Goal: Task Accomplishment & Management: Manage account settings

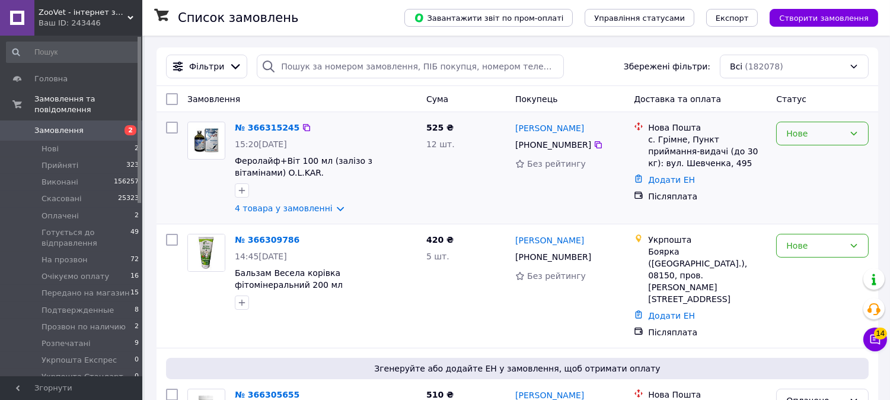
click at [812, 144] on div "Нове" at bounding box center [822, 134] width 93 height 24
click at [805, 217] on li "На прозвон" at bounding box center [822, 212] width 91 height 21
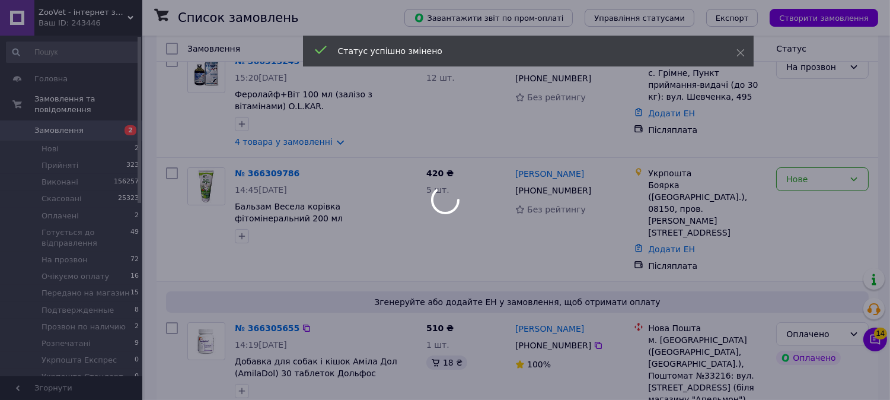
scroll to position [132, 0]
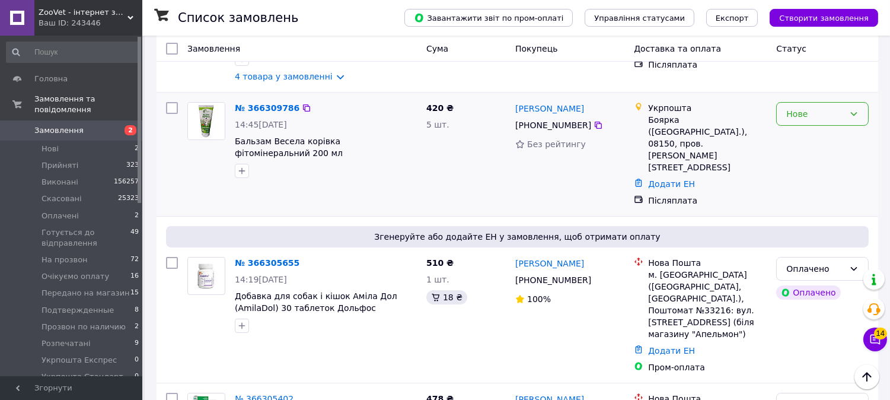
click at [811, 113] on div "Нове" at bounding box center [815, 113] width 58 height 13
click at [798, 198] on li "На прозвон" at bounding box center [822, 193] width 91 height 21
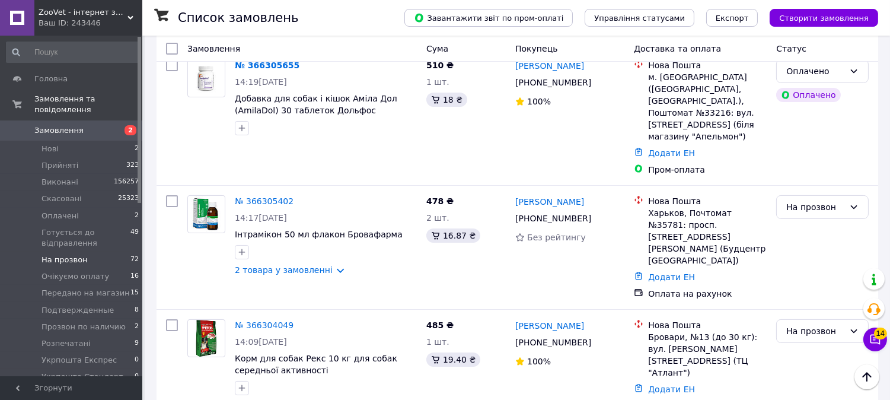
click at [79, 254] on span "На прозвон" at bounding box center [65, 259] width 46 height 11
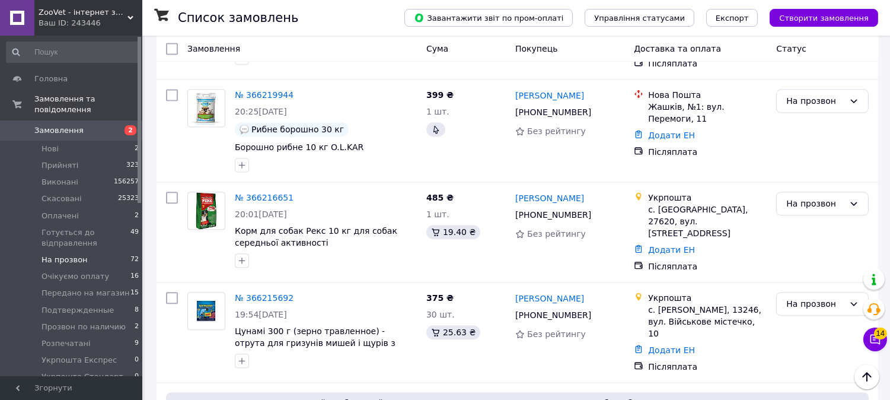
scroll to position [5127, 0]
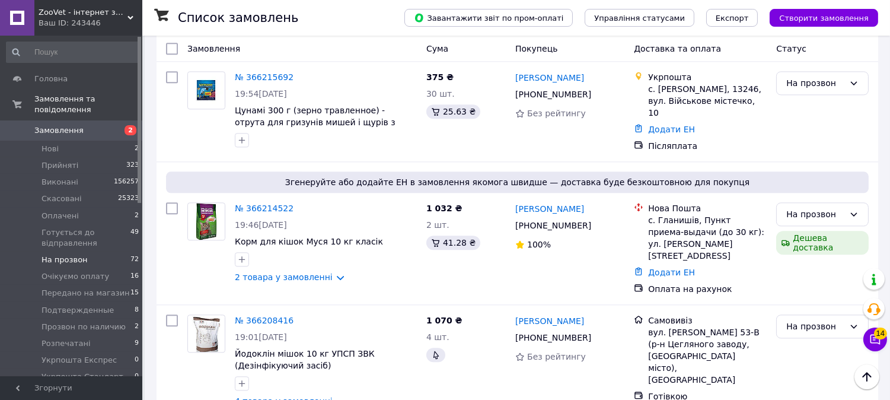
click at [346, 350] on li "по 100 позицій" at bounding box center [330, 349] width 87 height 21
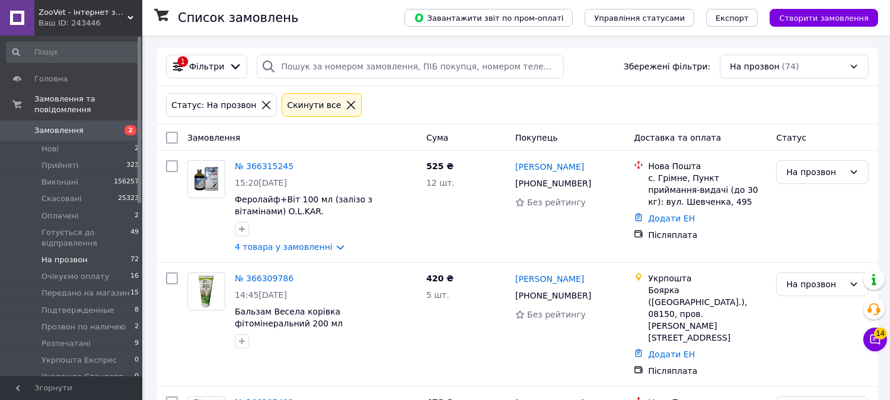
scroll to position [66, 0]
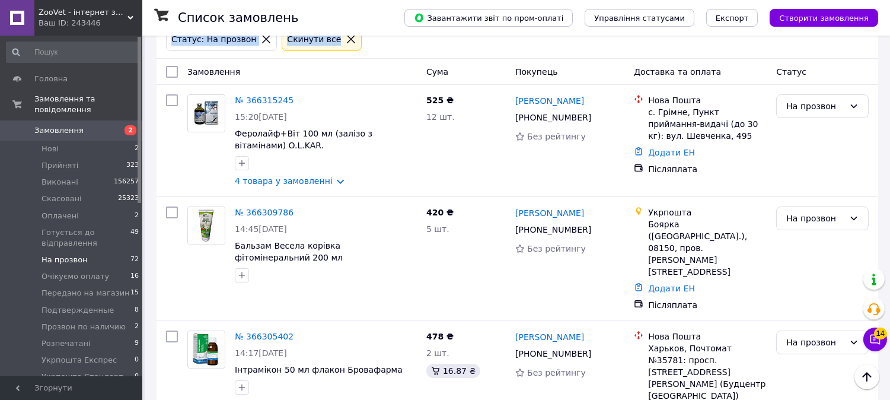
drag, startPoint x: 888, startPoint y: 26, endPoint x: 894, endPoint y: 49, distance: 23.2
click at [884, 28] on div "Список замовлень Завантажити звіт по пром-оплаті Управління статусами Експорт С…" at bounding box center [516, 18] width 748 height 36
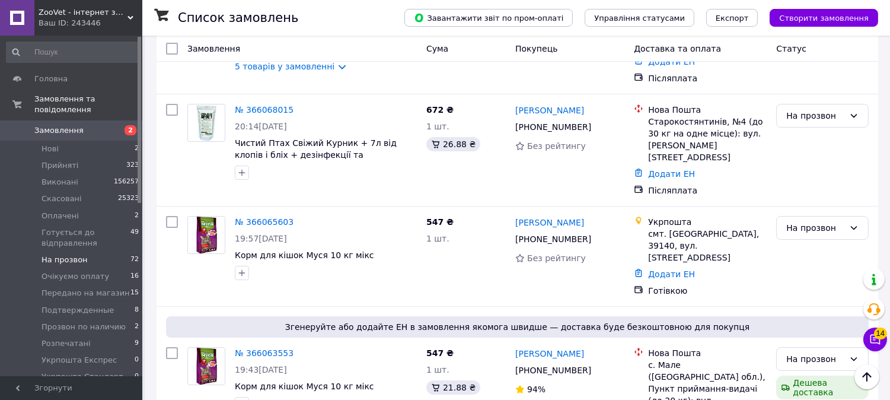
scroll to position [7666, 0]
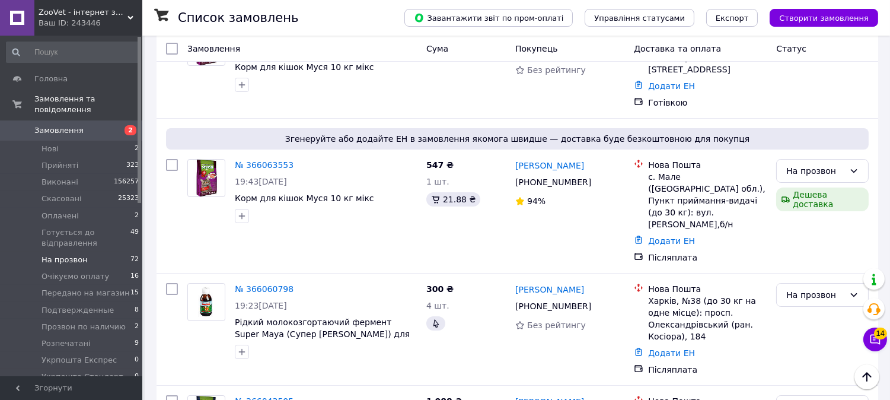
scroll to position [7733, 0]
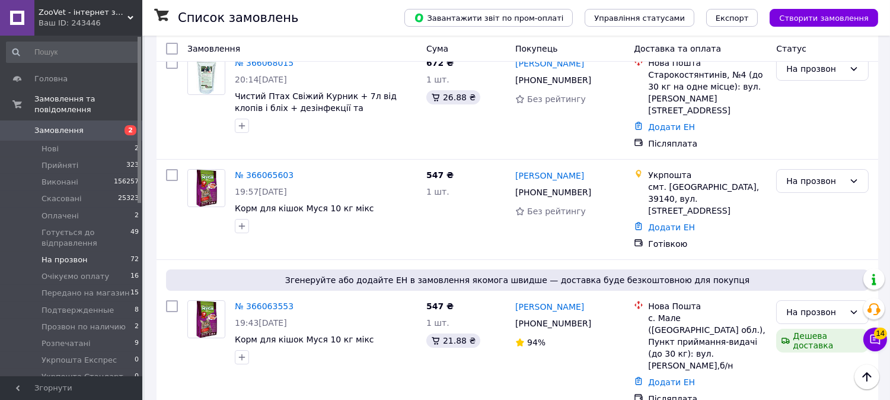
scroll to position [7600, 0]
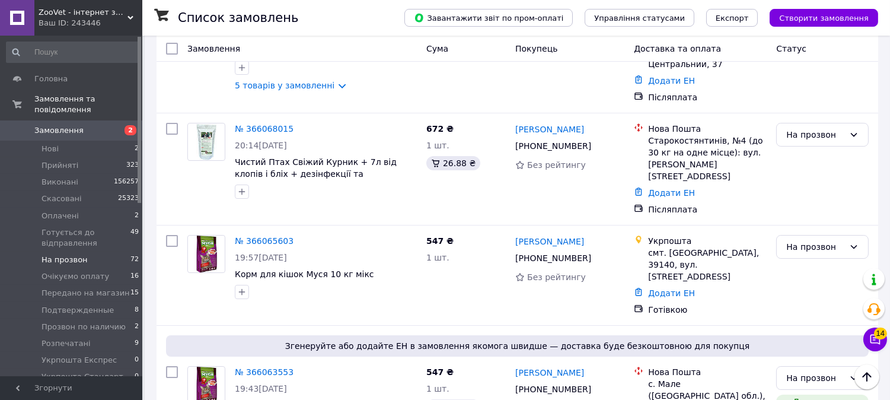
click at [821, 295] on li "Подтвержденные" at bounding box center [822, 311] width 91 height 33
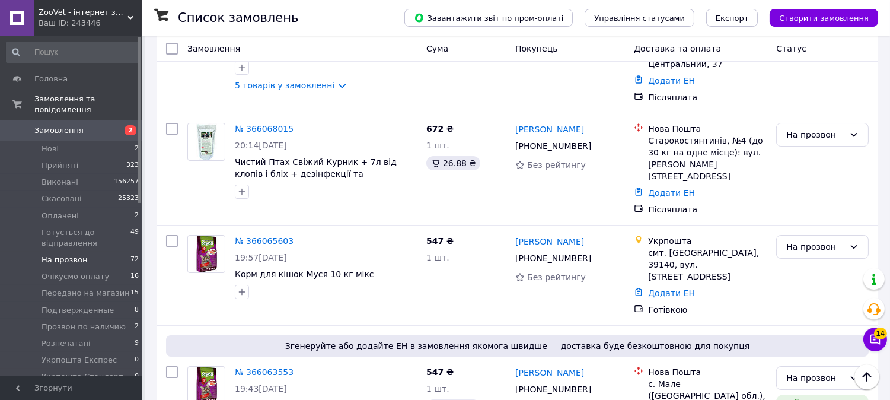
scroll to position [7666, 0]
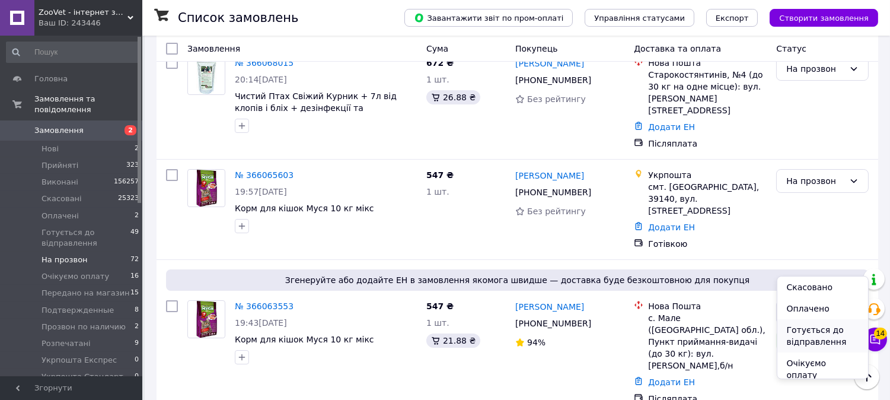
scroll to position [66, 0]
click at [804, 342] on li "Очікуємо оплату" at bounding box center [822, 345] width 91 height 33
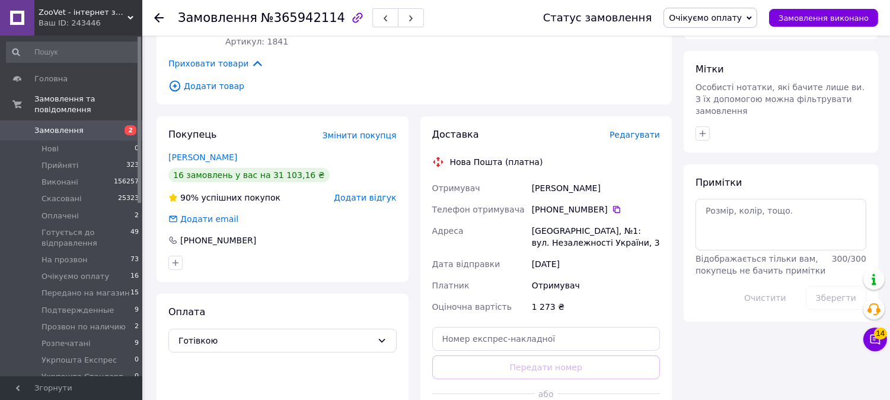
scroll to position [553, 0]
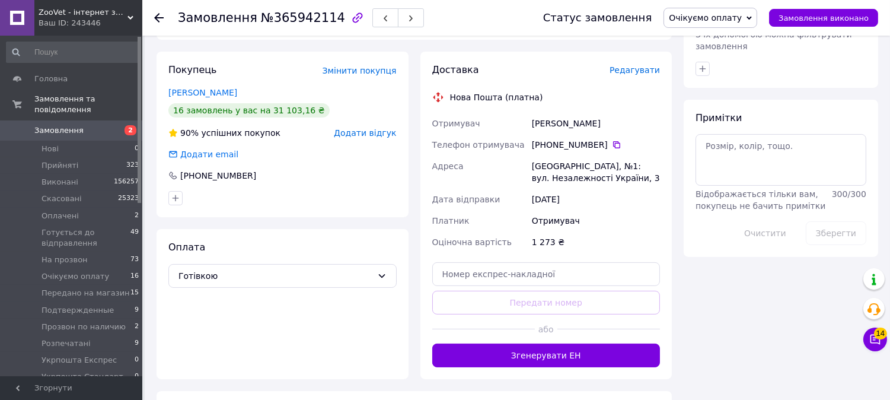
click at [208, 229] on div "Оплата Готівкою" at bounding box center [283, 304] width 252 height 150
click at [208, 269] on span "Готівкою" at bounding box center [275, 275] width 194 height 13
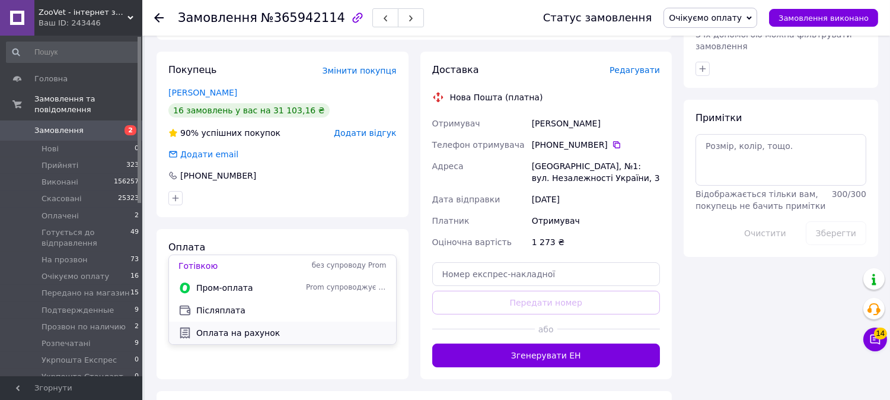
click at [208, 330] on span "Оплата на рахунок" at bounding box center [291, 333] width 190 height 12
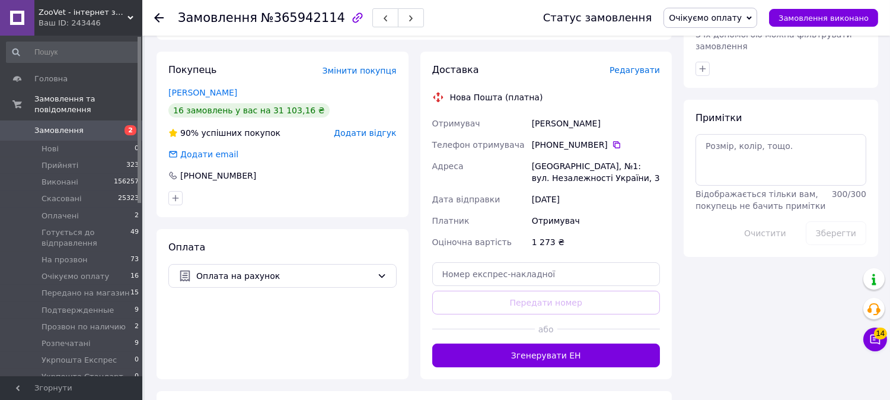
click at [718, 13] on span "Очікуємо оплату" at bounding box center [705, 17] width 73 height 9
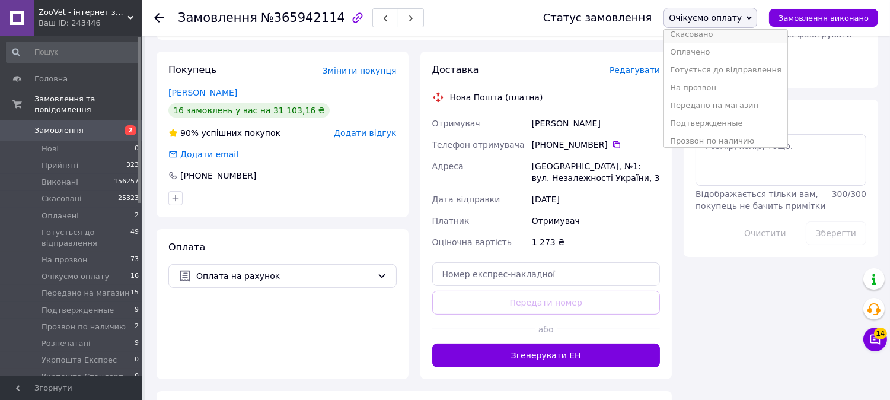
scroll to position [66, 0]
click at [721, 98] on li "Подтвержденные" at bounding box center [725, 100] width 123 height 18
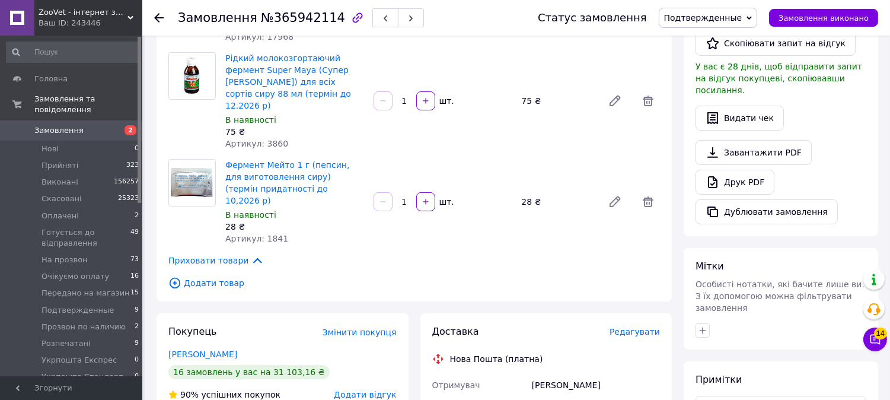
scroll to position [355, 0]
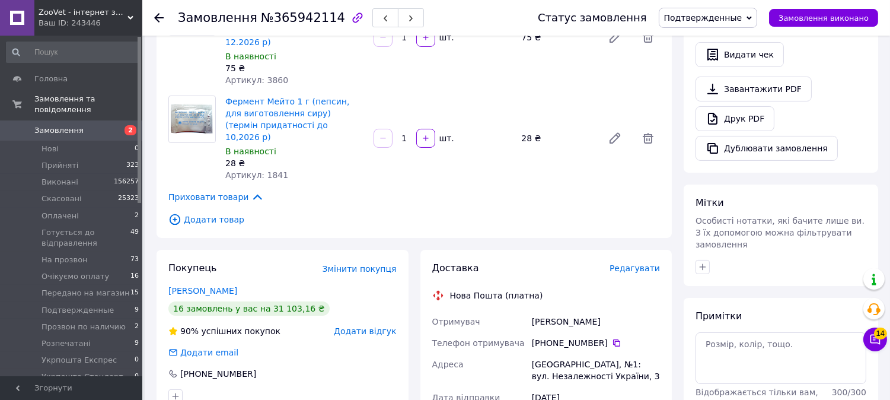
click at [191, 213] on span "Додати товар" at bounding box center [414, 219] width 492 height 13
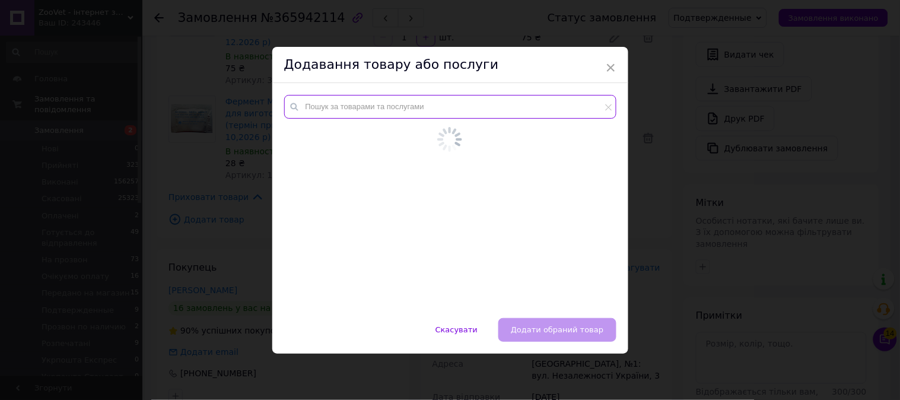
click at [357, 107] on input "text" at bounding box center [450, 107] width 332 height 24
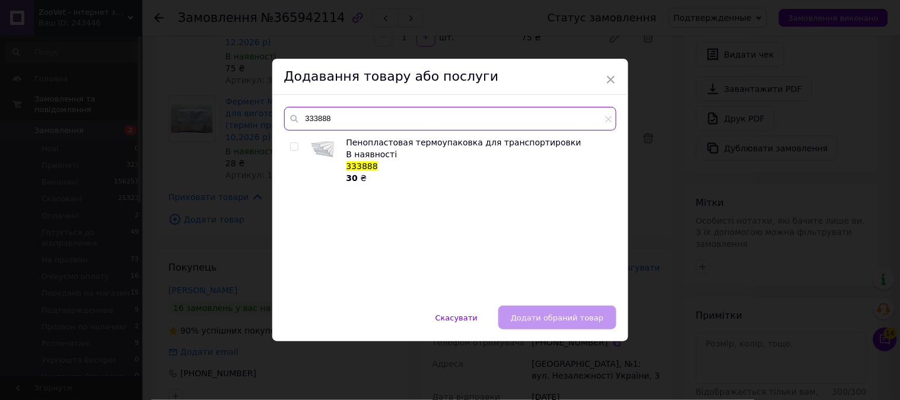
type input "333888"
click at [295, 149] on input "checkbox" at bounding box center [294, 147] width 8 height 8
checkbox input "true"
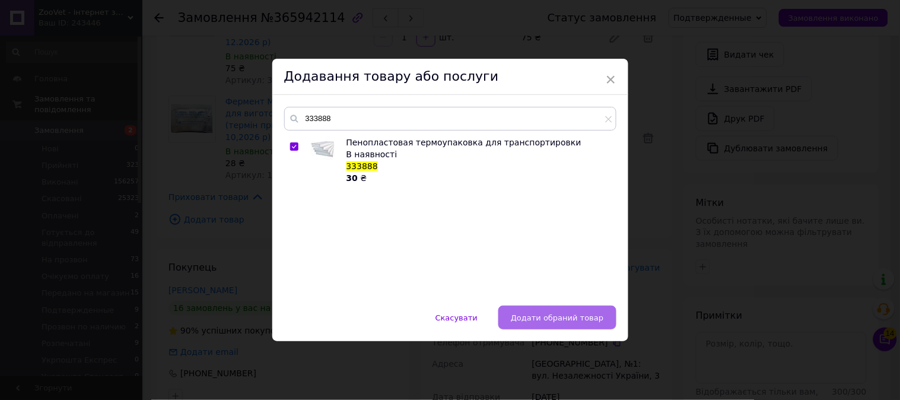
click at [546, 314] on span "Додати обраний товар" at bounding box center [557, 317] width 93 height 9
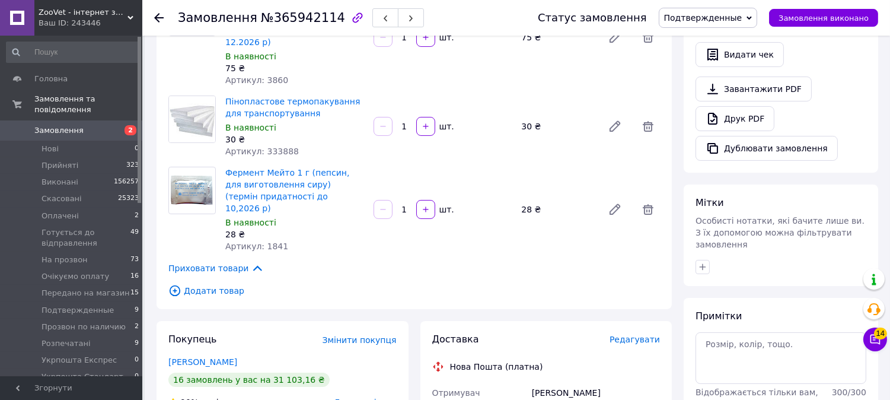
click at [283, 12] on span "№365942114" at bounding box center [303, 18] width 84 height 14
copy span "365942114"
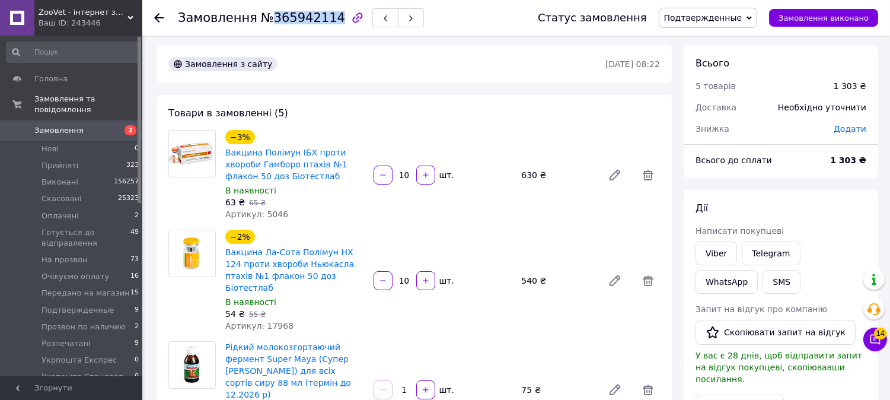
scroll to position [0, 0]
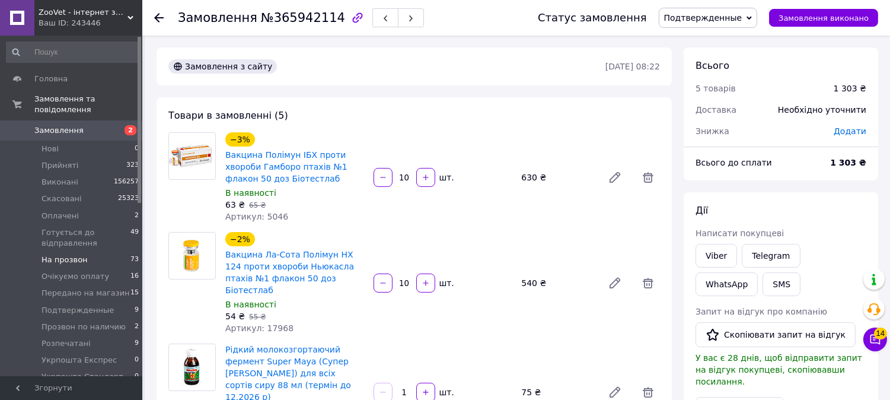
click at [109, 251] on li "На прозвон 73" at bounding box center [73, 259] width 146 height 17
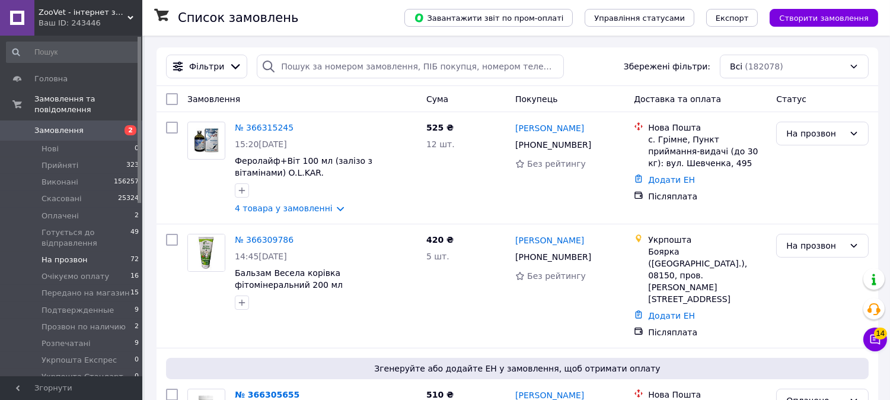
click at [87, 251] on li "На прозвон 72" at bounding box center [73, 259] width 146 height 17
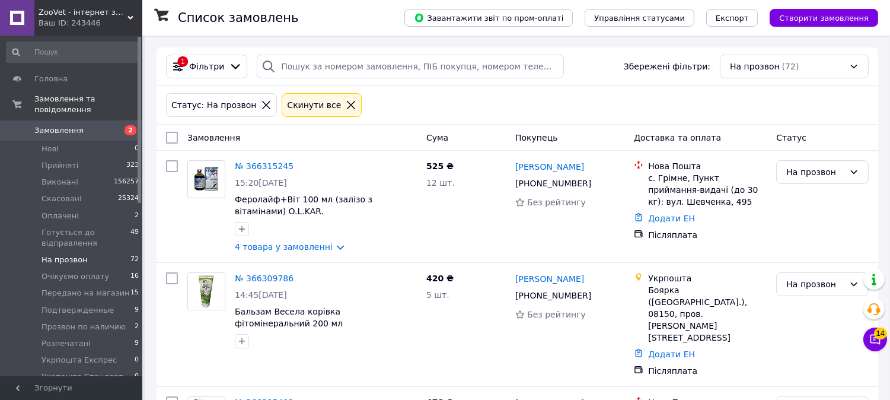
click at [56, 254] on span "На прозвон" at bounding box center [65, 259] width 46 height 11
click at [84, 251] on li "На прозвон 72" at bounding box center [73, 259] width 146 height 17
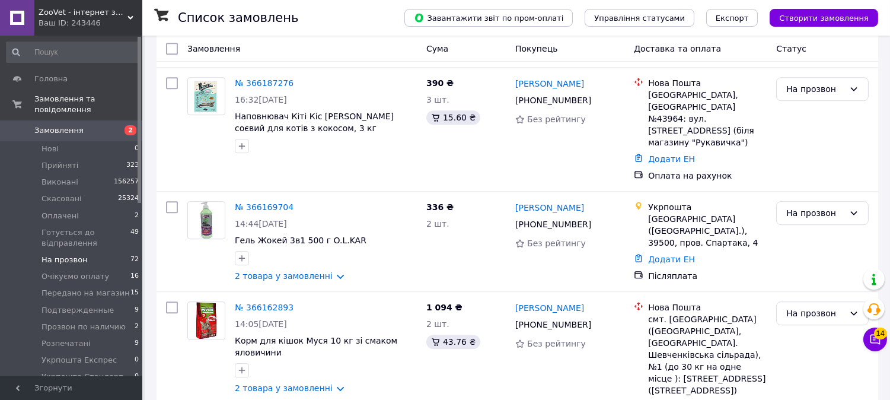
scroll to position [7452, 0]
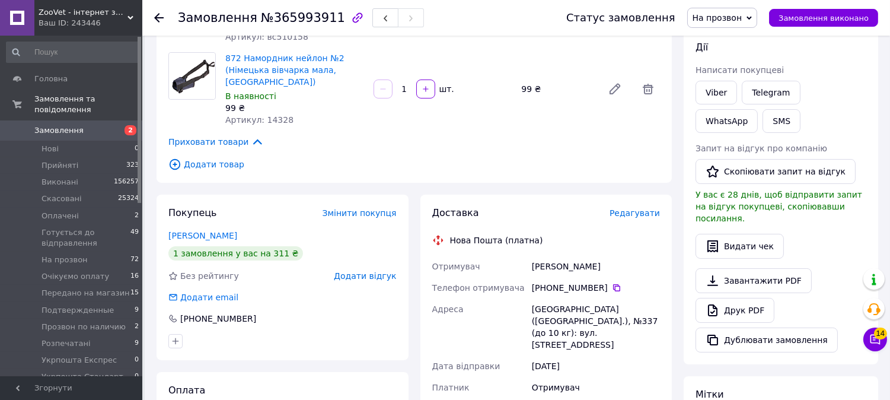
scroll to position [69, 0]
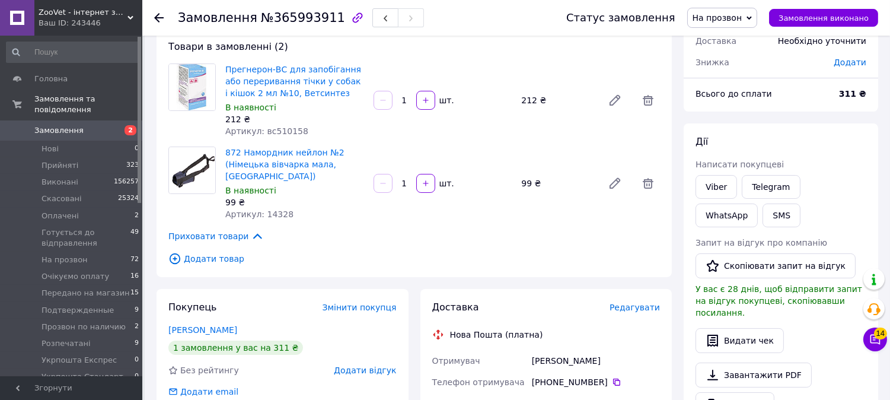
click at [275, 215] on span "Артикул: 14328" at bounding box center [259, 213] width 68 height 9
copy span "14328"
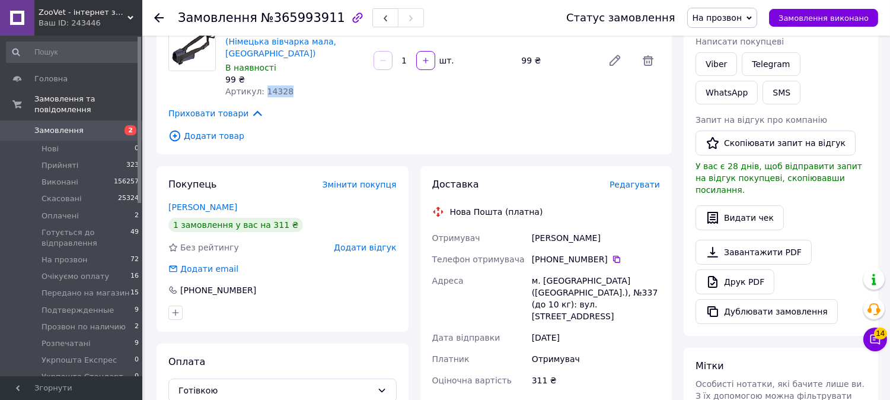
scroll to position [200, 0]
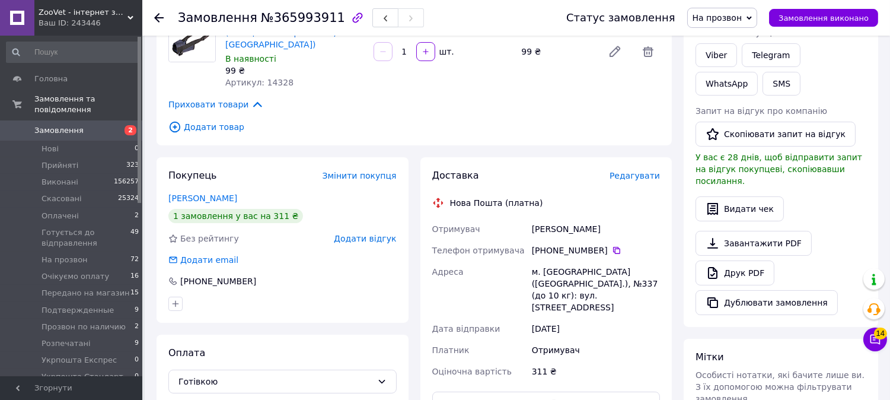
click at [297, 20] on span "№365993911" at bounding box center [303, 18] width 84 height 14
copy span "365993911"
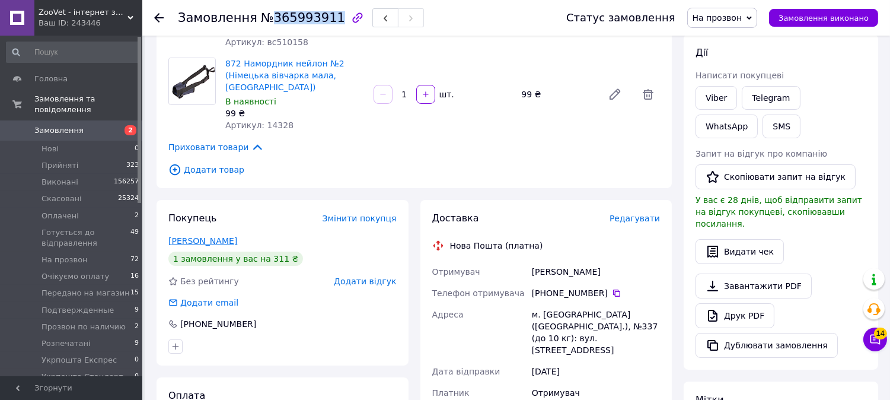
scroll to position [135, 0]
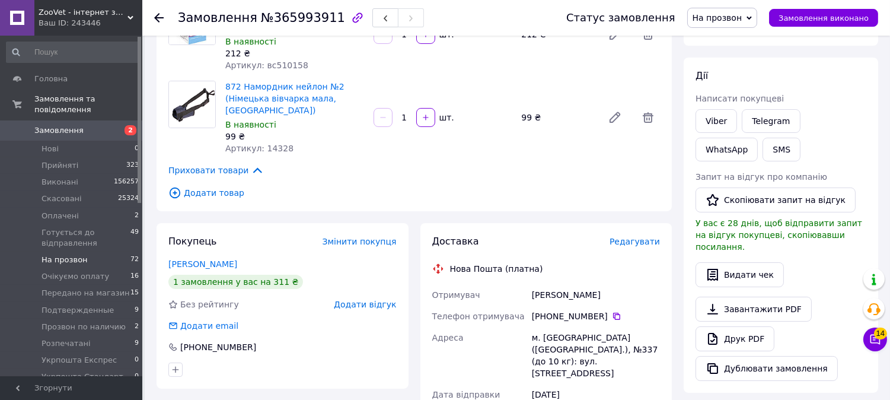
click at [104, 251] on li "На прозвон 72" at bounding box center [73, 259] width 146 height 17
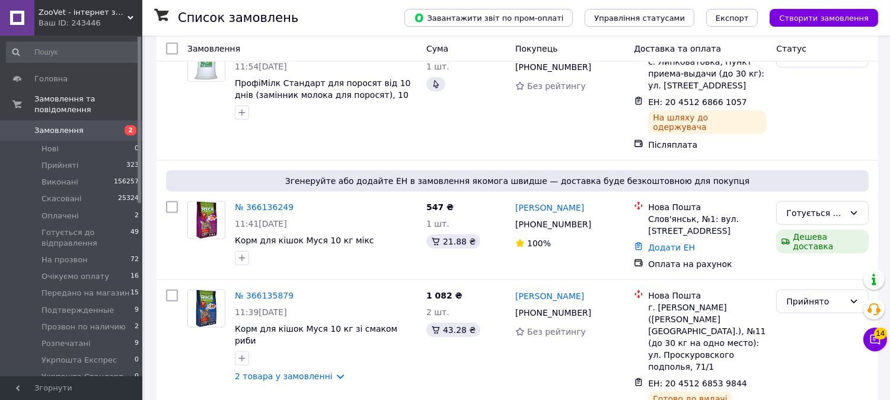
scroll to position [10880, 0]
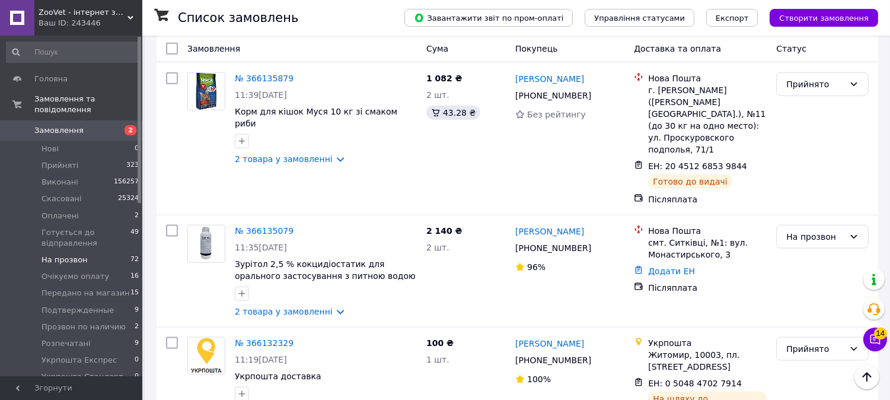
click at [49, 254] on span "На прозвон" at bounding box center [65, 259] width 46 height 11
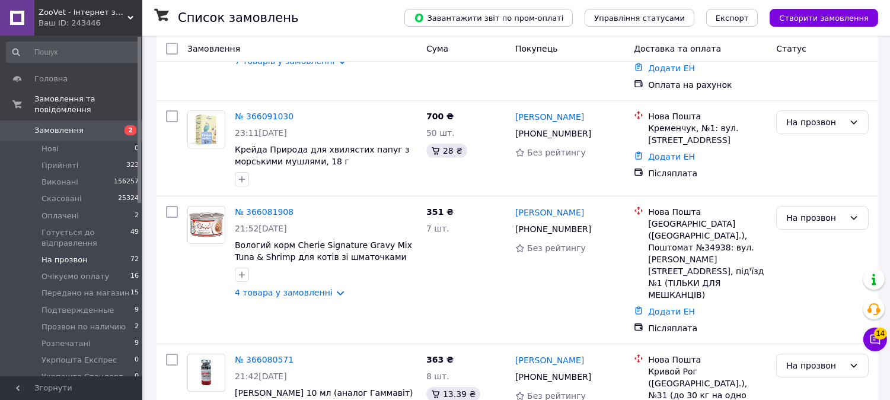
scroll to position [7452, 0]
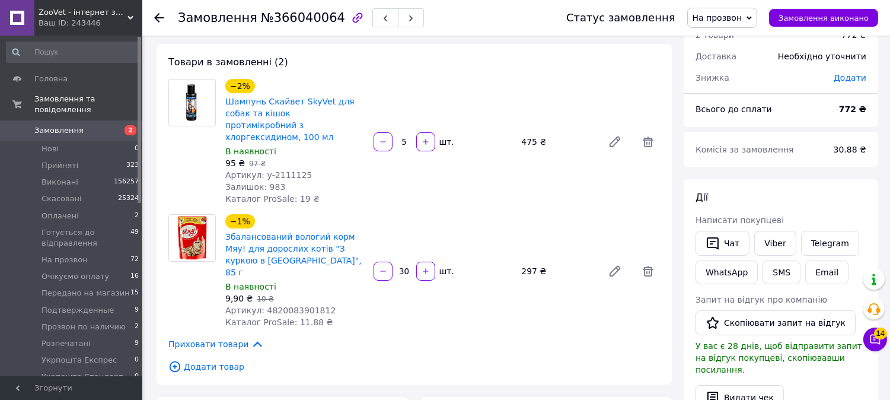
scroll to position [49, 0]
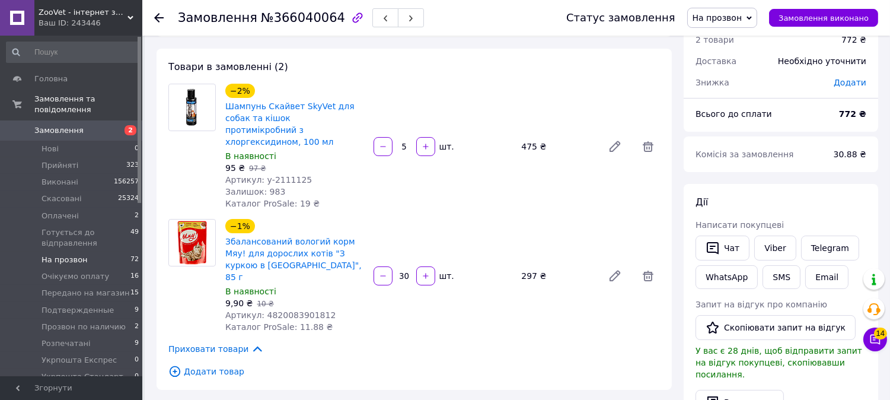
click at [122, 251] on li "На прозвон 72" at bounding box center [73, 259] width 146 height 17
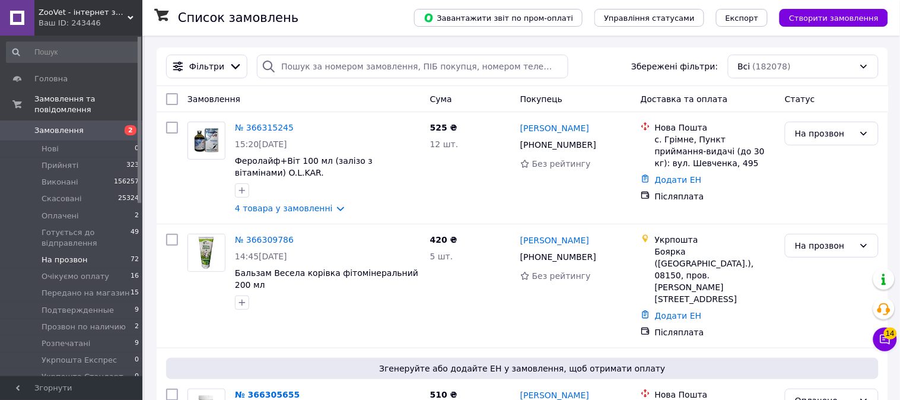
click at [74, 254] on span "На прозвон" at bounding box center [65, 259] width 46 height 11
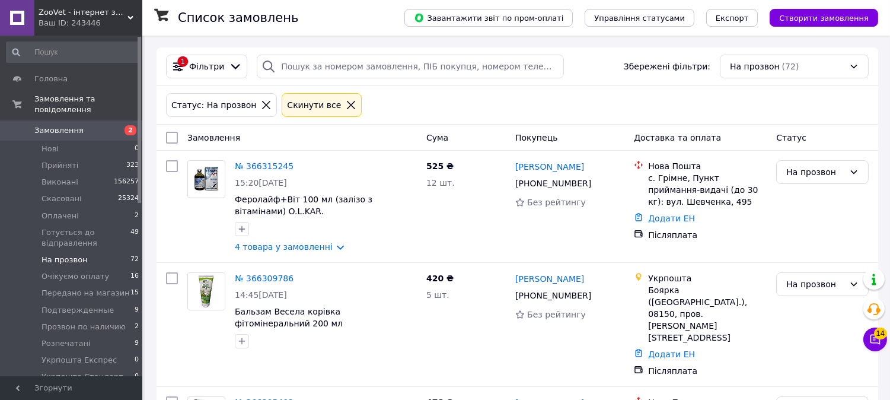
click at [55, 254] on span "На прозвон" at bounding box center [65, 259] width 46 height 11
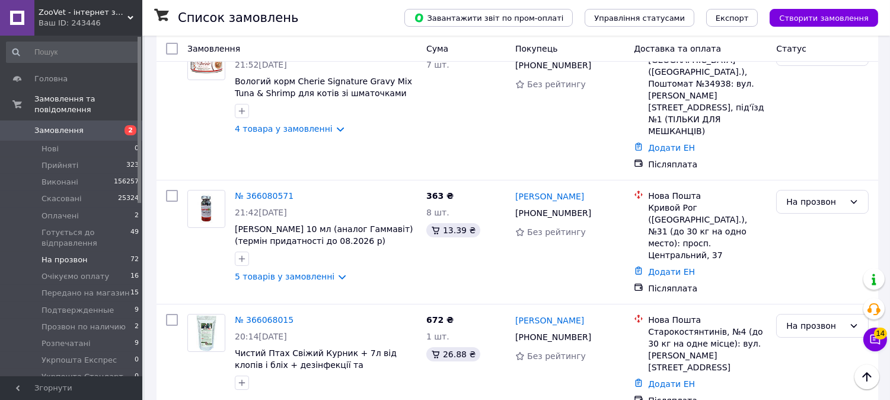
scroll to position [7386, 0]
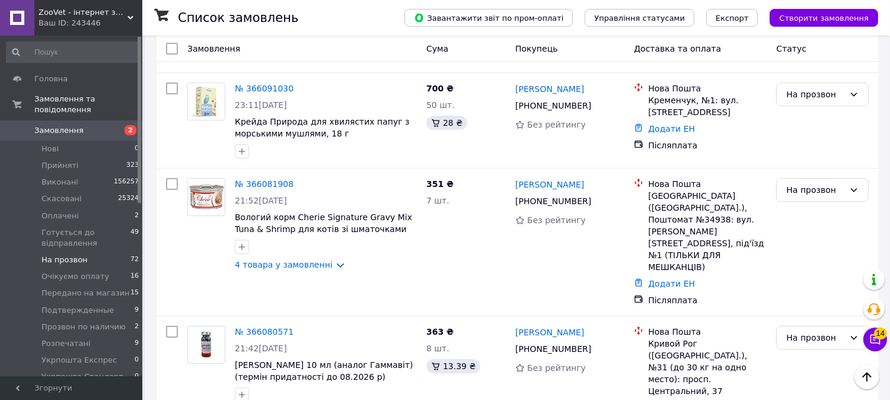
scroll to position [7254, 0]
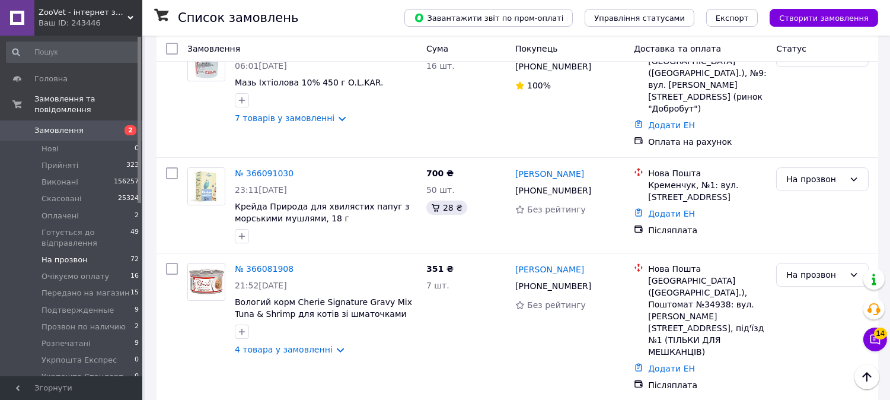
click at [809, 280] on li "Подтвержденные" at bounding box center [822, 296] width 91 height 33
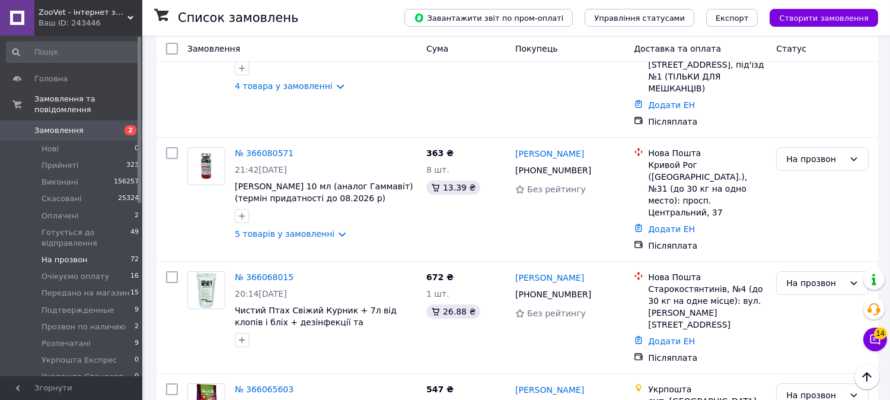
scroll to position [7386, 0]
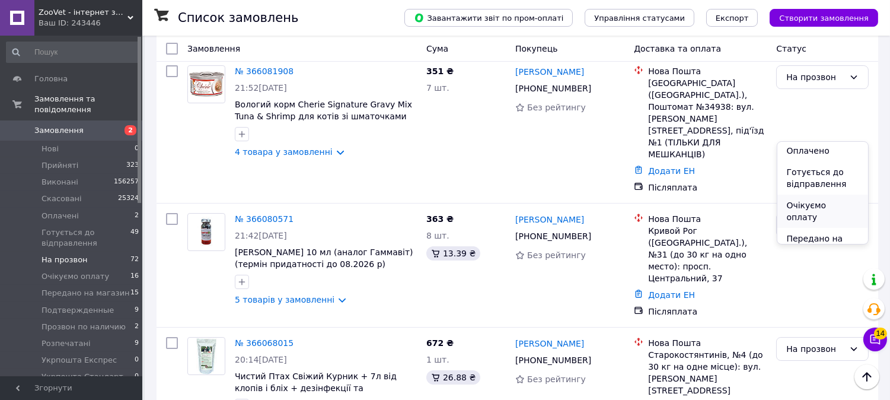
scroll to position [132, 0]
click at [809, 195] on li "Подтвержденные" at bounding box center [822, 211] width 91 height 33
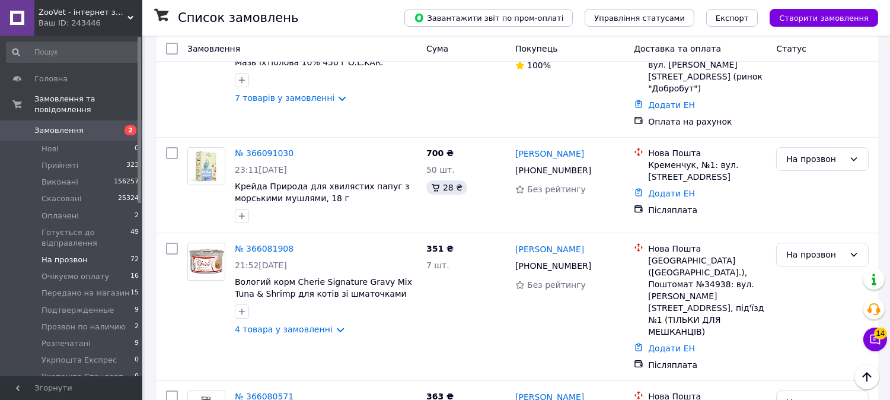
scroll to position [7188, 0]
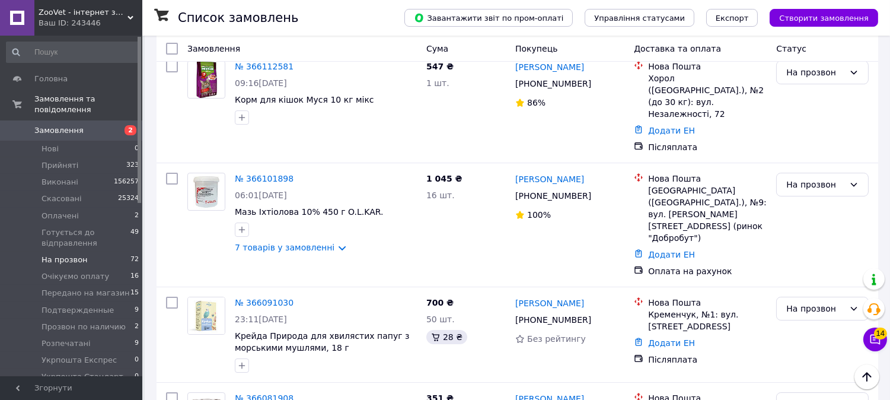
scroll to position [7057, 0]
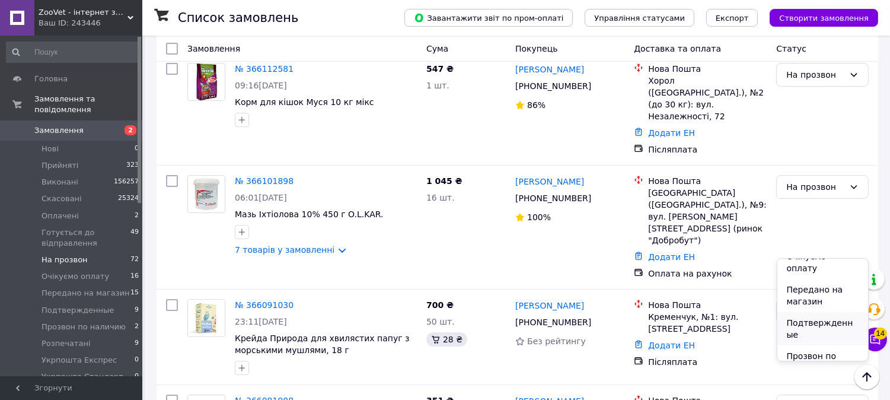
click at [809, 312] on li "Подтвержденные" at bounding box center [822, 328] width 91 height 33
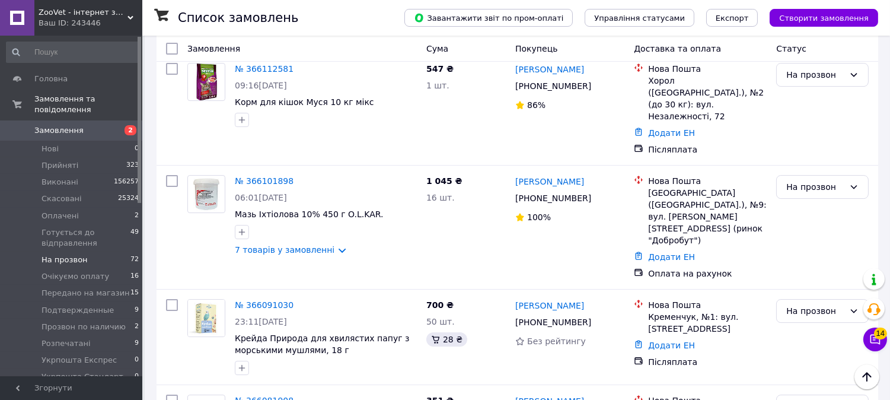
scroll to position [6990, 0]
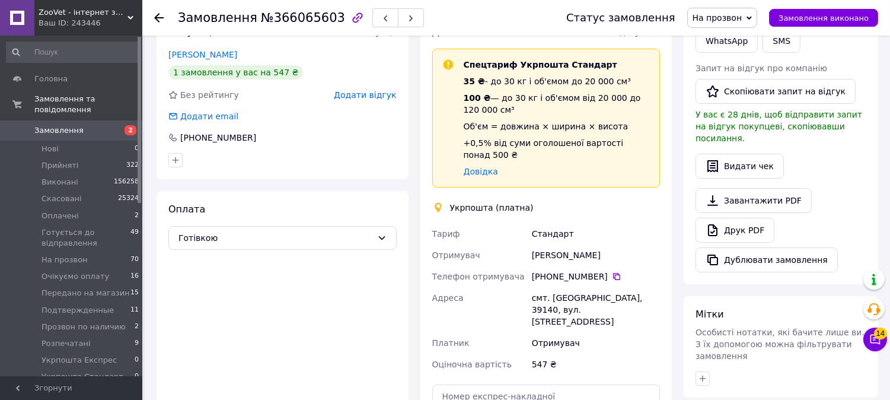
scroll to position [365, 0]
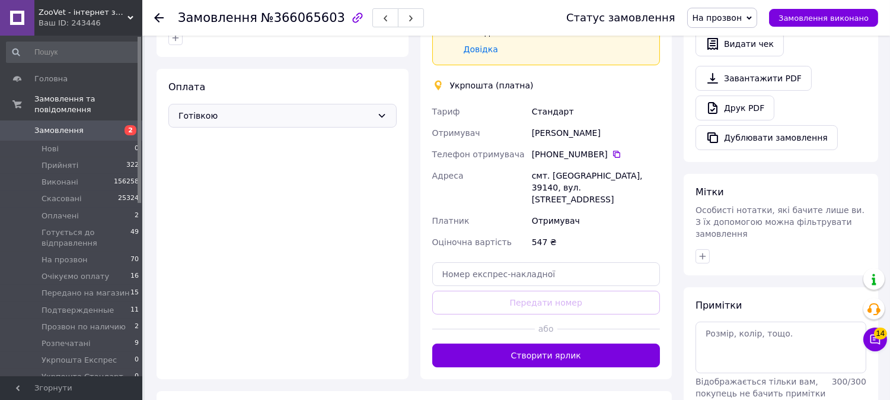
click at [211, 109] on span "Готівкою" at bounding box center [275, 115] width 194 height 13
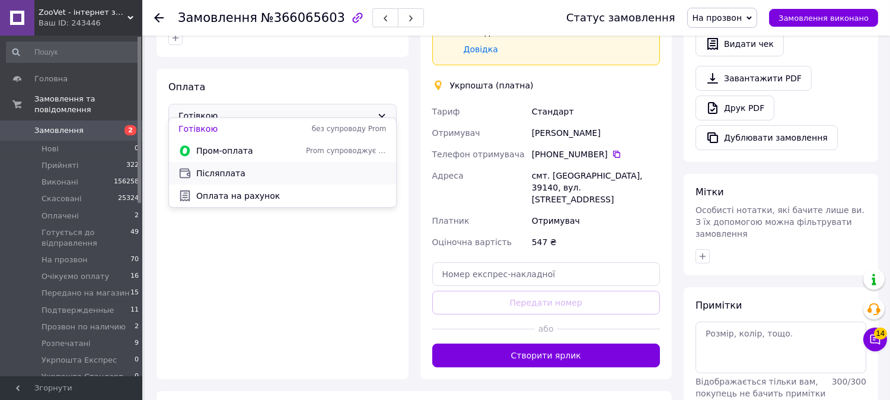
click at [215, 172] on span "Післяплата" at bounding box center [291, 173] width 190 height 12
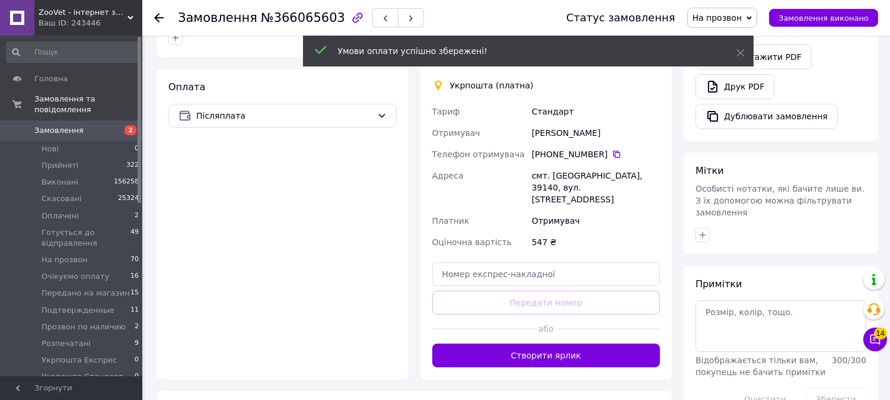
scroll to position [323, 0]
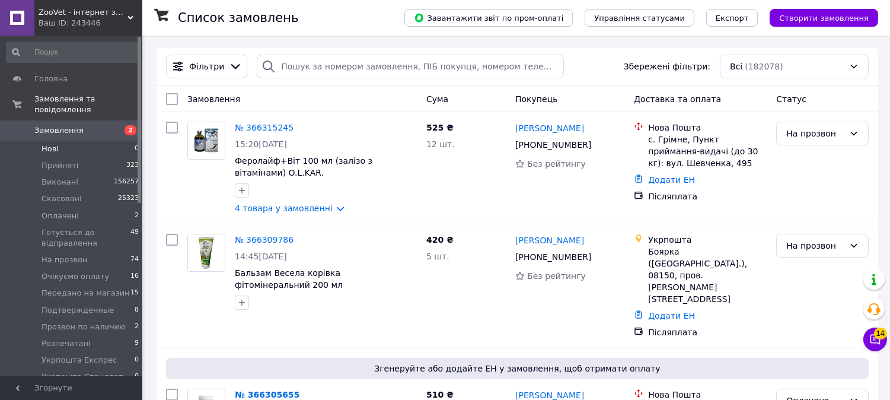
click at [110, 141] on li "Нові 0" at bounding box center [73, 149] width 146 height 17
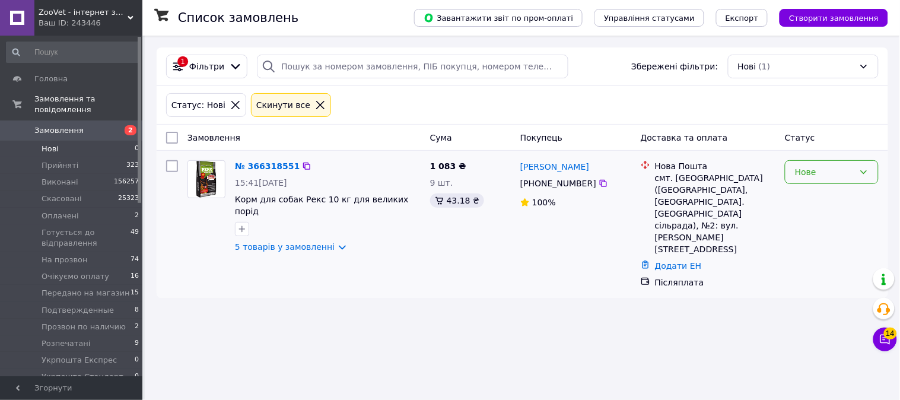
click at [804, 172] on div "Нове" at bounding box center [824, 171] width 59 height 13
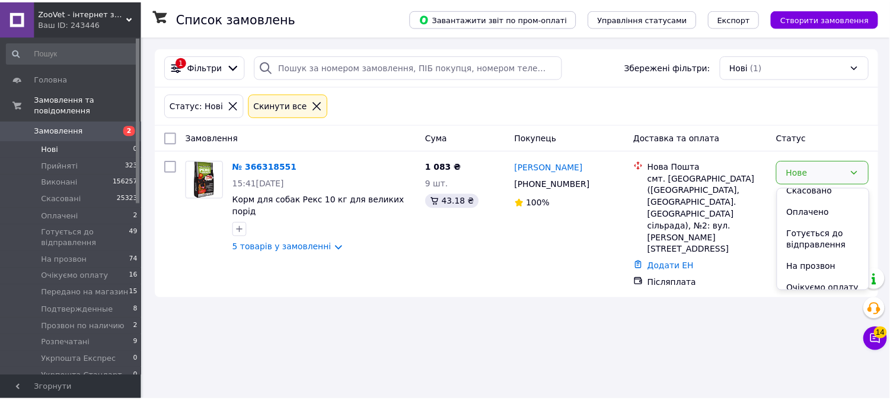
scroll to position [66, 0]
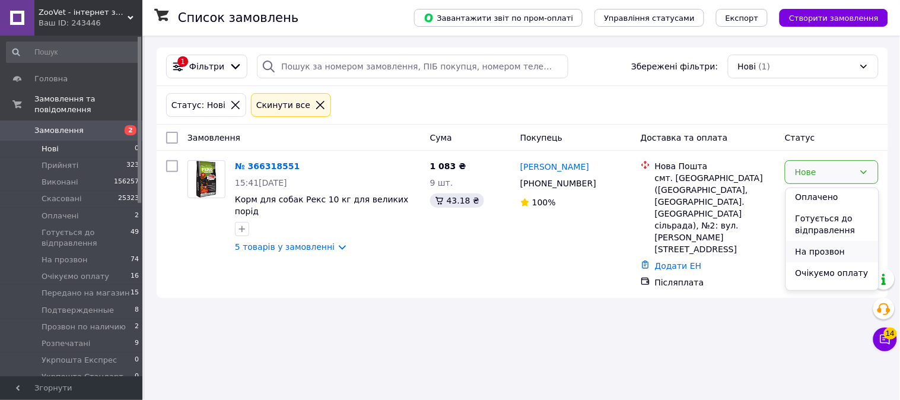
click at [815, 247] on li "На прозвон" at bounding box center [832, 251] width 93 height 21
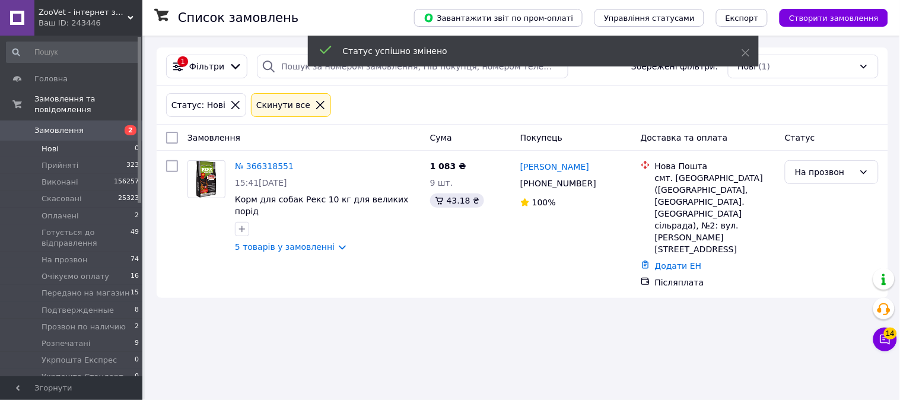
click at [93, 125] on span "Замовлення" at bounding box center [71, 130] width 75 height 11
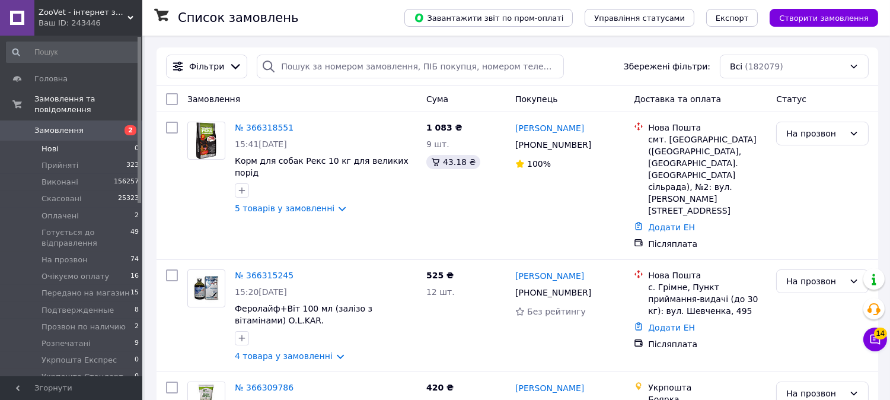
click at [84, 141] on li "Нові 0" at bounding box center [73, 149] width 146 height 17
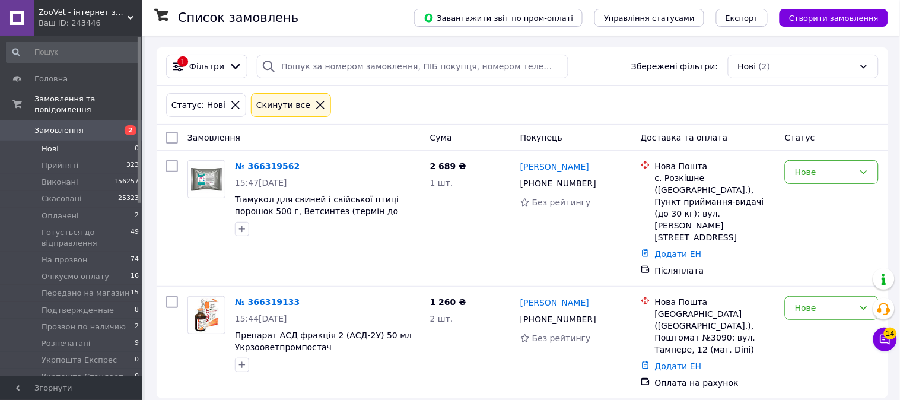
click at [316, 107] on icon at bounding box center [320, 105] width 8 height 8
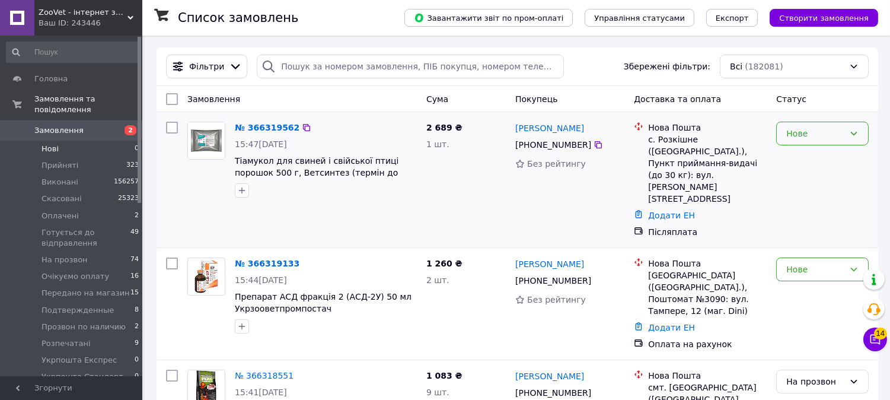
click at [804, 134] on div "Нове" at bounding box center [815, 133] width 58 height 13
click at [809, 211] on li "На прозвон" at bounding box center [822, 212] width 91 height 21
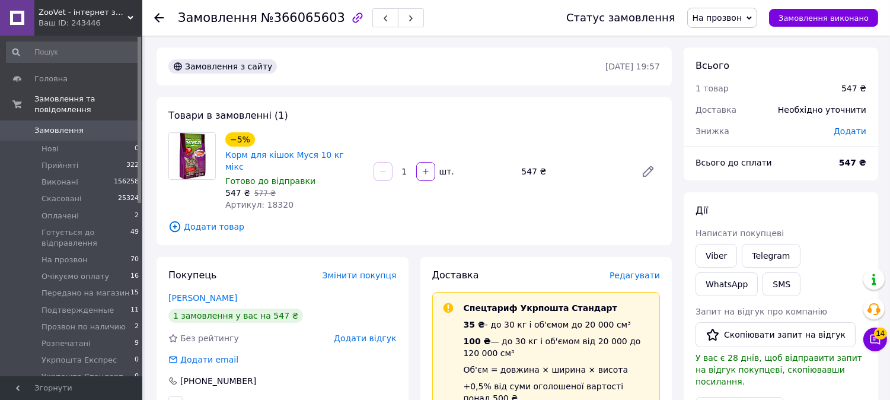
click at [208, 220] on span "Додати товар" at bounding box center [414, 226] width 492 height 13
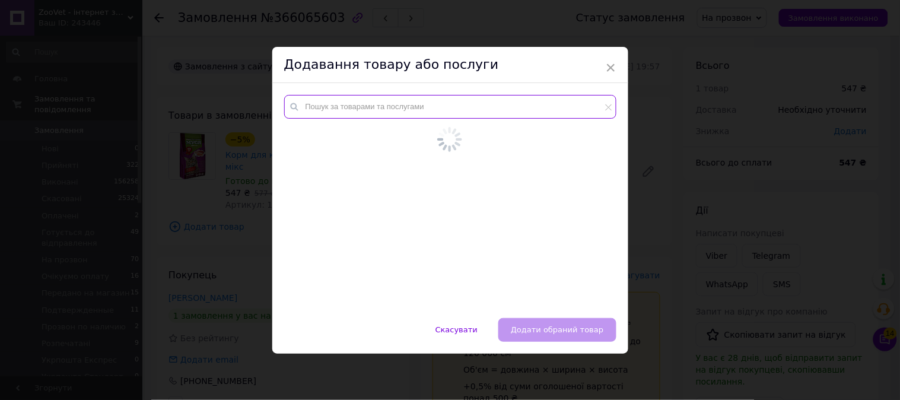
click at [307, 103] on input "text" at bounding box center [450, 107] width 332 height 24
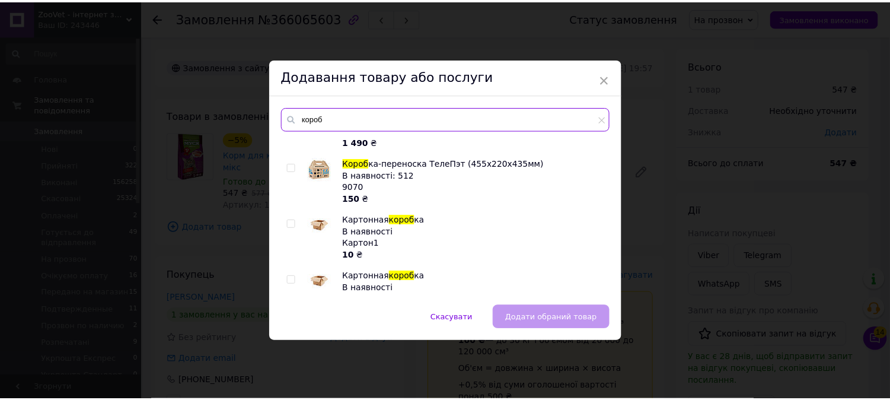
scroll to position [66, 0]
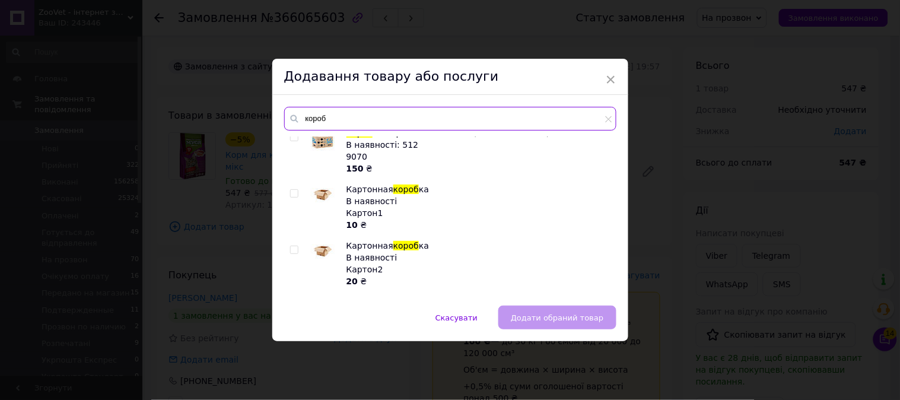
type input "короб"
click at [294, 251] on input "checkbox" at bounding box center [294, 250] width 8 height 8
checkbox input "true"
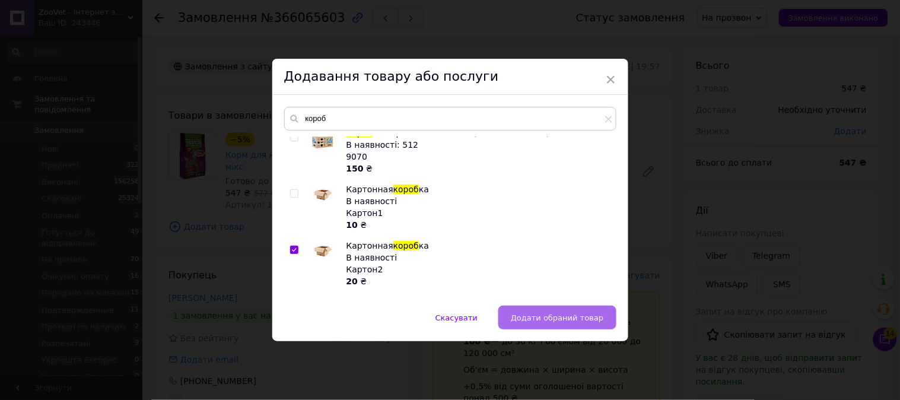
click at [530, 305] on button "Додати обраний товар" at bounding box center [556, 317] width 117 height 24
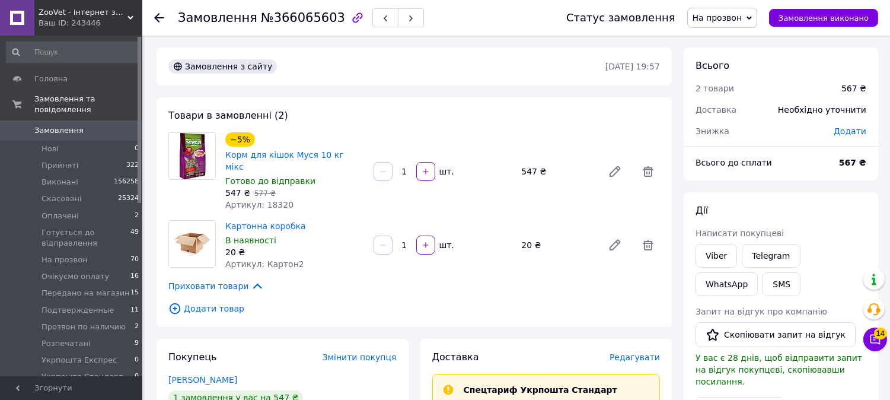
click at [756, 20] on span "На прозвон" at bounding box center [722, 18] width 71 height 20
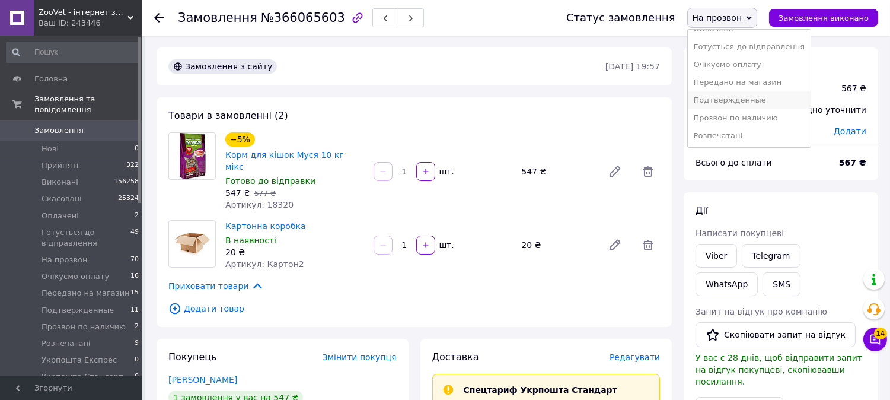
click at [759, 97] on li "Подтвержденные" at bounding box center [749, 100] width 123 height 18
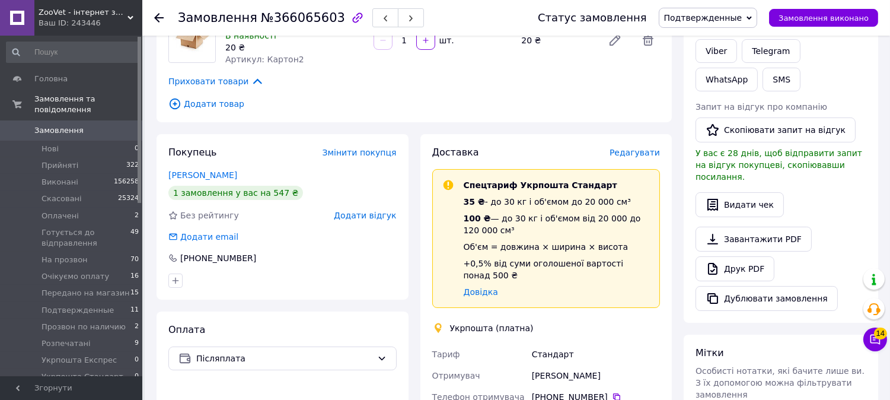
scroll to position [0, 0]
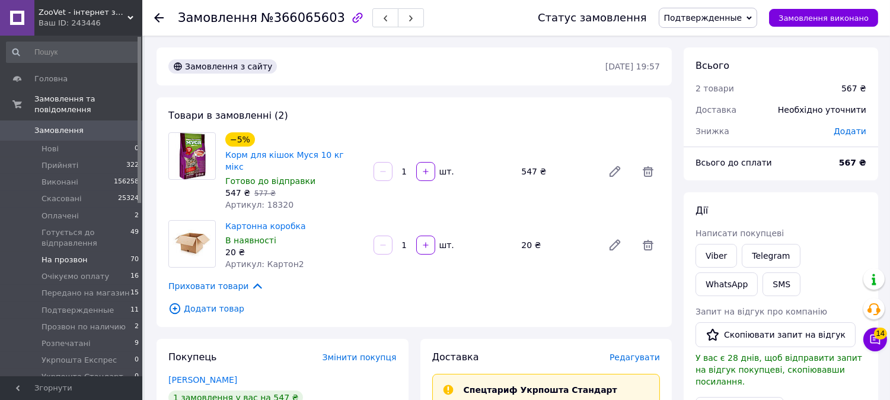
click at [48, 254] on span "На прозвон" at bounding box center [65, 259] width 46 height 11
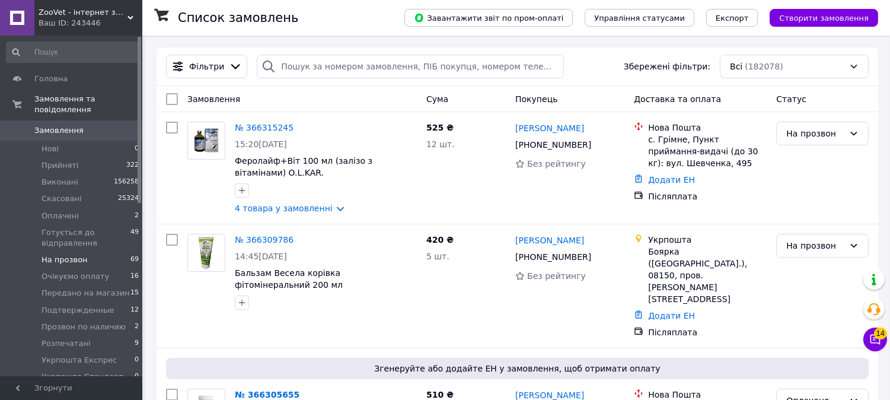
click at [80, 254] on span "На прозвон" at bounding box center [65, 259] width 46 height 11
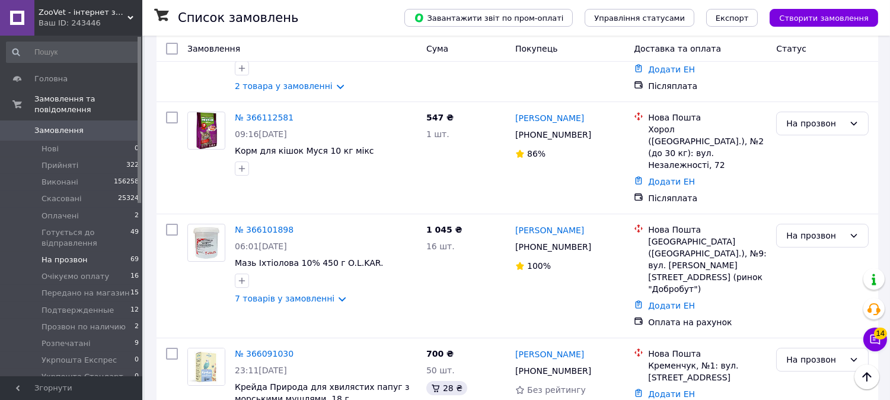
scroll to position [6935, 0]
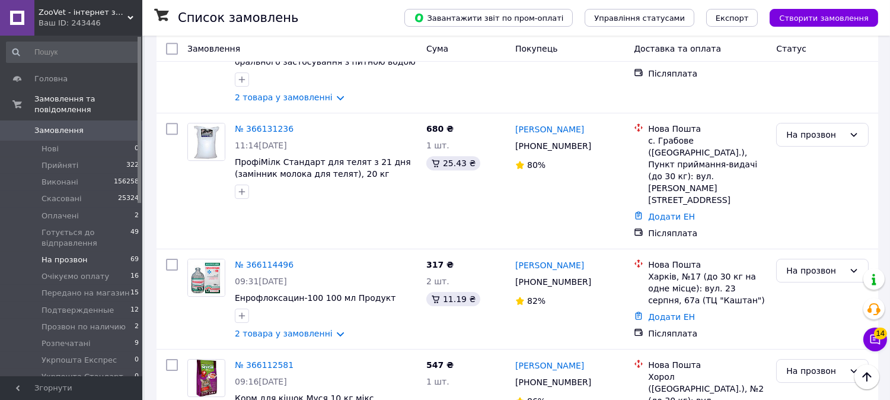
scroll to position [6738, 0]
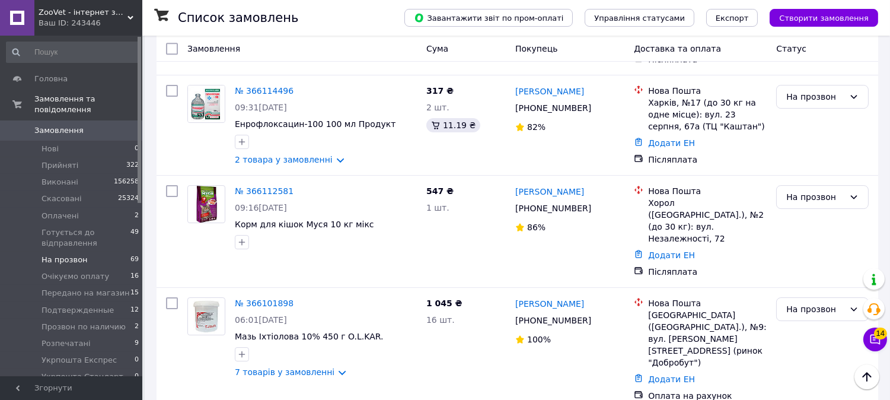
scroll to position [6935, 0]
click at [804, 214] on li "Подтвержденные" at bounding box center [822, 230] width 91 height 33
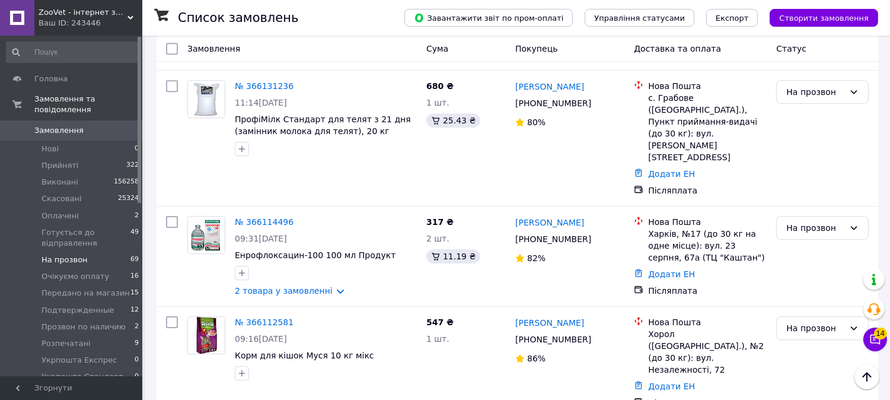
scroll to position [6738, 0]
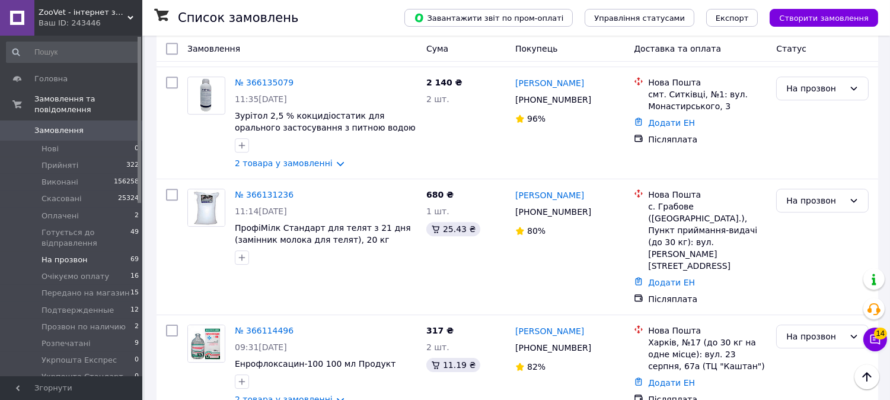
scroll to position [6672, 0]
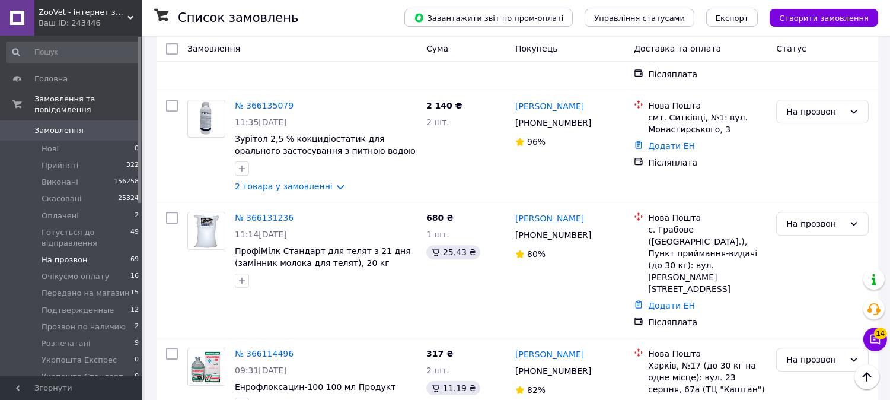
click at [805, 254] on li "Подтвержденные" at bounding box center [822, 268] width 91 height 33
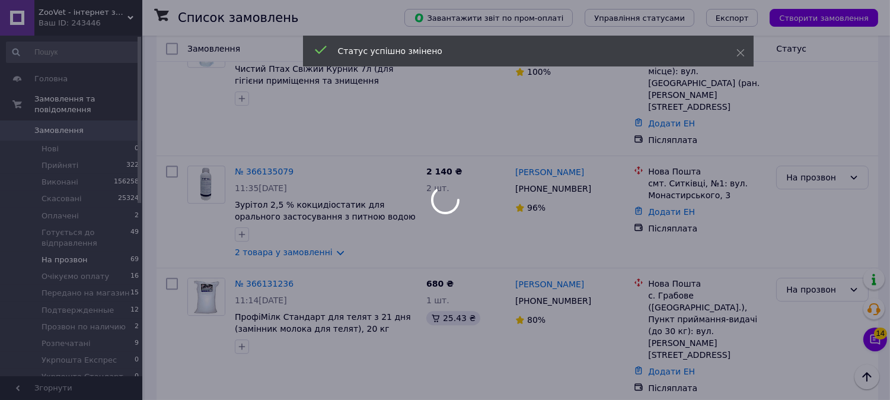
scroll to position [6540, 0]
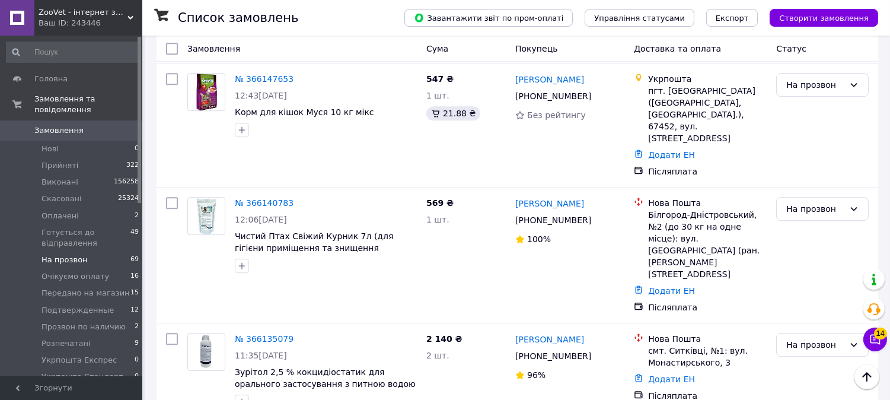
scroll to position [6408, 0]
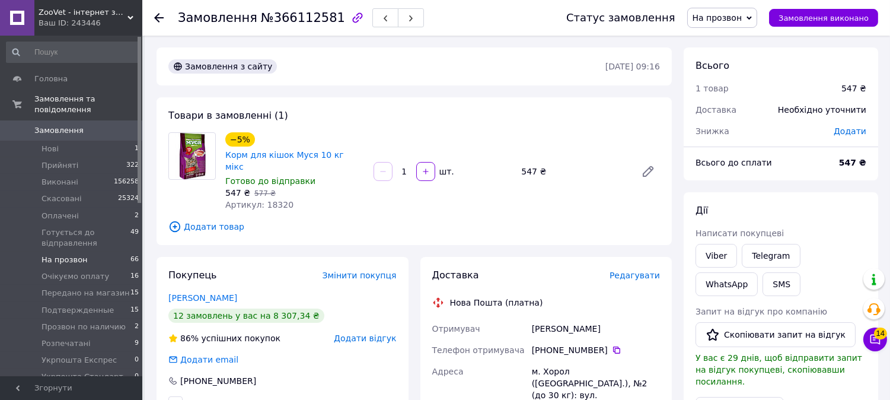
click at [100, 251] on li "На прозвон 66" at bounding box center [73, 259] width 146 height 17
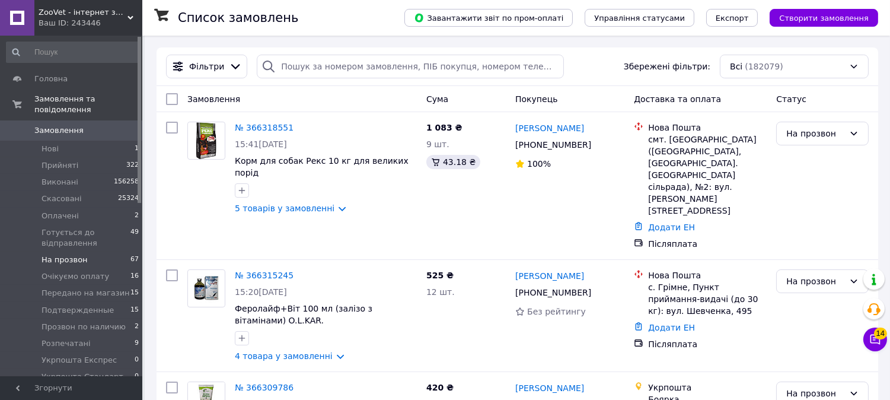
click at [106, 253] on li "На прозвон 67" at bounding box center [73, 259] width 146 height 17
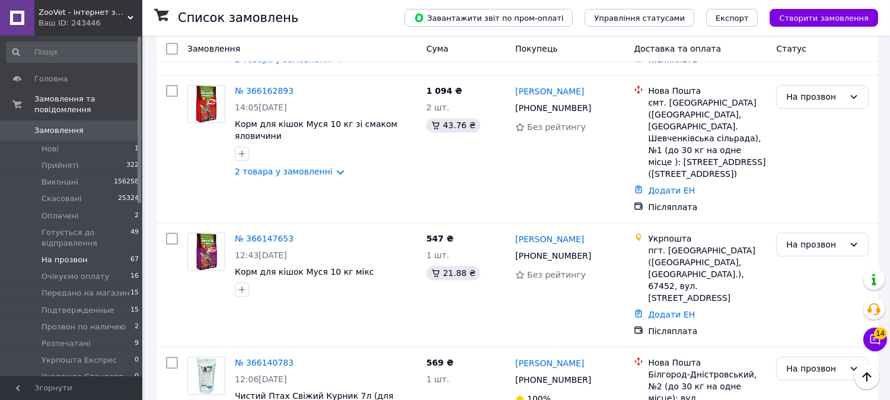
scroll to position [6416, 0]
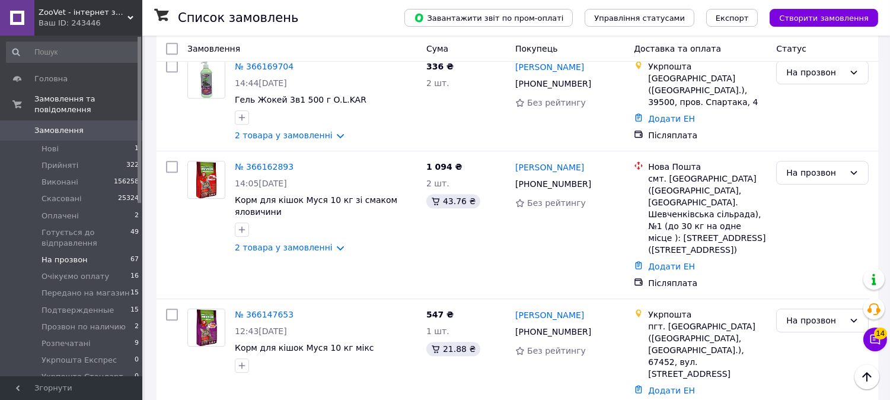
scroll to position [6350, 0]
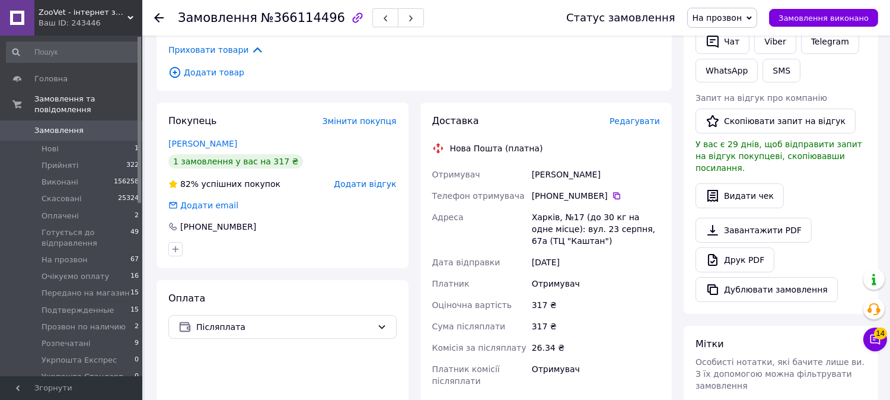
scroll to position [232, 0]
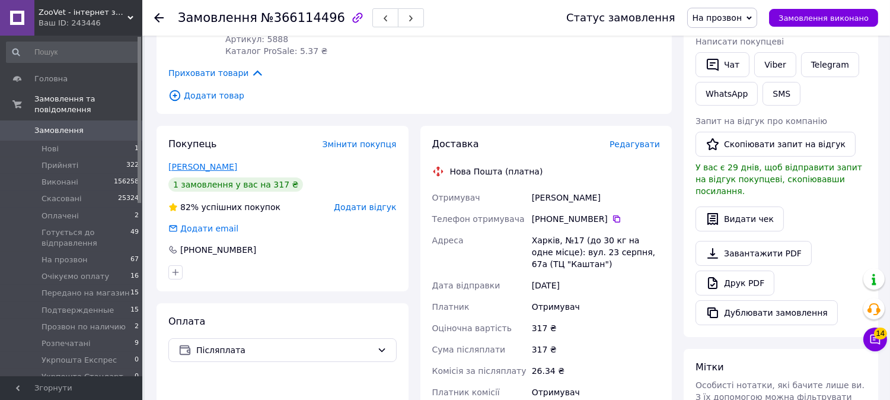
drag, startPoint x: 204, startPoint y: 172, endPoint x: 191, endPoint y: 167, distance: 14.1
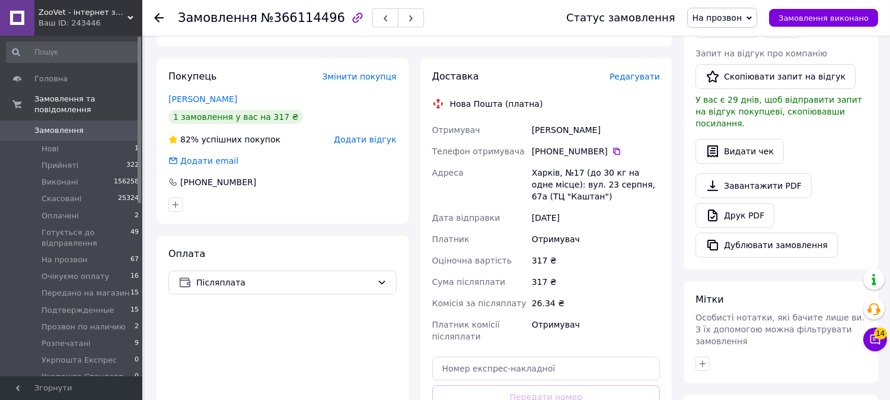
scroll to position [364, 0]
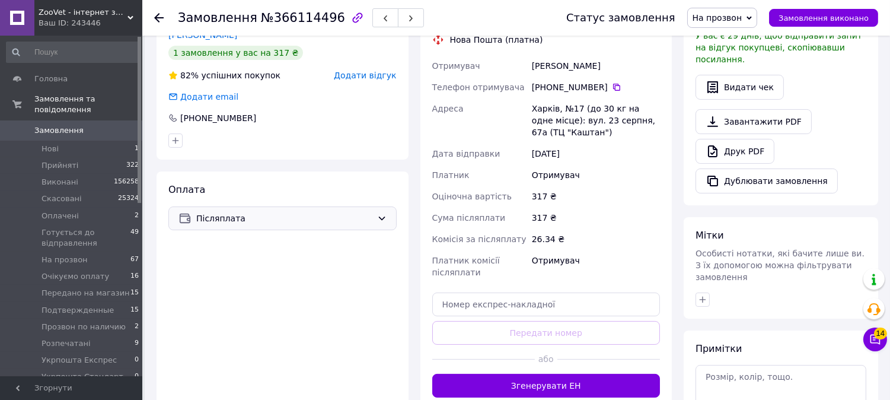
click at [258, 218] on span "Післяплата" at bounding box center [284, 218] width 176 height 13
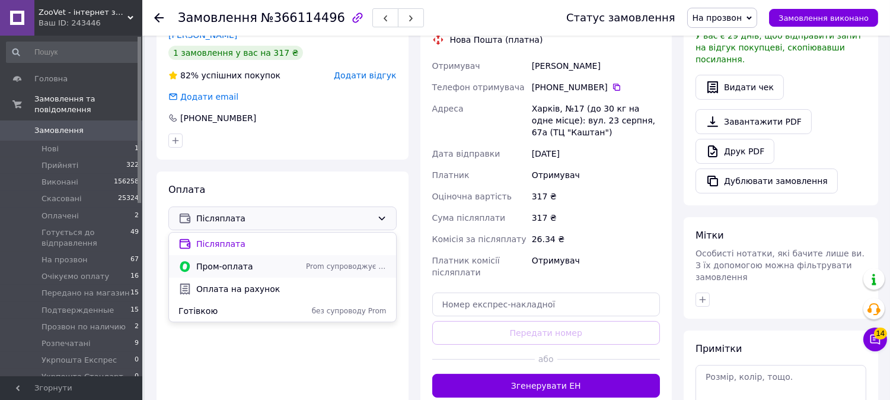
click at [245, 269] on span "Пром-оплата" at bounding box center [248, 266] width 105 height 12
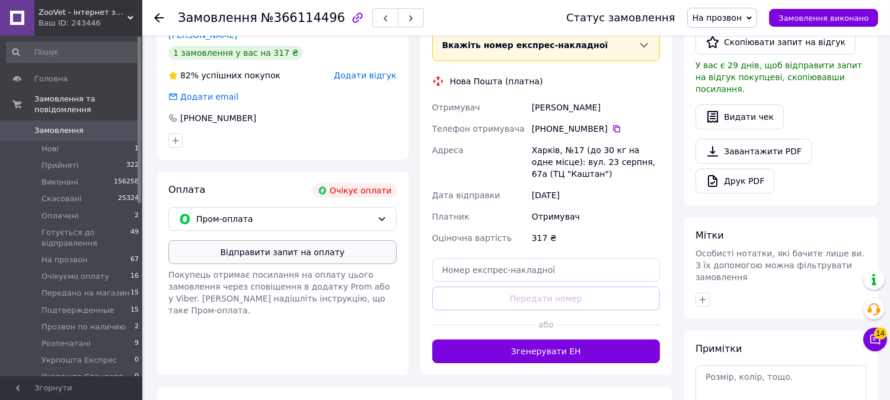
click at [273, 251] on button "Відправити запит на оплату" at bounding box center [282, 252] width 228 height 24
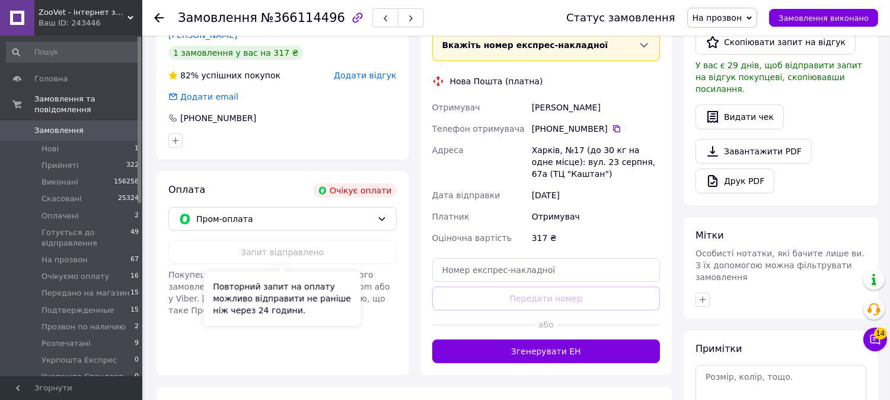
scroll to position [100, 0]
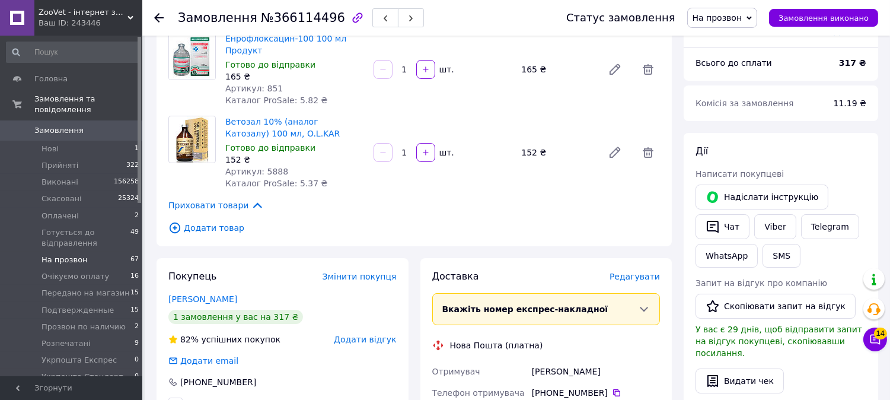
click at [106, 251] on li "На прозвон 67" at bounding box center [73, 259] width 146 height 17
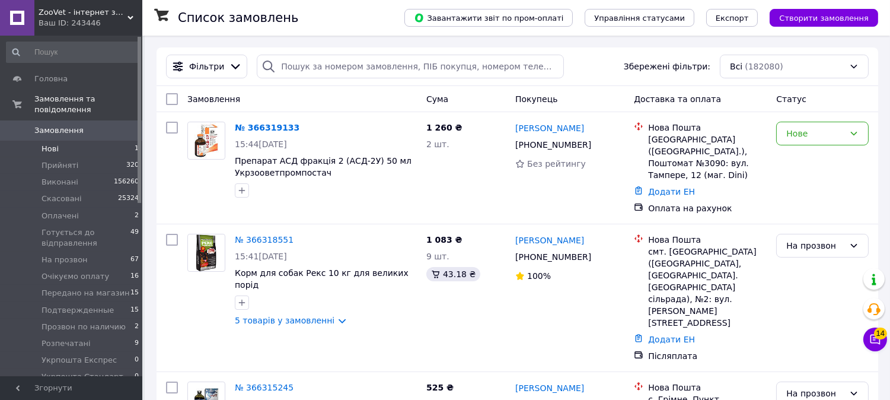
click at [98, 141] on li "Нові 1" at bounding box center [73, 149] width 146 height 17
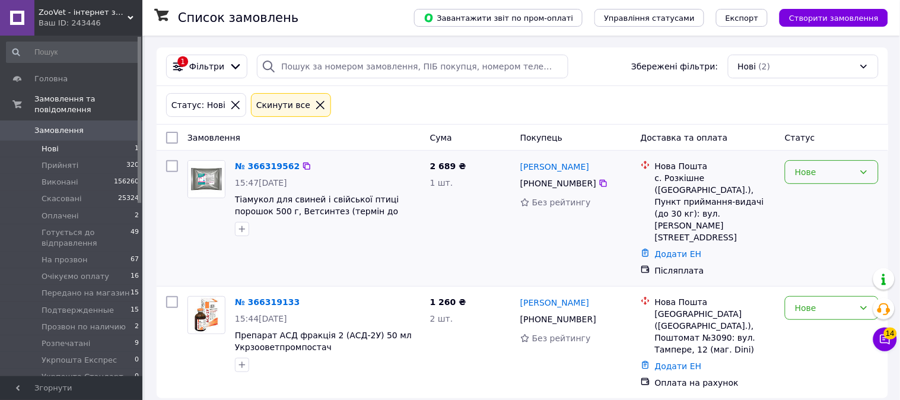
click at [829, 165] on div "Нове" at bounding box center [832, 172] width 94 height 24
click at [832, 244] on li "На прозвон" at bounding box center [832, 251] width 93 height 21
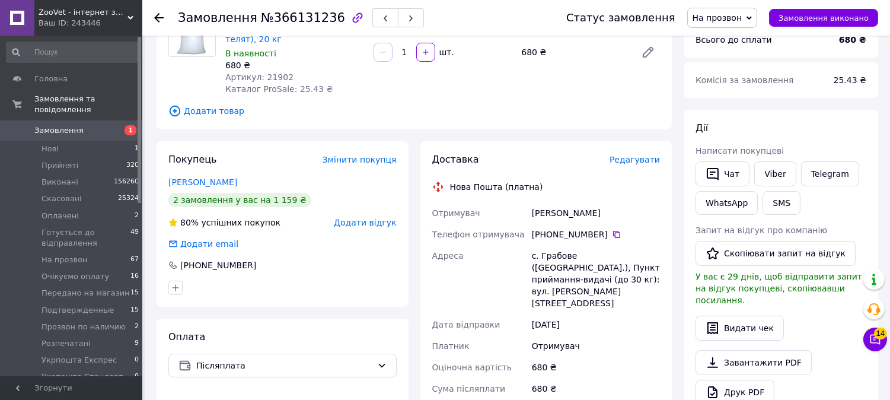
scroll to position [66, 0]
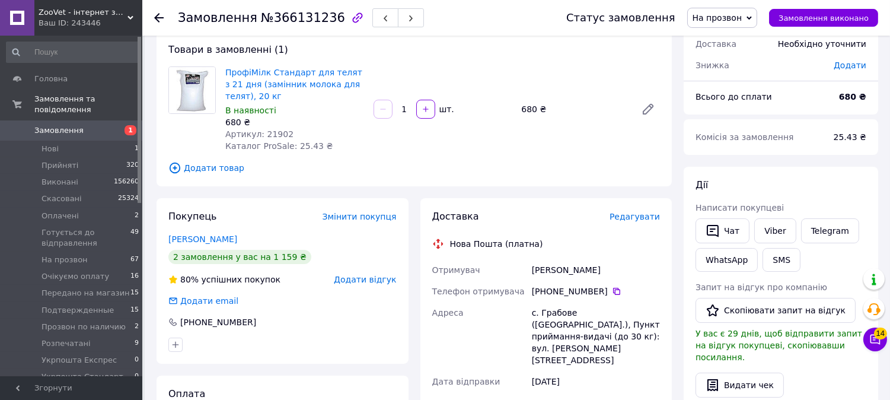
drag, startPoint x: 860, startPoint y: 63, endPoint x: 837, endPoint y: 63, distance: 23.1
click at [860, 63] on span "Додати" at bounding box center [850, 64] width 33 height 9
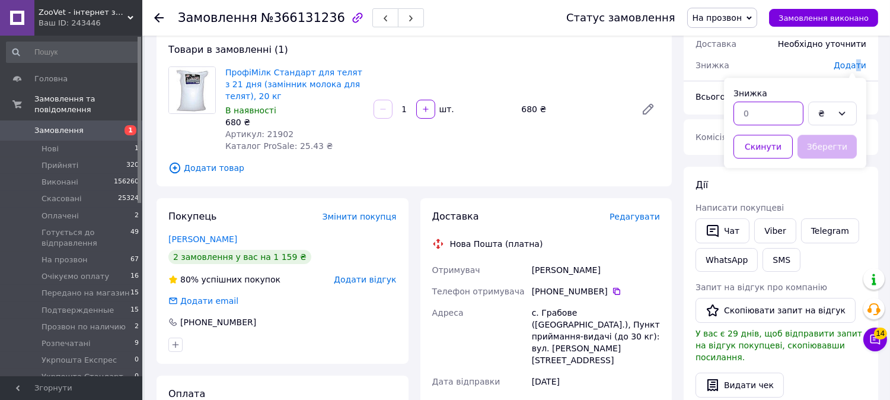
click at [745, 121] on input "text" at bounding box center [769, 113] width 70 height 24
type input "400"
click at [835, 153] on button "Зберегти" at bounding box center [827, 147] width 59 height 24
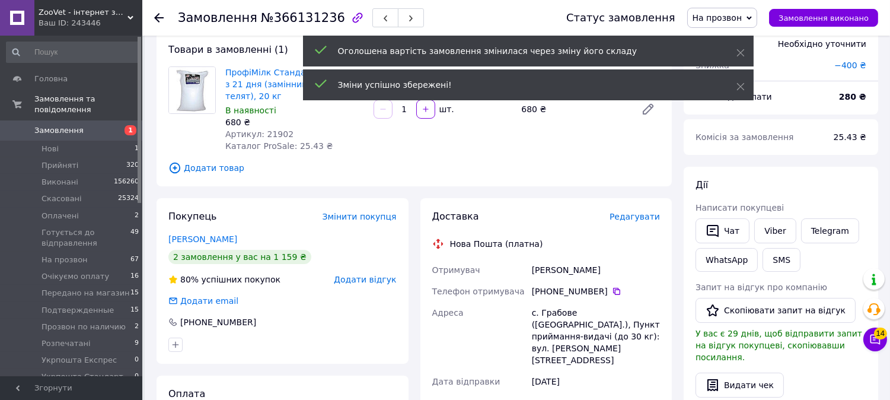
click at [742, 16] on span "На прозвон" at bounding box center [718, 17] width 50 height 9
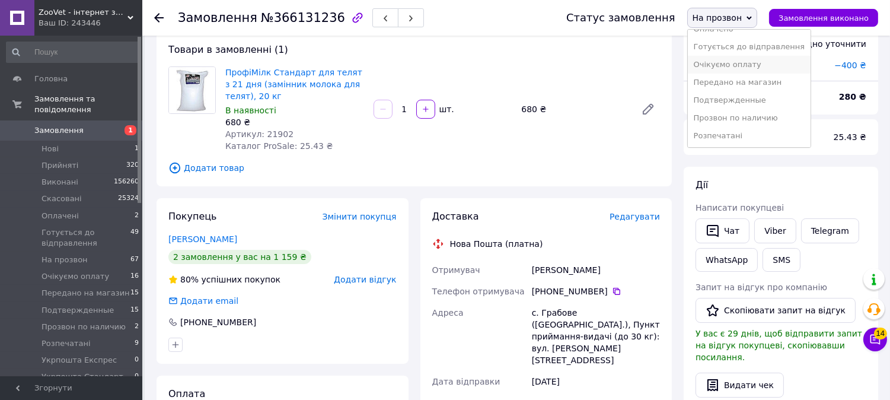
click at [766, 67] on li "Очікуємо оплату" at bounding box center [749, 65] width 123 height 18
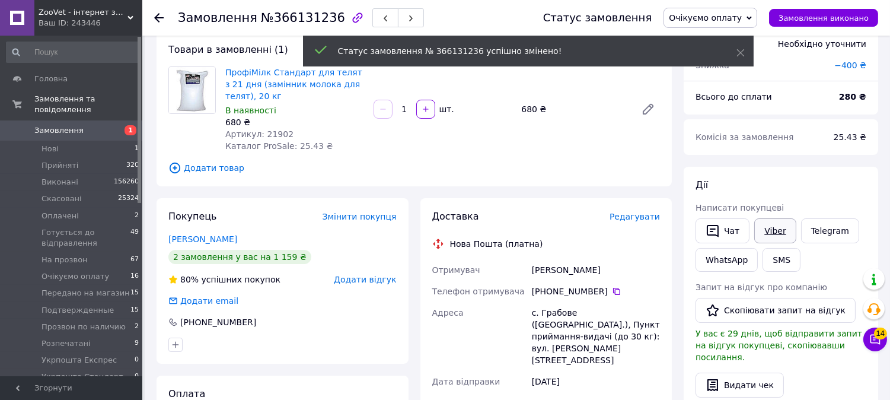
click at [774, 228] on link "Viber" at bounding box center [775, 230] width 42 height 25
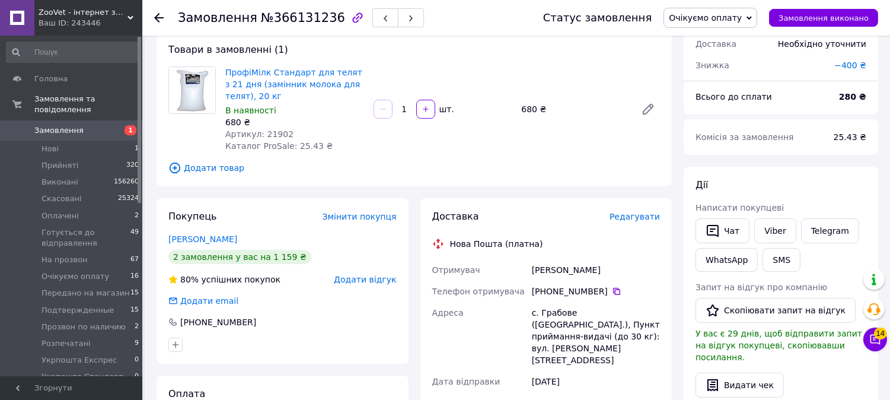
click at [306, 18] on span "№366131236" at bounding box center [303, 18] width 84 height 14
copy span "366131236"
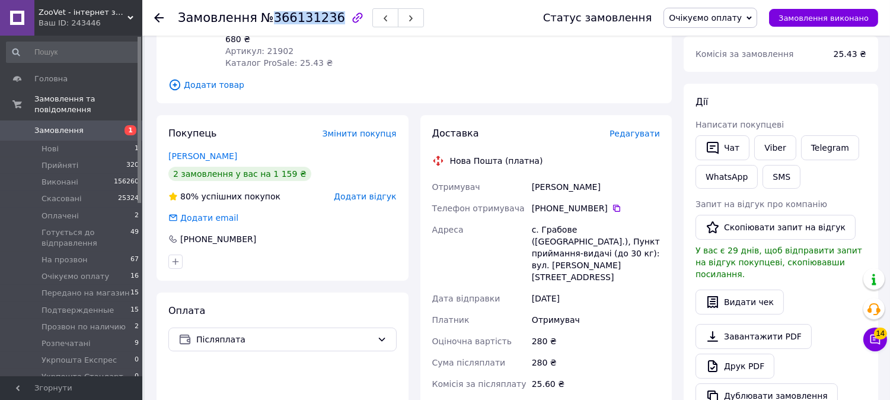
scroll to position [0, 0]
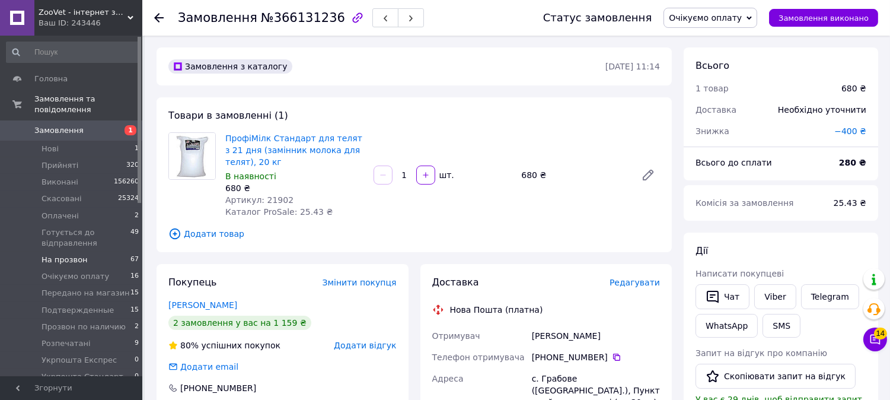
click at [132, 254] on span "67" at bounding box center [134, 259] width 8 height 11
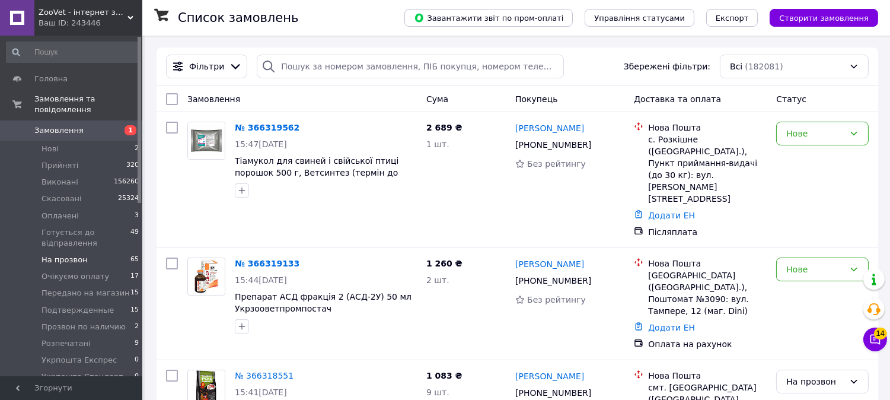
click at [100, 251] on li "На прозвон 65" at bounding box center [73, 259] width 146 height 17
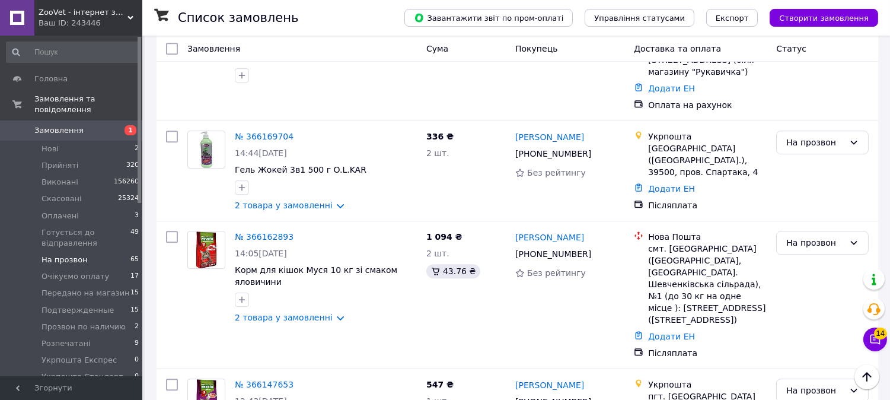
scroll to position [6215, 0]
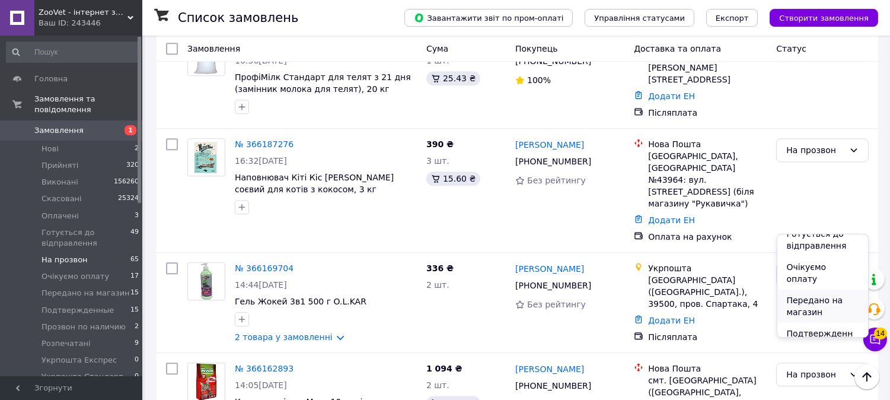
scroll to position [132, 0]
click at [814, 288] on li "Подтвержденные" at bounding box center [822, 304] width 91 height 33
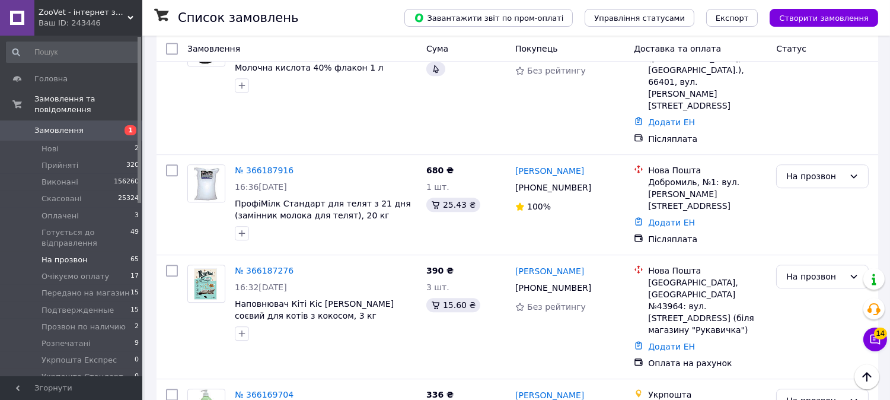
scroll to position [6017, 0]
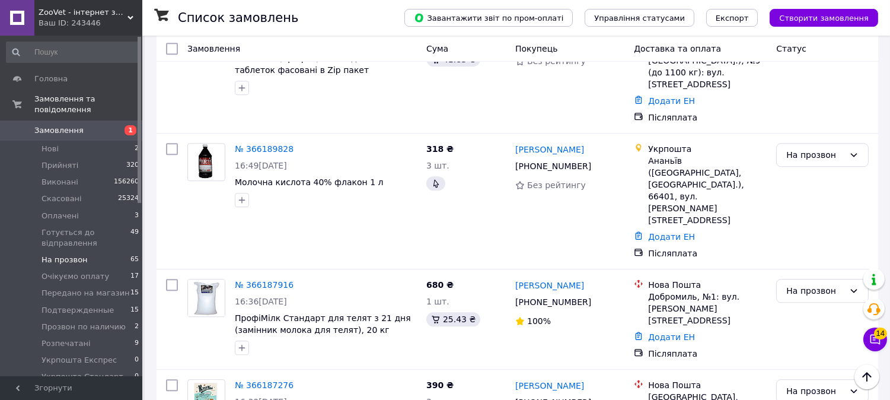
scroll to position [5886, 0]
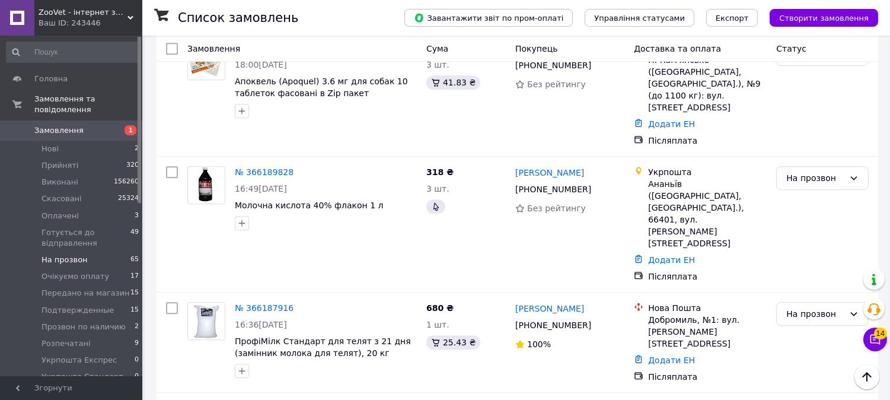
drag, startPoint x: 295, startPoint y: 132, endPoint x: 264, endPoint y: 40, distance: 96.6
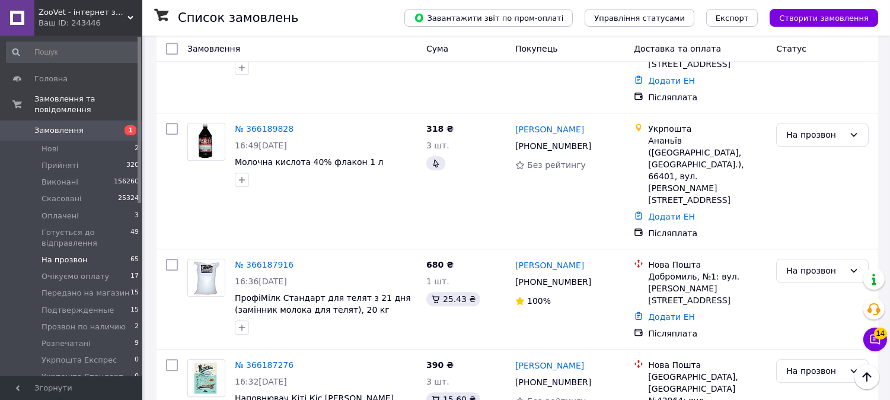
scroll to position [5951, 0]
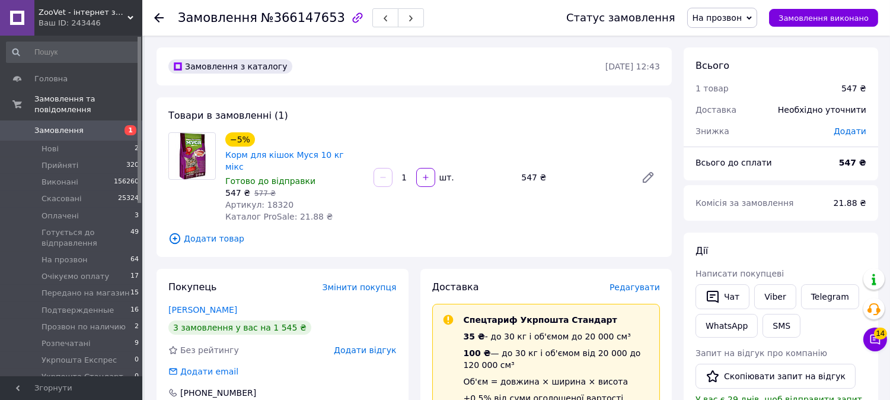
click at [197, 232] on span "Додати товар" at bounding box center [414, 238] width 492 height 13
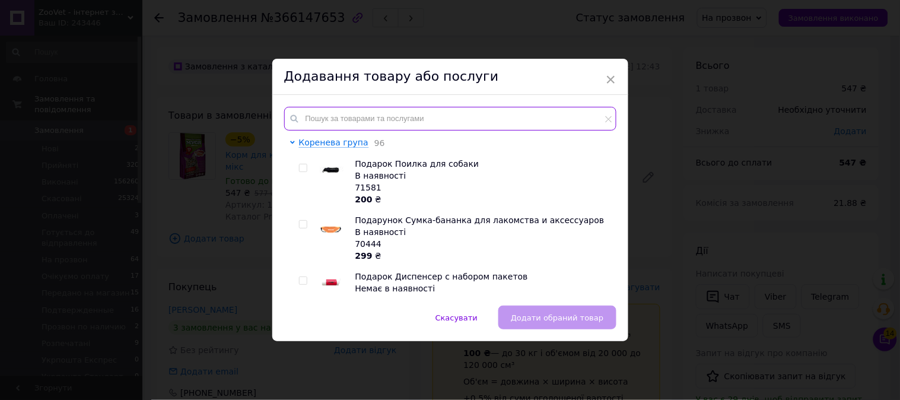
click at [327, 113] on input "text" at bounding box center [450, 119] width 332 height 24
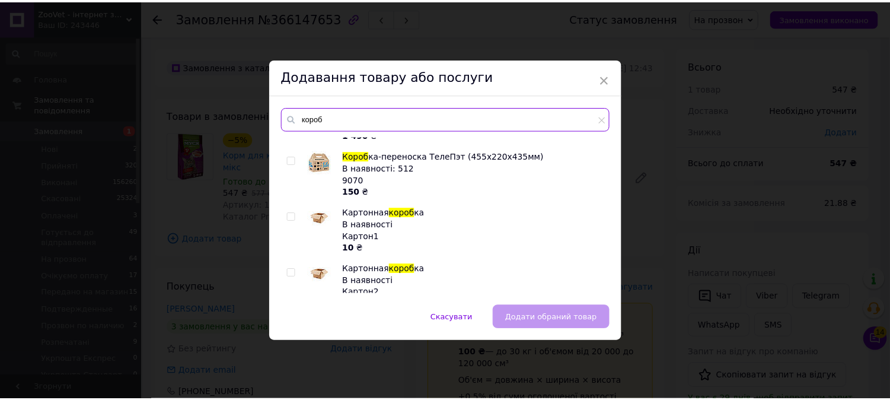
scroll to position [66, 0]
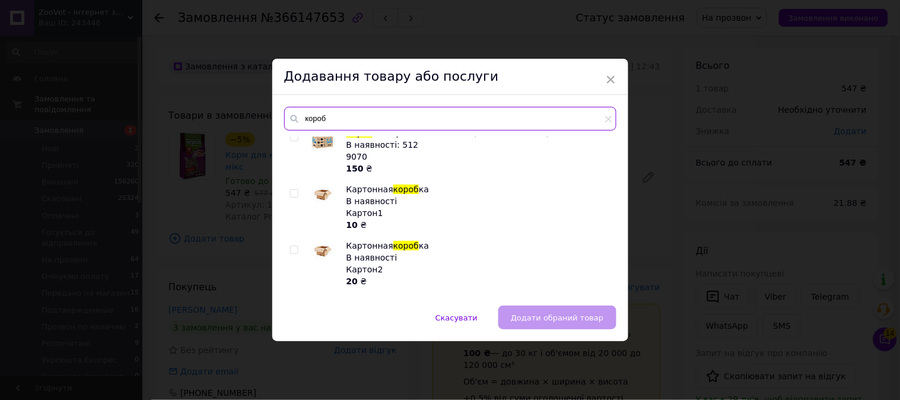
type input "короб"
click at [294, 248] on input "checkbox" at bounding box center [294, 250] width 8 height 8
checkbox input "true"
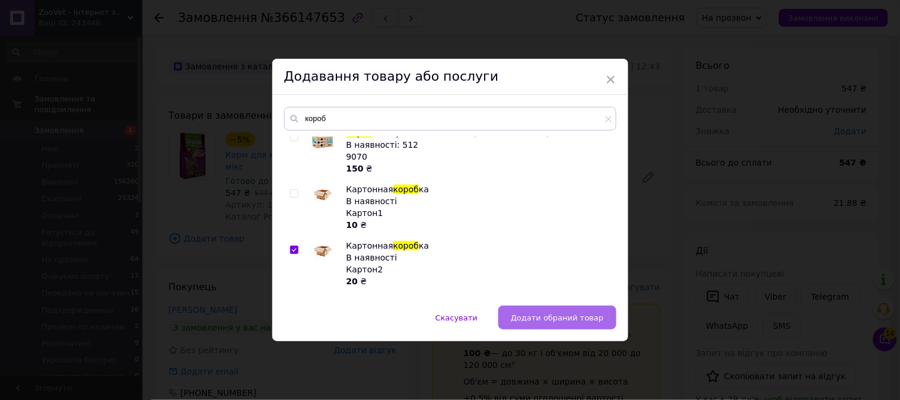
click at [546, 327] on button "Додати обраний товар" at bounding box center [556, 317] width 117 height 24
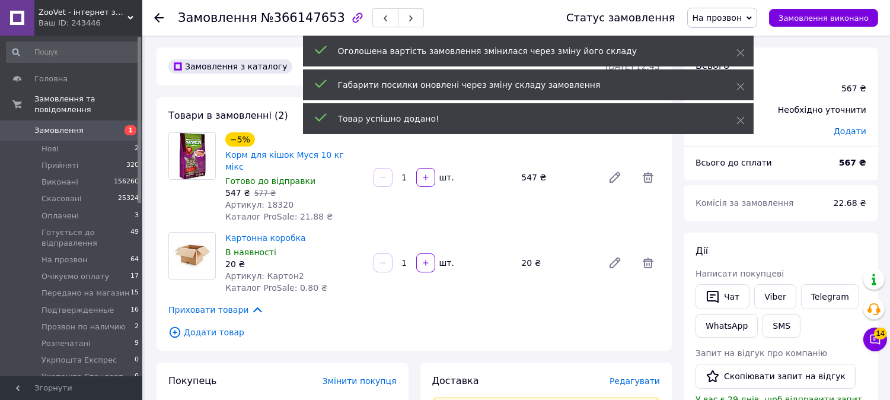
click at [758, 25] on span "На прозвон" at bounding box center [722, 18] width 71 height 20
click at [777, 97] on li "Подтвержденные" at bounding box center [749, 100] width 123 height 18
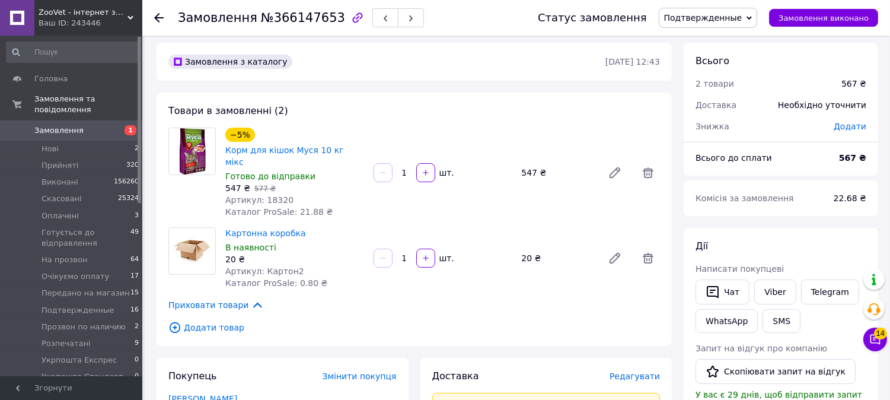
scroll to position [0, 0]
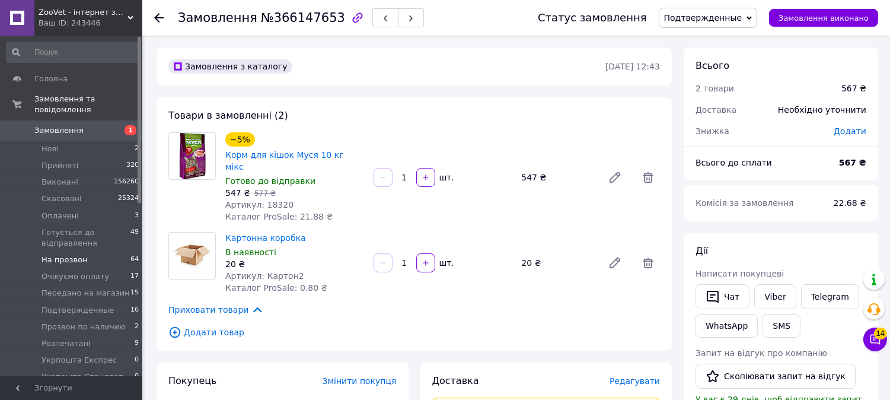
drag, startPoint x: 91, startPoint y: 250, endPoint x: 220, endPoint y: 9, distance: 272.5
click at [93, 251] on li "На прозвон 64" at bounding box center [73, 259] width 146 height 17
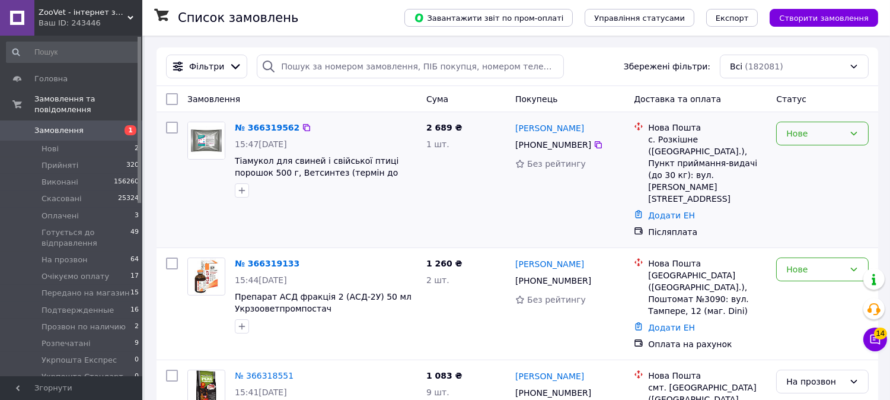
click at [810, 126] on div "Нове" at bounding box center [822, 134] width 93 height 24
click at [817, 204] on li "На прозвон" at bounding box center [822, 212] width 91 height 21
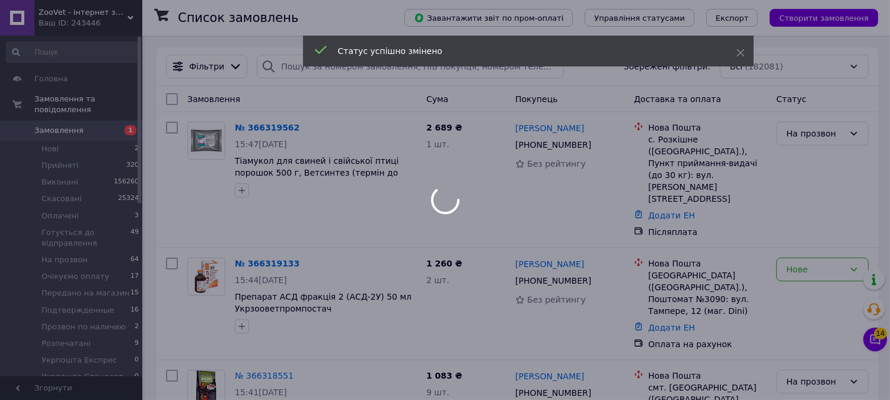
click at [803, 238] on div at bounding box center [445, 200] width 890 height 400
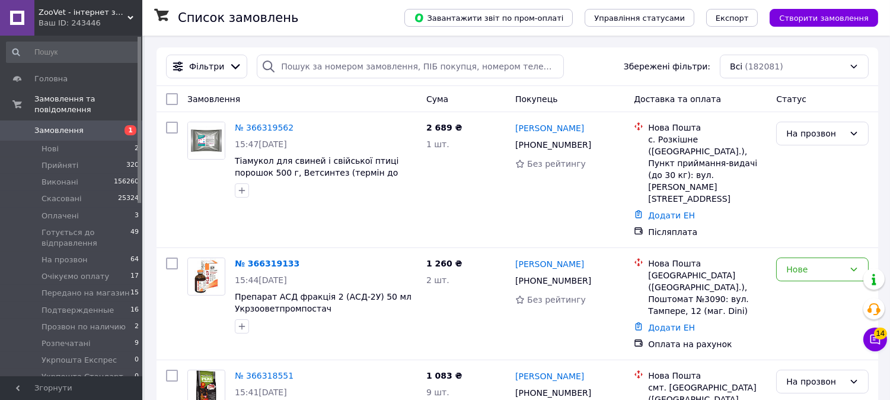
click at [805, 263] on div "Нове" at bounding box center [815, 269] width 58 height 13
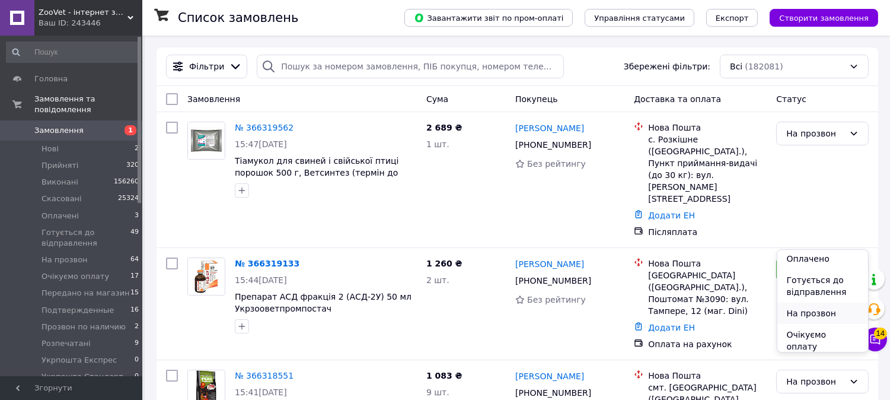
click at [811, 314] on li "На прозвон" at bounding box center [822, 312] width 91 height 21
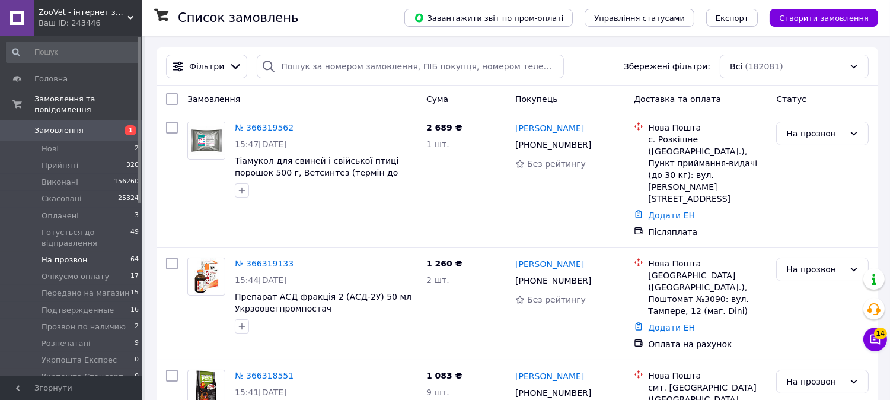
click at [68, 254] on span "На прозвон" at bounding box center [65, 259] width 46 height 11
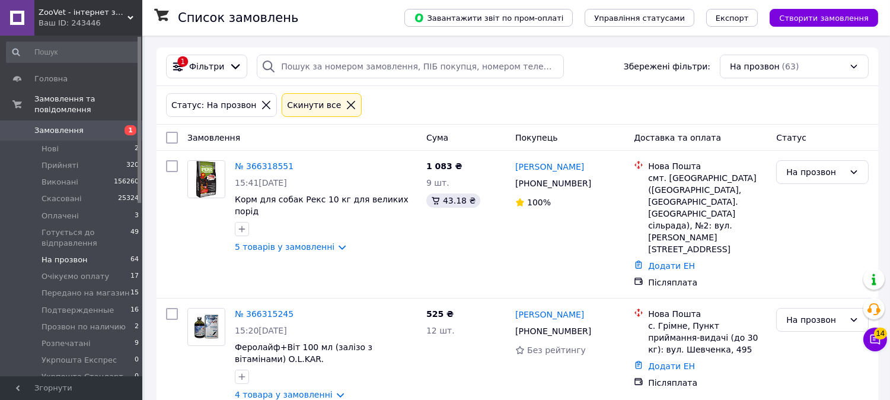
click at [68, 254] on span "На прозвон" at bounding box center [65, 259] width 46 height 11
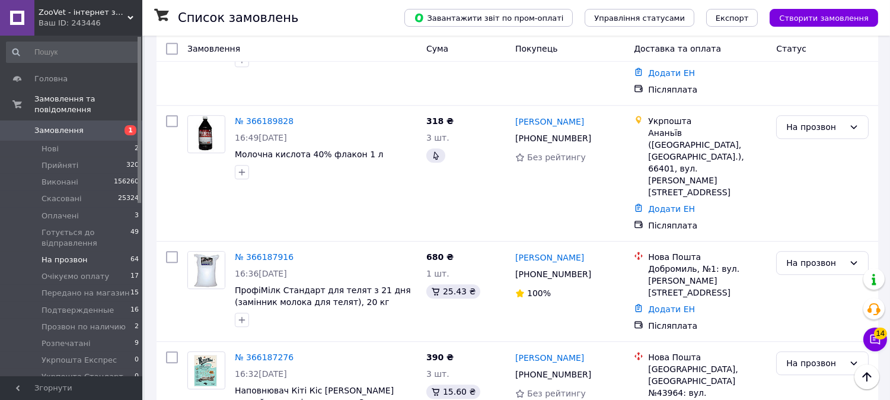
scroll to position [5936, 0]
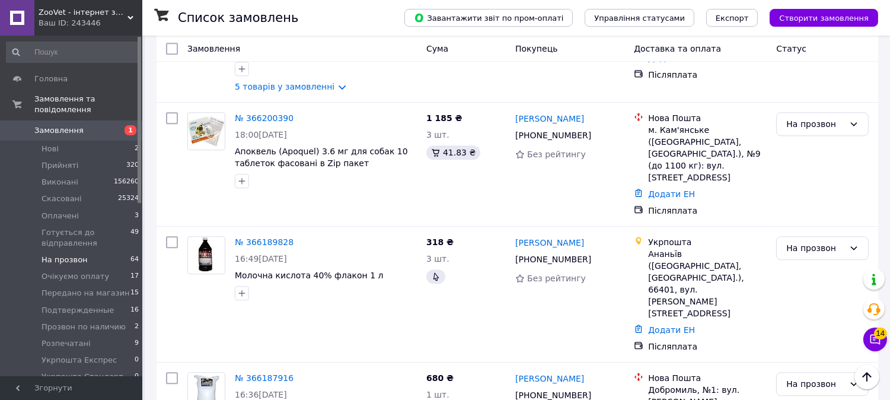
scroll to position [5804, 0]
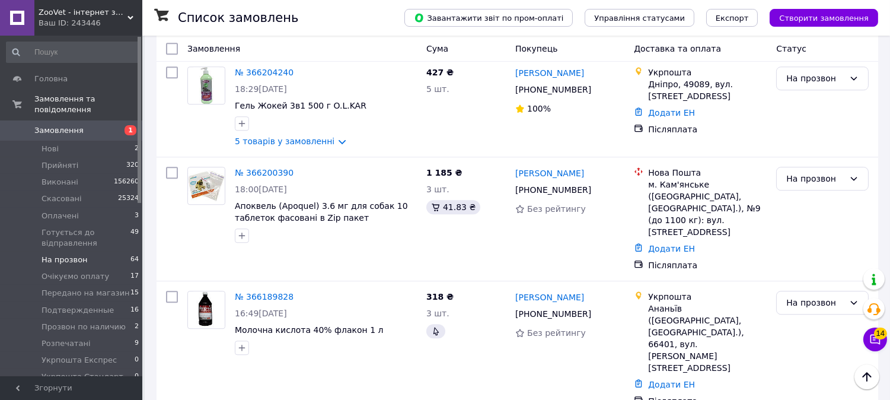
scroll to position [5738, 0]
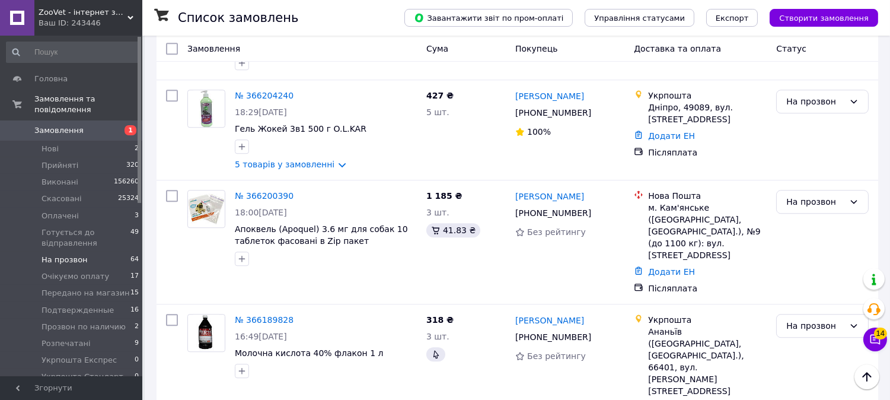
click at [824, 250] on li "Подтвержденные" at bounding box center [822, 266] width 91 height 33
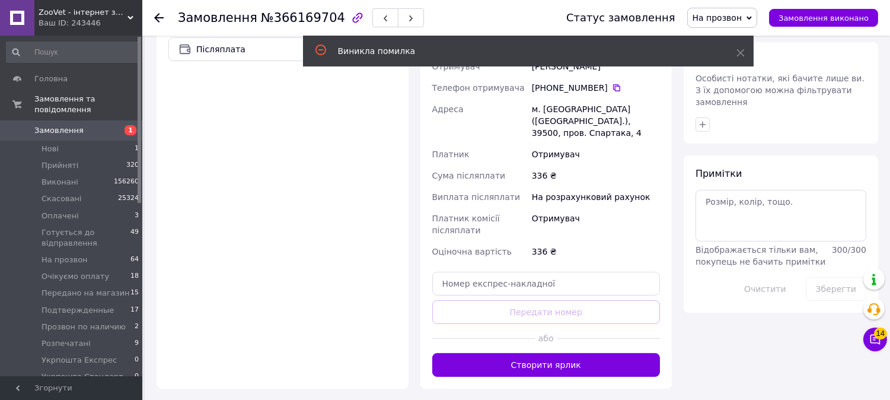
scroll to position [572, 0]
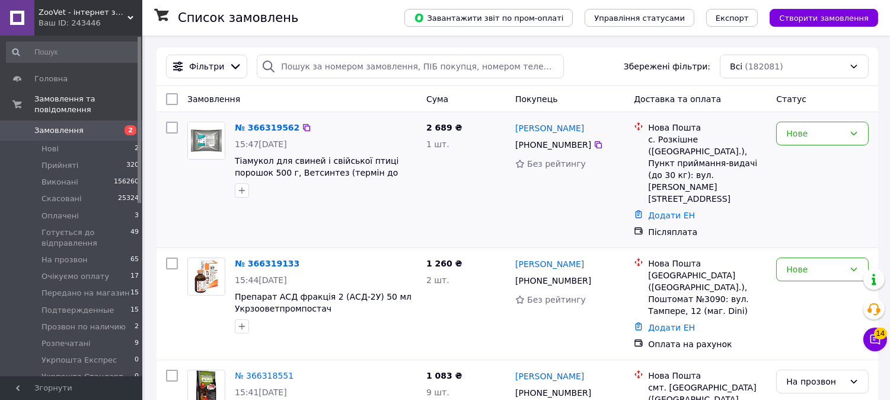
click at [79, 141] on li "Нові 2" at bounding box center [73, 149] width 146 height 17
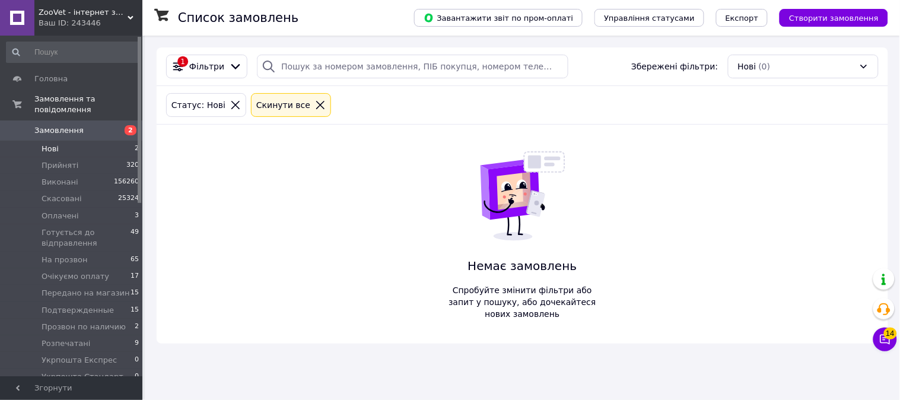
click at [315, 107] on icon at bounding box center [320, 105] width 11 height 11
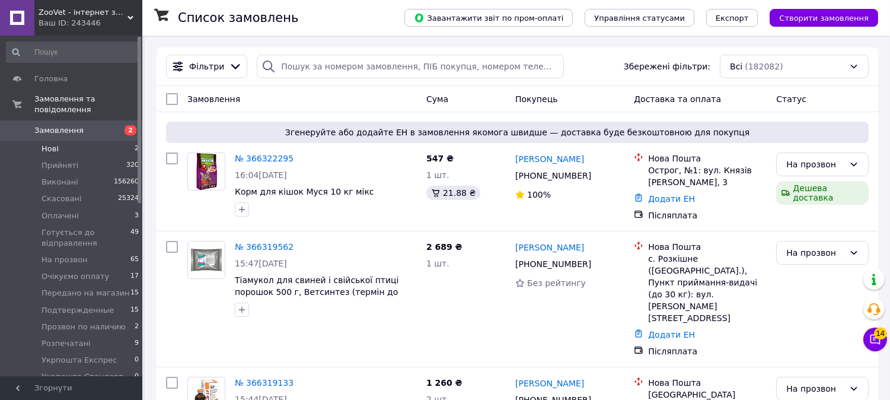
click at [126, 141] on li "Нові 2" at bounding box center [73, 149] width 146 height 17
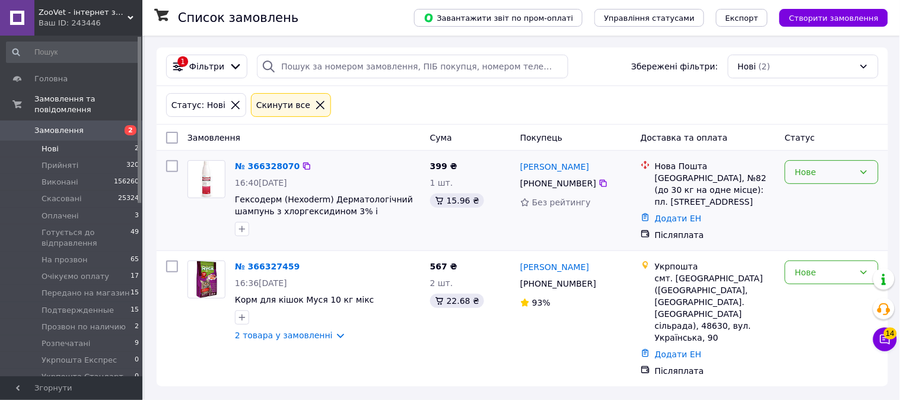
click at [821, 164] on div "Нове" at bounding box center [832, 172] width 94 height 24
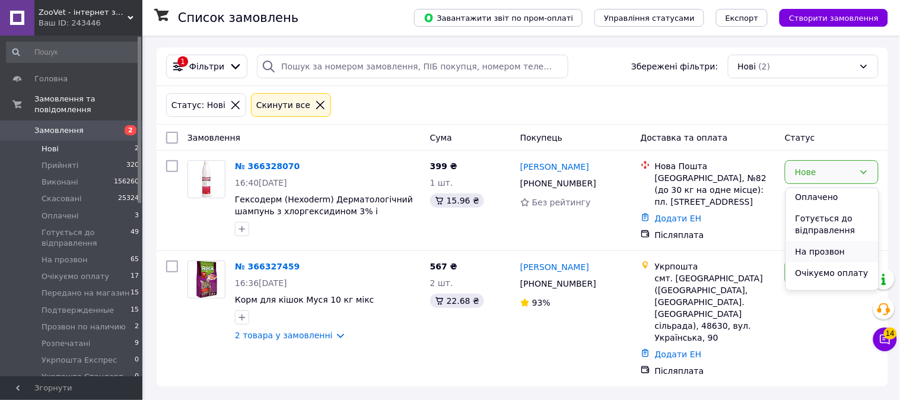
click at [827, 244] on li "На прозвон" at bounding box center [832, 251] width 93 height 21
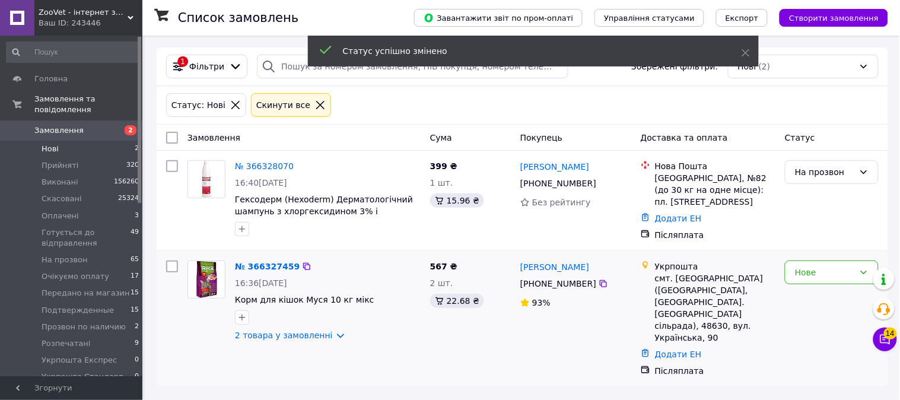
click at [824, 275] on div "Нове" at bounding box center [832, 272] width 94 height 24
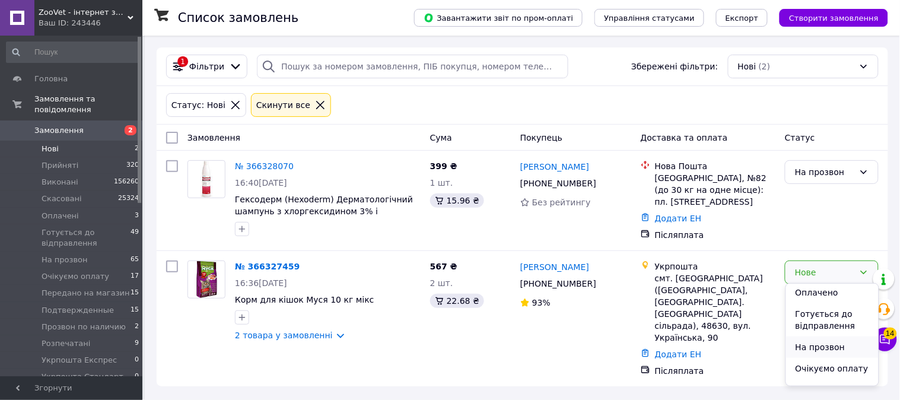
click at [813, 350] on li "На прозвон" at bounding box center [832, 346] width 93 height 21
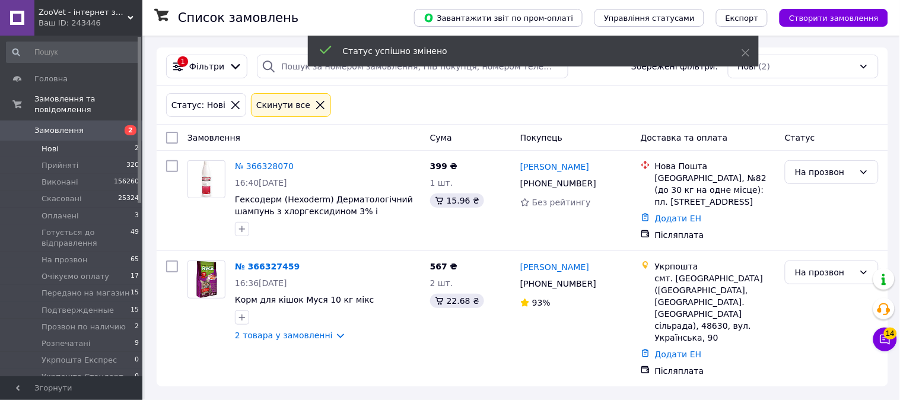
click at [316, 104] on icon at bounding box center [320, 105] width 8 height 8
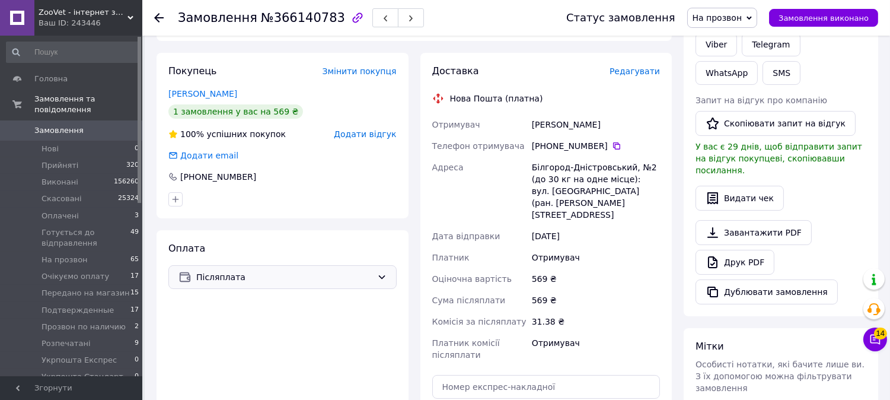
scroll to position [257, 0]
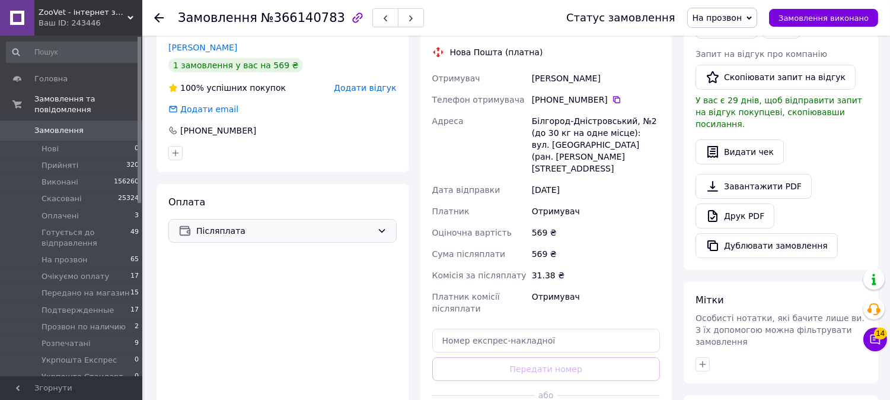
click at [240, 224] on span "Післяплата" at bounding box center [284, 230] width 176 height 13
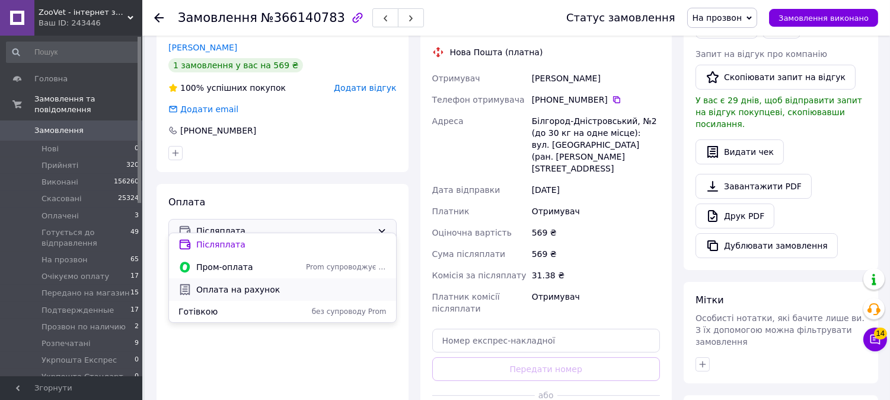
click at [228, 288] on span "Оплата на рахунок" at bounding box center [291, 289] width 190 height 12
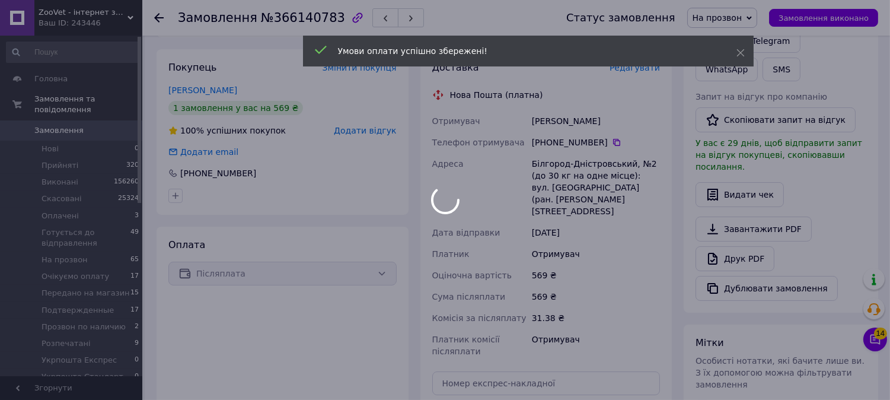
scroll to position [192, 0]
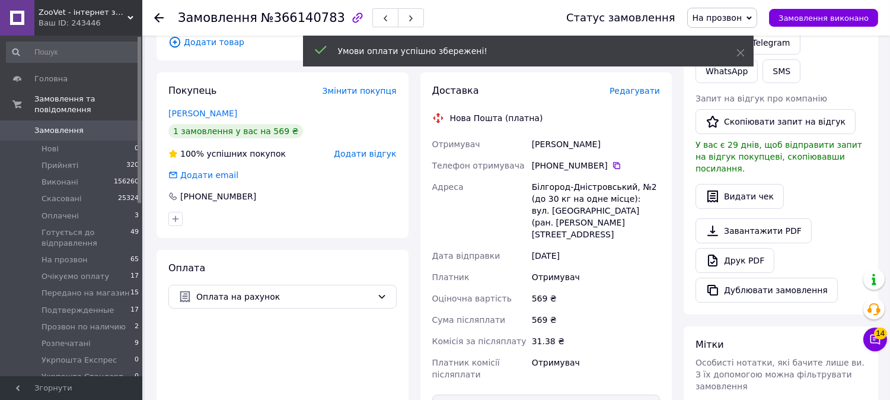
click at [742, 17] on span "На прозвон" at bounding box center [718, 17] width 50 height 9
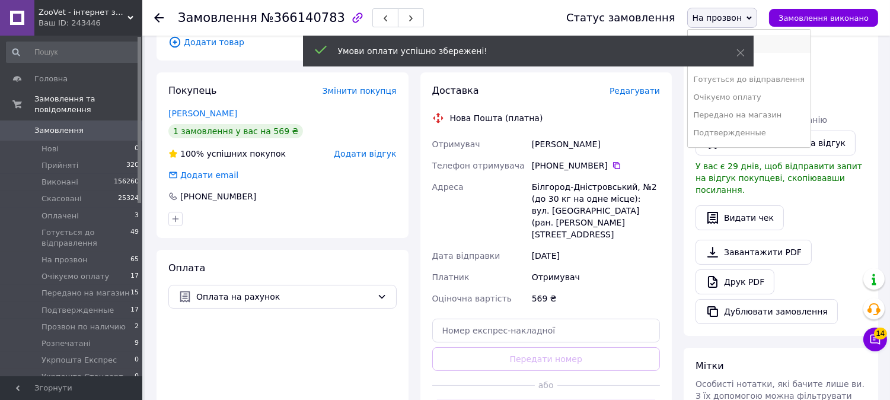
scroll to position [66, 0]
click at [773, 64] on li "Очікуємо оплату" at bounding box center [749, 65] width 123 height 18
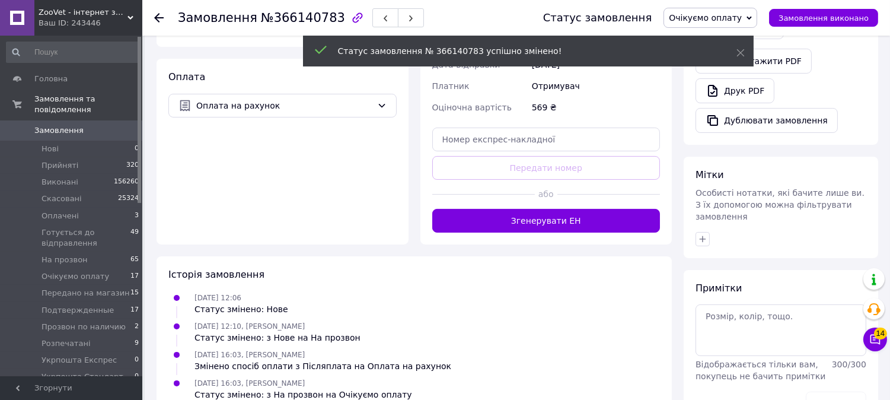
scroll to position [119, 0]
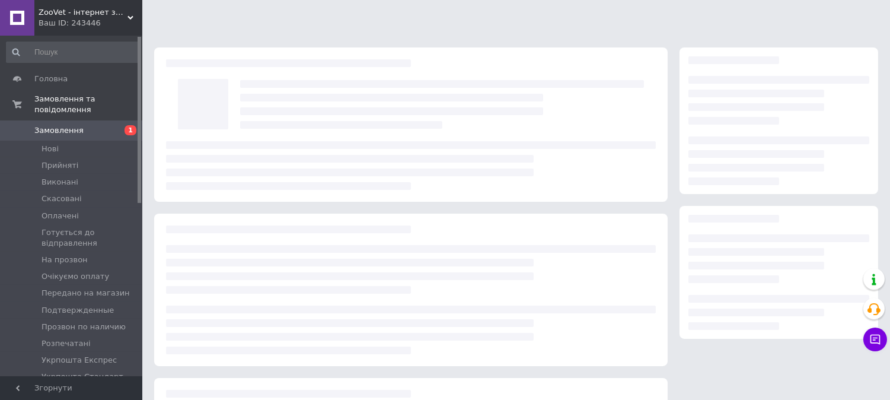
scroll to position [142, 0]
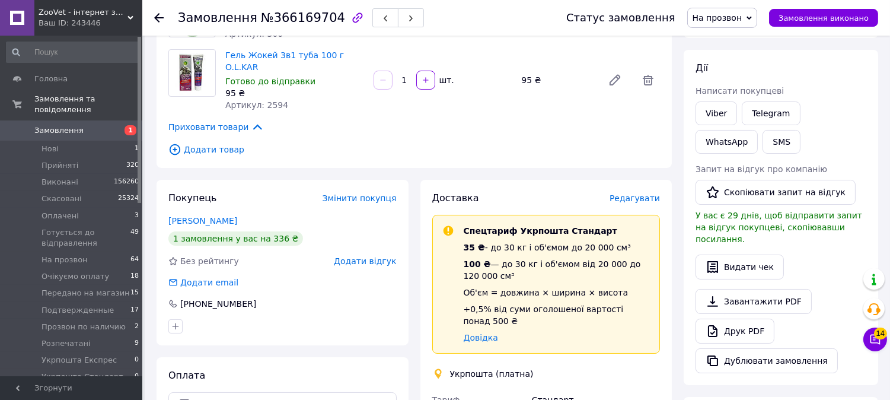
click at [723, 20] on span "На прозвон" at bounding box center [718, 17] width 50 height 9
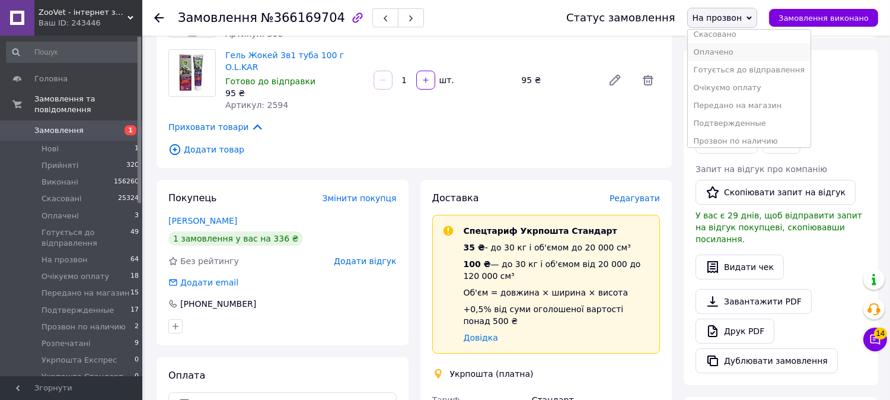
scroll to position [120, 0]
click at [727, 44] on li "Подтвержденные" at bounding box center [749, 46] width 123 height 18
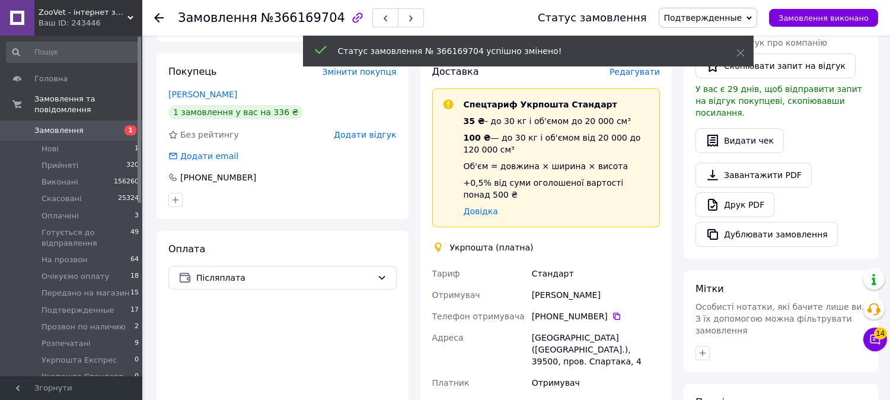
scroll to position [274, 0]
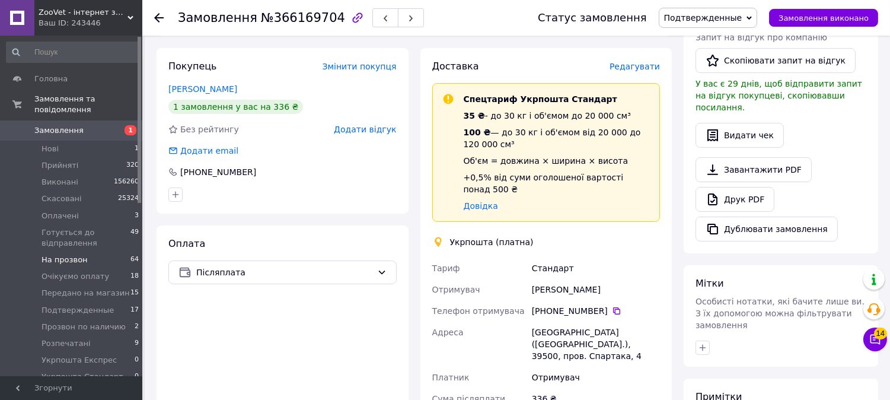
click at [92, 251] on li "На прозвон 64" at bounding box center [73, 259] width 146 height 17
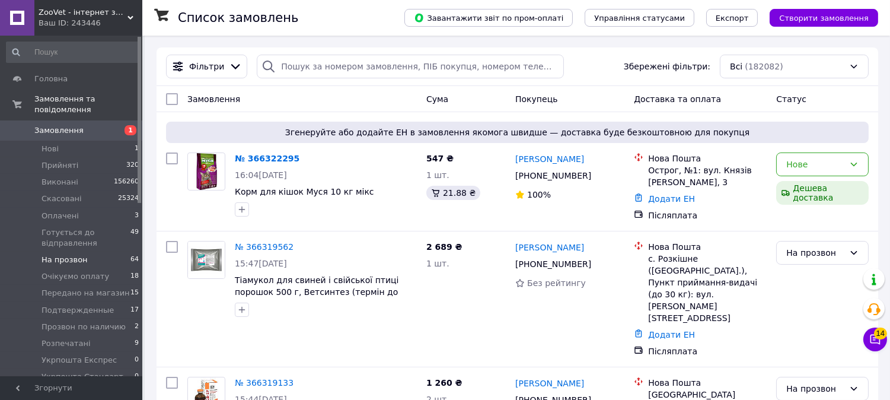
click at [86, 254] on li "На прозвон 64" at bounding box center [73, 259] width 146 height 17
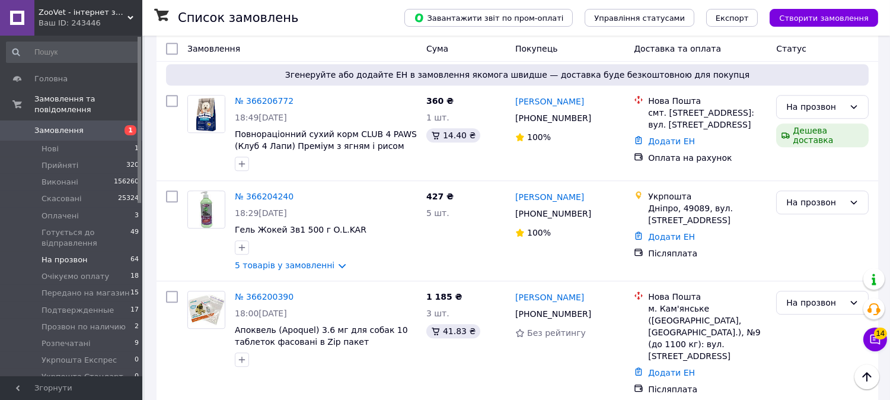
scroll to position [5857, 0]
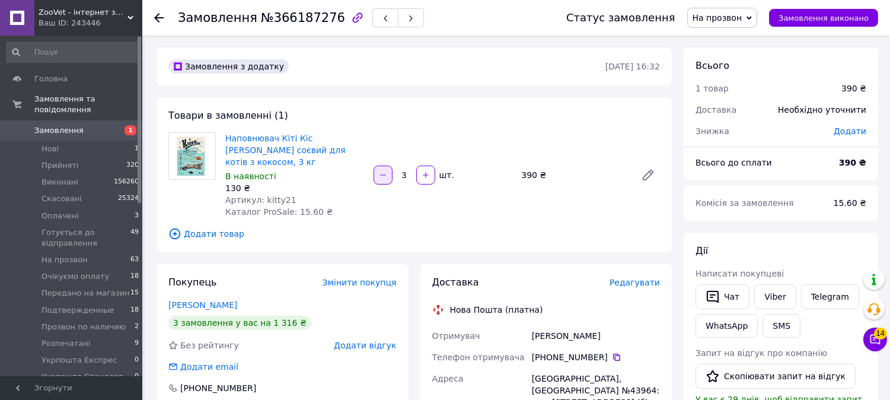
click at [385, 175] on button "button" at bounding box center [383, 174] width 19 height 19
type input "1"
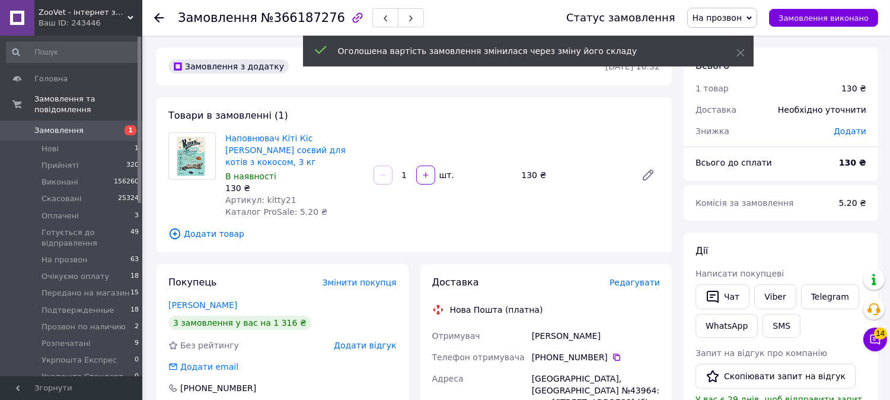
click at [203, 227] on span "Додати товар" at bounding box center [414, 233] width 492 height 13
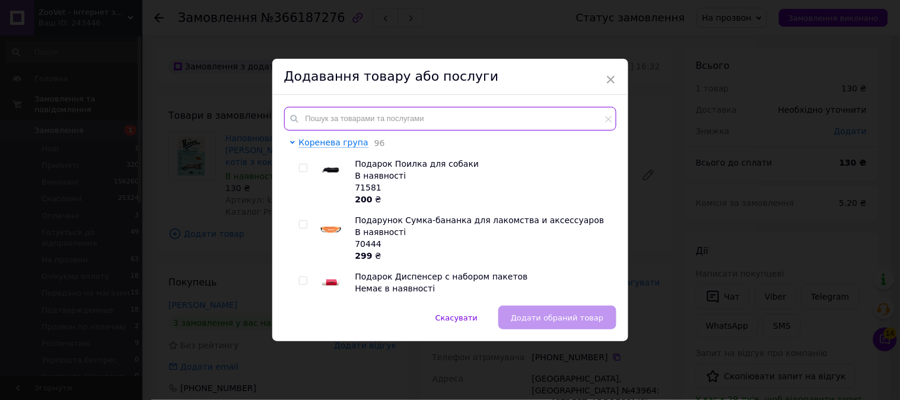
click at [375, 116] on input "text" at bounding box center [450, 119] width 332 height 24
paste input "kitty18"
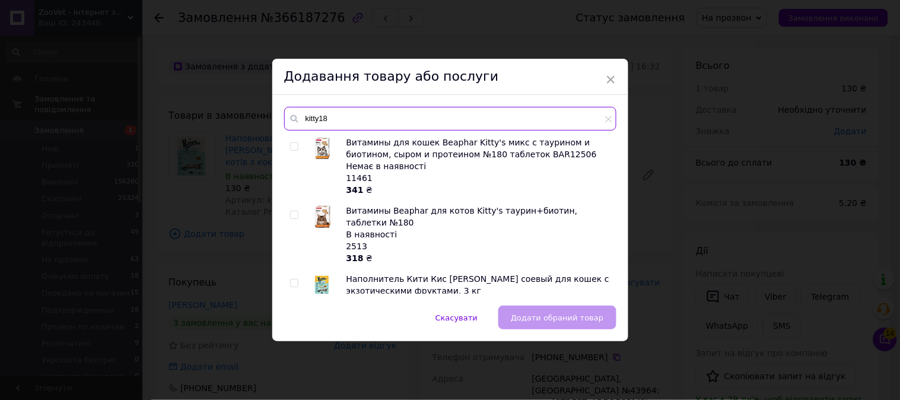
type input "kitty18"
click at [291, 145] on input "checkbox" at bounding box center [294, 147] width 8 height 8
click at [341, 120] on input "kitty18" at bounding box center [450, 119] width 332 height 24
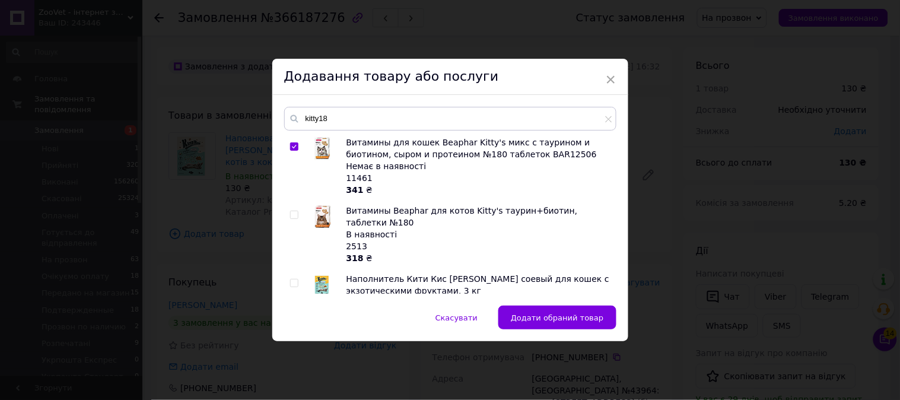
click at [293, 144] on input "checkbox" at bounding box center [294, 147] width 8 height 8
checkbox input "false"
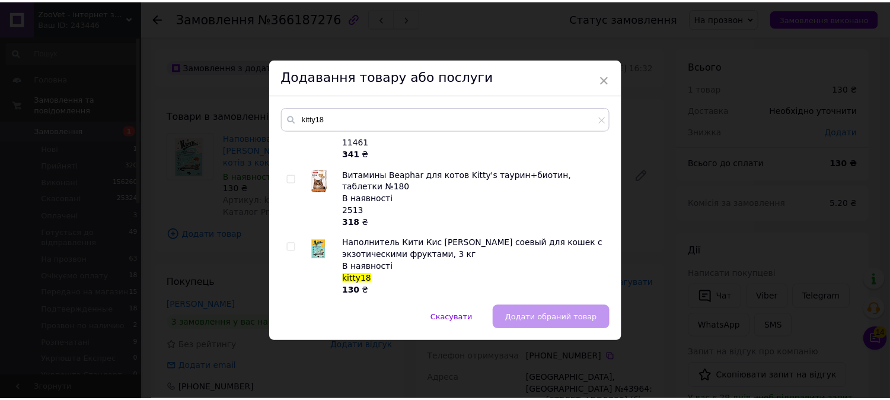
scroll to position [66, 0]
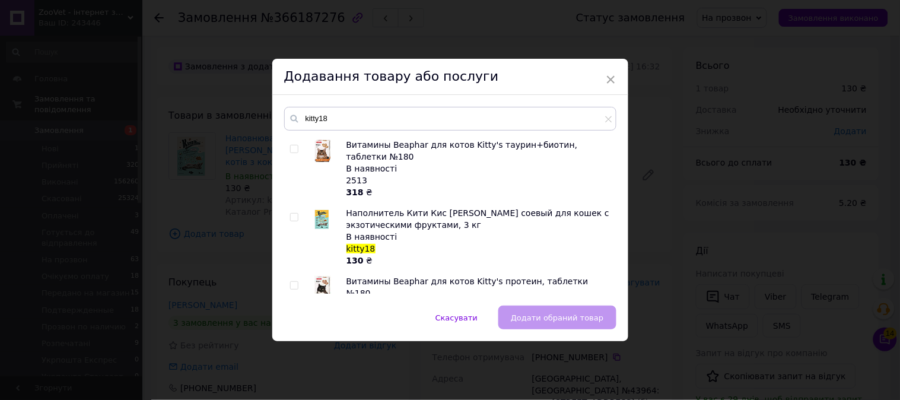
click at [294, 213] on input "checkbox" at bounding box center [294, 217] width 8 height 8
checkbox input "true"
click at [527, 313] on span "Додати обраний товар" at bounding box center [557, 317] width 93 height 9
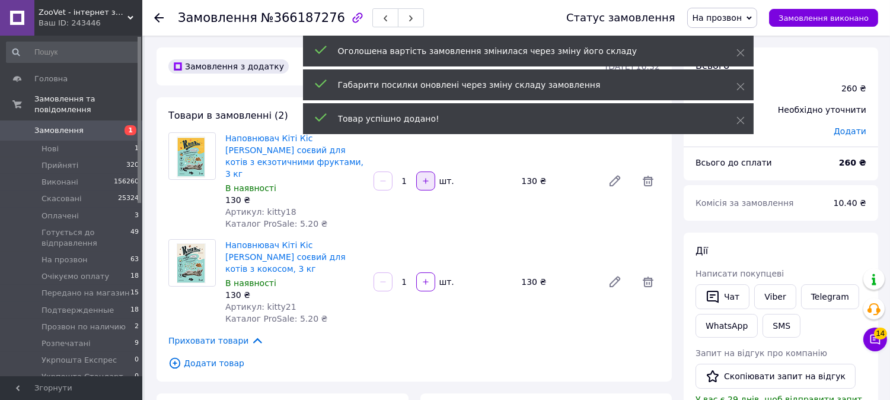
click at [425, 178] on icon "button" at bounding box center [426, 181] width 8 height 8
type input "2"
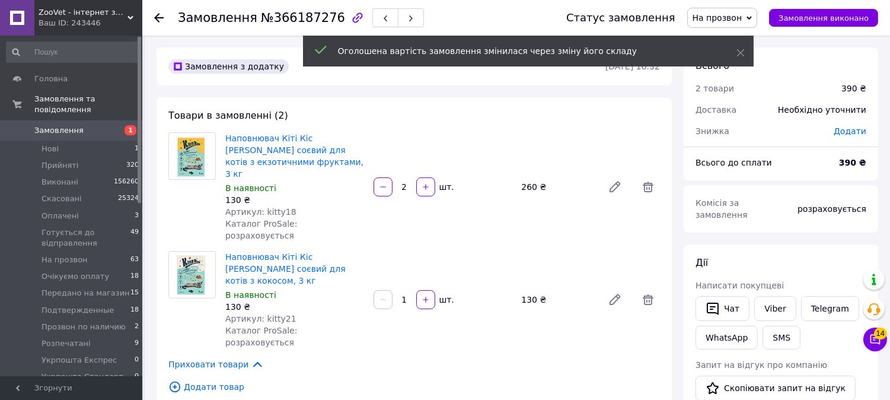
click at [758, 24] on span "На прозвон" at bounding box center [722, 18] width 71 height 20
click at [769, 66] on li "Очікуємо оплату" at bounding box center [749, 65] width 123 height 18
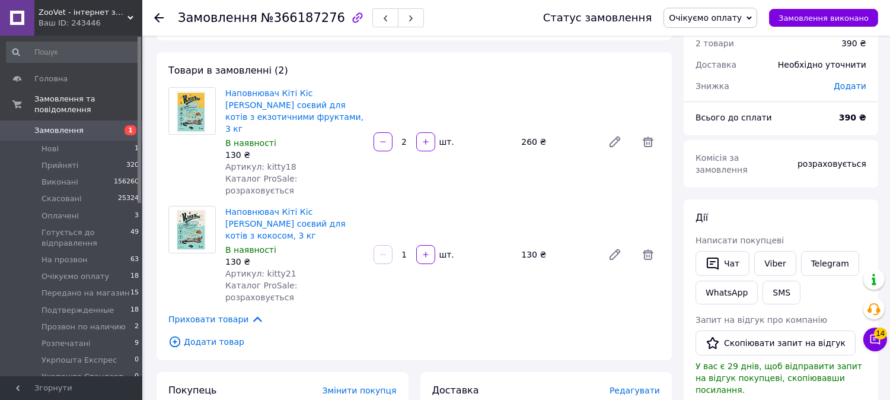
scroll to position [132, 0]
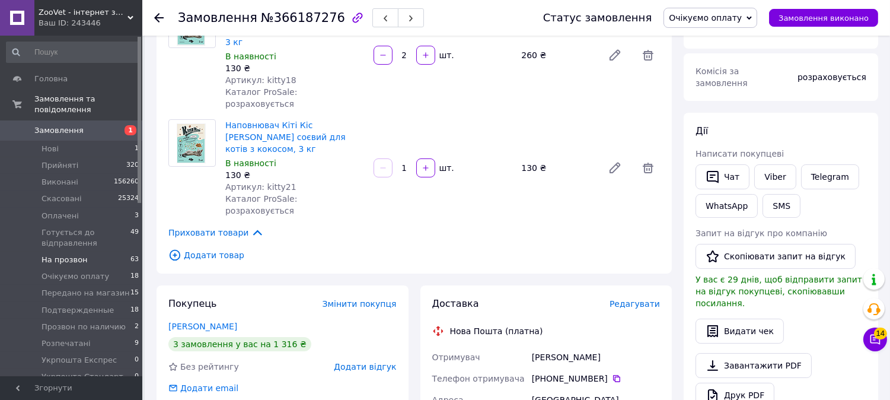
click at [89, 252] on li "На прозвон 63" at bounding box center [73, 259] width 146 height 17
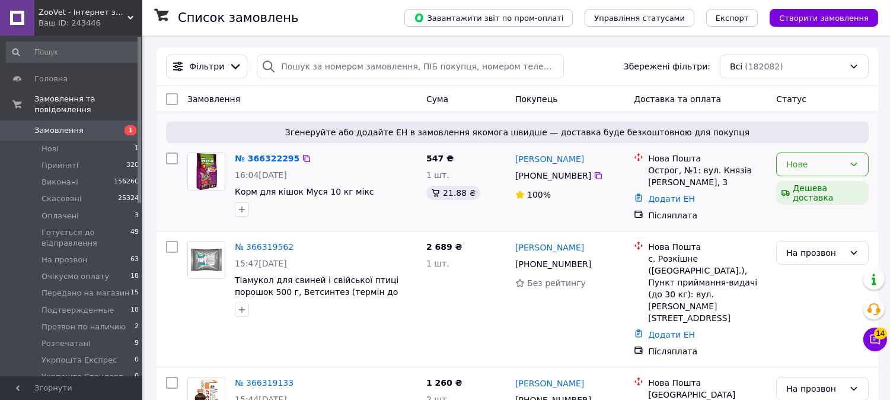
click at [856, 168] on icon at bounding box center [853, 164] width 9 height 9
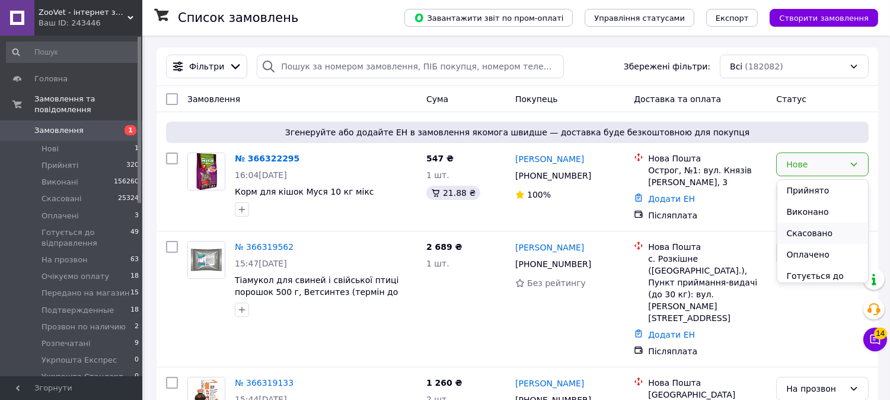
scroll to position [66, 0]
click at [815, 247] on li "На прозвон" at bounding box center [822, 242] width 91 height 21
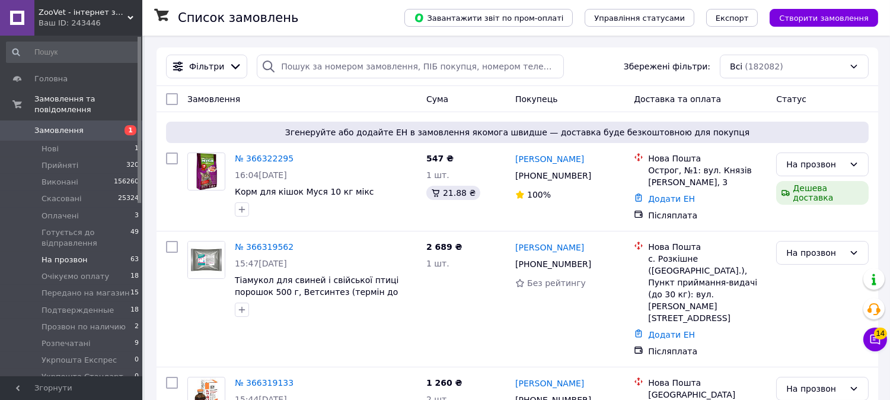
click at [104, 251] on li "На прозвон 63" at bounding box center [73, 259] width 146 height 17
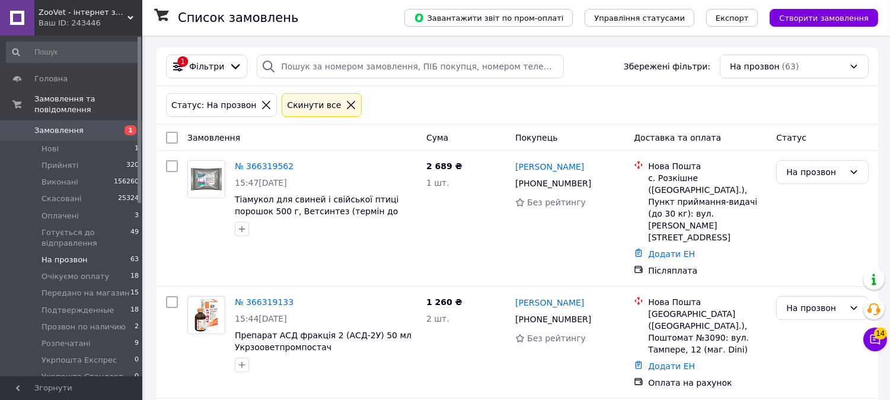
click at [116, 252] on li "На прозвон 63" at bounding box center [73, 259] width 146 height 17
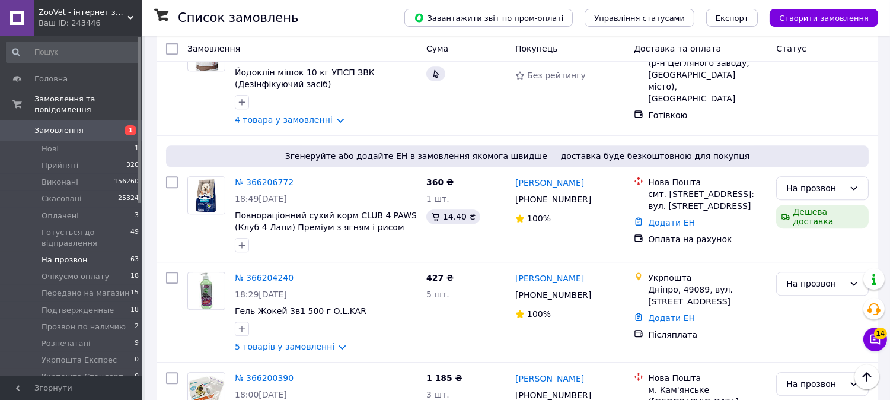
scroll to position [5738, 0]
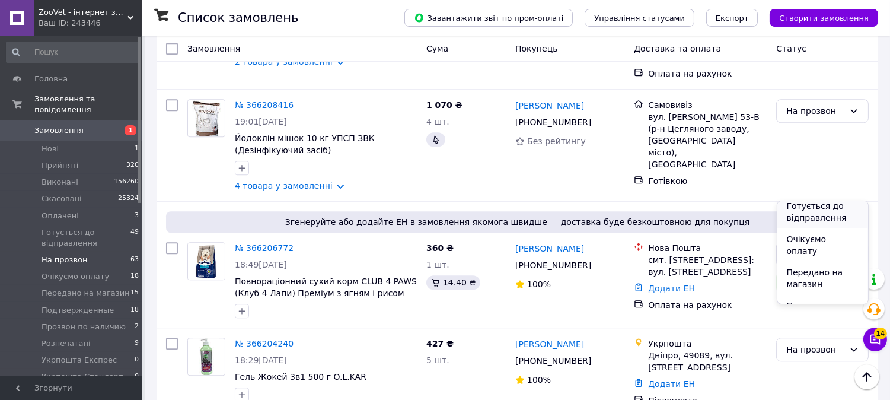
scroll to position [132, 0]
click at [815, 254] on li "Подтвержденные" at bounding box center [822, 270] width 91 height 33
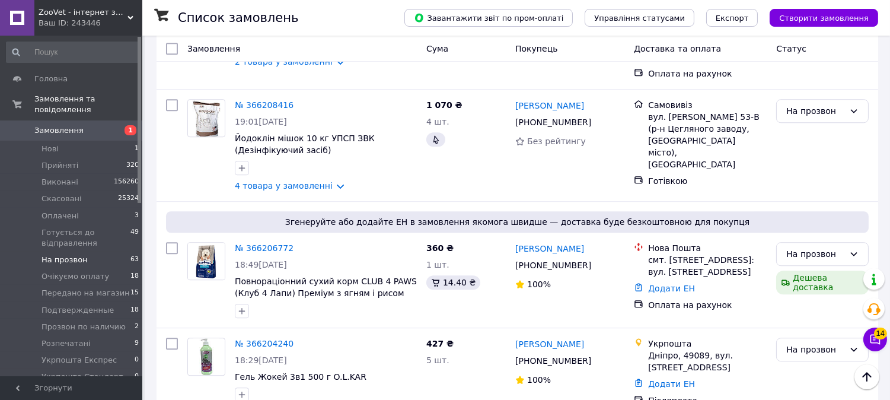
scroll to position [5725, 0]
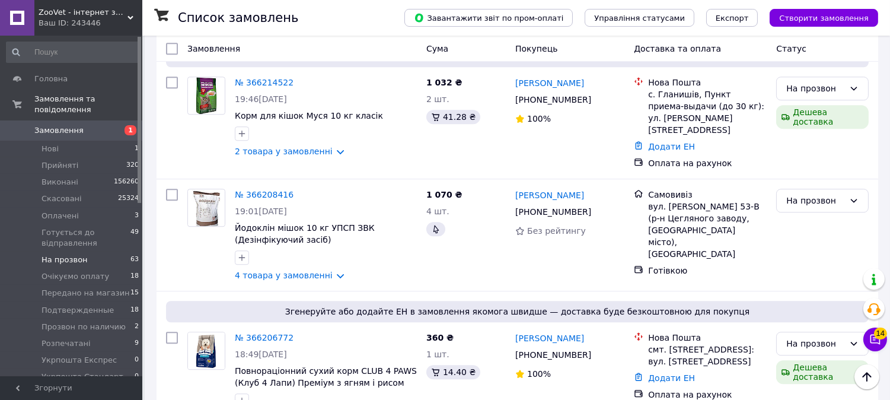
scroll to position [5791, 0]
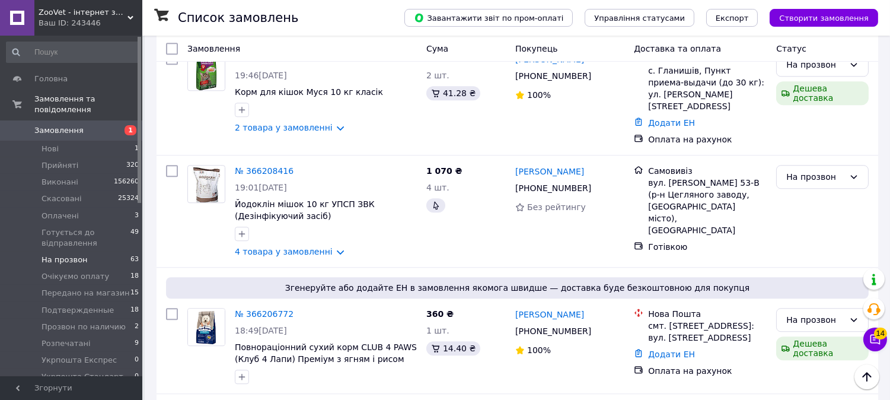
click at [817, 220] on li "Подтвержденные" at bounding box center [822, 236] width 91 height 33
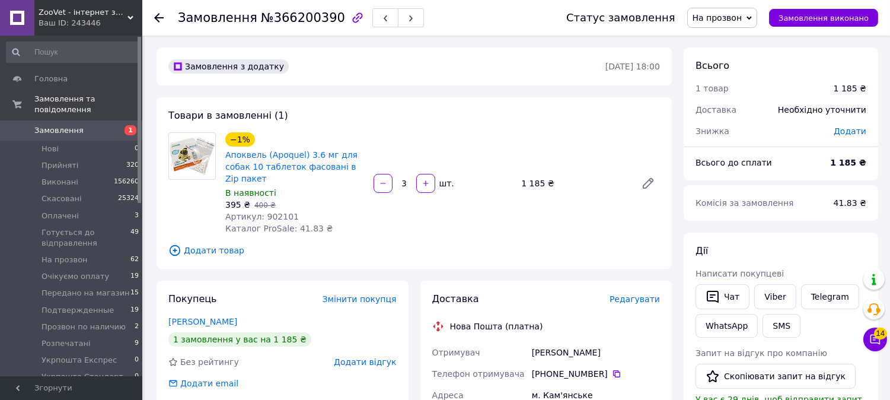
click at [727, 18] on span "На прозвон" at bounding box center [718, 17] width 50 height 9
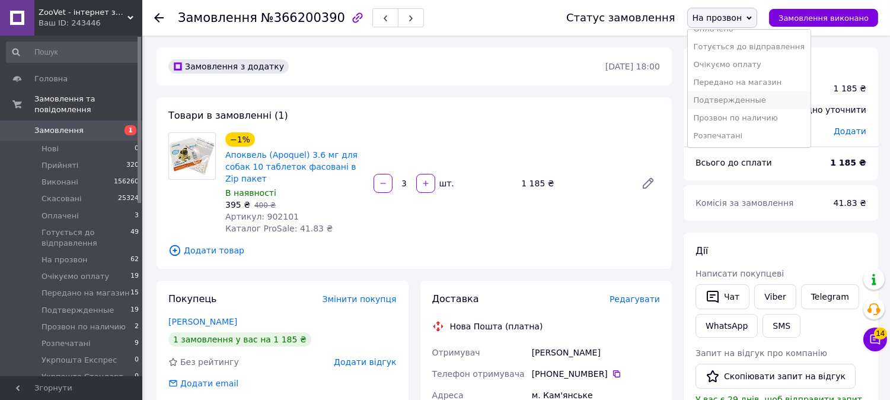
click at [742, 101] on li "Подтвержденные" at bounding box center [749, 100] width 123 height 18
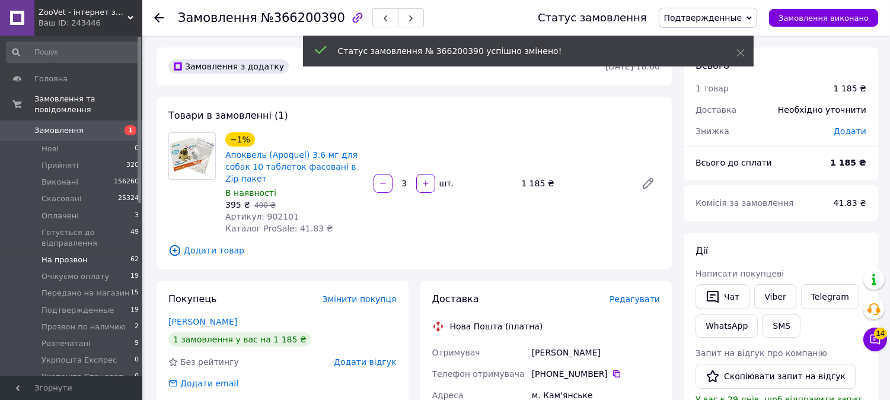
click at [98, 251] on li "На прозвон 62" at bounding box center [73, 259] width 146 height 17
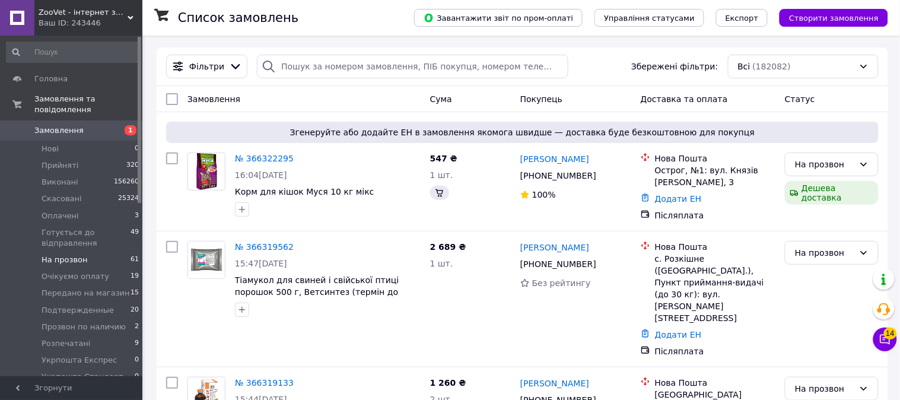
click at [82, 254] on span "На прозвон" at bounding box center [65, 259] width 46 height 11
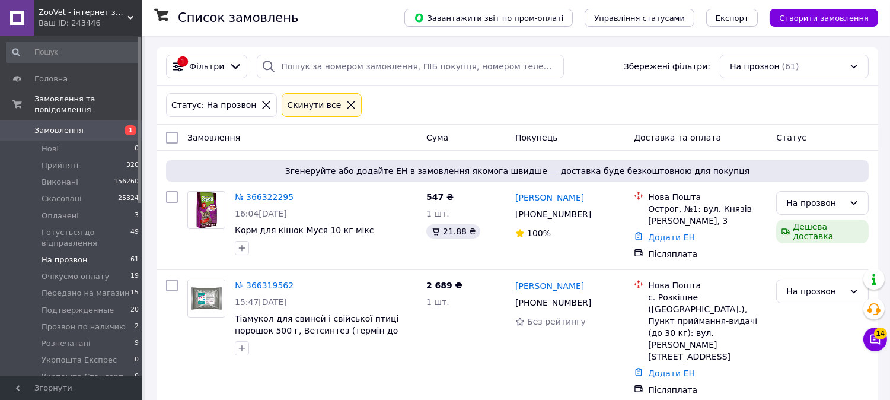
click at [96, 251] on li "На прозвон 61" at bounding box center [73, 259] width 146 height 17
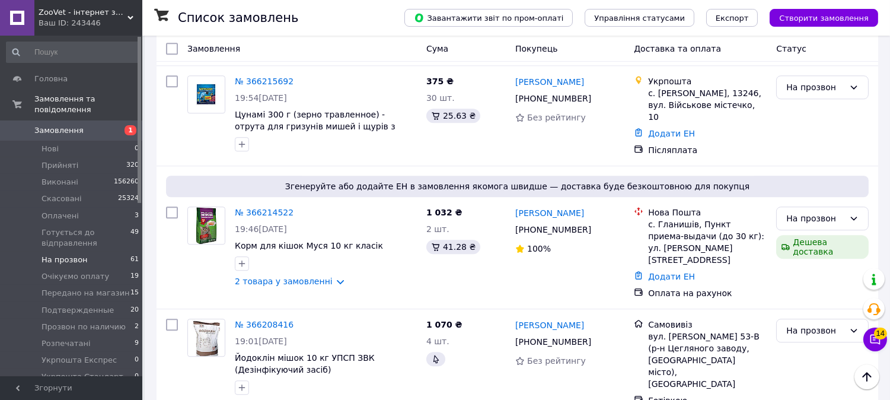
scroll to position [5615, 0]
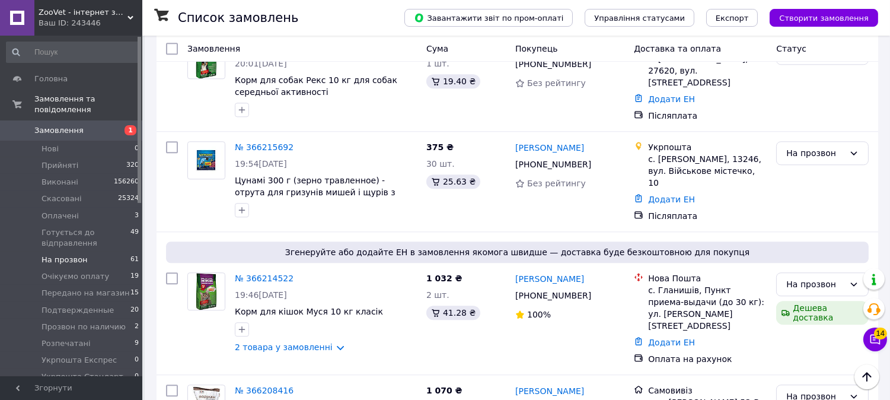
scroll to position [5549, 0]
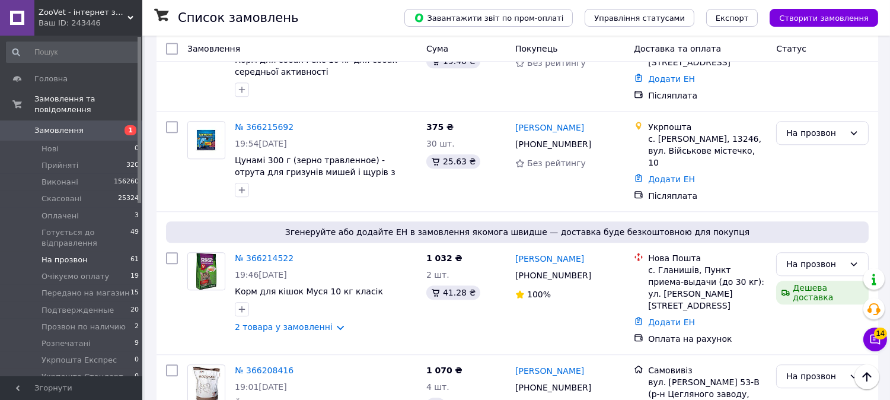
scroll to position [5615, 0]
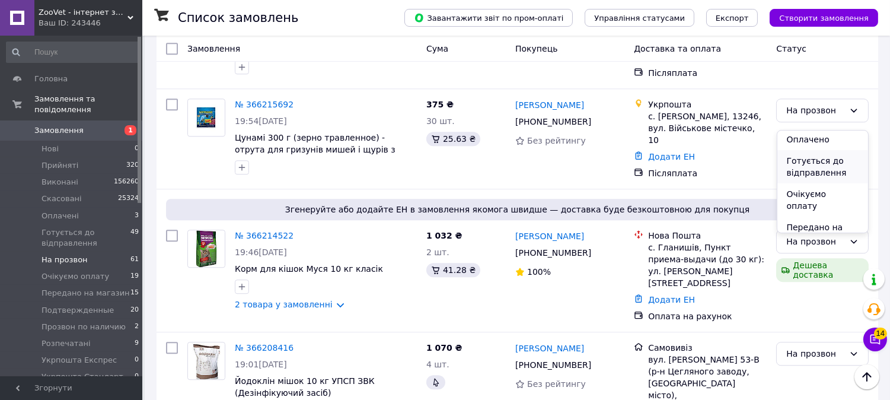
scroll to position [132, 0]
click at [804, 184] on li "Подтвержденные" at bounding box center [822, 200] width 91 height 33
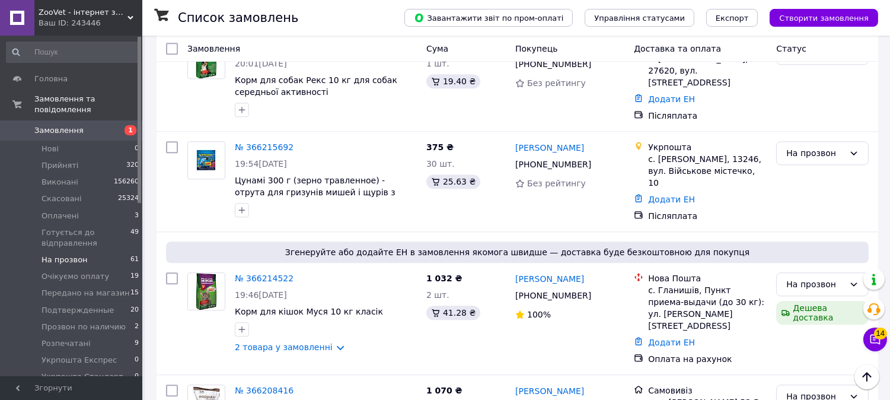
scroll to position [5549, 0]
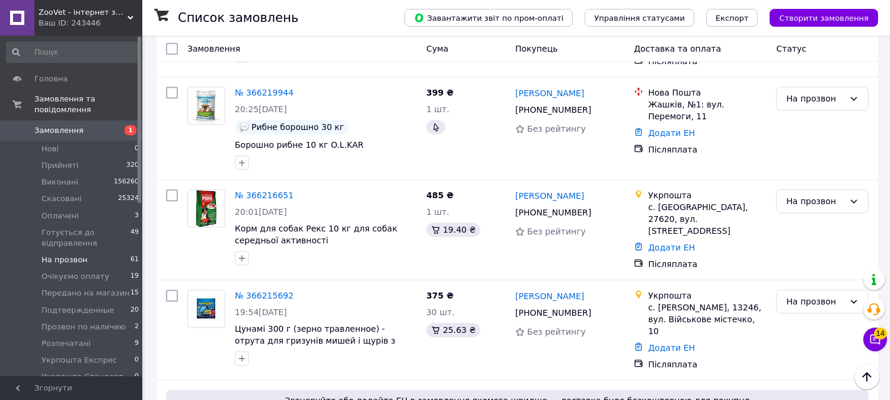
scroll to position [5417, 0]
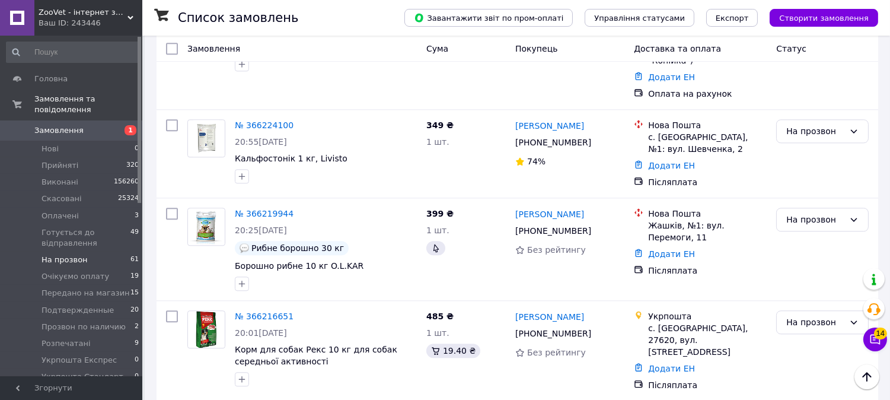
scroll to position [5285, 0]
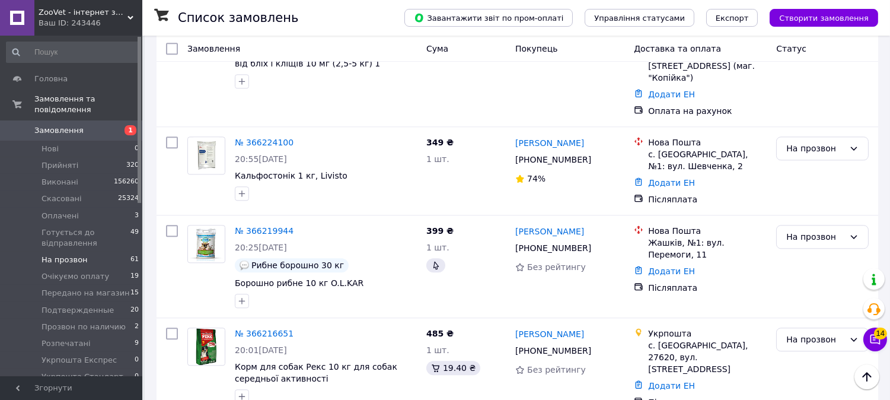
click at [808, 275] on li "Подтвержденные" at bounding box center [822, 290] width 91 height 33
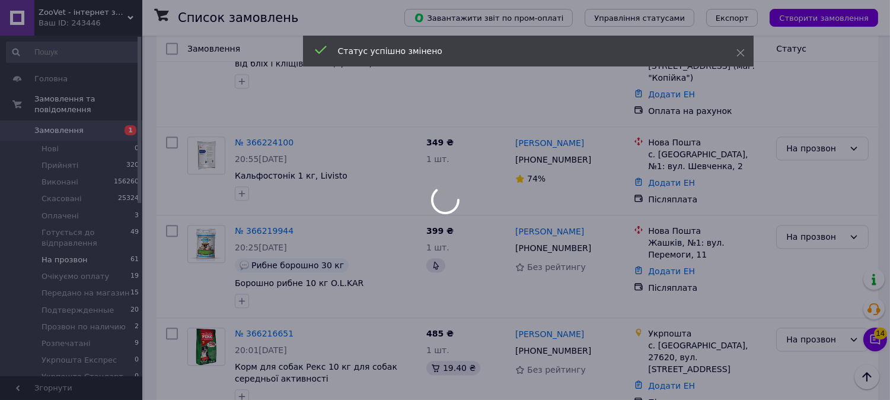
click at [254, 276] on div at bounding box center [445, 200] width 890 height 400
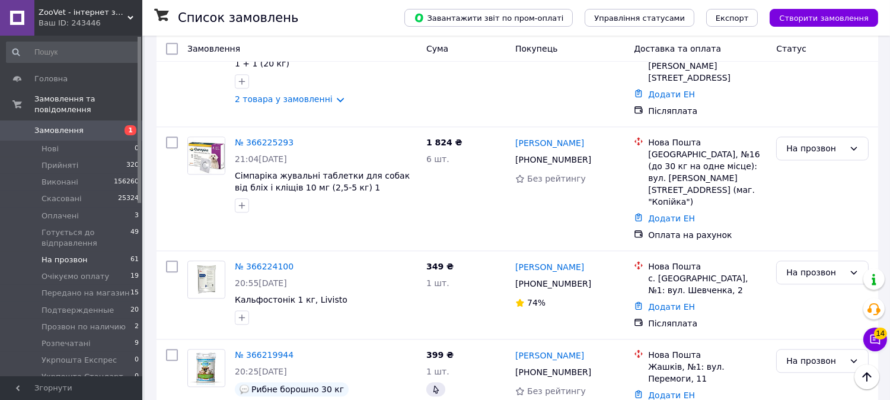
scroll to position [5154, 0]
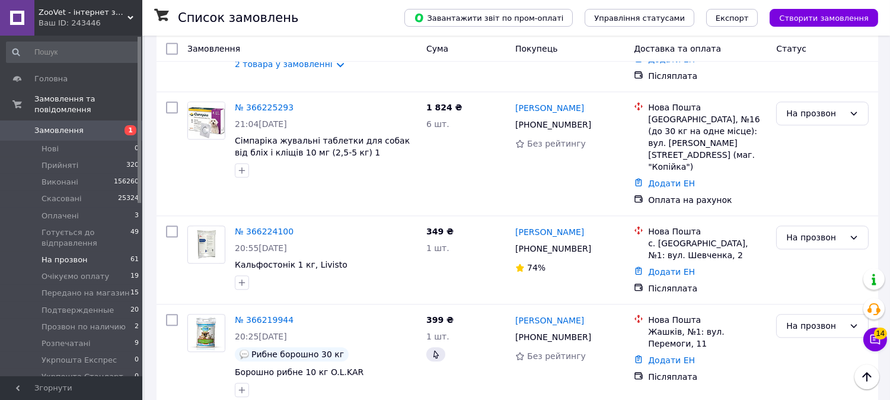
scroll to position [5220, 0]
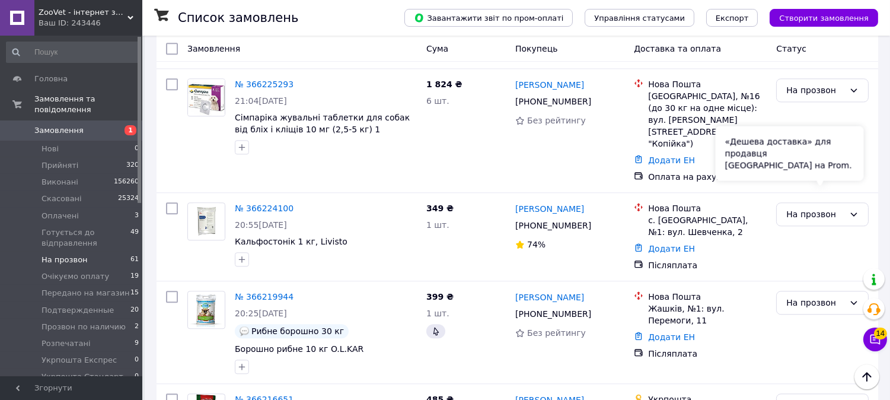
click at [827, 172] on div "«Дешева доставка» для продавця Новою Поштою на Prom." at bounding box center [790, 153] width 148 height 55
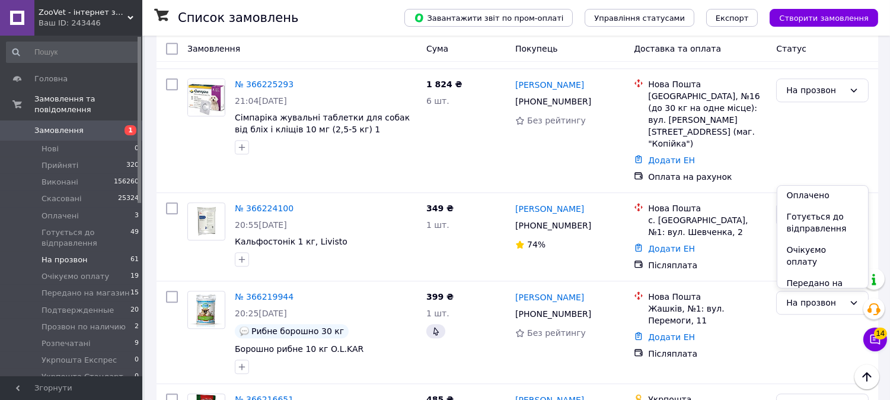
scroll to position [66, 0]
click at [822, 246] on li "Очікуємо оплату" at bounding box center [822, 254] width 91 height 33
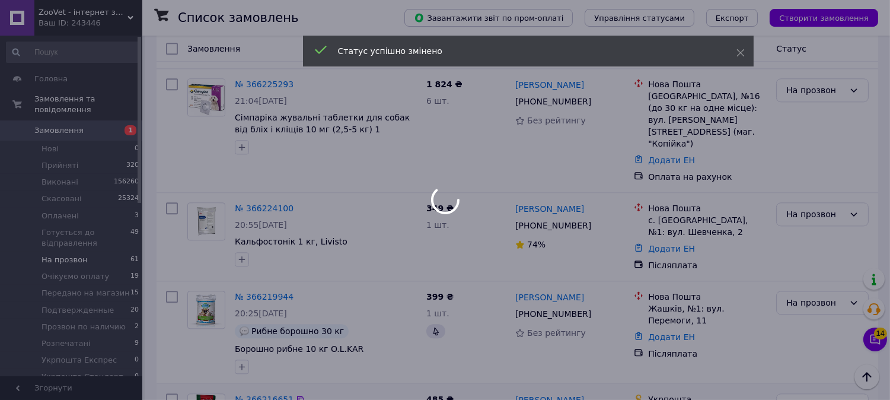
scroll to position [5088, 0]
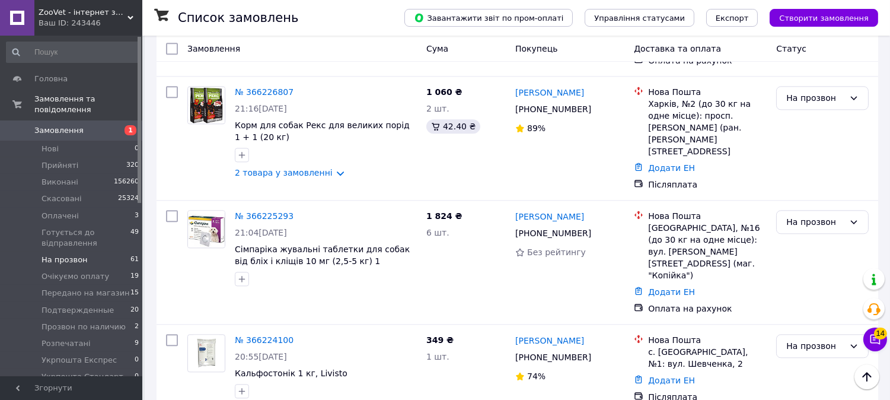
click at [808, 244] on li "Подтвержденные" at bounding box center [822, 260] width 91 height 33
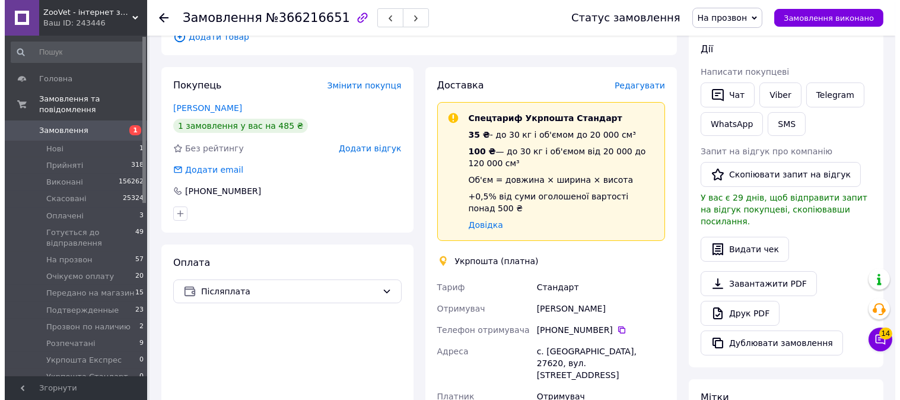
scroll to position [69, 0]
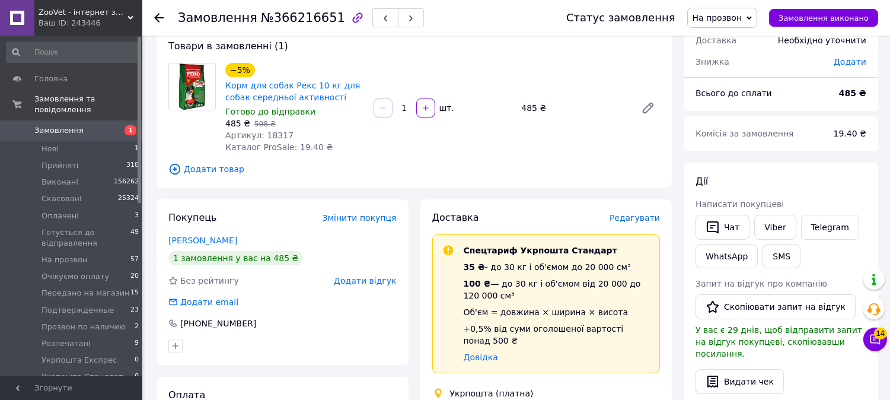
click at [199, 174] on span "Додати товар" at bounding box center [414, 168] width 492 height 13
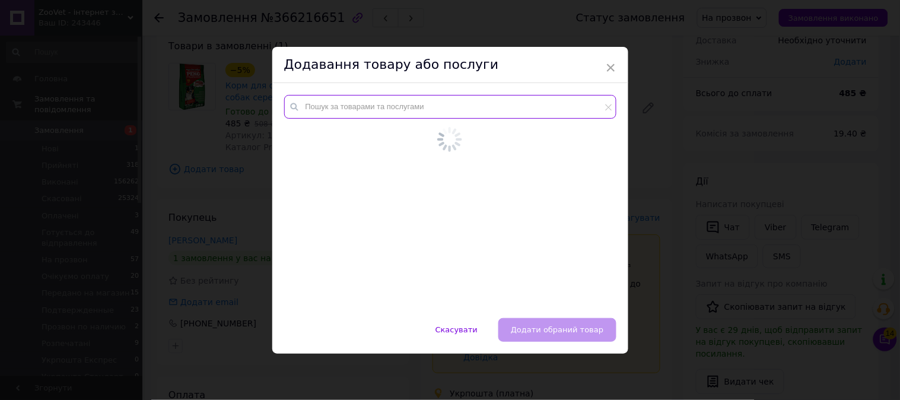
click at [317, 113] on input "text" at bounding box center [450, 107] width 332 height 24
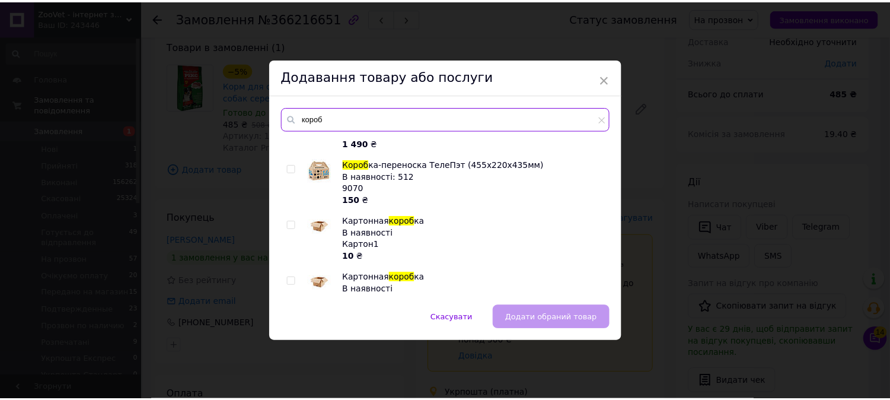
scroll to position [66, 0]
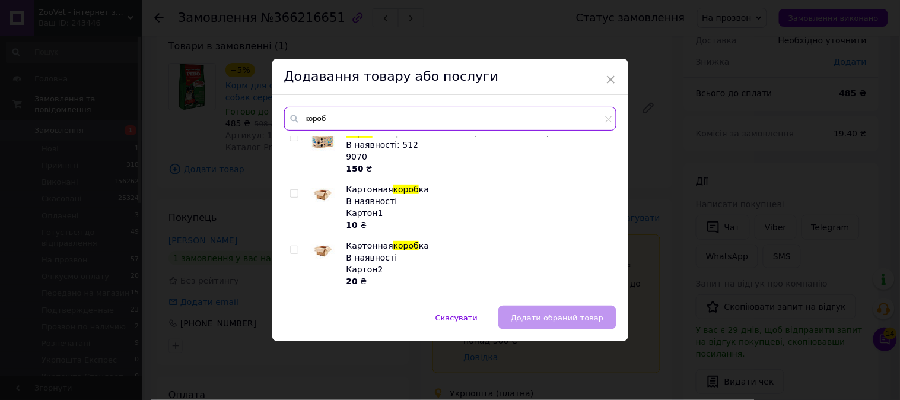
type input "короб"
click at [290, 249] on input "checkbox" at bounding box center [294, 250] width 8 height 8
checkbox input "true"
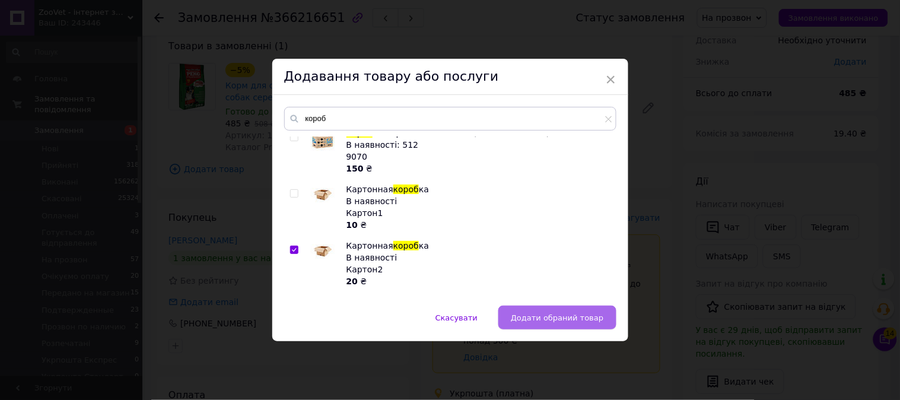
click at [549, 323] on button "Додати обраний товар" at bounding box center [556, 317] width 117 height 24
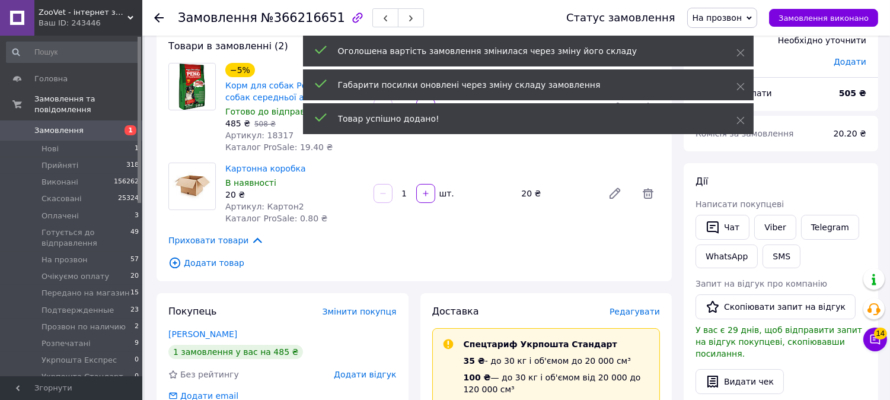
click at [758, 22] on span "На прозвон" at bounding box center [722, 18] width 71 height 20
click at [336, 256] on span "Додати товар" at bounding box center [414, 262] width 492 height 13
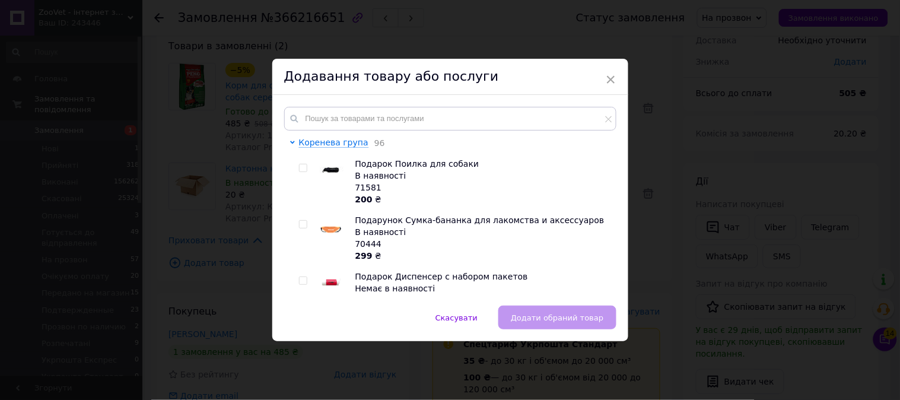
click at [611, 81] on span "×" at bounding box center [610, 79] width 11 height 20
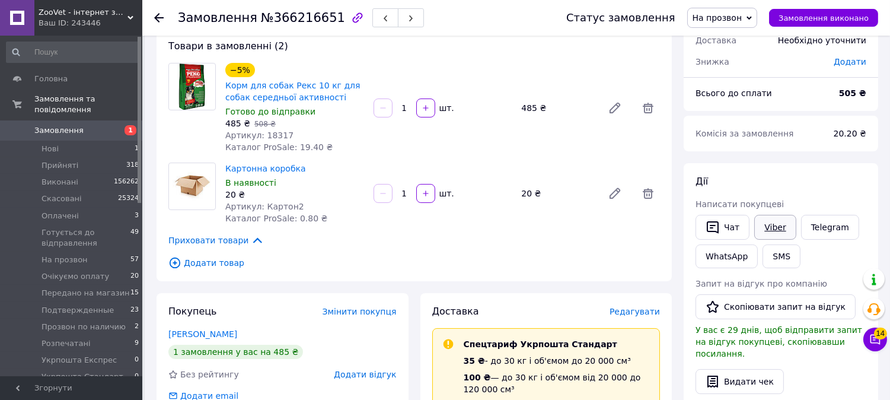
click at [769, 228] on link "Viber" at bounding box center [775, 227] width 42 height 25
click at [84, 251] on li "На прозвон 57" at bounding box center [73, 259] width 146 height 17
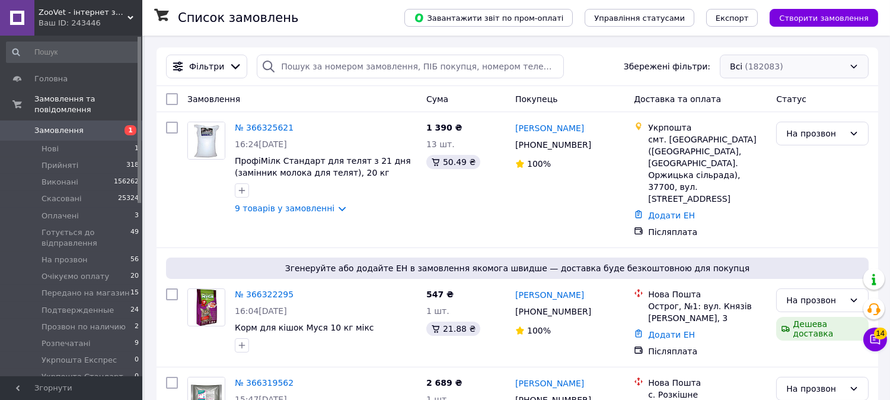
click at [48, 254] on span "На прозвон" at bounding box center [65, 259] width 46 height 11
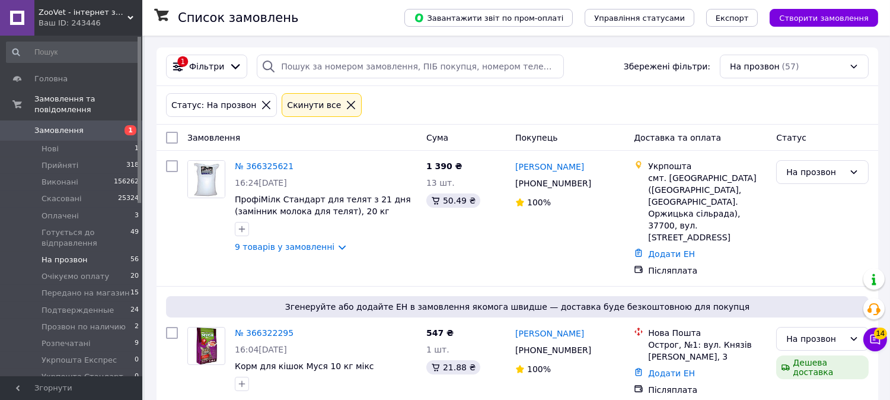
click at [93, 253] on li "На прозвон 56" at bounding box center [73, 259] width 146 height 17
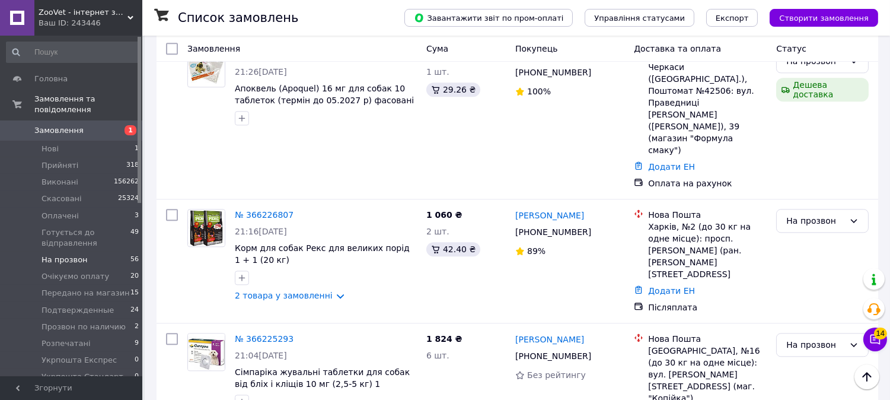
scroll to position [5126, 0]
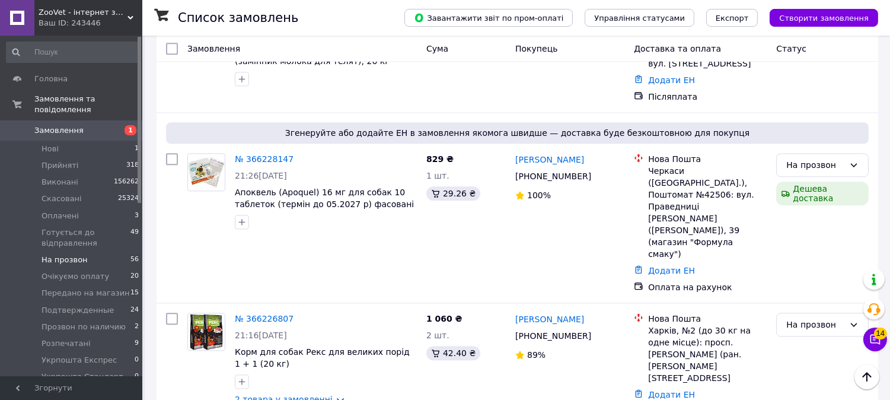
scroll to position [4994, 0]
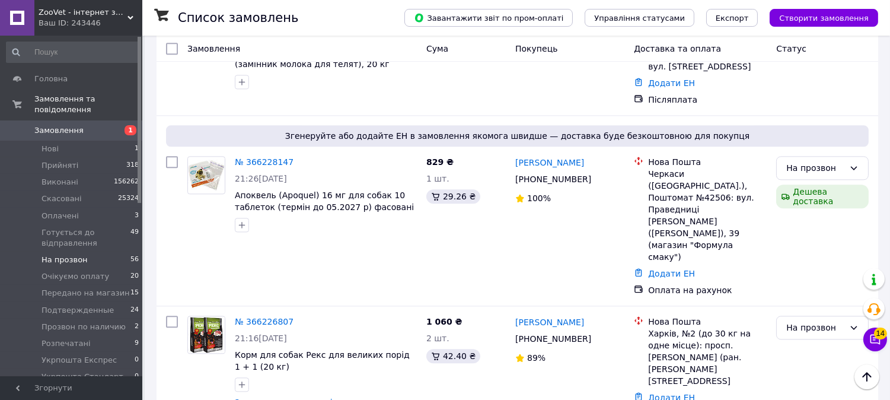
drag, startPoint x: 297, startPoint y: 91, endPoint x: 253, endPoint y: 19, distance: 83.8
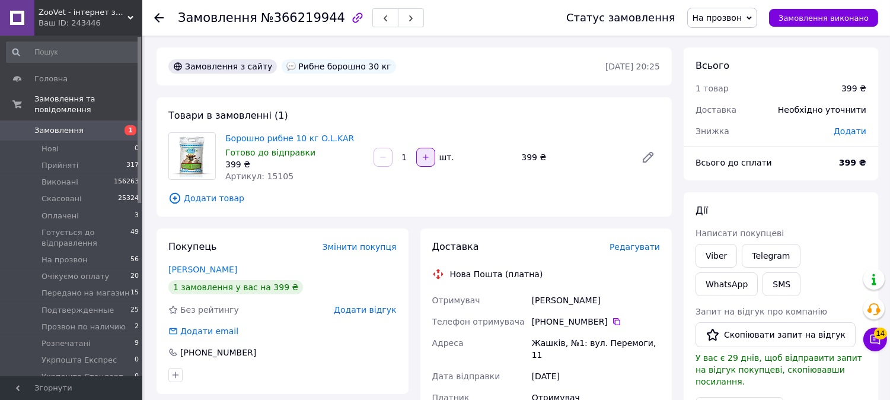
click at [423, 159] on icon "button" at bounding box center [426, 157] width 8 height 8
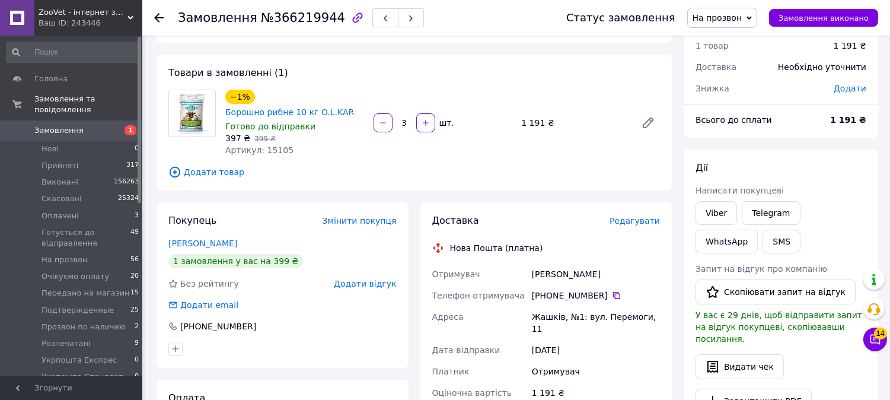
scroll to position [66, 0]
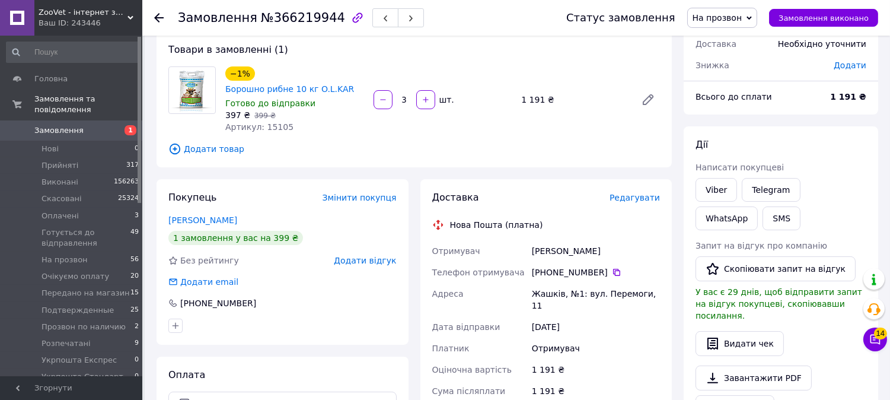
click at [372, 103] on div at bounding box center [382, 99] width 21 height 19
click at [381, 103] on icon "button" at bounding box center [383, 99] width 8 height 8
type input "2"
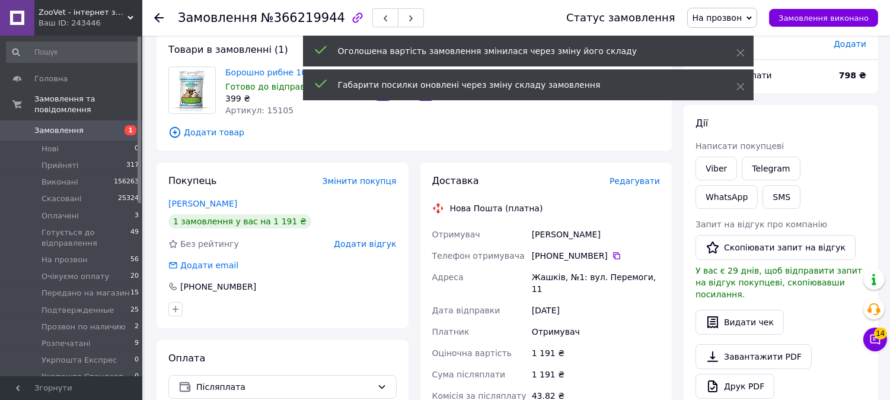
click at [758, 20] on span "На прозвон" at bounding box center [722, 18] width 71 height 20
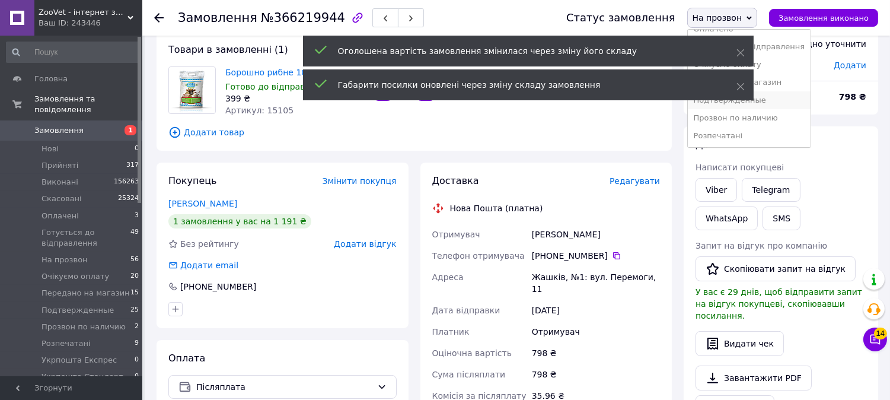
click at [773, 99] on li "Подтвержденные" at bounding box center [749, 100] width 123 height 18
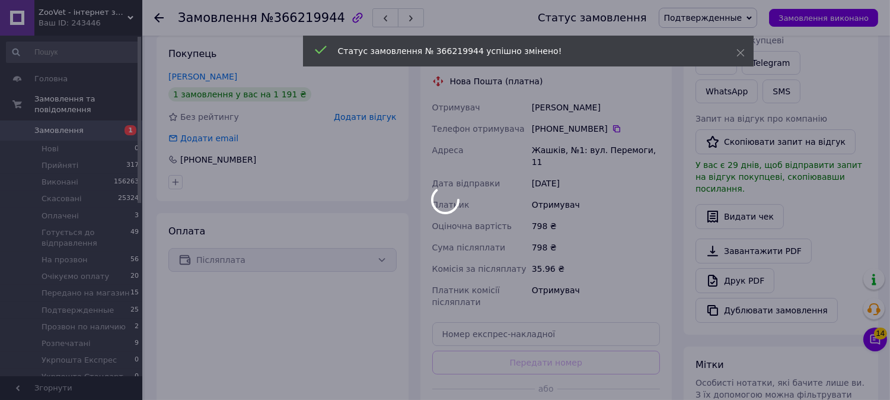
scroll to position [197, 0]
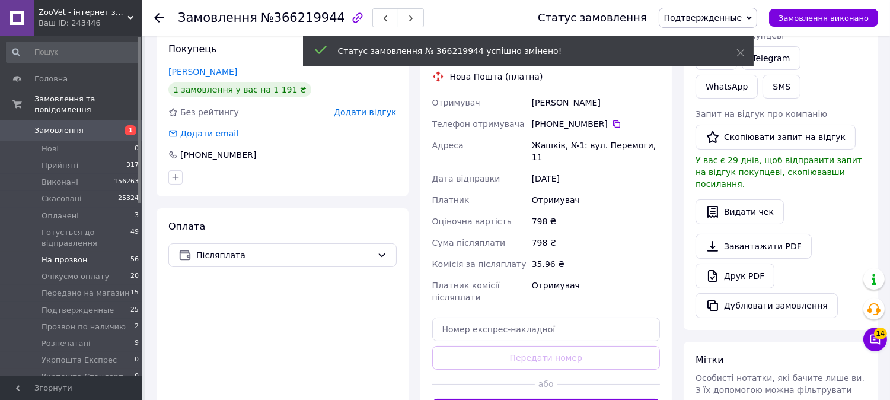
click at [120, 251] on li "На прозвон 56" at bounding box center [73, 259] width 146 height 17
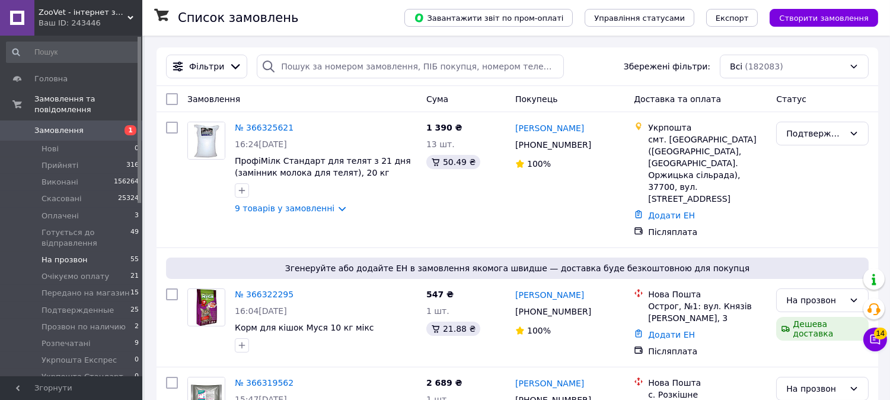
click at [104, 251] on li "На прозвон 55" at bounding box center [73, 259] width 146 height 17
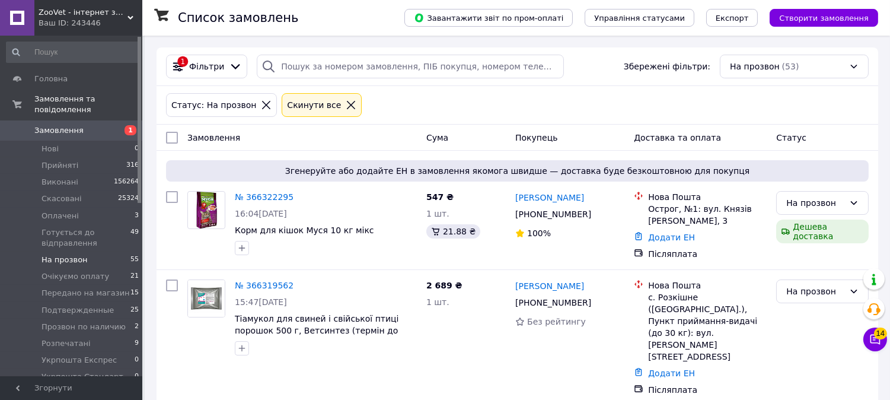
click at [110, 251] on li "На прозвон 55" at bounding box center [73, 259] width 146 height 17
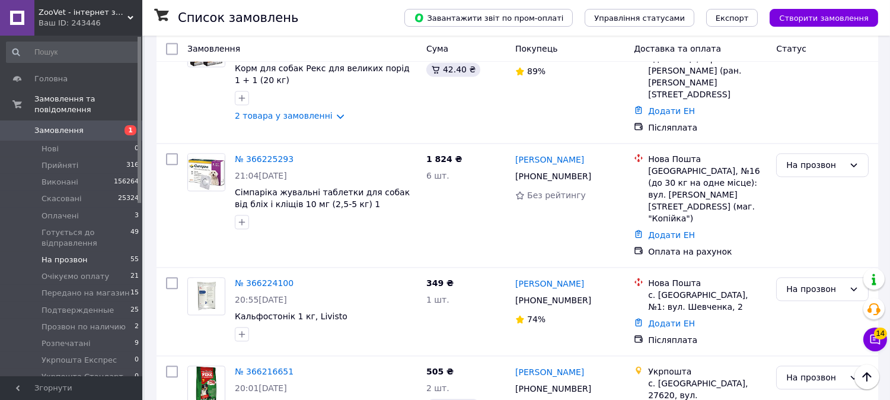
scroll to position [4884, 0]
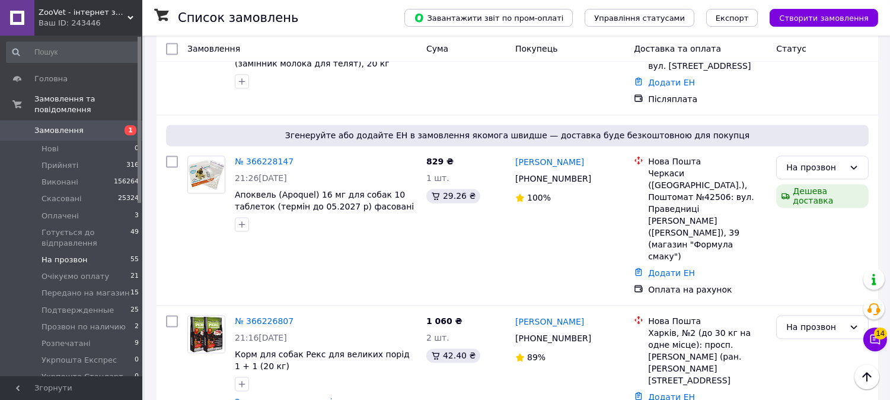
scroll to position [4555, 0]
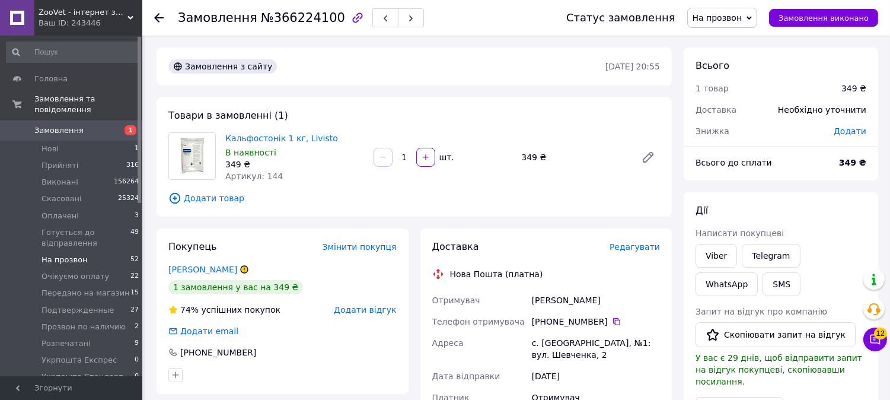
click at [90, 251] on li "На прозвон 52" at bounding box center [73, 259] width 146 height 17
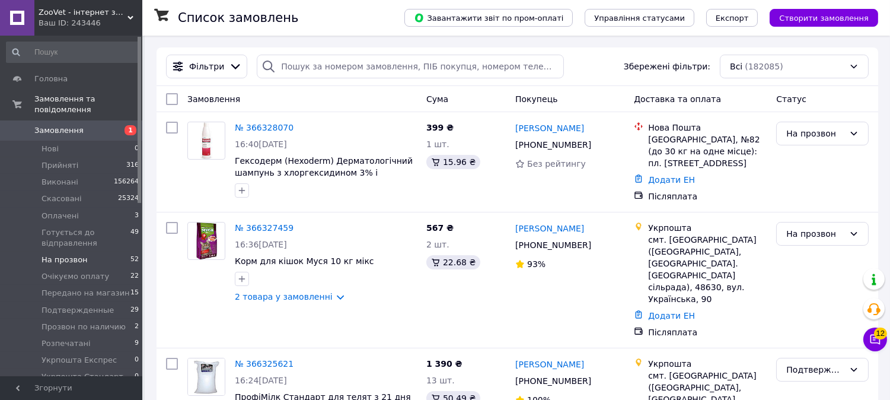
click at [114, 251] on li "На прозвон 52" at bounding box center [73, 259] width 146 height 17
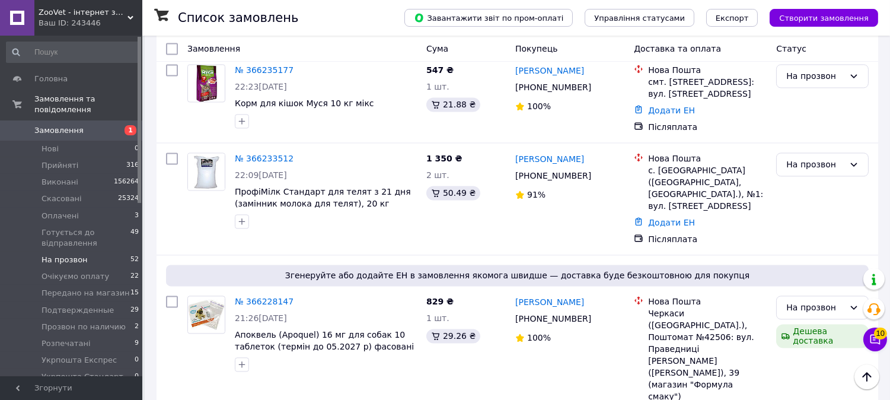
scroll to position [4436, 0]
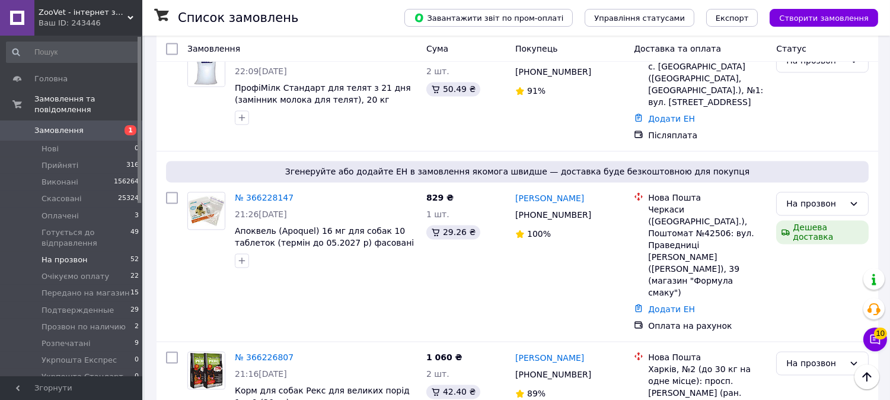
scroll to position [4568, 0]
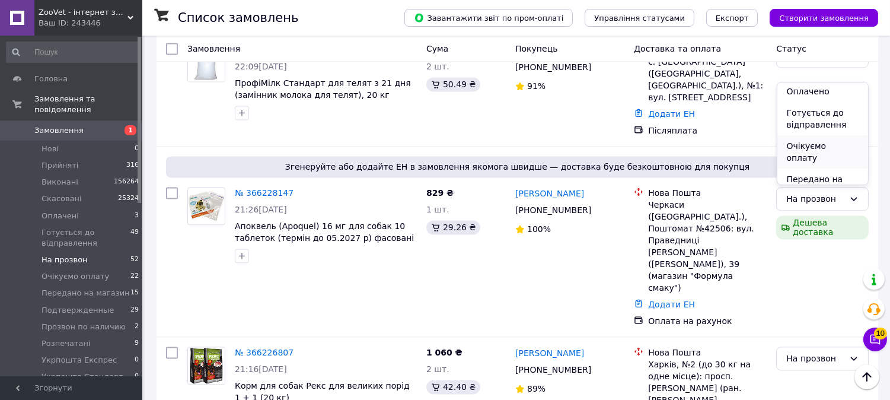
click at [802, 142] on li "Очікуємо оплату" at bounding box center [822, 151] width 91 height 33
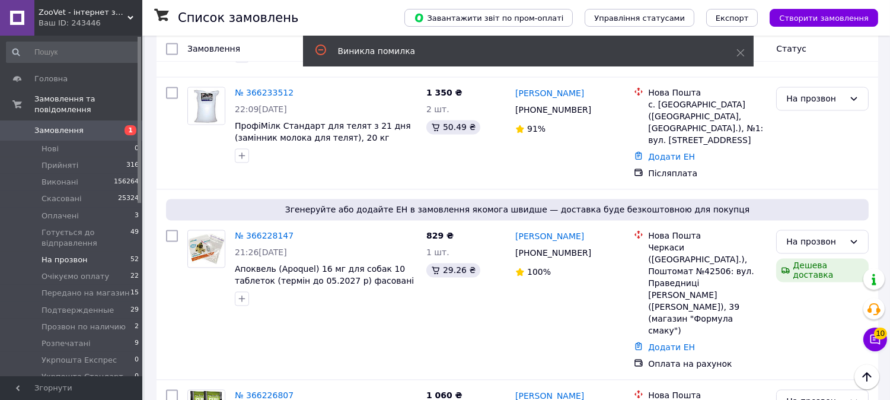
scroll to position [4502, 0]
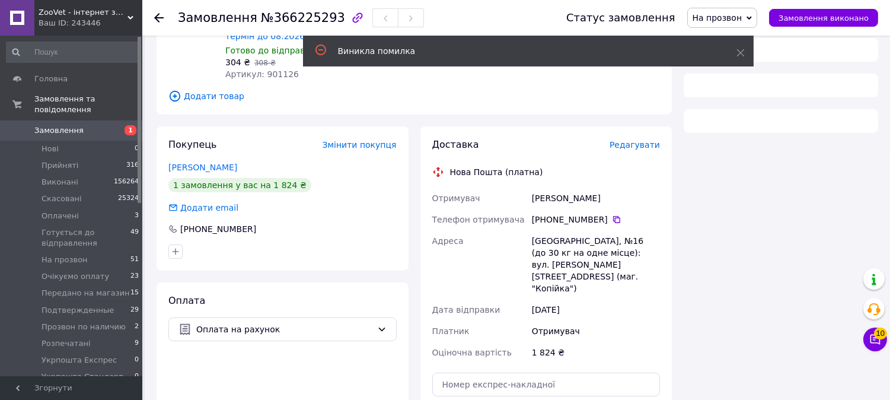
scroll to position [398, 0]
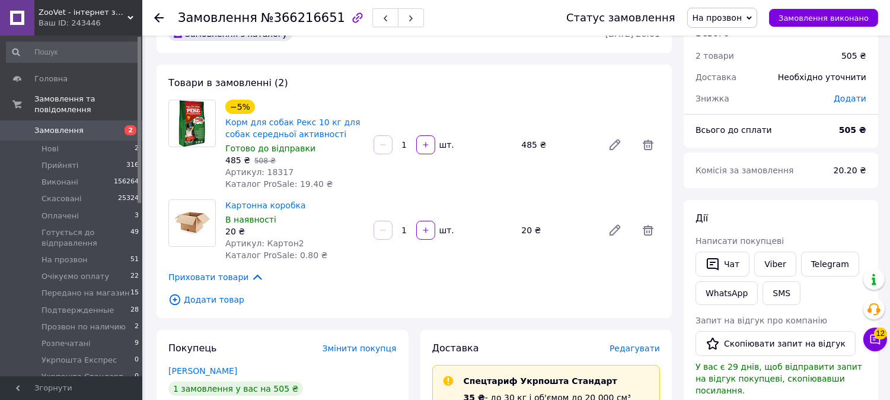
scroll to position [66, 0]
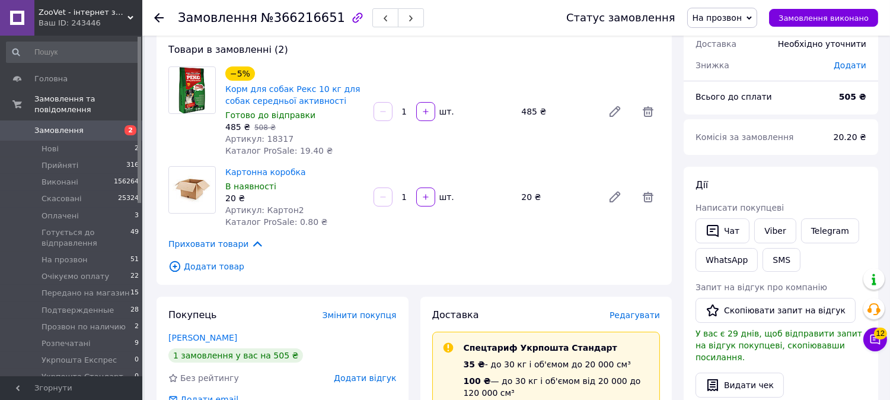
drag, startPoint x: 731, startPoint y: 17, endPoint x: 743, endPoint y: 34, distance: 21.2
click at [731, 16] on span "На прозвон" at bounding box center [718, 17] width 50 height 9
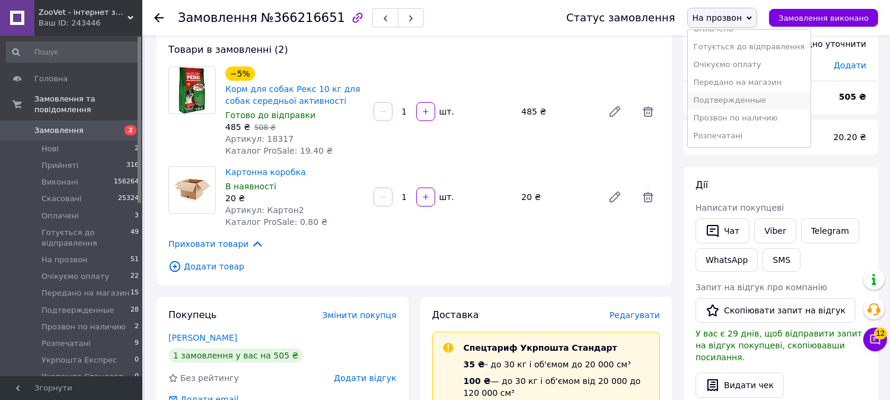
click at [723, 99] on li "Подтвержденные" at bounding box center [749, 100] width 123 height 18
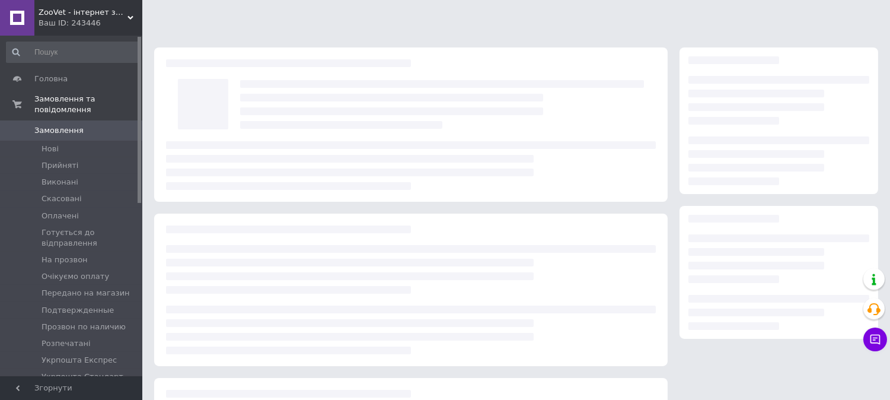
scroll to position [142, 0]
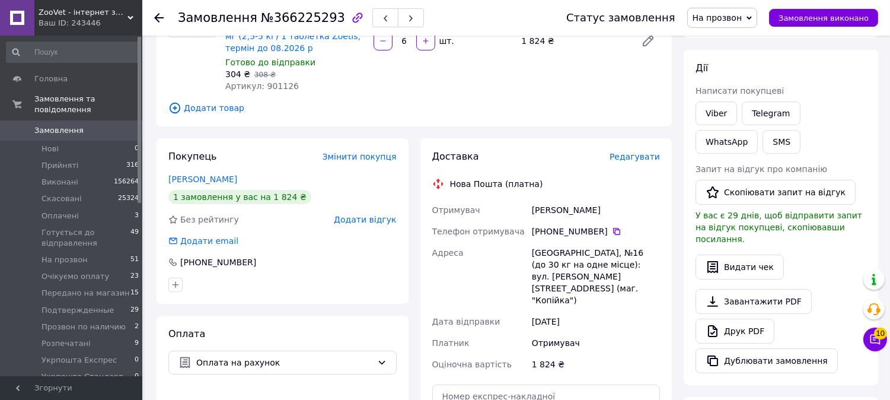
click at [713, 15] on span "На прозвон" at bounding box center [718, 17] width 50 height 9
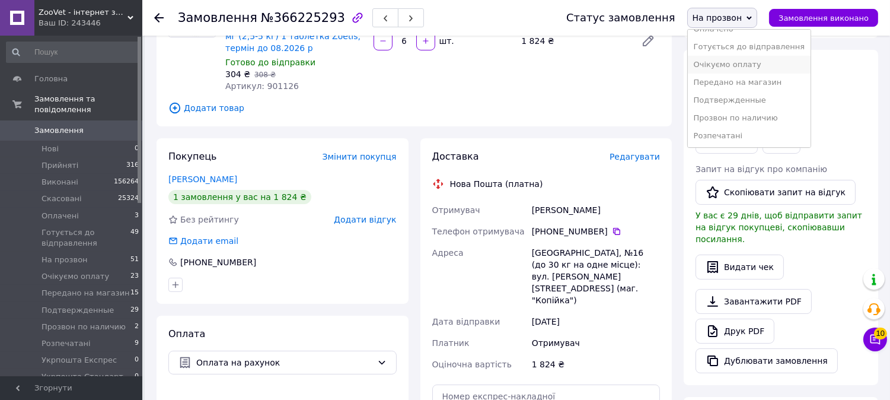
click at [723, 68] on li "Очікуємо оплату" at bounding box center [749, 65] width 123 height 18
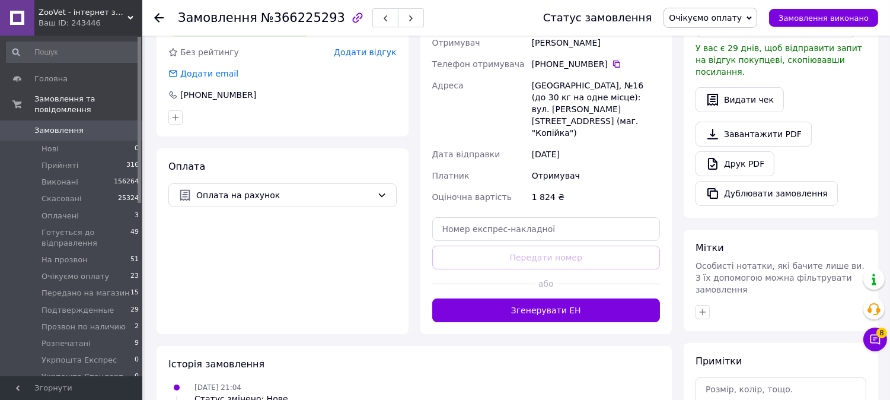
scroll to position [329, 0]
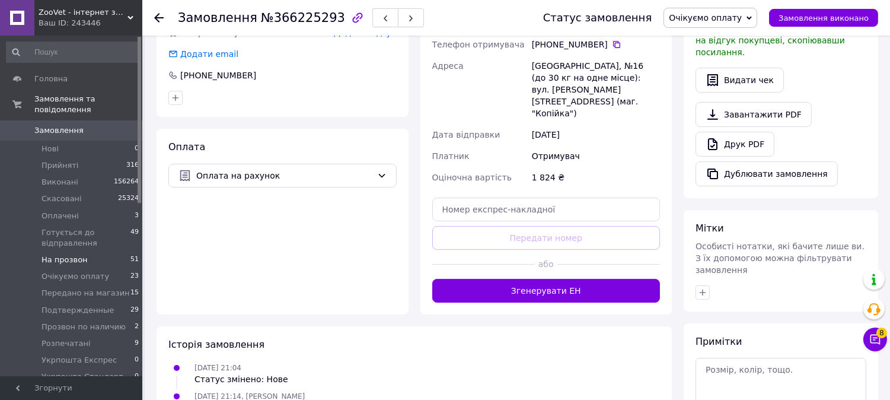
click at [121, 251] on li "На прозвон 51" at bounding box center [73, 259] width 146 height 17
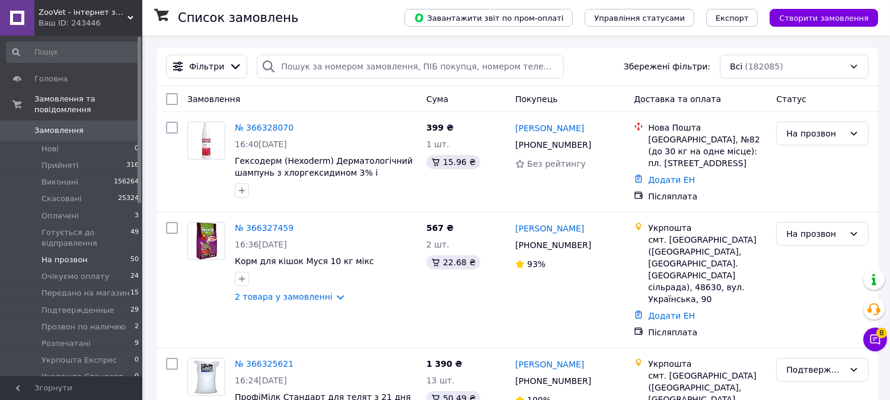
click at [93, 251] on li "На прозвон 50" at bounding box center [73, 259] width 146 height 17
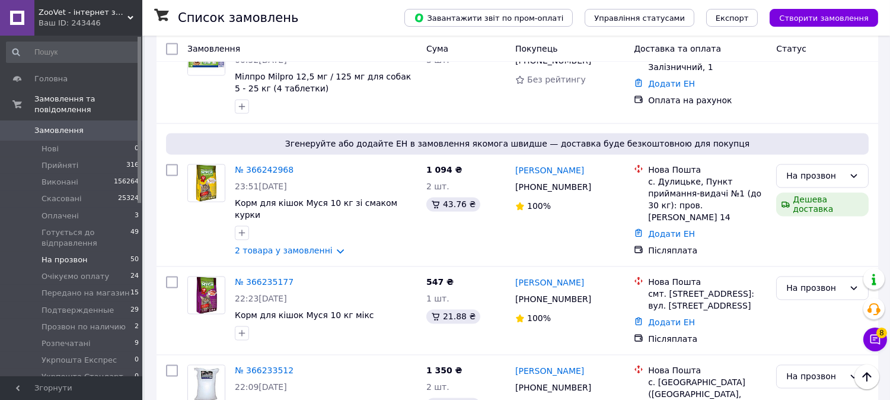
scroll to position [4127, 0]
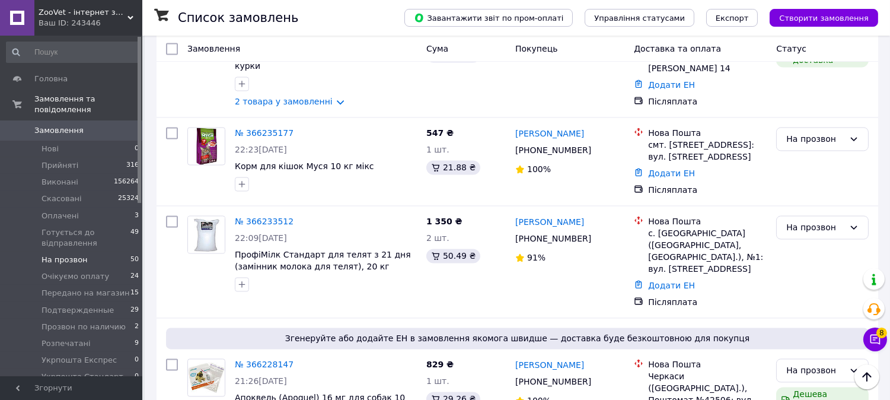
scroll to position [4259, 0]
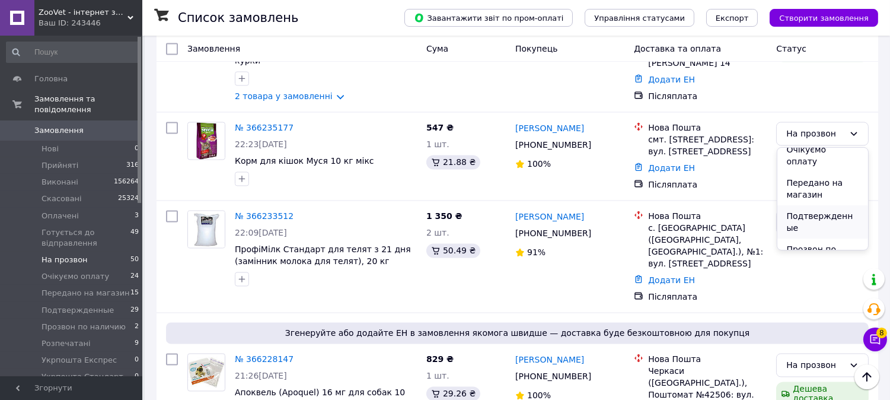
scroll to position [132, 0]
click at [799, 201] on li "Подтвержденные" at bounding box center [822, 217] width 91 height 33
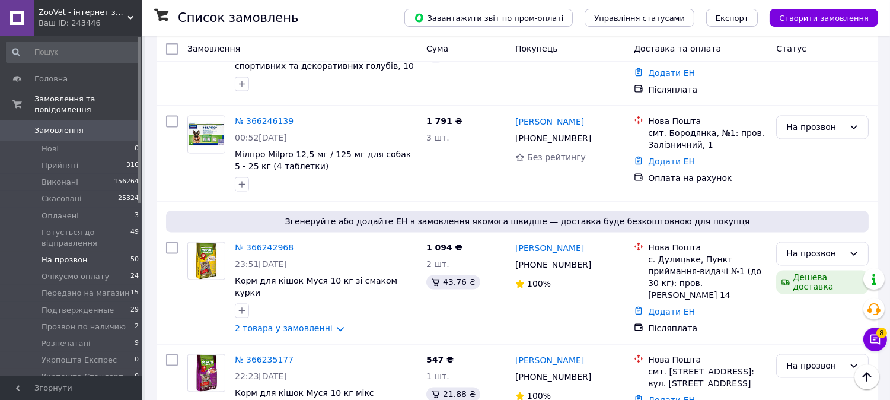
scroll to position [3995, 0]
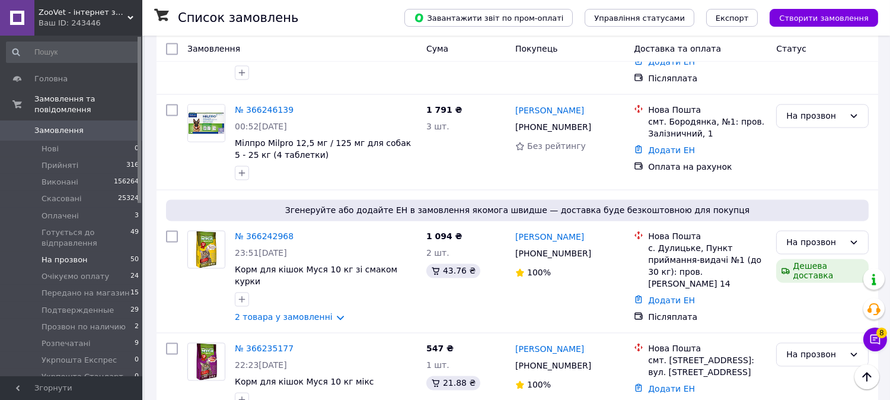
scroll to position [4061, 0]
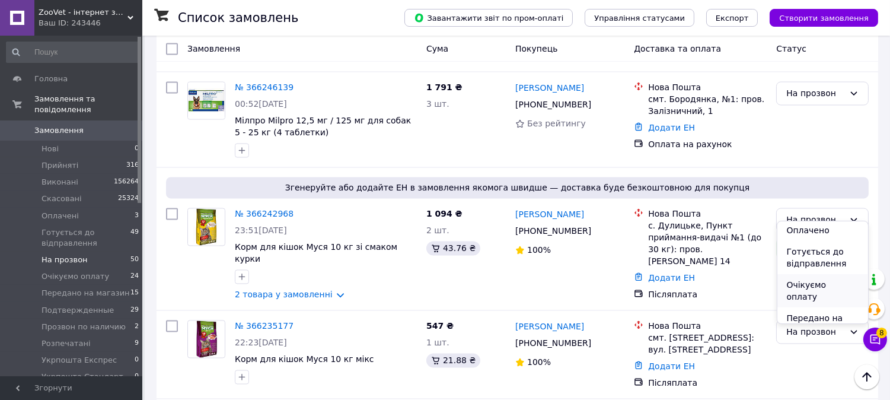
click at [810, 282] on li "Очікуємо оплату" at bounding box center [822, 290] width 91 height 33
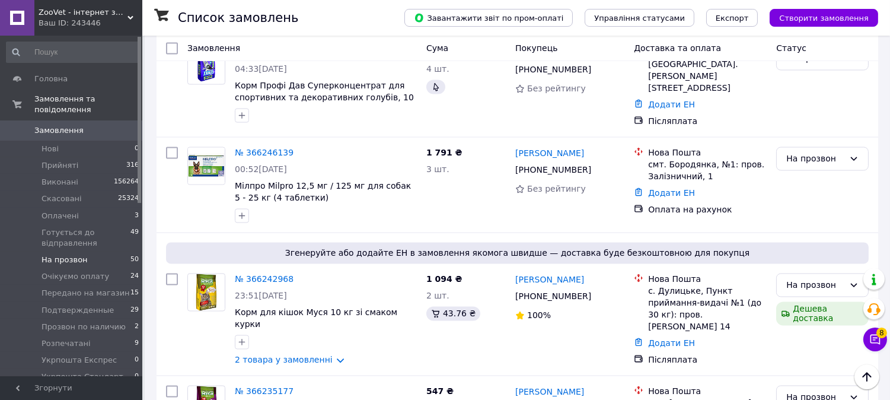
scroll to position [3929, 0]
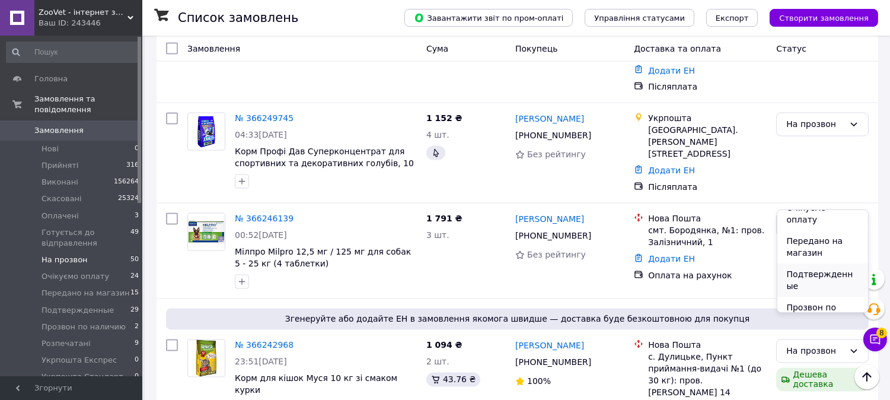
click at [817, 263] on li "Подтвержденные" at bounding box center [822, 279] width 91 height 33
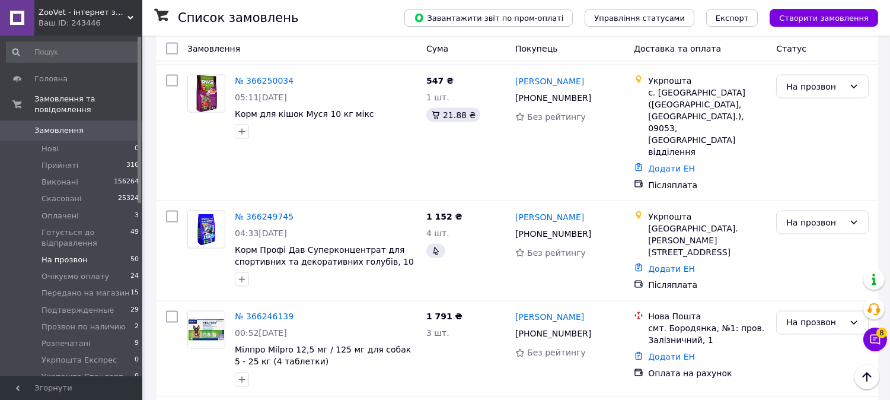
scroll to position [3685, 0]
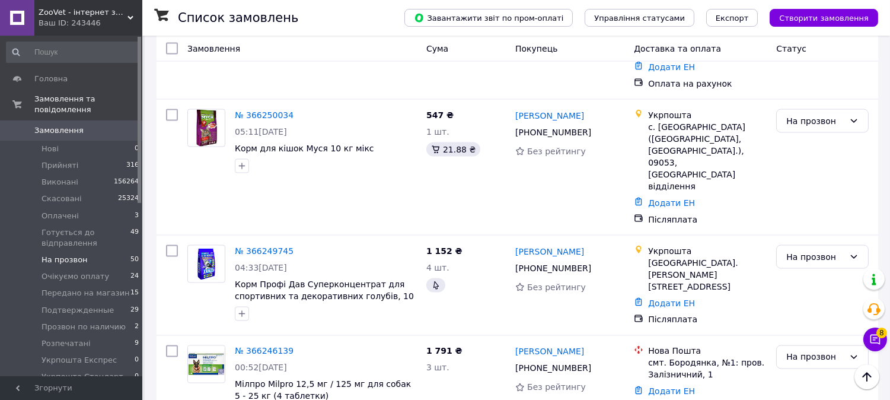
click at [817, 307] on li "Подтвержденные" at bounding box center [822, 323] width 91 height 33
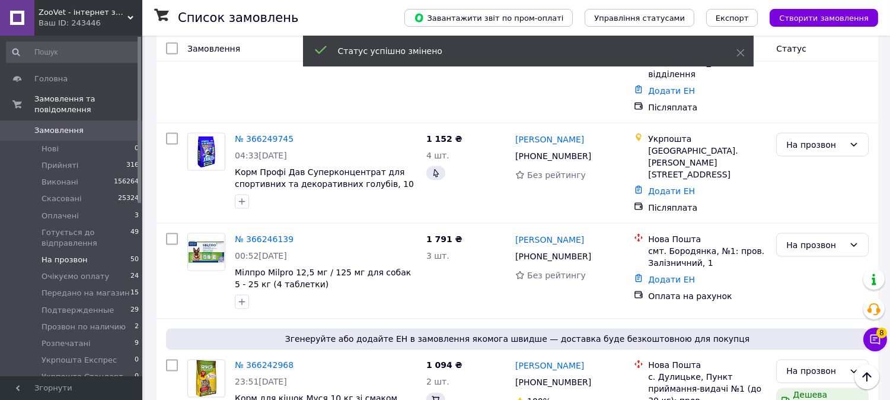
scroll to position [3573, 0]
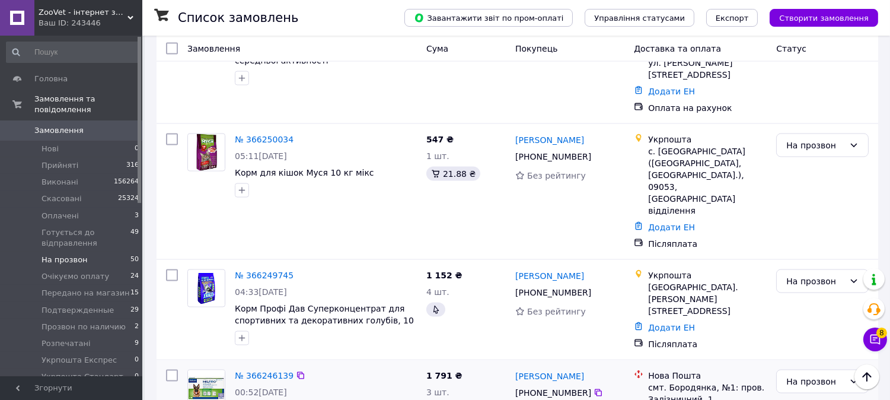
scroll to position [3507, 0]
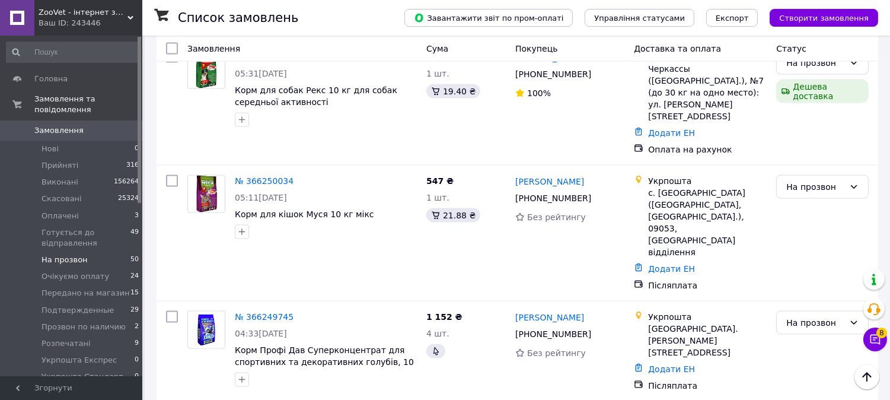
click at [855, 200] on div "«Дешева доставка» для продавця [GEOGRAPHIC_DATA] на Prom." at bounding box center [790, 185] width 148 height 55
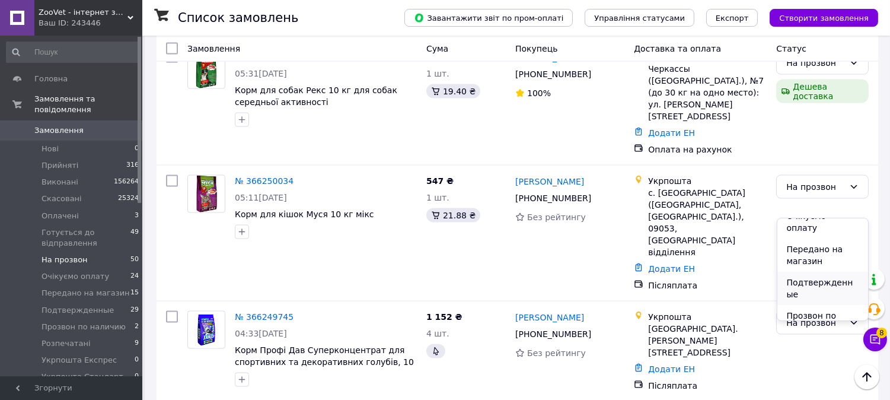
click at [806, 272] on li "Подтвержденные" at bounding box center [822, 288] width 91 height 33
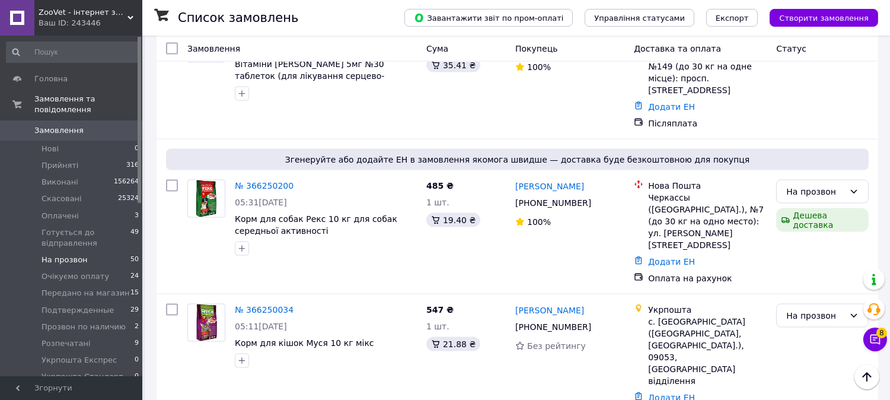
scroll to position [3375, 0]
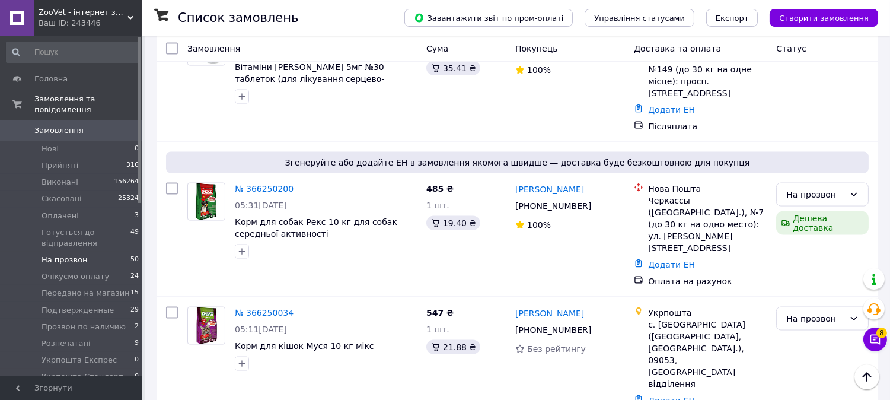
click at [808, 285] on li "Очікуємо оплату" at bounding box center [822, 292] width 91 height 33
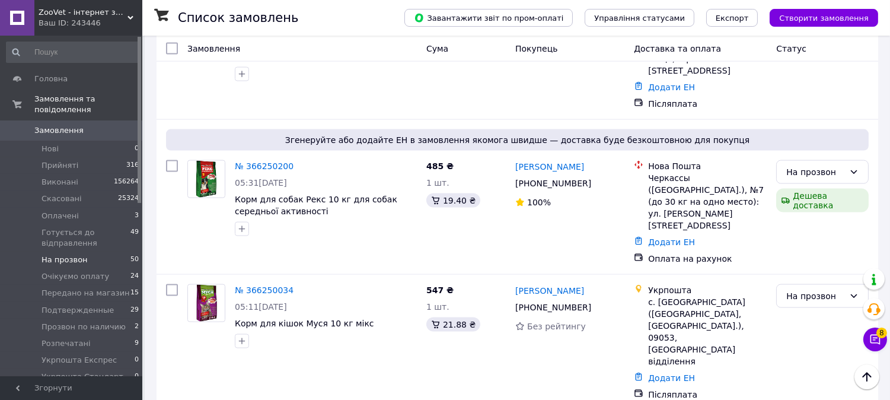
scroll to position [3208, 0]
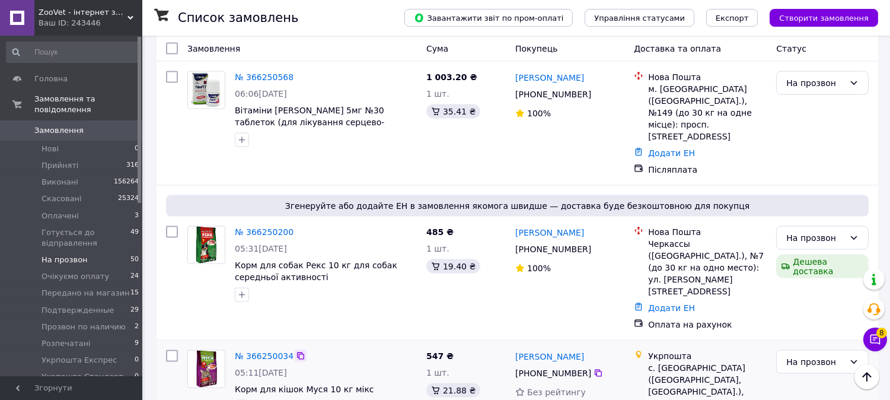
click at [296, 351] on icon at bounding box center [300, 355] width 9 height 9
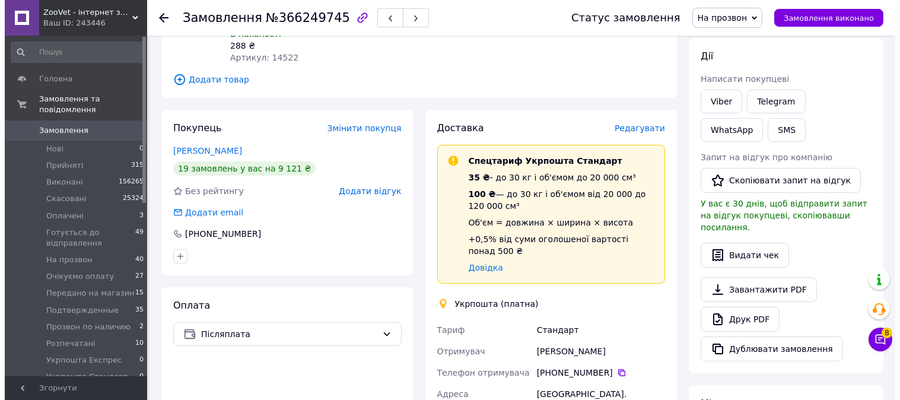
scroll to position [53, 0]
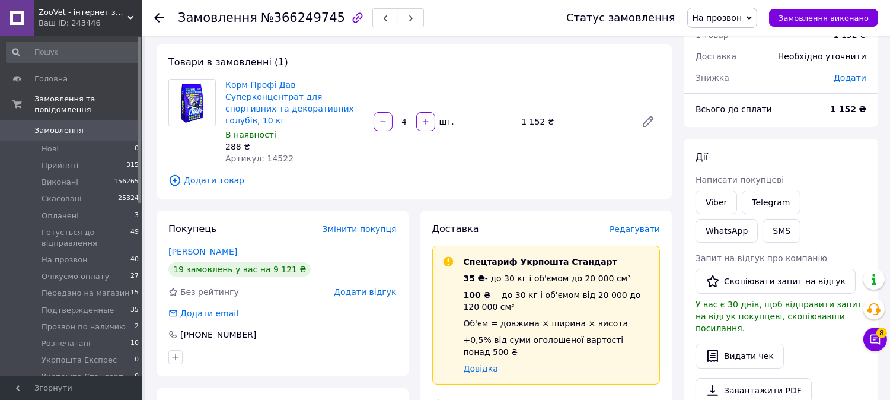
click at [205, 174] on span "Додати товар" at bounding box center [414, 180] width 492 height 13
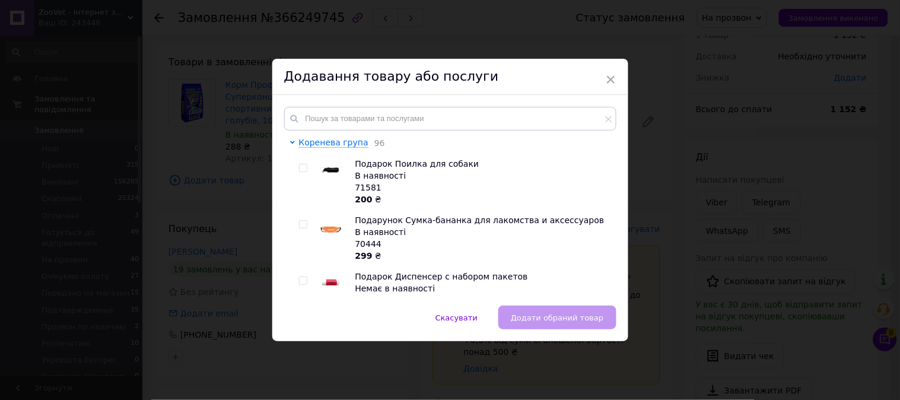
click at [345, 104] on div "Коренева група 96 Подарок Поилка для собаки В наявності 71581 200 ₴ Подарунок С…" at bounding box center [450, 200] width 356 height 211
click at [345, 113] on input "text" at bounding box center [450, 119] width 332 height 24
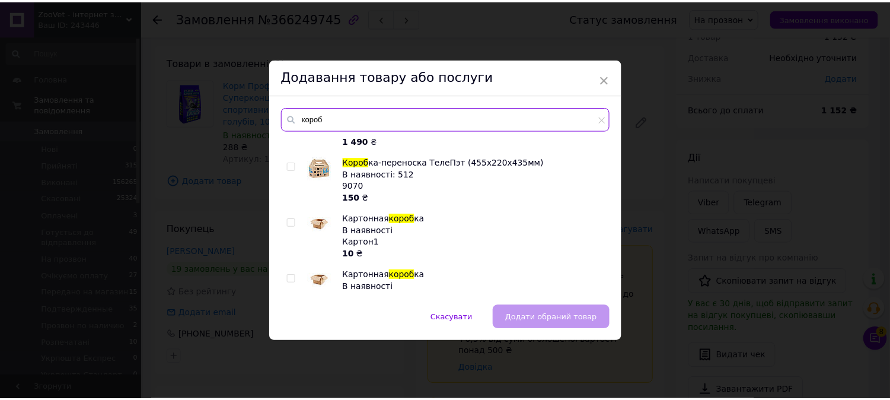
scroll to position [66, 0]
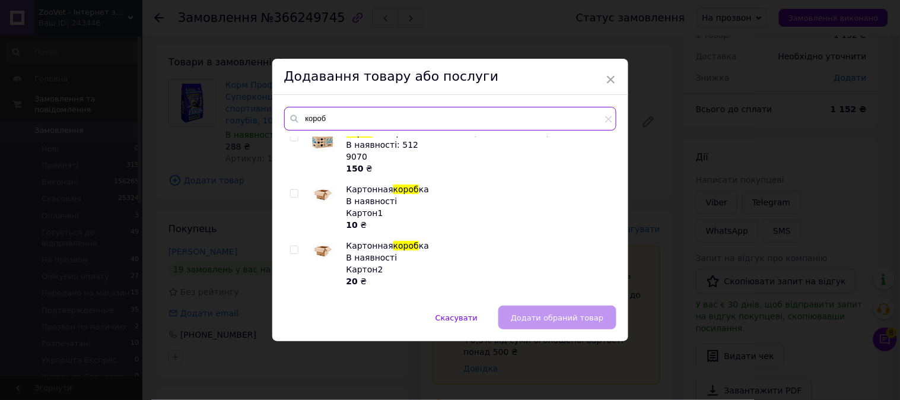
type input "короб"
drag, startPoint x: 294, startPoint y: 250, endPoint x: 517, endPoint y: 298, distance: 228.2
click at [294, 251] on input "checkbox" at bounding box center [294, 250] width 8 height 8
checkbox input "true"
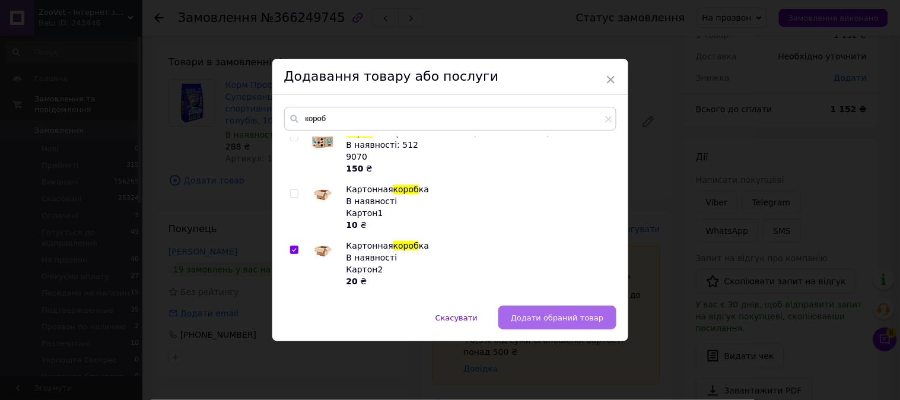
click at [562, 317] on span "Додати обраний товар" at bounding box center [557, 317] width 93 height 9
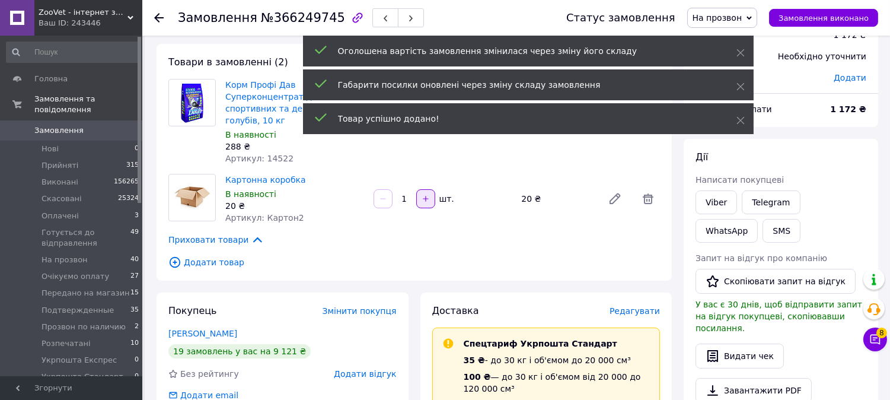
click at [423, 195] on icon "button" at bounding box center [426, 199] width 8 height 8
type input "2"
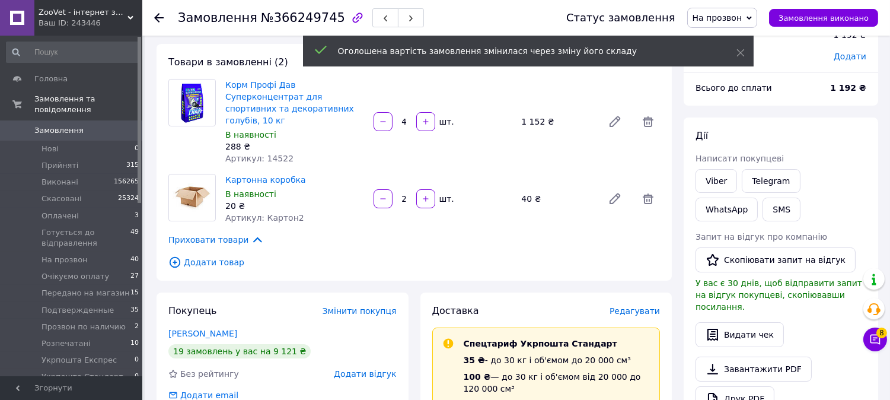
click at [758, 21] on span "На прозвон" at bounding box center [722, 18] width 71 height 20
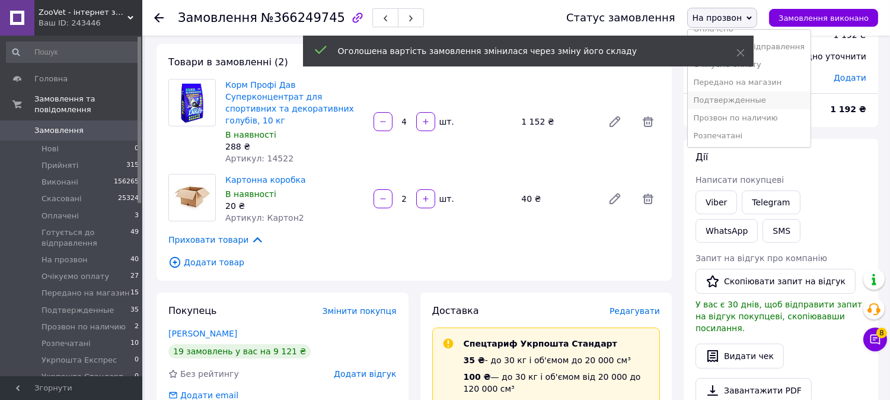
click at [752, 106] on li "Подтвержденные" at bounding box center [749, 100] width 123 height 18
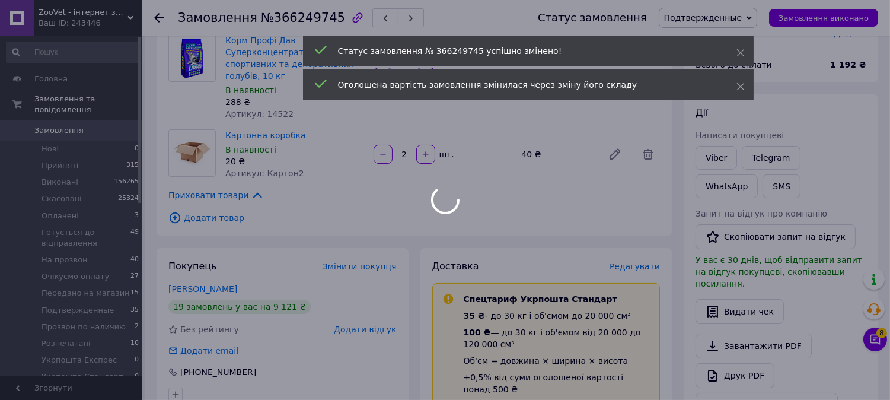
scroll to position [185, 0]
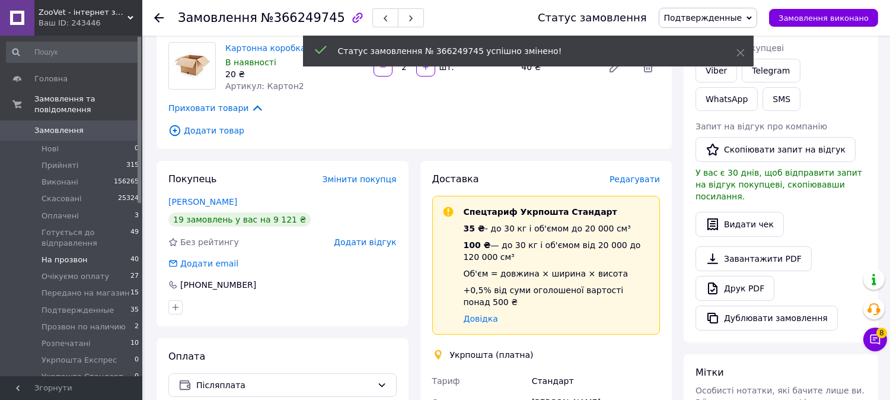
click at [71, 254] on span "На прозвон" at bounding box center [65, 259] width 46 height 11
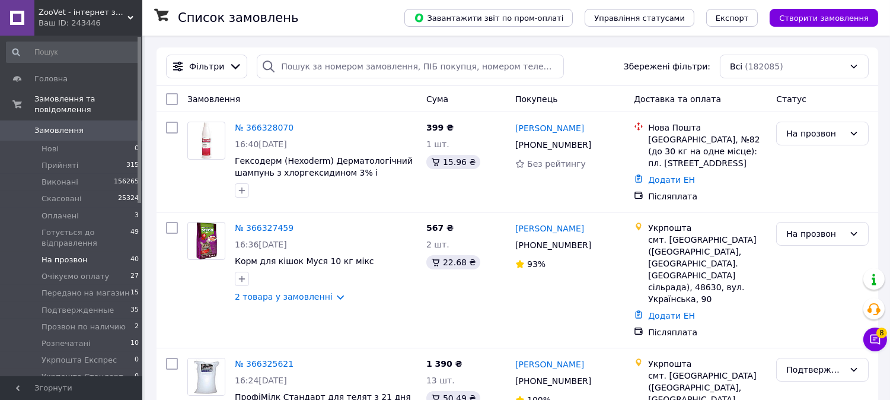
click at [133, 254] on span "40" at bounding box center [134, 259] width 8 height 11
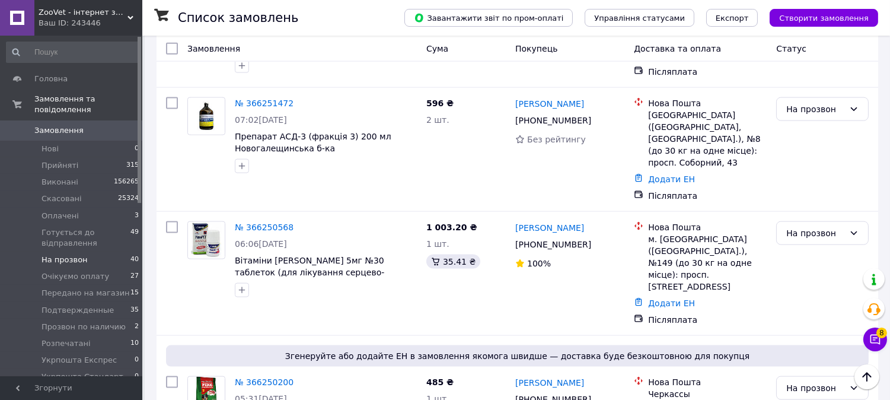
scroll to position [2933, 0]
click at [297, 380] on icon at bounding box center [300, 383] width 7 height 7
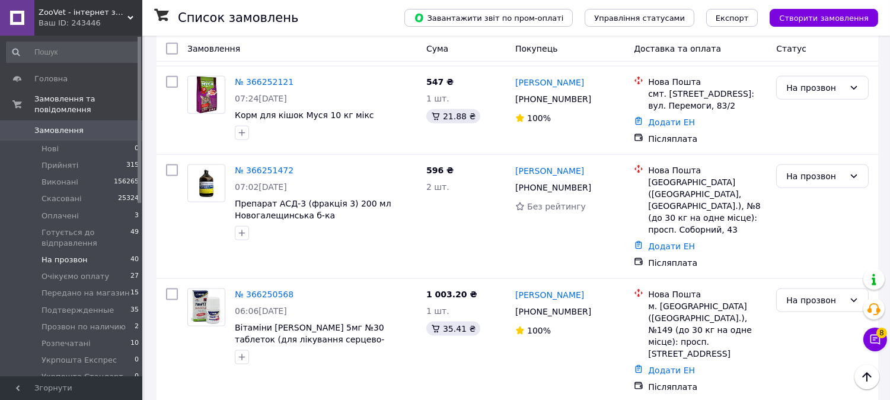
scroll to position [2801, 0]
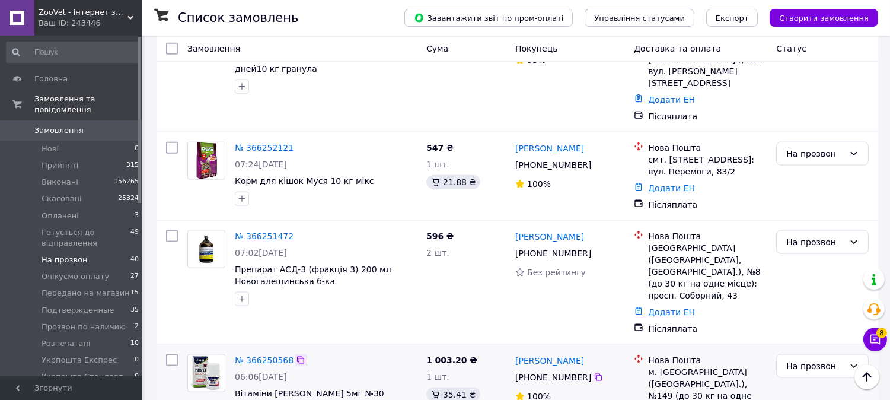
click at [296, 355] on icon at bounding box center [300, 359] width 9 height 9
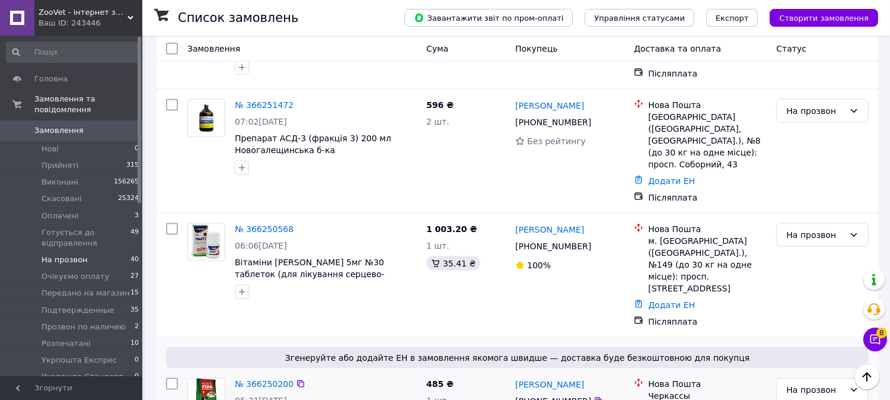
scroll to position [2933, 0]
click at [852, 384] on icon at bounding box center [853, 388] width 9 height 9
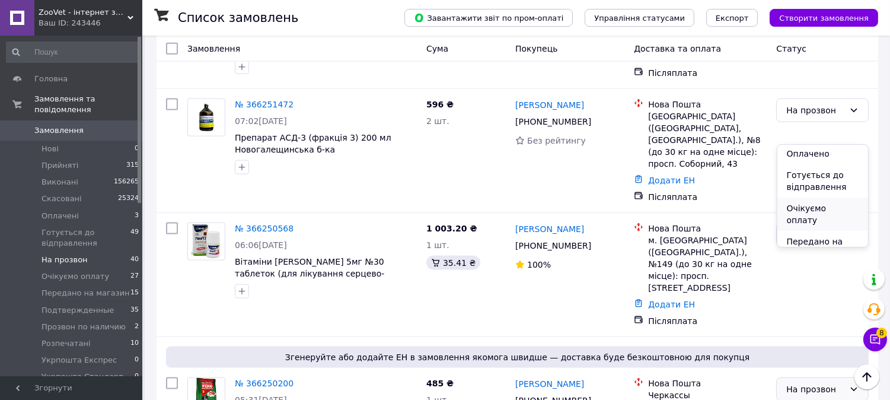
click at [810, 208] on li "Очікуємо оплату" at bounding box center [822, 213] width 91 height 33
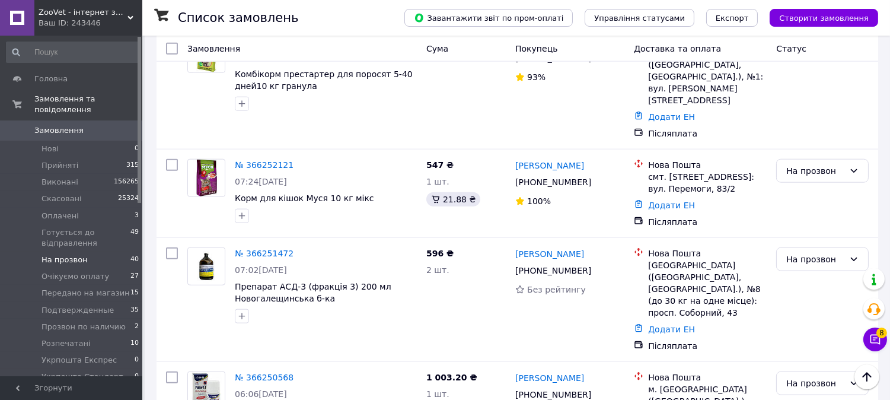
scroll to position [2552, 0]
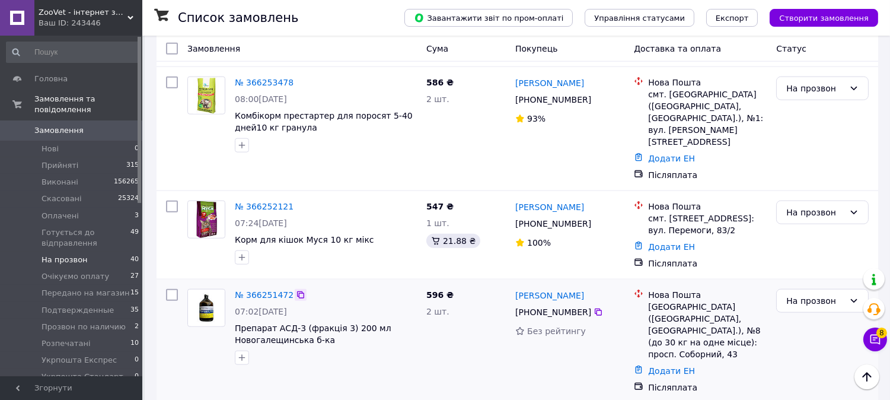
click at [297, 291] on icon at bounding box center [300, 294] width 7 height 7
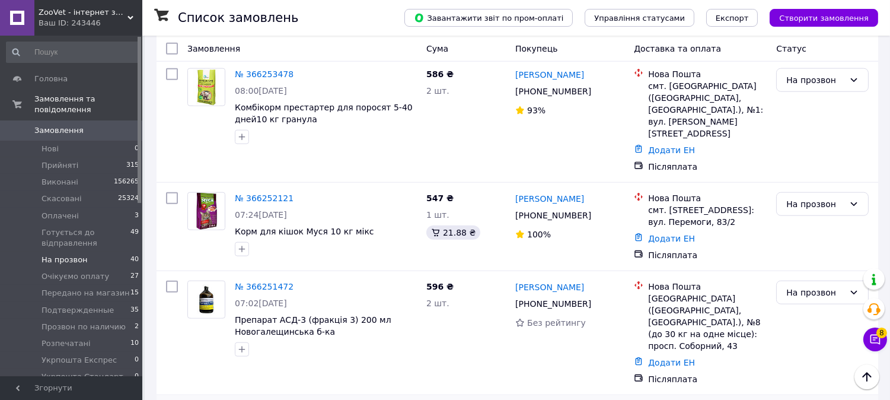
scroll to position [2618, 0]
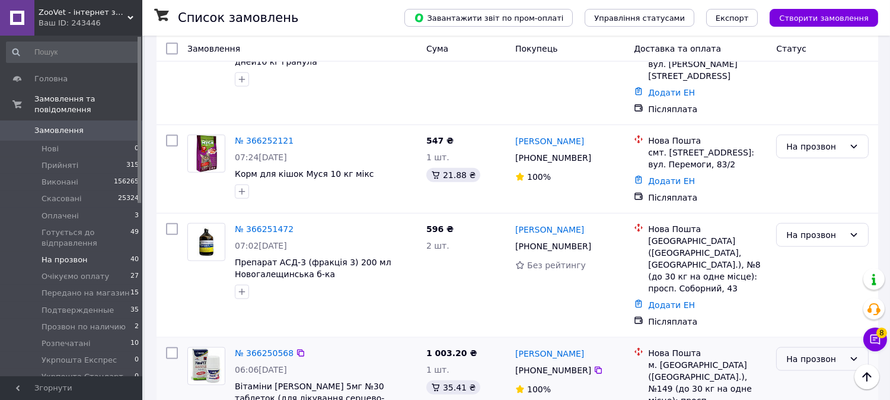
click at [814, 352] on div "На прозвон" at bounding box center [815, 358] width 58 height 13
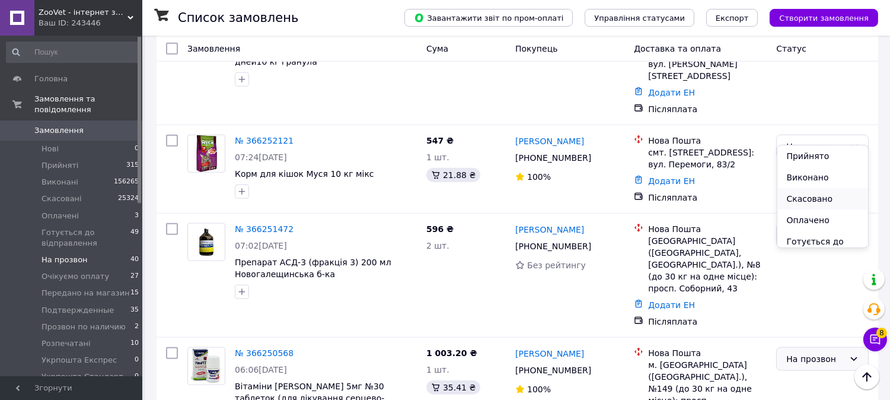
click at [806, 195] on li "Скасовано" at bounding box center [822, 198] width 91 height 21
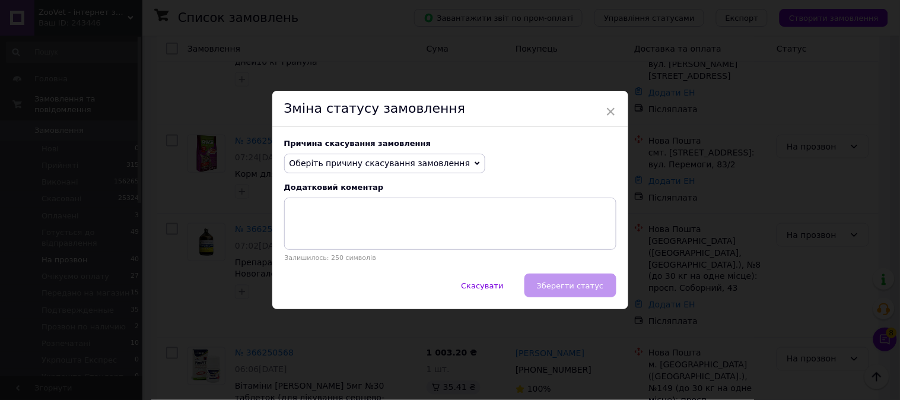
click at [406, 158] on span "Оберіть причину скасування замовлення" at bounding box center [379, 162] width 181 height 9
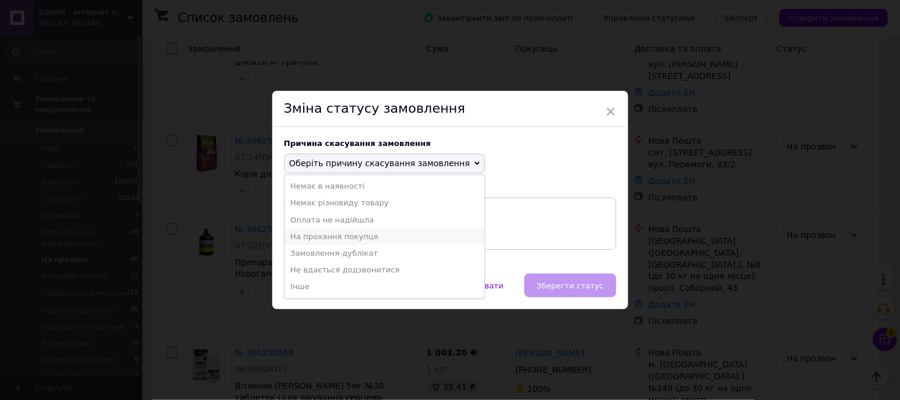
click at [336, 240] on li "На прохання покупця" at bounding box center [385, 236] width 200 height 17
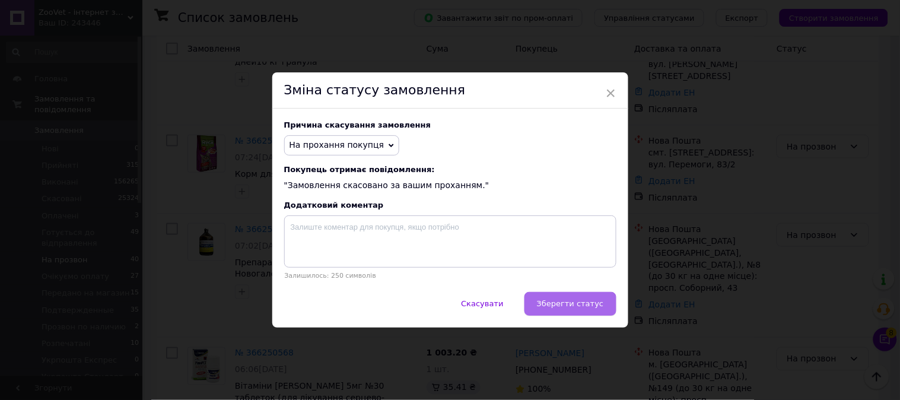
click at [562, 312] on button "Зберегти статус" at bounding box center [570, 304] width 92 height 24
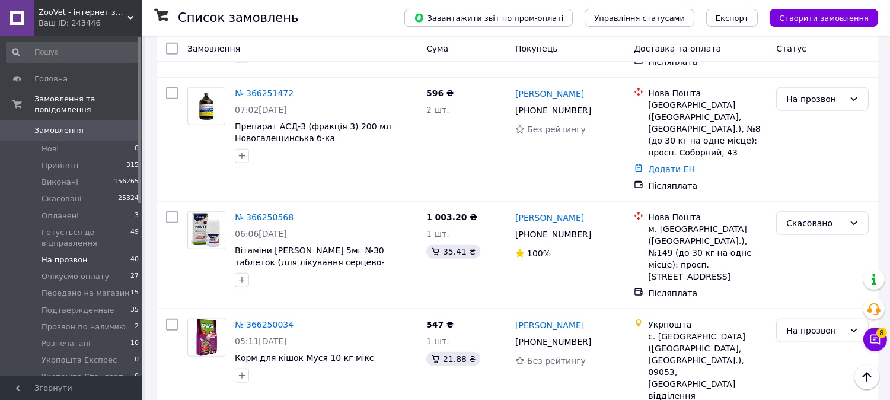
scroll to position [2505, 0]
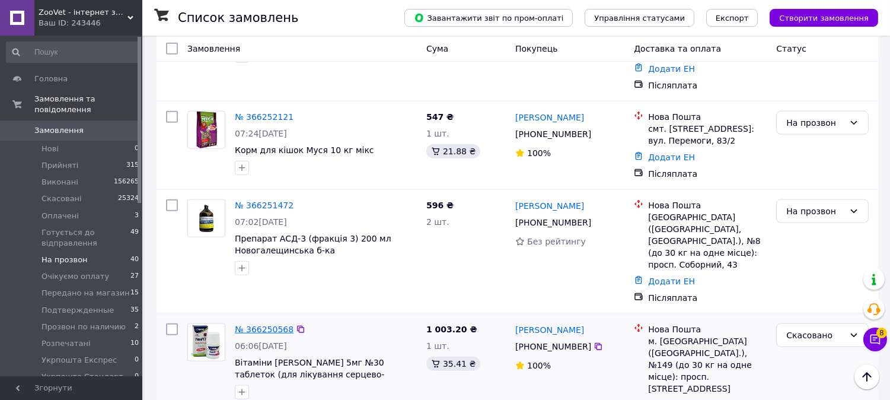
click at [262, 324] on link "№ 366250568" at bounding box center [264, 328] width 59 height 9
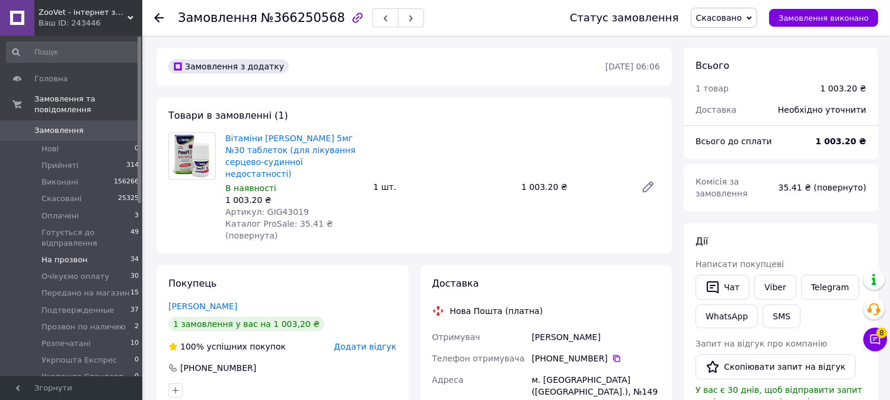
click at [117, 251] on li "На прозвон 34" at bounding box center [73, 259] width 146 height 17
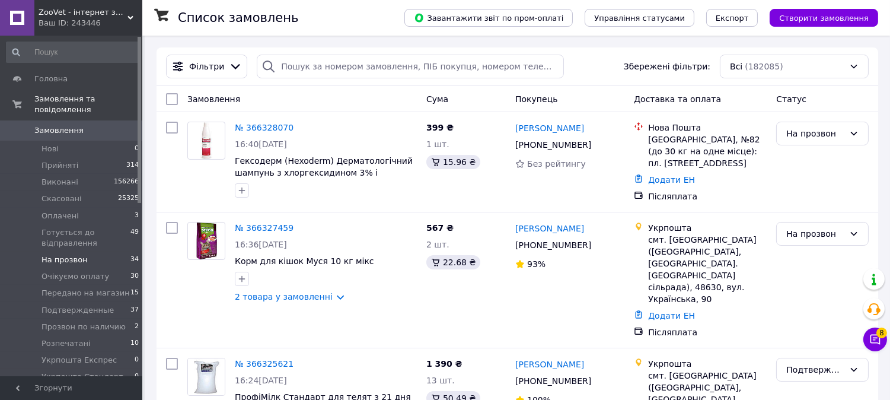
click at [103, 251] on li "На прозвон 34" at bounding box center [73, 259] width 146 height 17
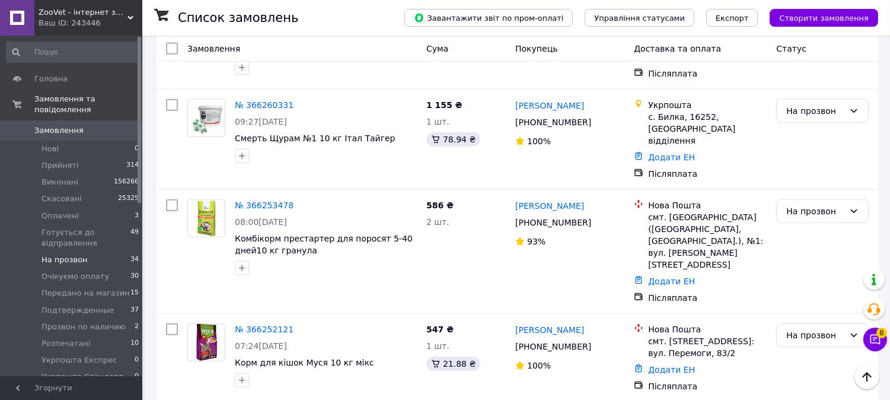
scroll to position [2293, 0]
click at [297, 325] on icon at bounding box center [300, 329] width 9 height 9
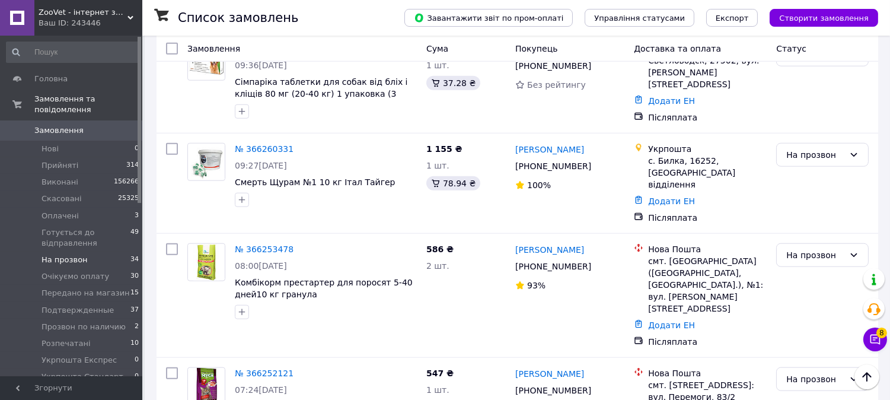
scroll to position [2161, 0]
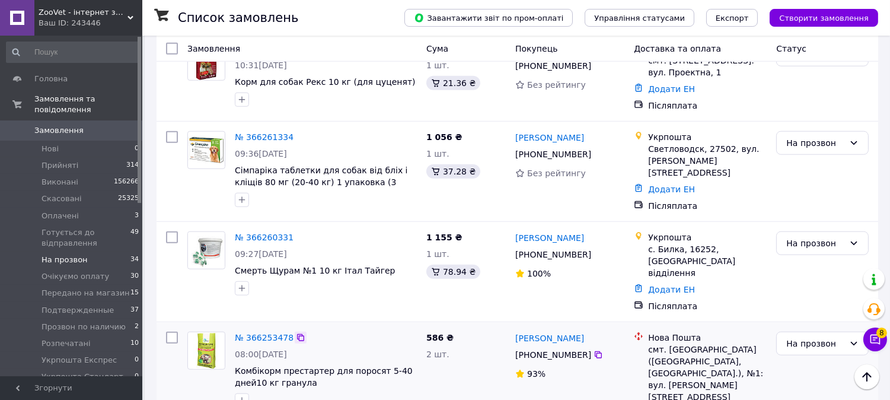
click at [297, 334] on icon at bounding box center [300, 337] width 7 height 7
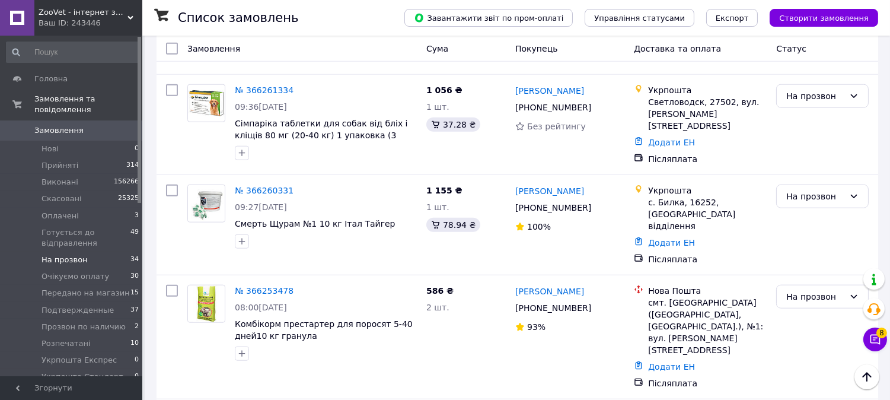
scroll to position [2293, 0]
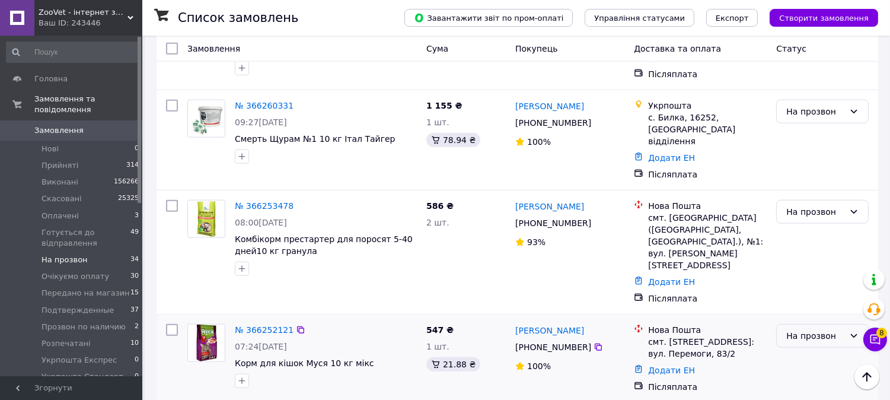
click at [792, 329] on div "На прозвон" at bounding box center [815, 335] width 58 height 13
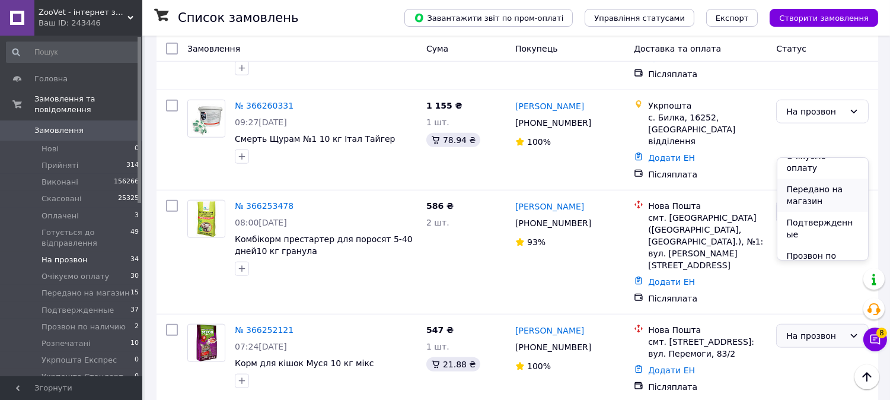
scroll to position [132, 0]
click at [811, 211] on li "Подтвержденные" at bounding box center [822, 227] width 91 height 33
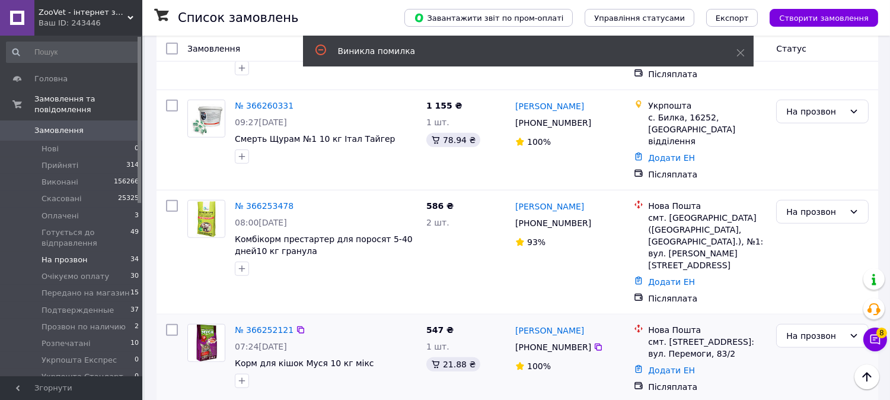
click at [252, 323] on div "№ 366252121" at bounding box center [264, 330] width 61 height 14
click at [253, 325] on link "№ 366252121" at bounding box center [264, 329] width 59 height 9
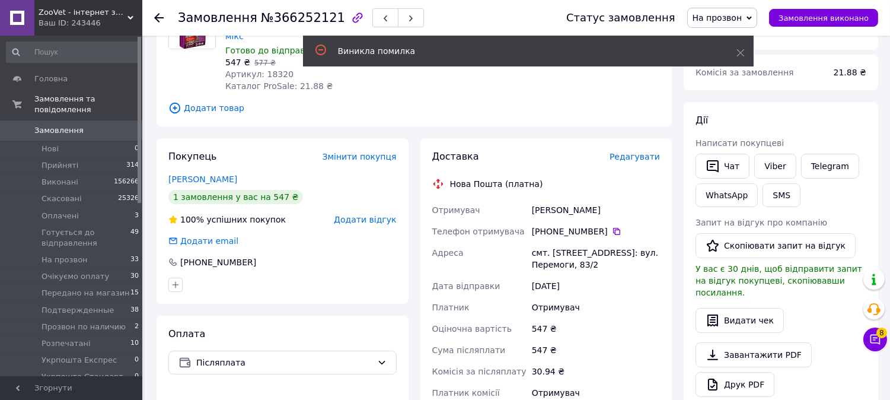
scroll to position [439, 0]
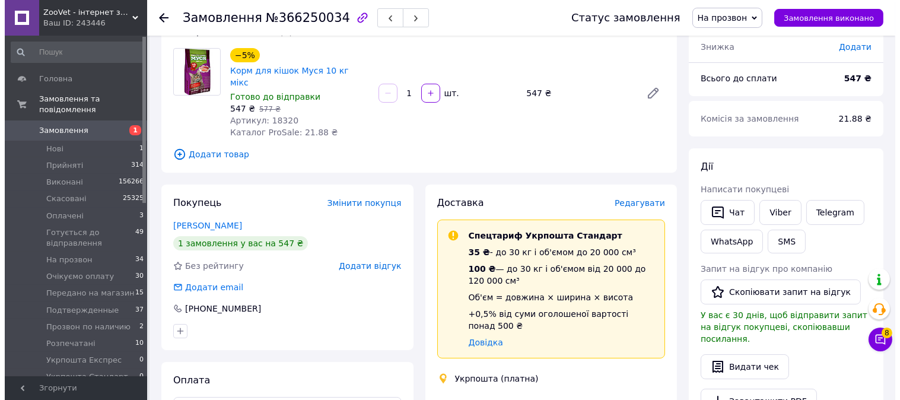
scroll to position [132, 0]
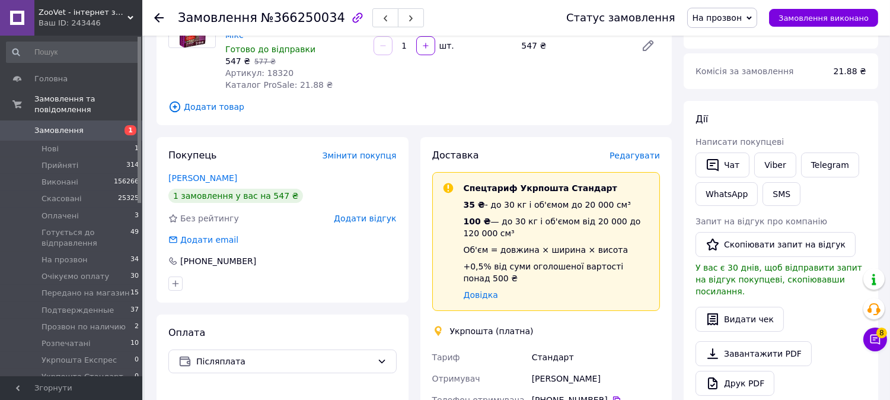
click at [173, 100] on icon at bounding box center [174, 106] width 13 height 13
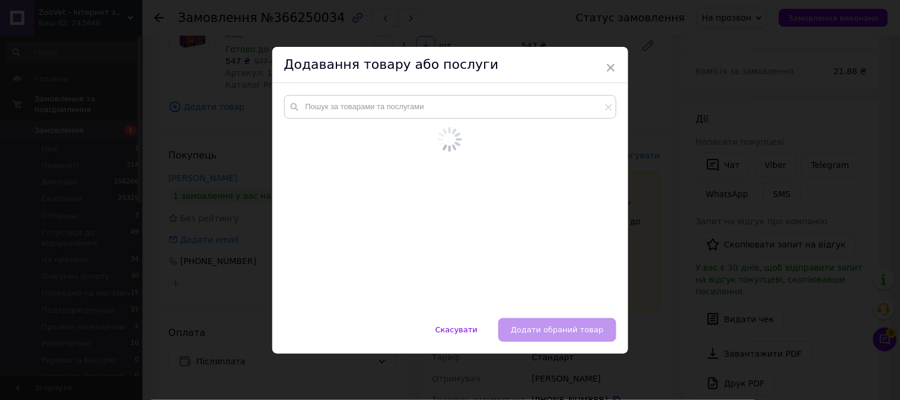
click at [281, 104] on div at bounding box center [450, 200] width 356 height 235
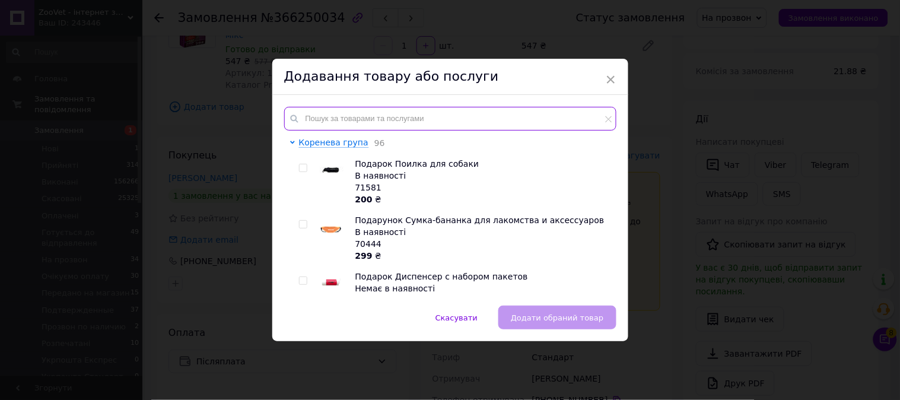
click at [331, 116] on input "text" at bounding box center [450, 119] width 332 height 24
type input "у"
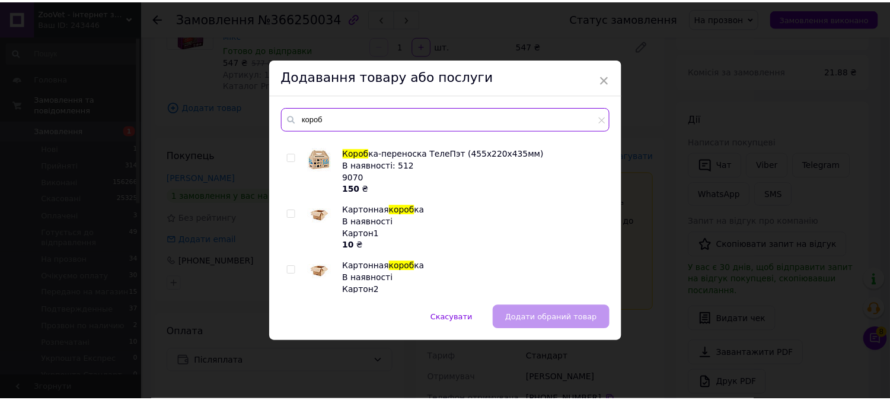
scroll to position [66, 0]
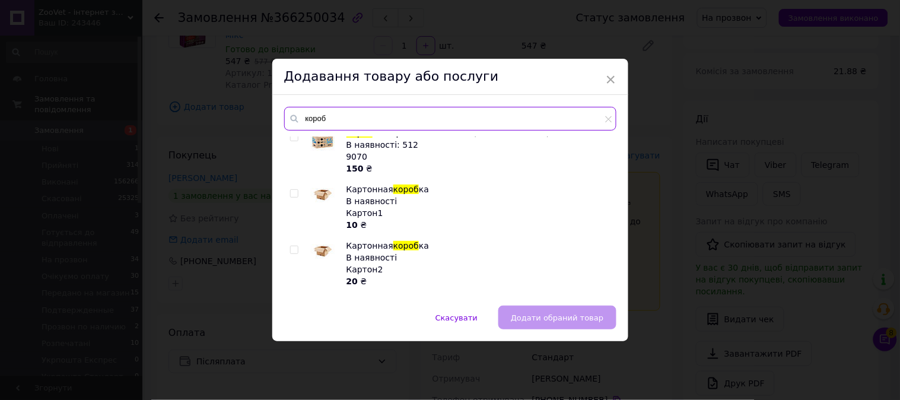
type input "короб"
click at [292, 248] on input "checkbox" at bounding box center [294, 250] width 8 height 8
checkbox input "true"
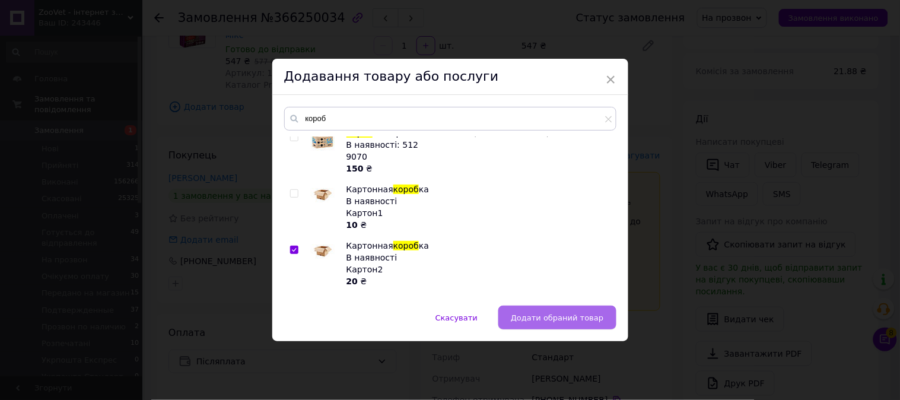
click at [538, 320] on span "Додати обраний товар" at bounding box center [557, 317] width 93 height 9
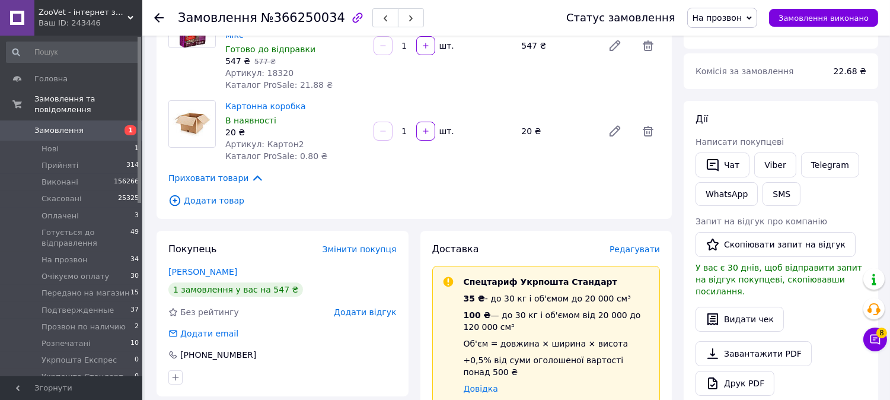
click at [752, 18] on icon at bounding box center [749, 18] width 5 height 4
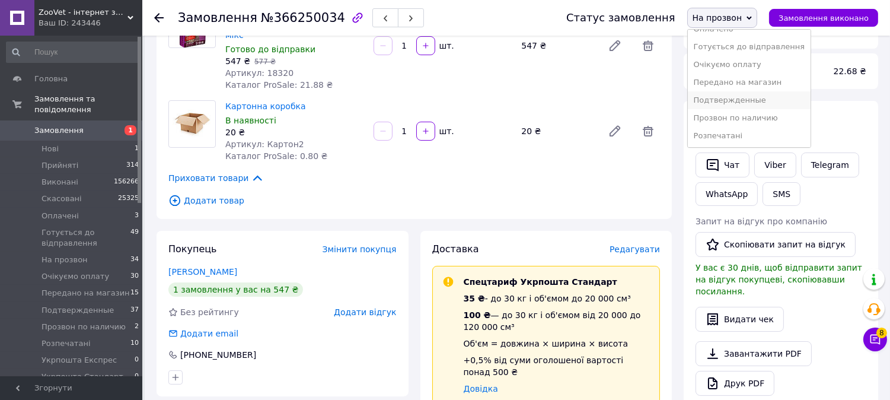
click at [755, 101] on li "Подтвержденные" at bounding box center [749, 100] width 123 height 18
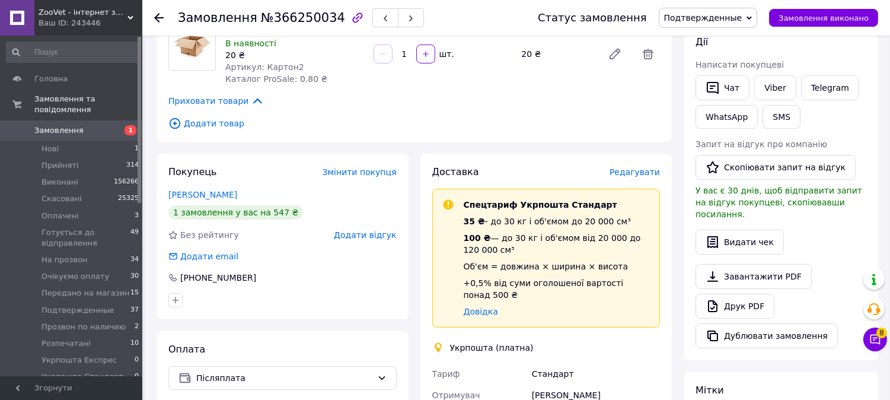
scroll to position [0, 0]
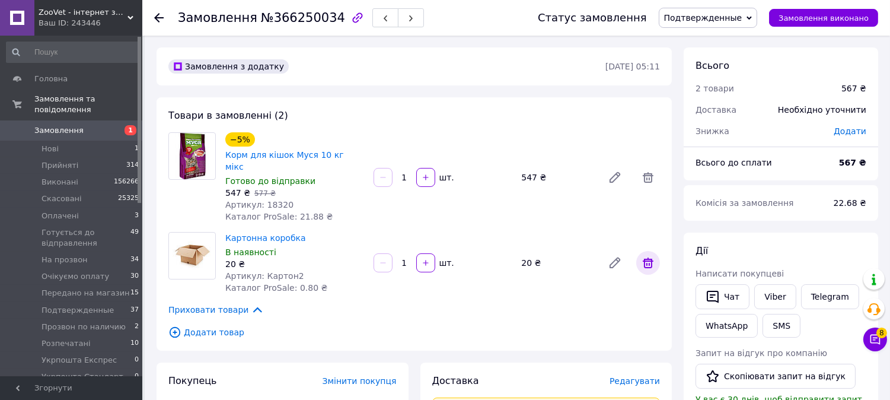
click at [650, 260] on span at bounding box center [648, 263] width 24 height 24
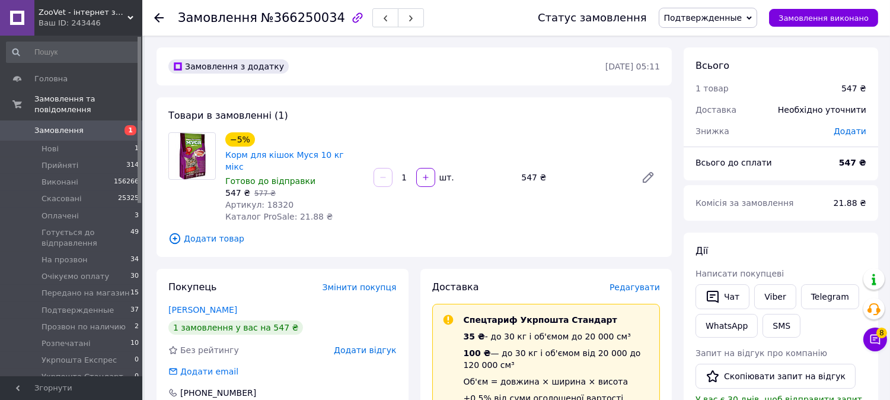
click at [693, 22] on span "Подтвержденные" at bounding box center [703, 17] width 78 height 9
click at [584, 55] on div "Замовлення з додатку [DATE] 05:11" at bounding box center [414, 66] width 515 height 38
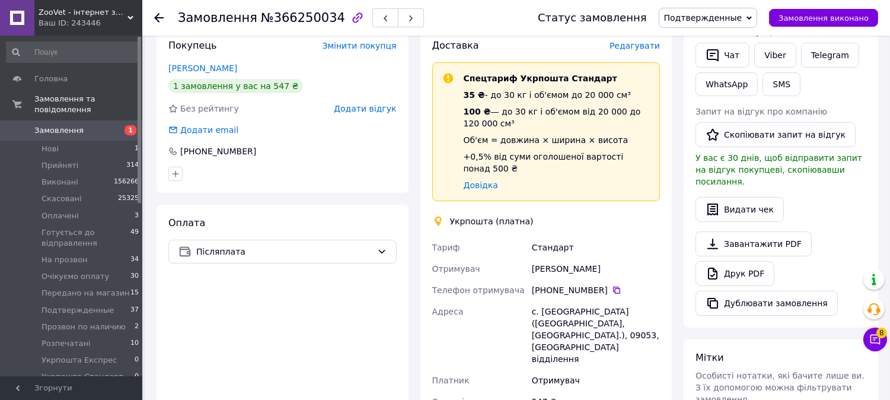
scroll to position [263, 0]
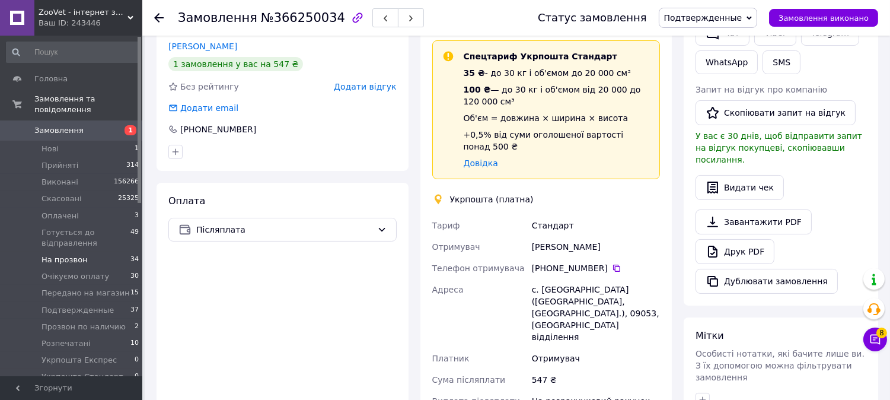
click at [106, 251] on li "На прозвон 34" at bounding box center [73, 259] width 146 height 17
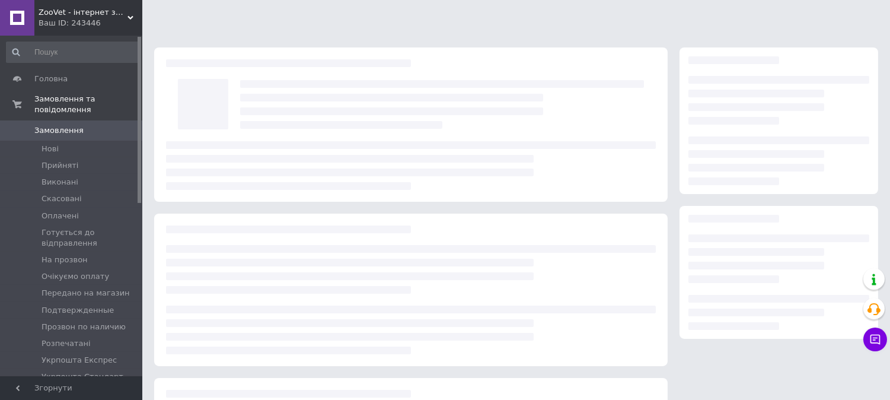
scroll to position [142, 0]
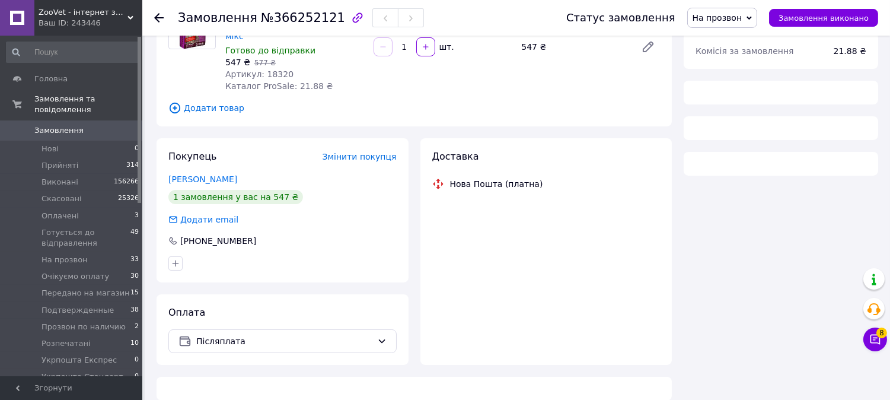
click at [742, 13] on span "На прозвон" at bounding box center [718, 17] width 50 height 9
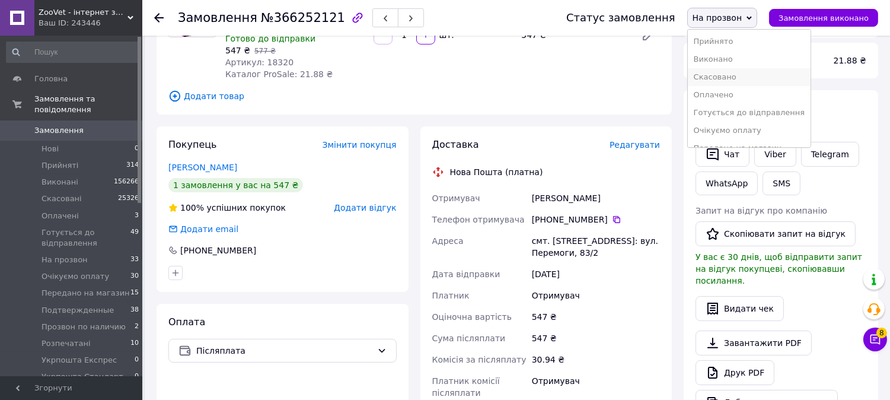
scroll to position [66, 0]
click at [742, 98] on li "Подтвержденные" at bounding box center [749, 100] width 123 height 18
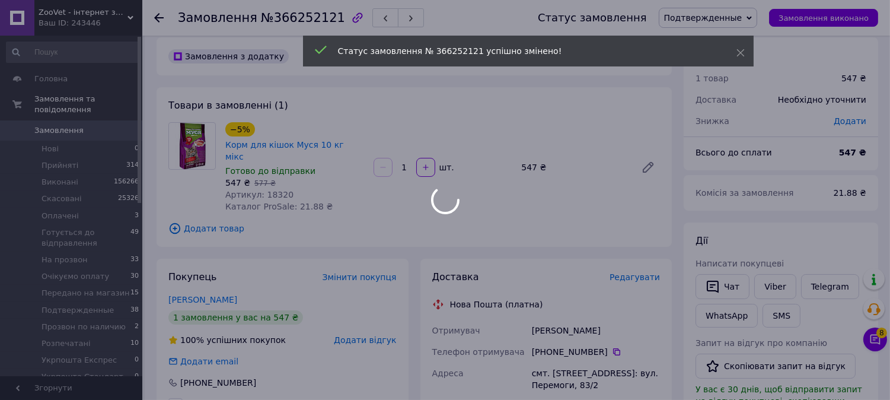
scroll to position [0, 0]
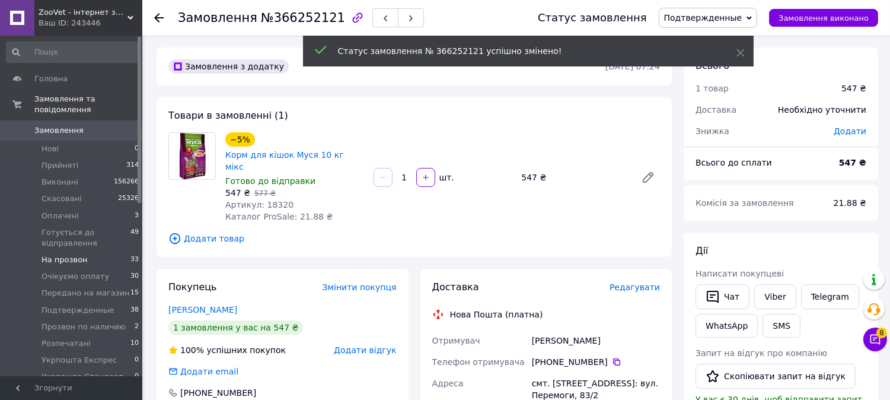
click at [76, 254] on span "На прозвон" at bounding box center [65, 259] width 46 height 11
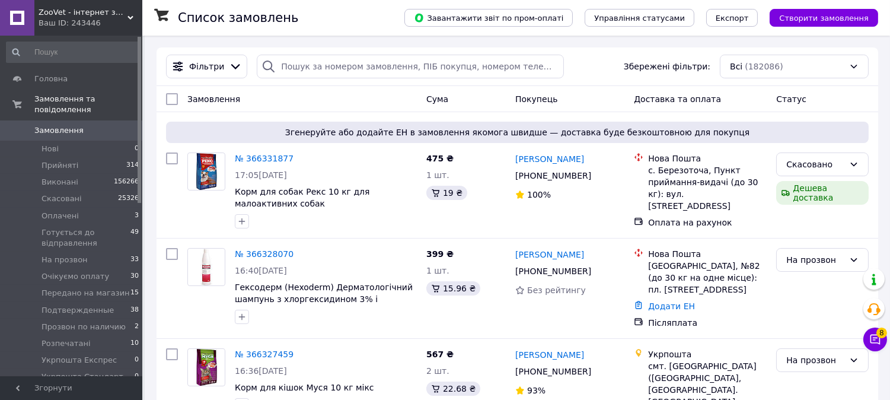
click at [104, 251] on li "На прозвон 33" at bounding box center [73, 259] width 146 height 17
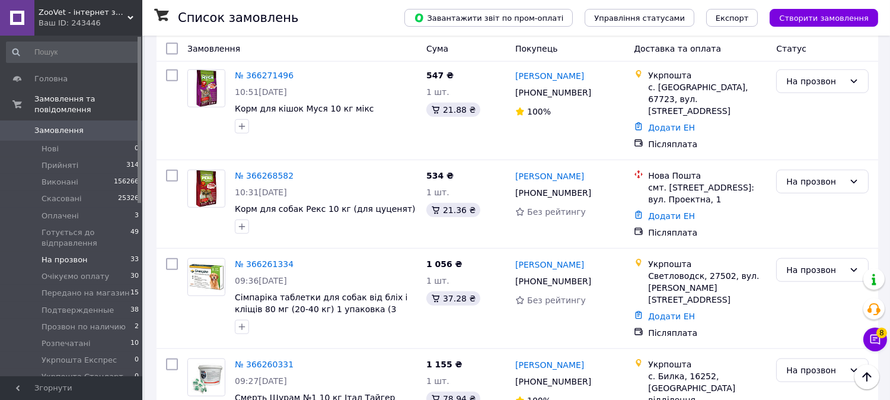
scroll to position [2042, 0]
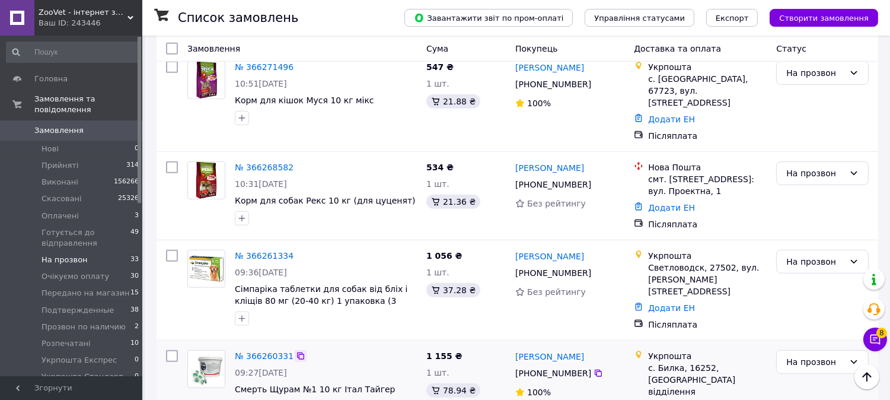
click at [296, 351] on icon at bounding box center [300, 355] width 9 height 9
click at [297, 252] on icon at bounding box center [300, 255] width 7 height 7
click at [824, 355] on div "На прозвон" at bounding box center [815, 361] width 58 height 13
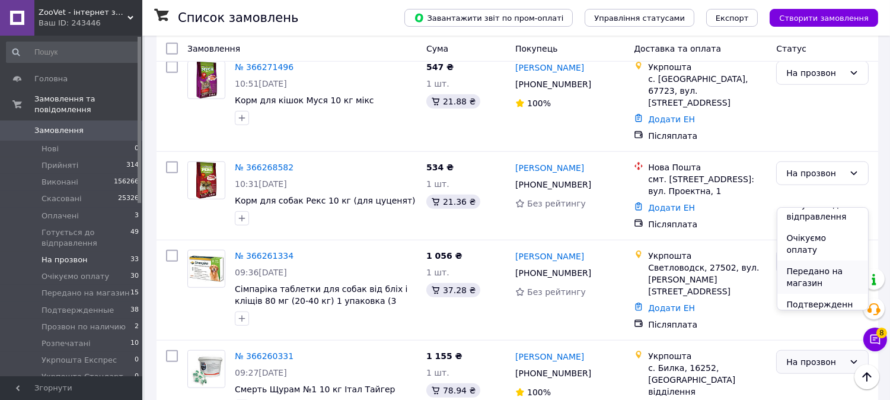
scroll to position [132, 0]
click at [815, 261] on li "Подтвержденные" at bounding box center [822, 277] width 91 height 33
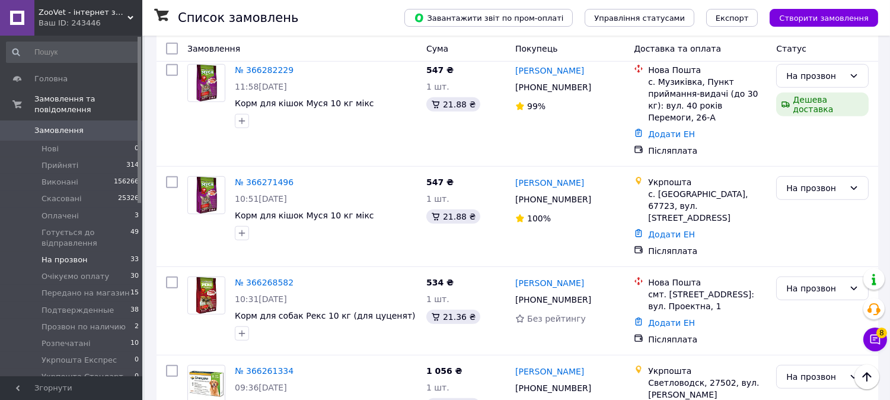
scroll to position [1911, 0]
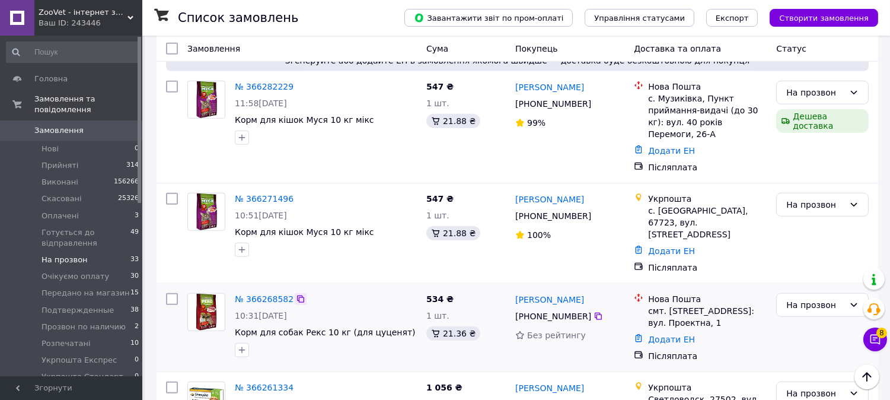
click at [296, 294] on icon at bounding box center [300, 298] width 9 height 9
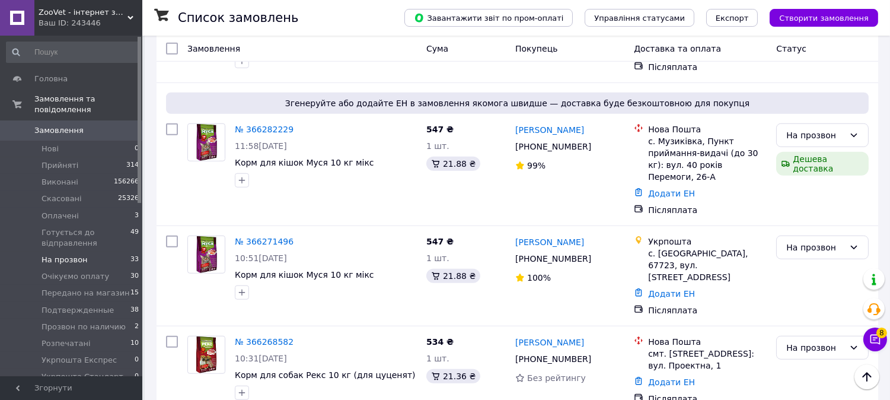
scroll to position [1845, 0]
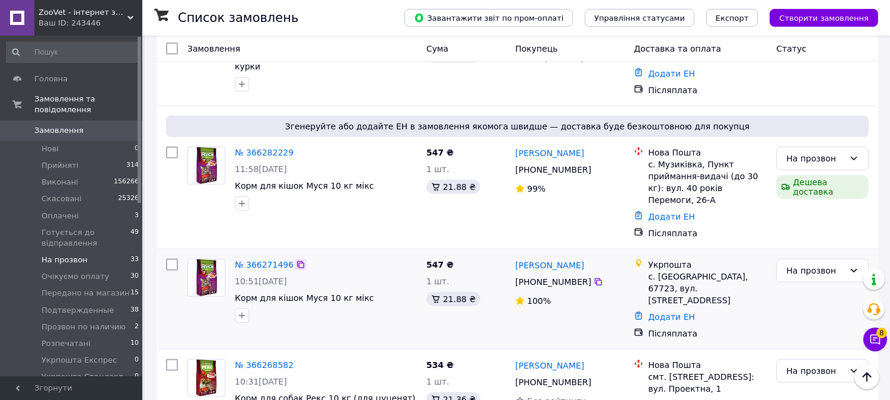
click at [297, 260] on icon at bounding box center [300, 264] width 9 height 9
drag, startPoint x: 798, startPoint y: 199, endPoint x: 811, endPoint y: 219, distance: 23.7
click at [799, 364] on div "На прозвон" at bounding box center [815, 370] width 58 height 13
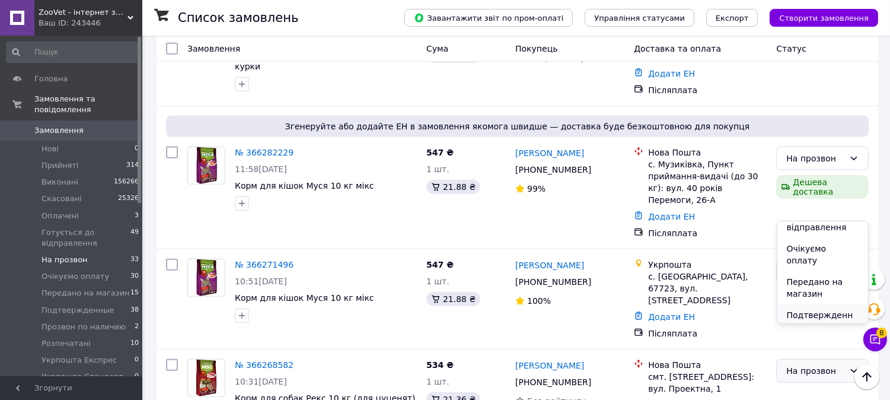
scroll to position [132, 0]
click at [808, 275] on li "Подтвержденные" at bounding box center [822, 291] width 91 height 33
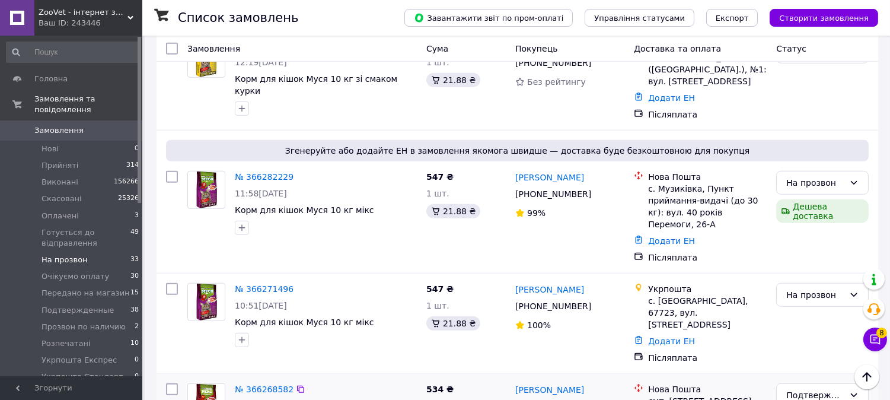
scroll to position [1779, 0]
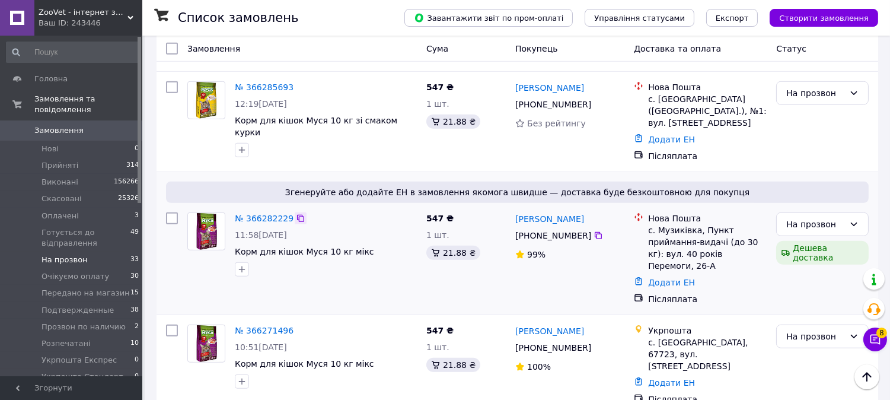
click at [296, 213] on icon at bounding box center [300, 217] width 9 height 9
click at [252, 326] on link "№ 366271496" at bounding box center [264, 330] width 59 height 9
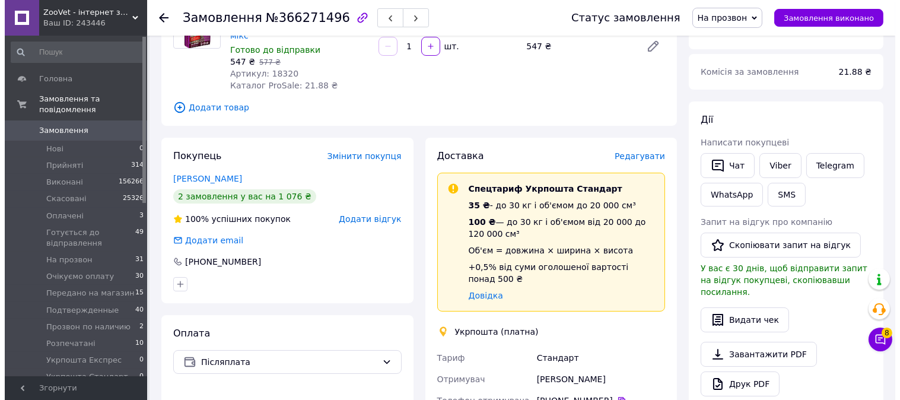
scroll to position [114, 0]
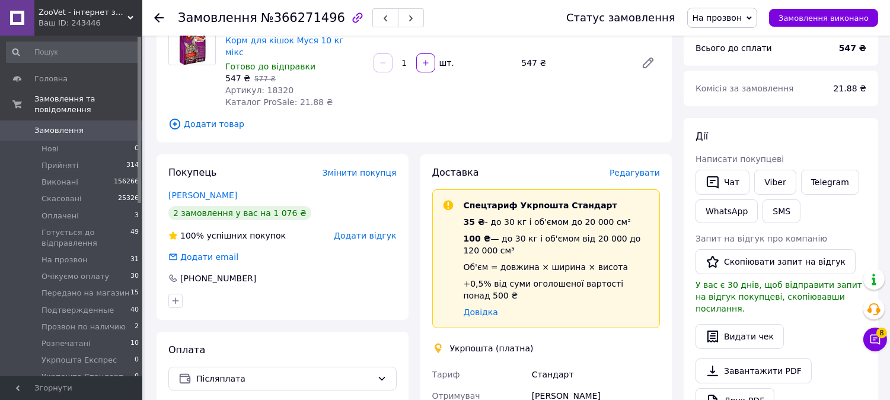
click at [182, 117] on span "Додати товар" at bounding box center [414, 123] width 492 height 13
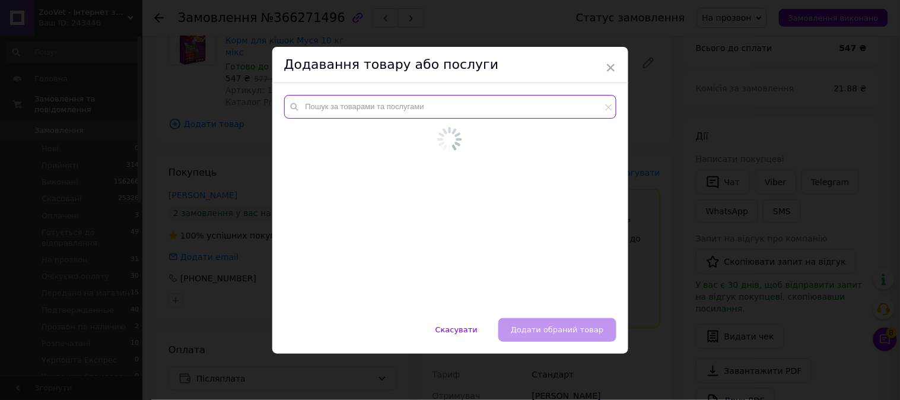
click at [348, 113] on input "text" at bounding box center [450, 107] width 332 height 24
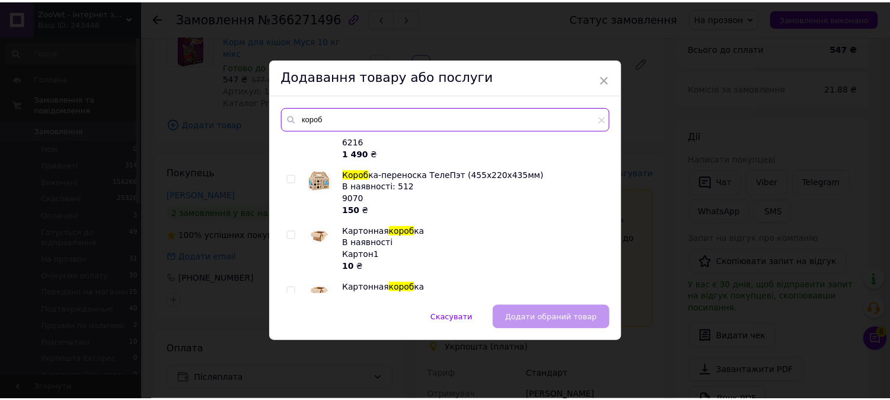
scroll to position [66, 0]
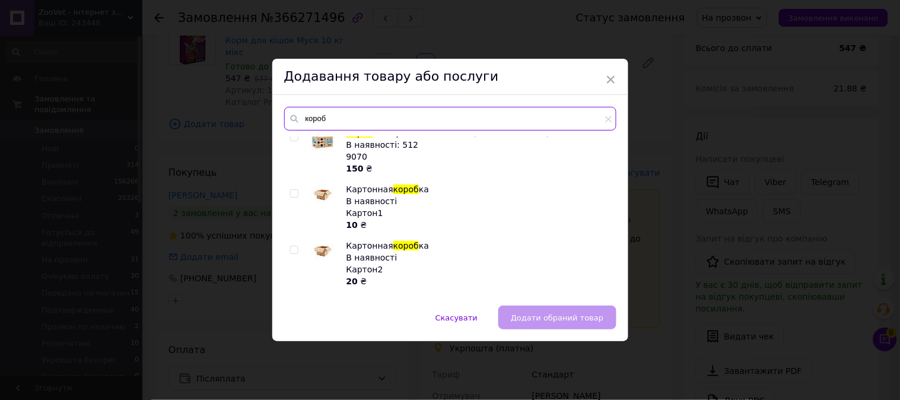
type input "короб"
click at [293, 246] on input "checkbox" at bounding box center [294, 250] width 8 height 8
checkbox input "true"
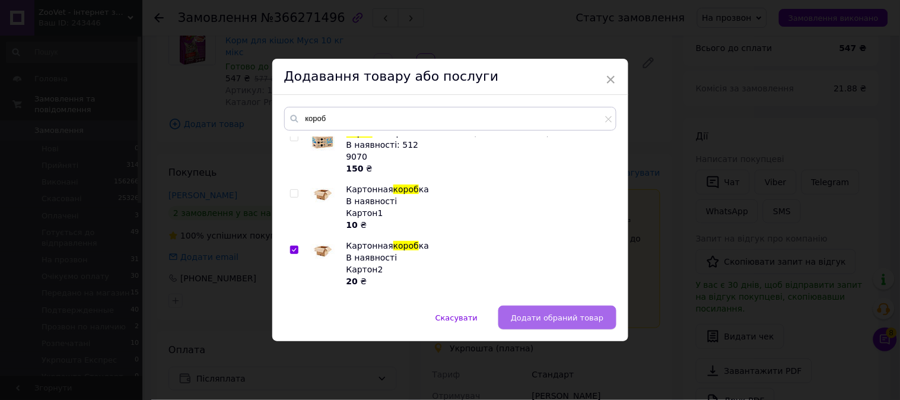
click at [538, 317] on span "Додати обраний товар" at bounding box center [557, 317] width 93 height 9
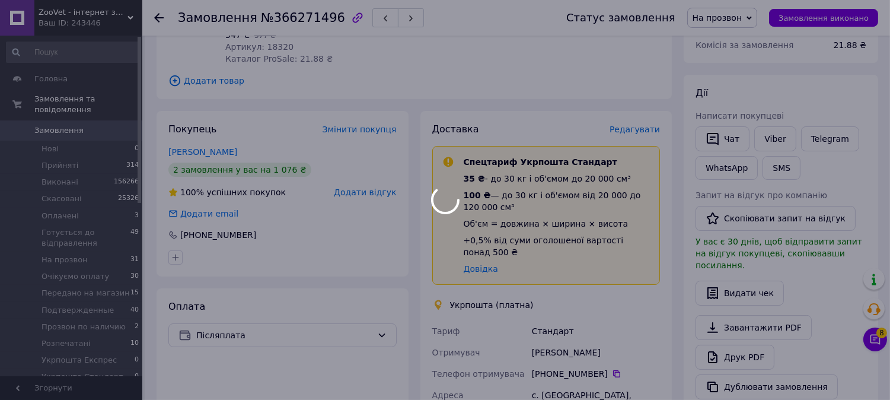
scroll to position [180, 0]
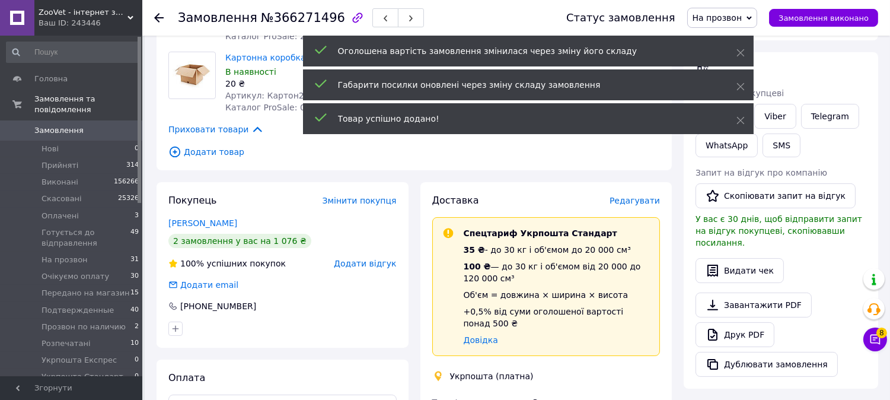
click at [758, 13] on span "На прозвон" at bounding box center [722, 18] width 71 height 20
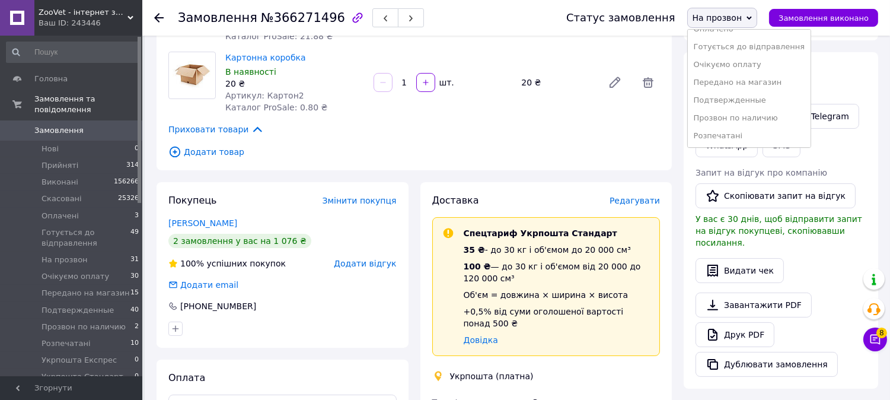
click at [768, 97] on li "Подтвержденные" at bounding box center [749, 100] width 123 height 18
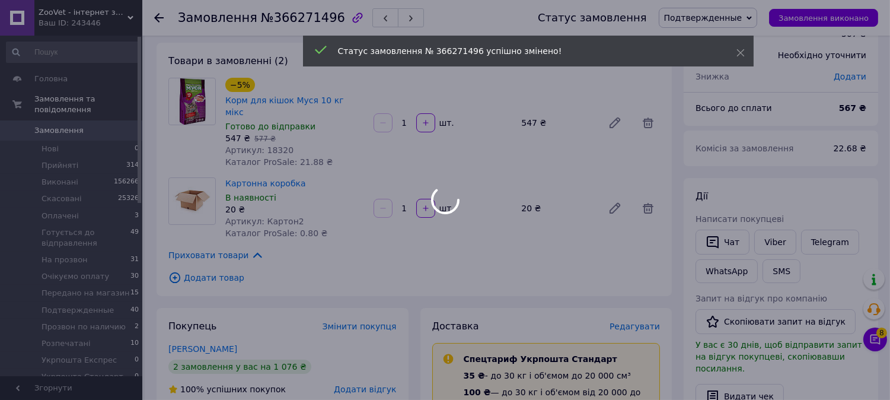
scroll to position [0, 0]
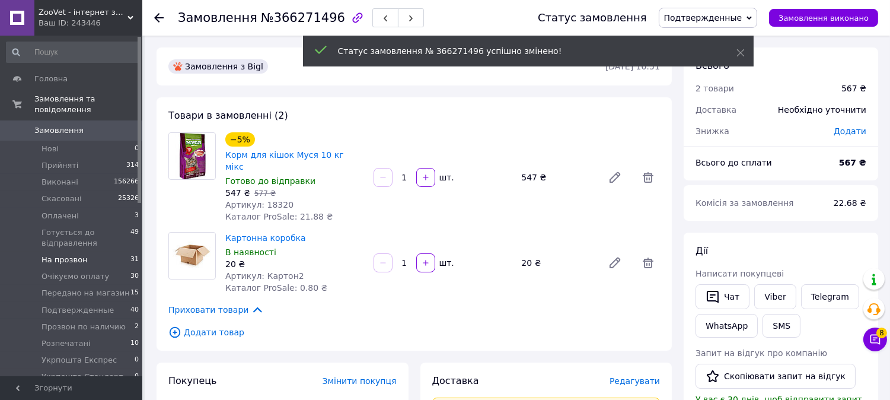
click at [69, 254] on span "На прозвон" at bounding box center [65, 259] width 46 height 11
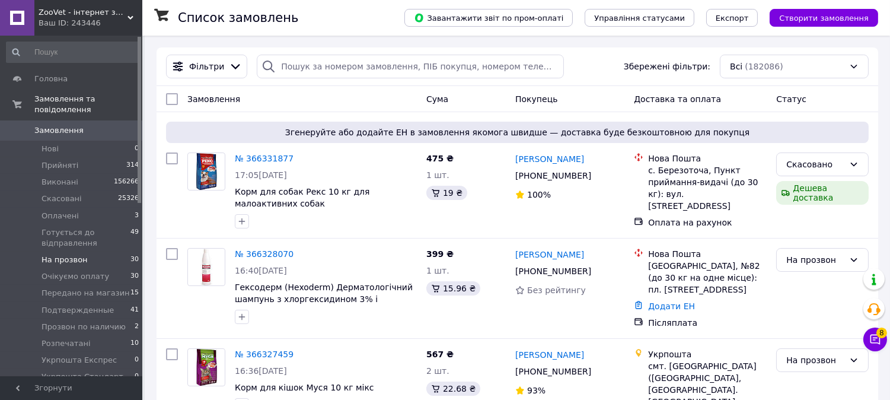
click at [121, 251] on li "На прозвон 30" at bounding box center [73, 259] width 146 height 17
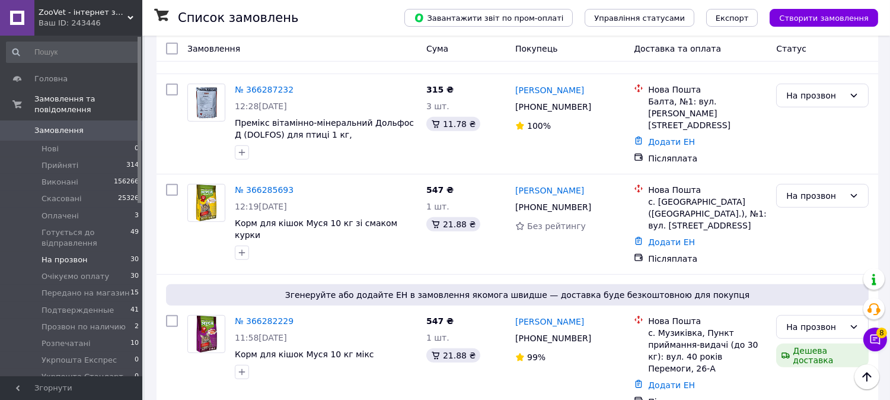
scroll to position [1611, 0]
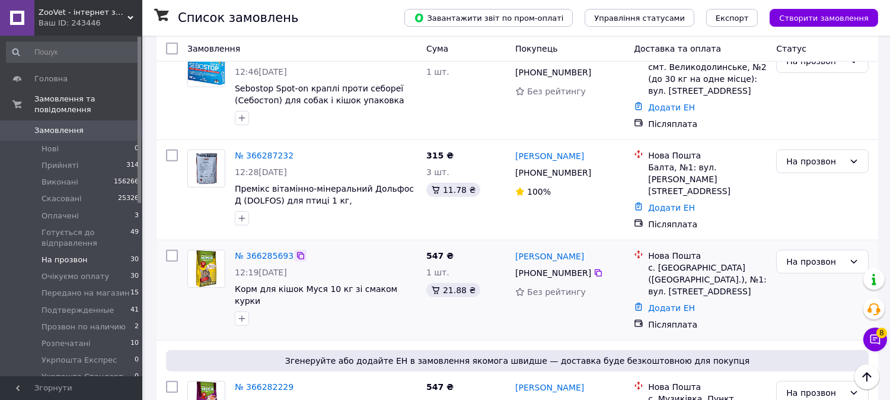
click at [296, 251] on icon at bounding box center [300, 255] width 9 height 9
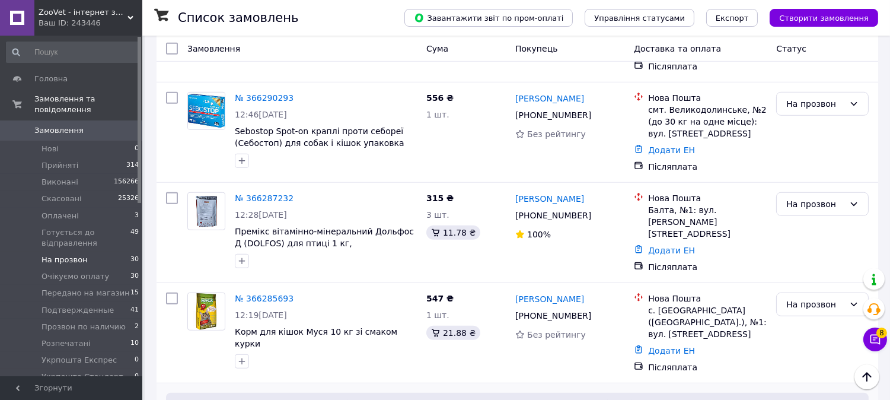
scroll to position [1545, 0]
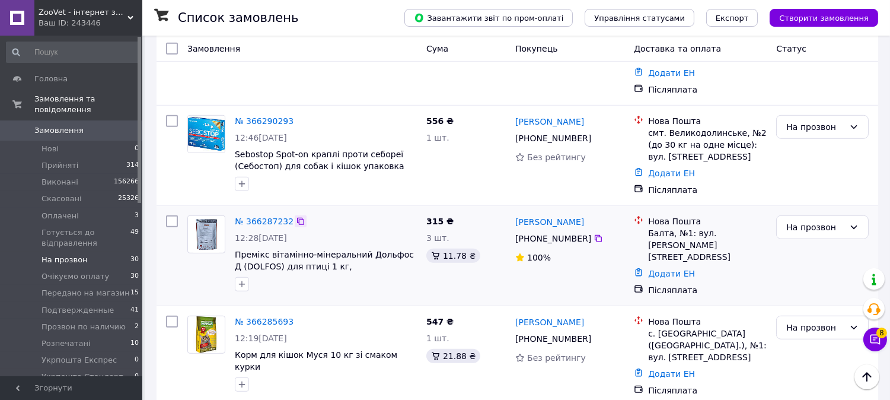
click at [297, 216] on icon at bounding box center [300, 220] width 9 height 9
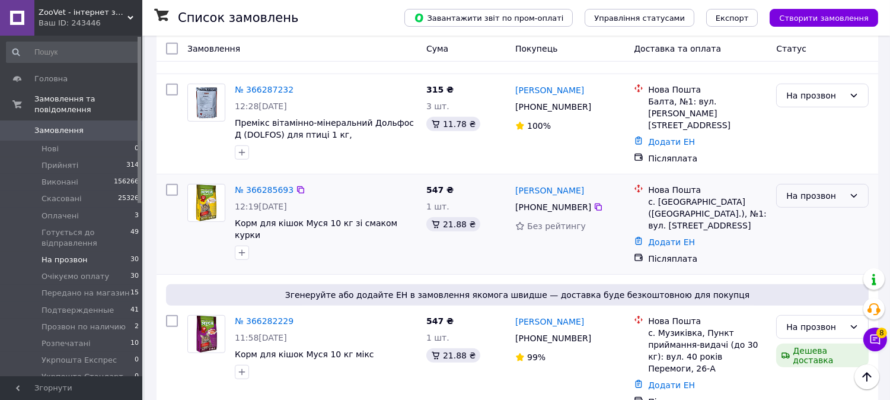
click at [812, 189] on div "На прозвон" at bounding box center [815, 195] width 58 height 13
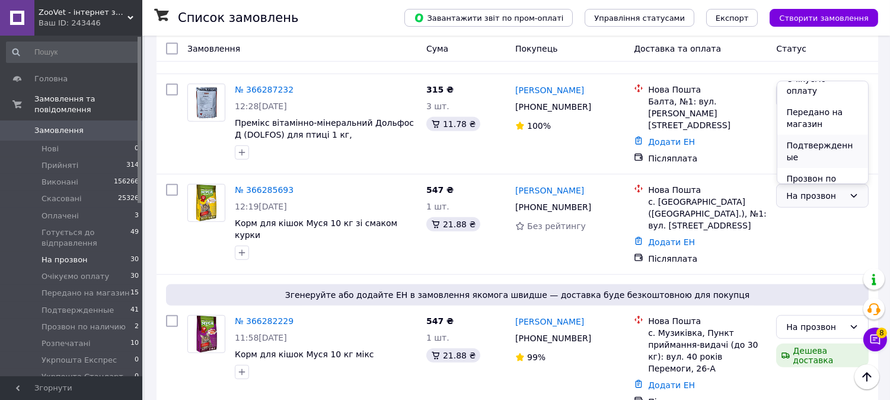
click at [818, 135] on li "Подтвержденные" at bounding box center [822, 151] width 91 height 33
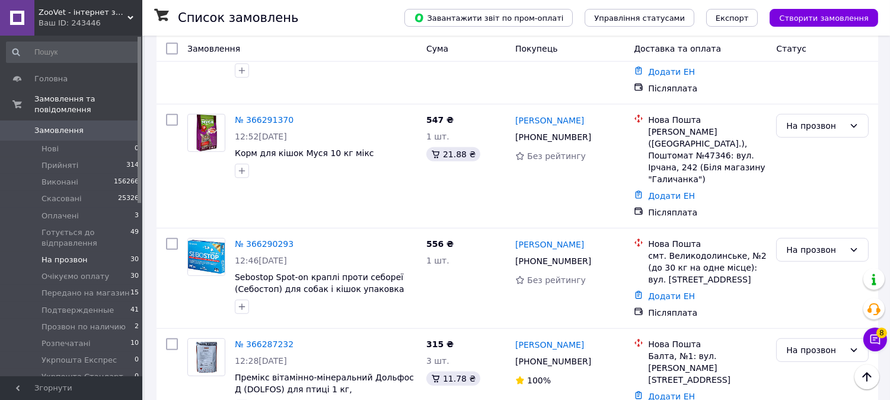
scroll to position [1413, 0]
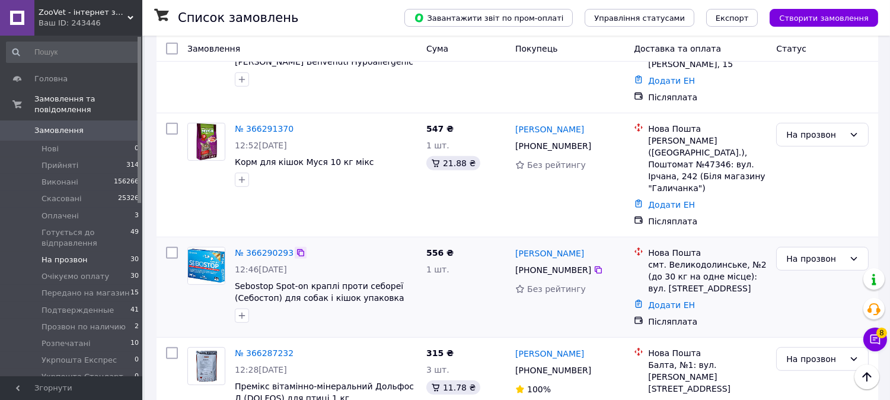
click at [297, 249] on icon at bounding box center [300, 252] width 7 height 7
click at [809, 352] on div "На прозвон" at bounding box center [815, 358] width 58 height 13
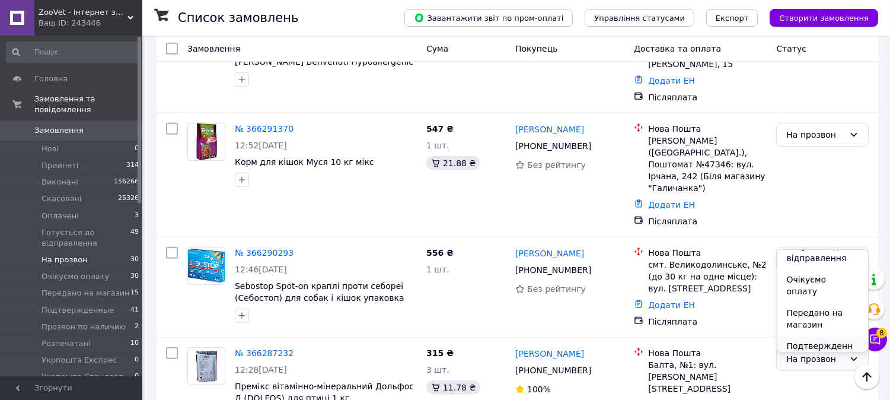
scroll to position [132, 0]
click at [814, 304] on li "Подтвержденные" at bounding box center [822, 319] width 91 height 33
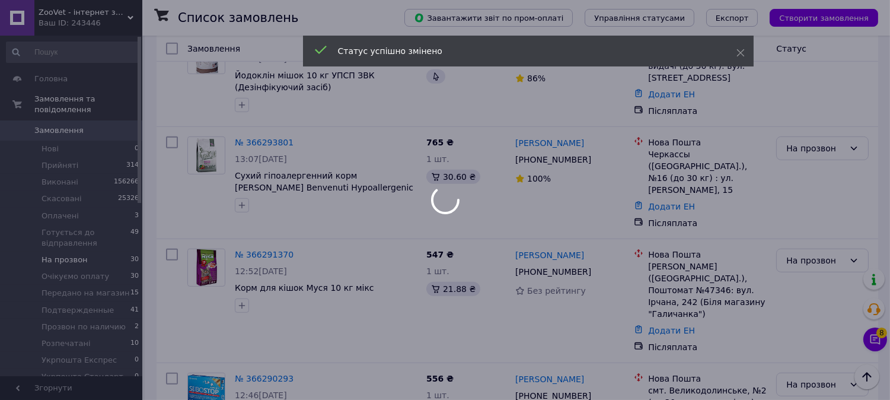
scroll to position [1281, 0]
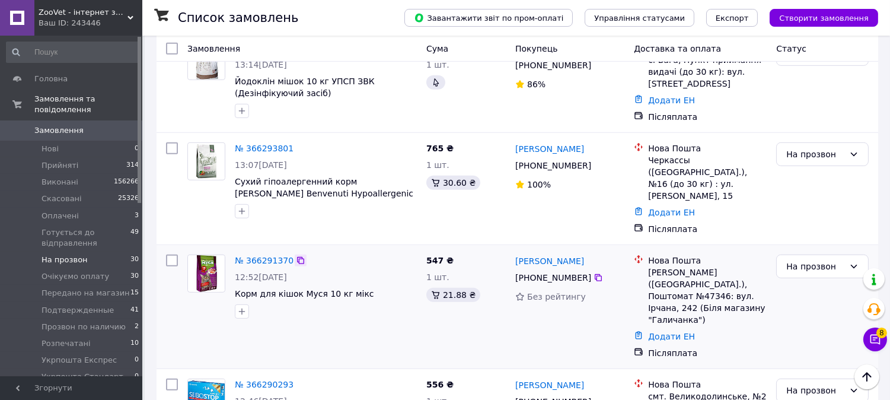
click at [296, 256] on icon at bounding box center [300, 260] width 9 height 9
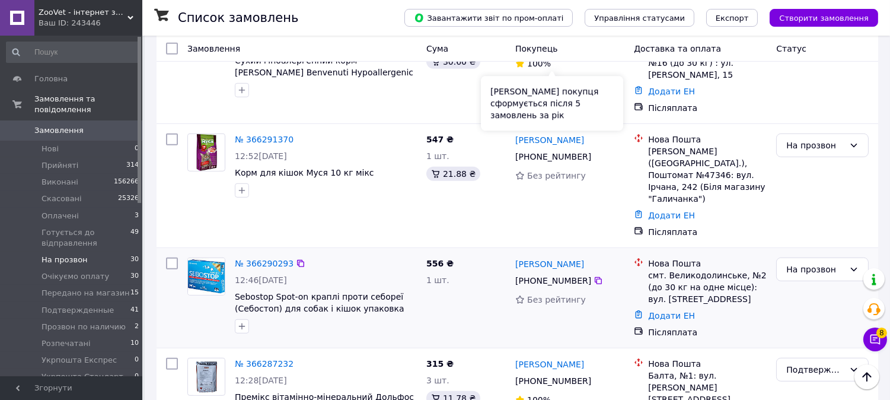
scroll to position [1413, 0]
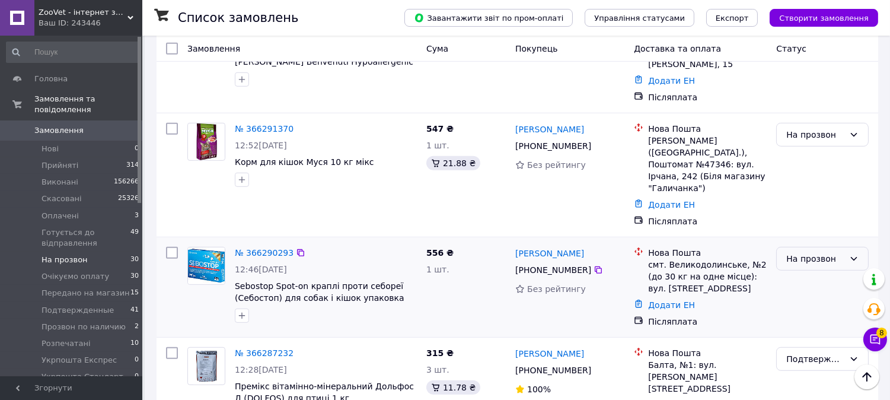
click at [817, 247] on div "На прозвон" at bounding box center [822, 259] width 93 height 24
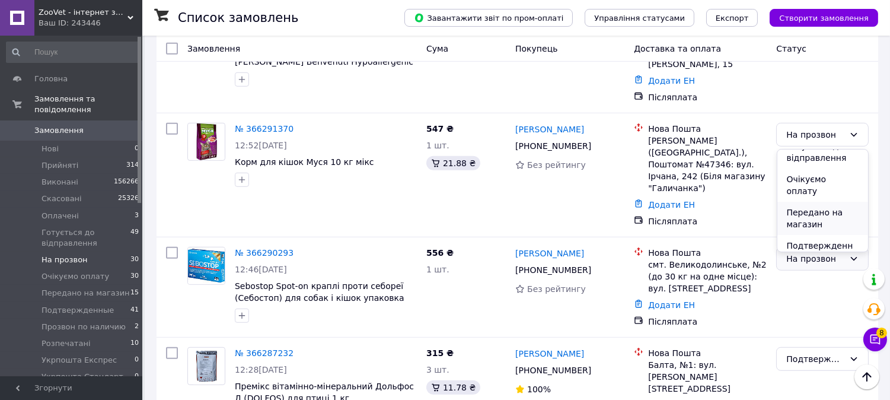
scroll to position [132, 0]
click at [809, 203] on li "Подтвержденные" at bounding box center [822, 219] width 91 height 33
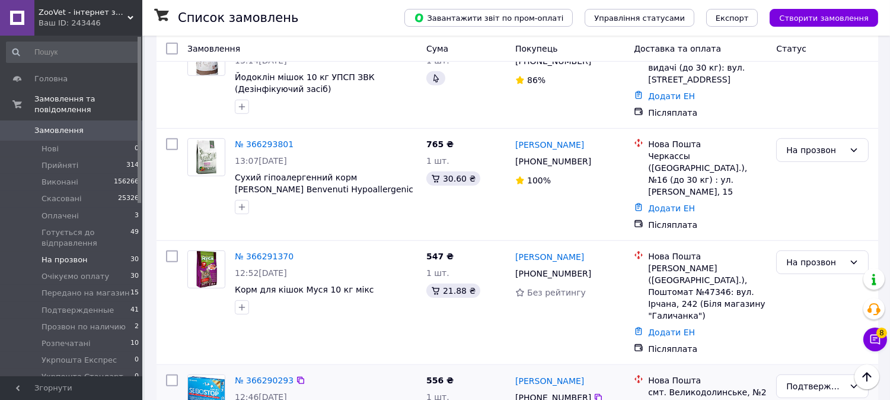
scroll to position [1281, 0]
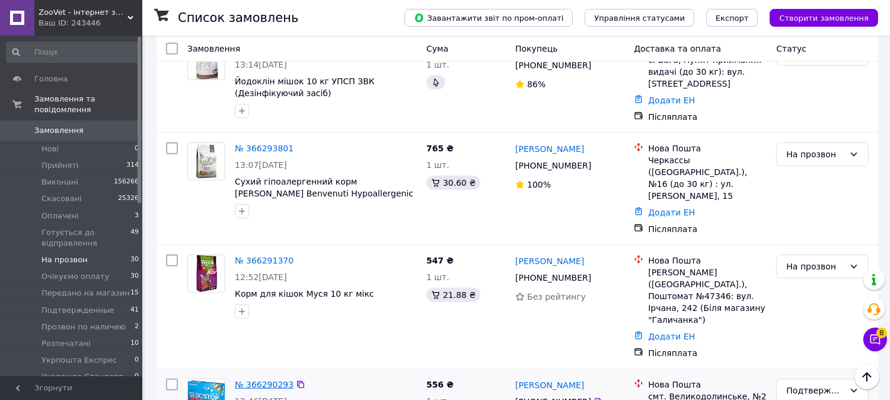
click at [261, 380] on link "№ 366290293" at bounding box center [264, 384] width 59 height 9
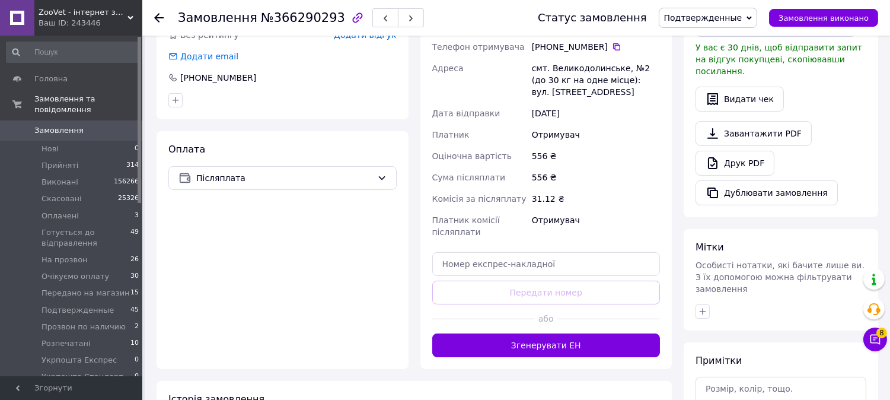
scroll to position [311, 0]
click at [240, 172] on span "Післяплата" at bounding box center [284, 177] width 176 height 13
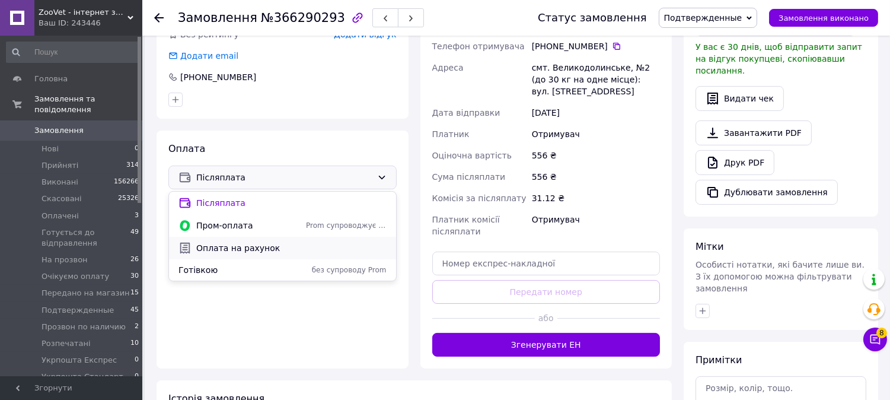
click at [235, 250] on span "Оплата на рахунок" at bounding box center [291, 248] width 190 height 12
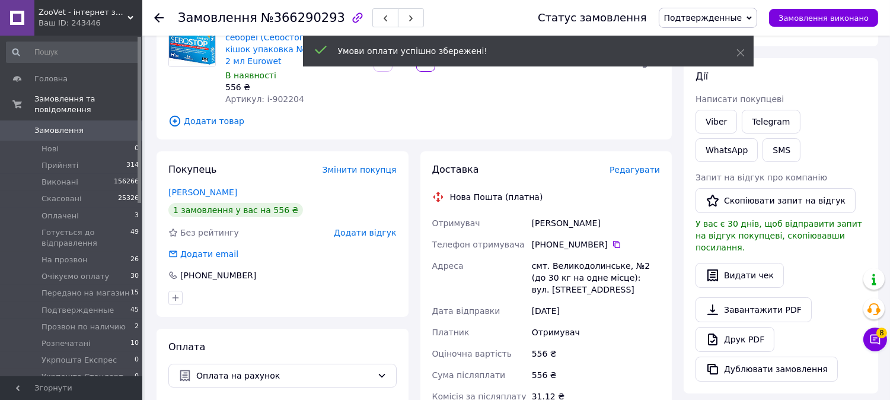
scroll to position [0, 0]
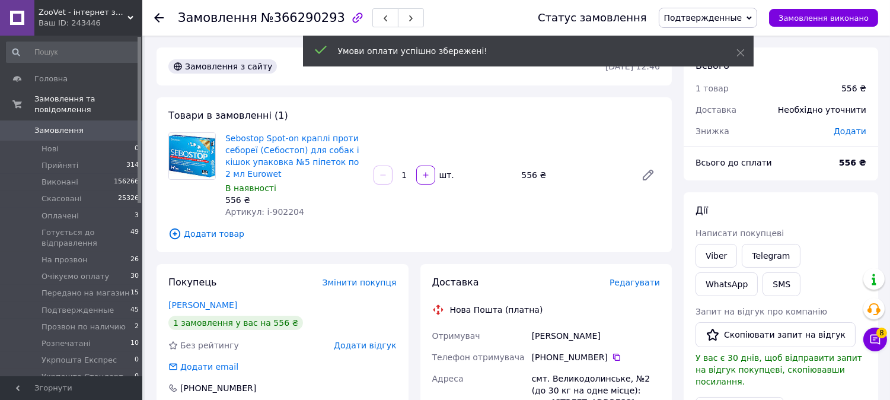
click at [742, 25] on span "Подтвержденные" at bounding box center [708, 18] width 99 height 20
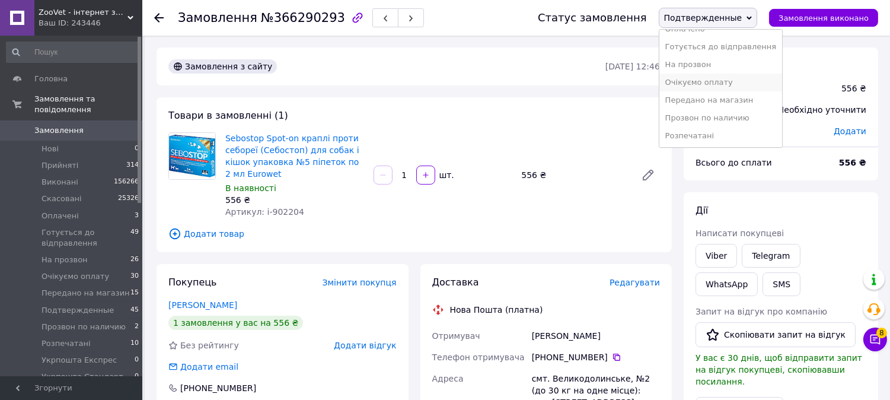
click at [736, 84] on li "Очікуємо оплату" at bounding box center [720, 83] width 123 height 18
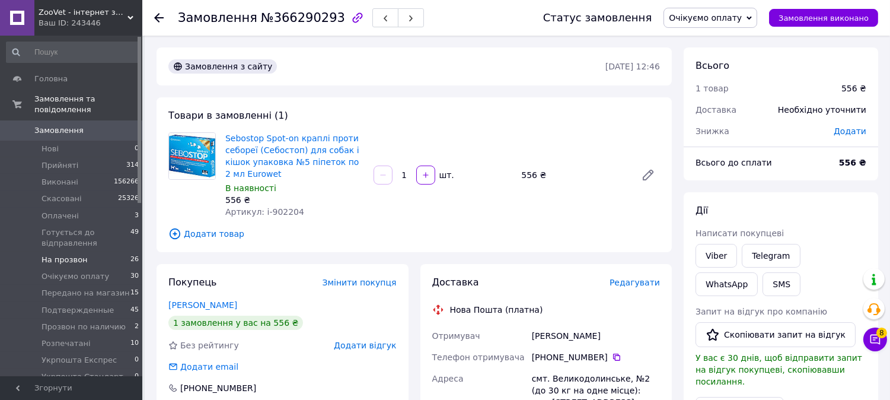
click at [114, 251] on li "На прозвон 26" at bounding box center [73, 259] width 146 height 17
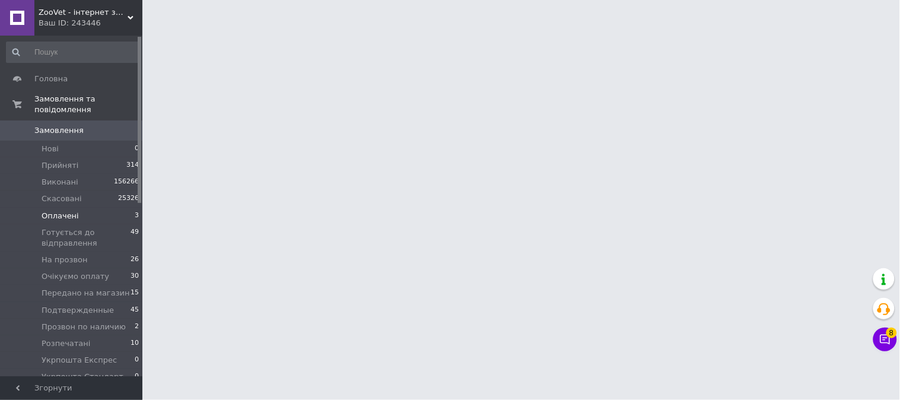
click at [111, 211] on li "Оплачені 3" at bounding box center [73, 216] width 146 height 17
click at [73, 211] on span "Оплачені" at bounding box center [60, 216] width 37 height 11
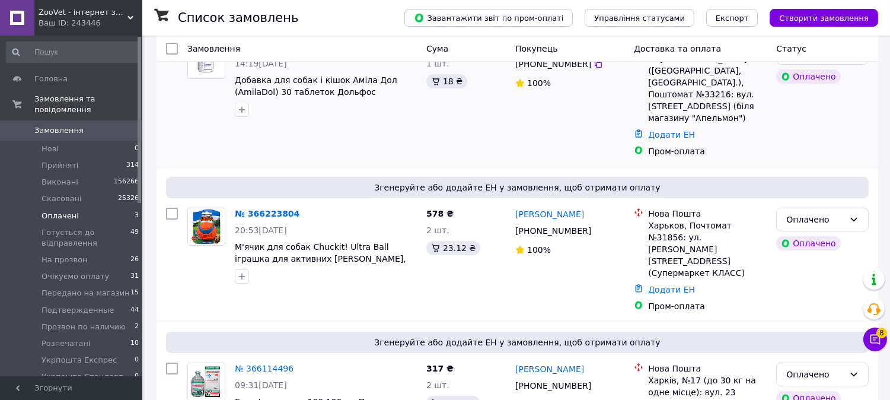
scroll to position [168, 0]
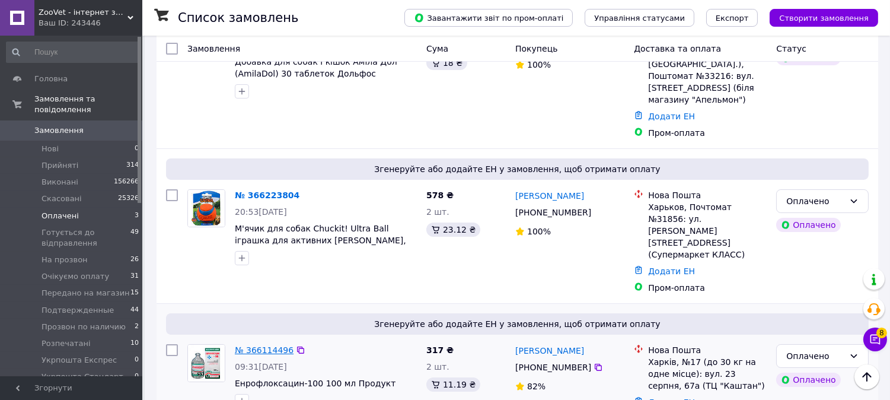
click at [263, 345] on link "№ 366114496" at bounding box center [264, 349] width 59 height 9
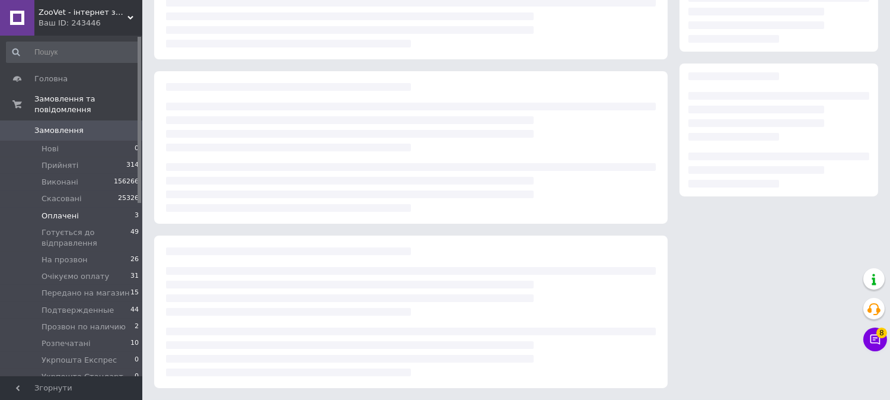
scroll to position [168, 0]
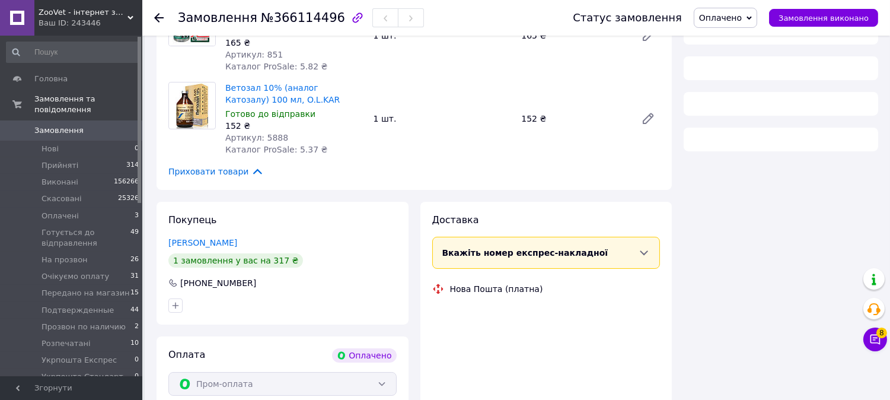
click at [738, 16] on span "Оплачено" at bounding box center [720, 17] width 43 height 9
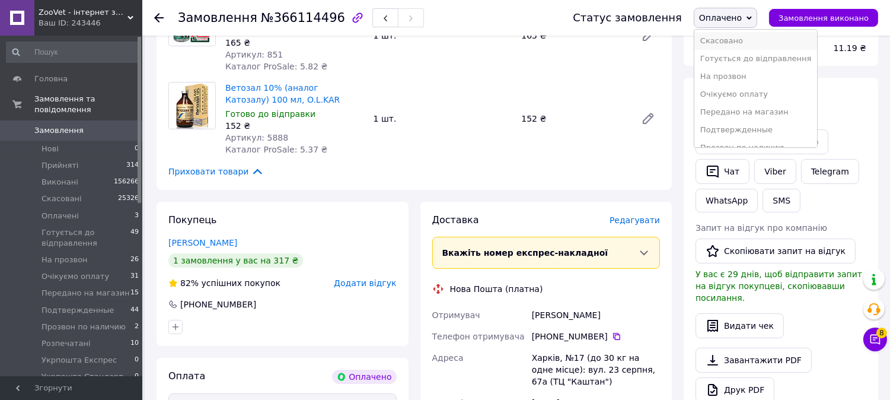
scroll to position [66, 0]
click at [742, 95] on li "Подтвержденные" at bounding box center [755, 100] width 123 height 18
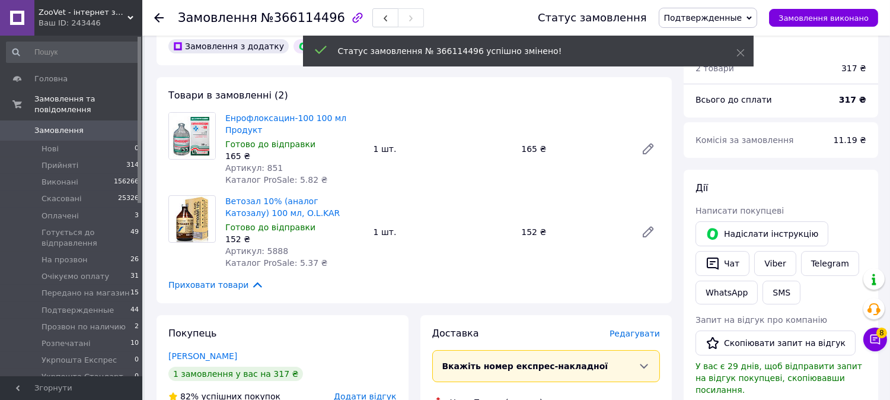
scroll to position [31, 0]
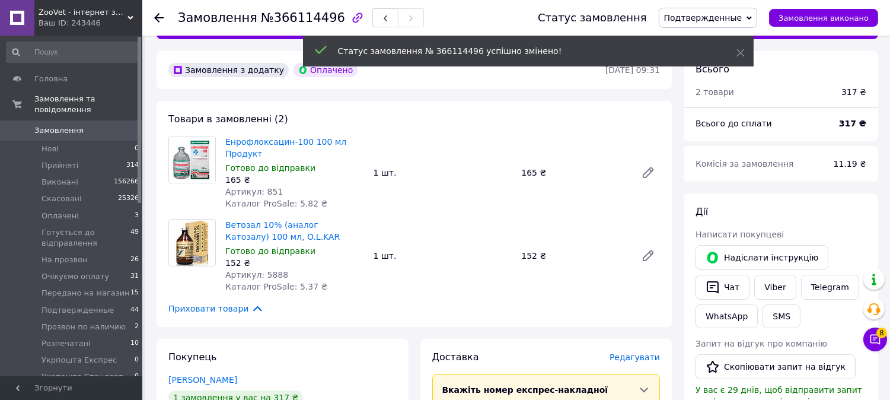
click at [298, 8] on div "Замовлення №366114496" at bounding box center [301, 18] width 246 height 20
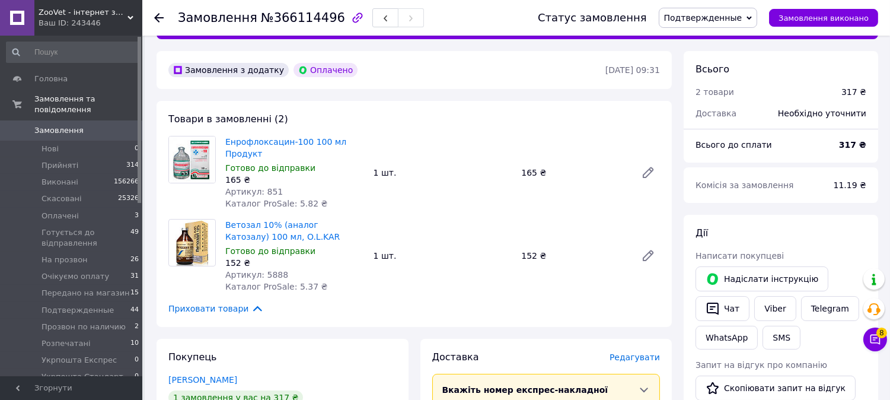
click at [350, 19] on icon "button" at bounding box center [357, 18] width 14 height 14
click at [298, 18] on span "№366114496" at bounding box center [303, 18] width 84 height 14
copy span "366114496"
click at [73, 254] on span "На прозвон" at bounding box center [65, 259] width 46 height 11
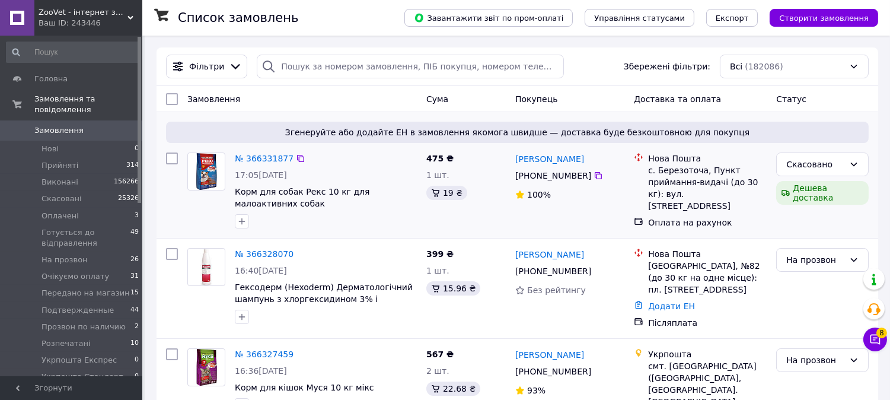
drag, startPoint x: 113, startPoint y: 250, endPoint x: 286, endPoint y: 222, distance: 174.8
click at [113, 251] on li "На прозвон 26" at bounding box center [73, 259] width 146 height 17
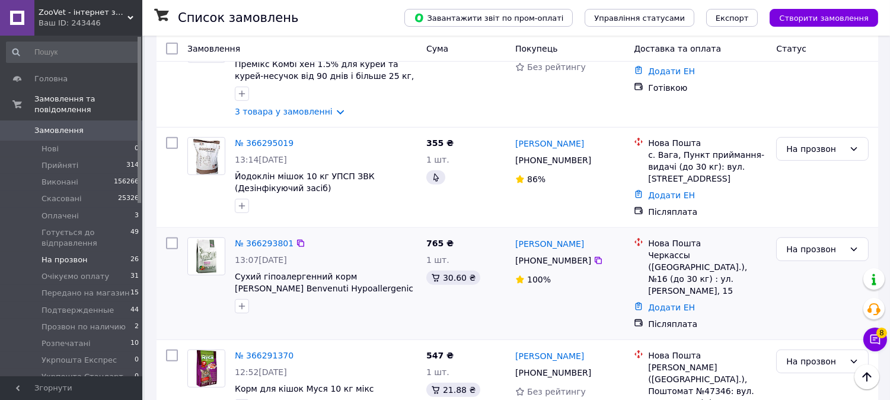
scroll to position [1186, 0]
click at [296, 239] on icon at bounding box center [300, 243] width 9 height 9
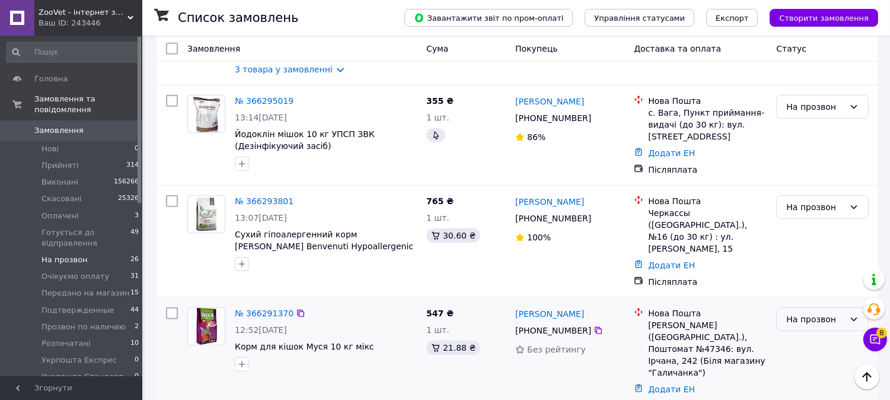
scroll to position [1252, 0]
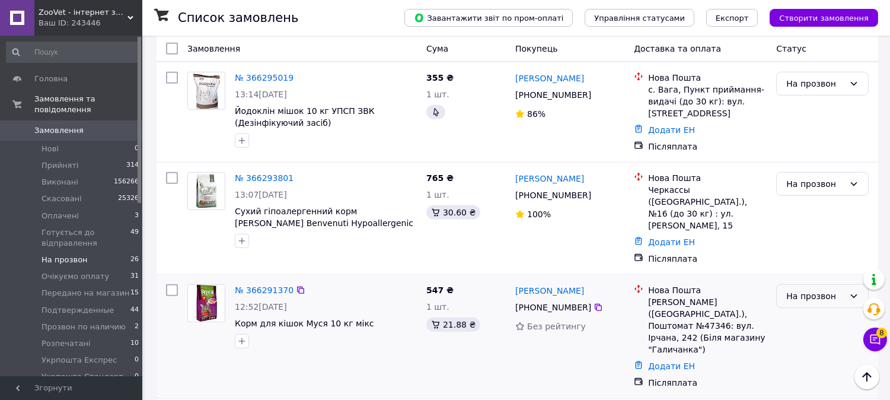
click at [806, 289] on div "На прозвон" at bounding box center [815, 295] width 58 height 13
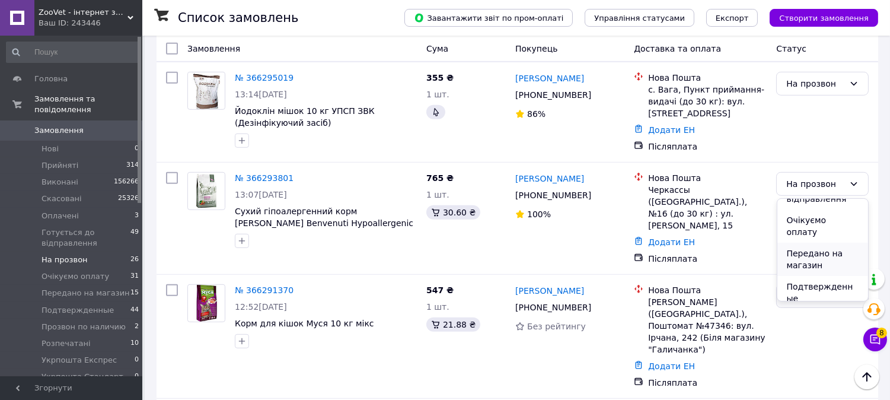
scroll to position [132, 0]
click at [811, 252] on li "Подтвержденные" at bounding box center [822, 268] width 91 height 33
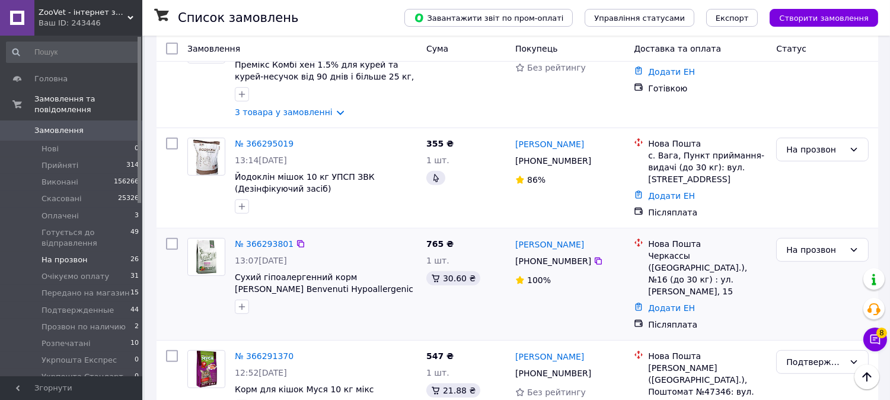
scroll to position [1120, 0]
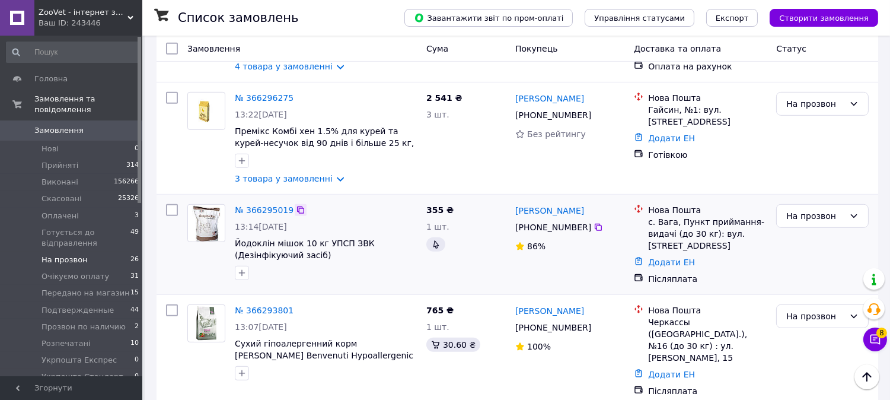
click at [297, 206] on icon at bounding box center [300, 209] width 7 height 7
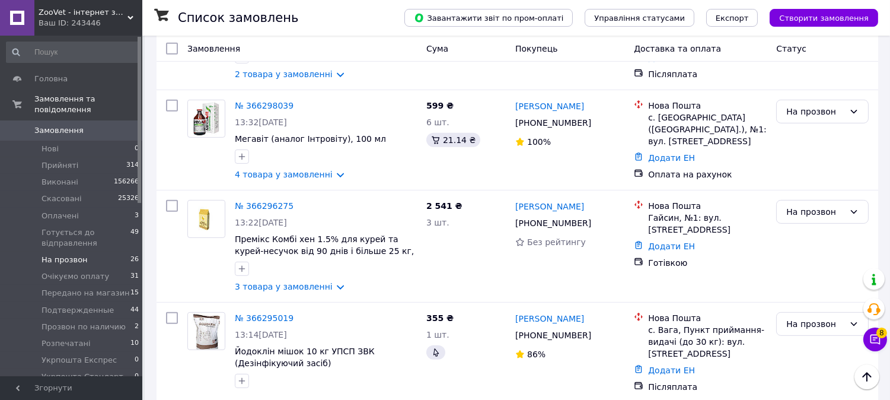
scroll to position [988, 0]
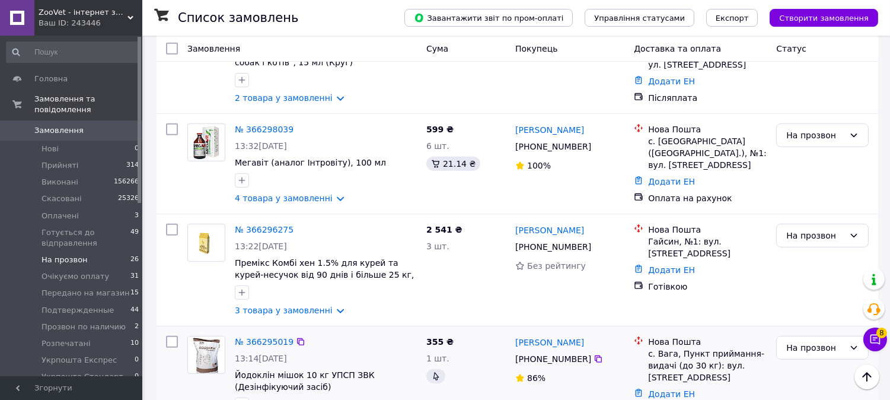
click at [238, 334] on div "№ 366295019" at bounding box center [264, 341] width 61 height 14
click at [243, 337] on link "№ 366295019" at bounding box center [264, 341] width 59 height 9
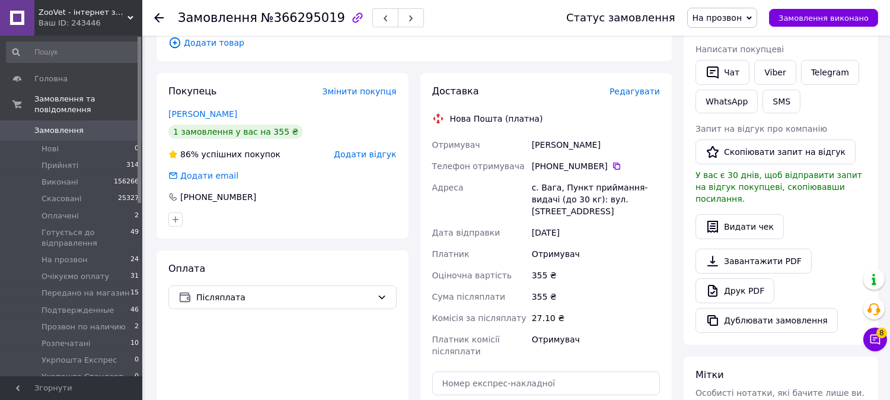
scroll to position [135, 0]
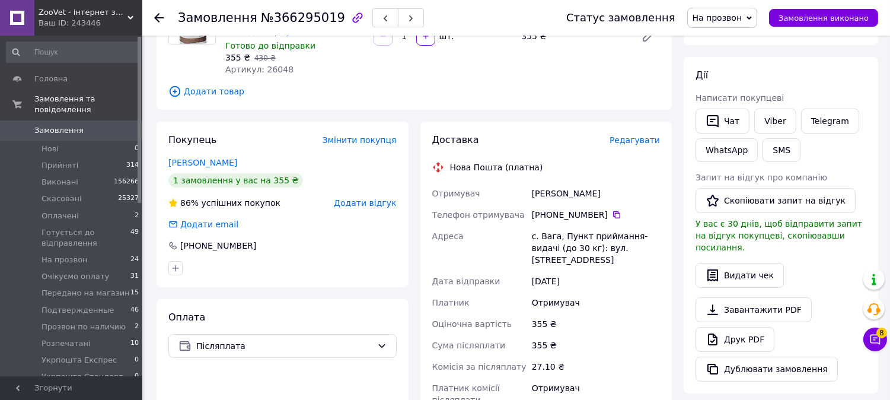
drag, startPoint x: 186, startPoint y: 138, endPoint x: 257, endPoint y: 114, distance: 74.8
click at [299, 66] on div "Артикул: 26048" at bounding box center [294, 69] width 139 height 12
click at [80, 125] on span "Замовлення" at bounding box center [71, 130] width 75 height 11
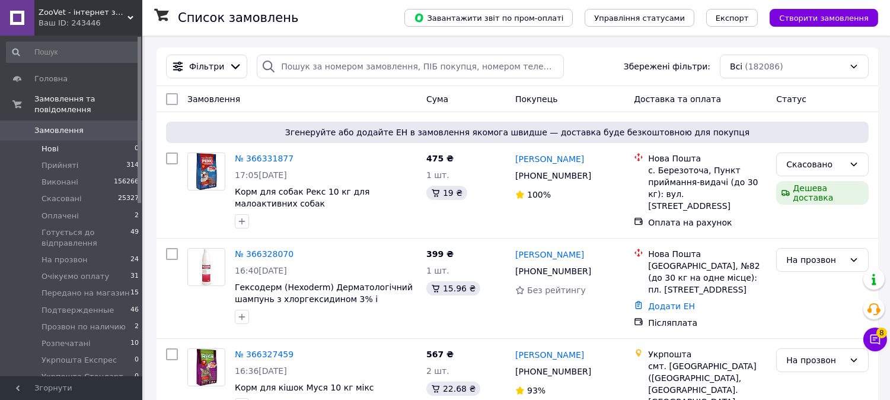
click at [122, 141] on li "Нові 0" at bounding box center [73, 149] width 146 height 17
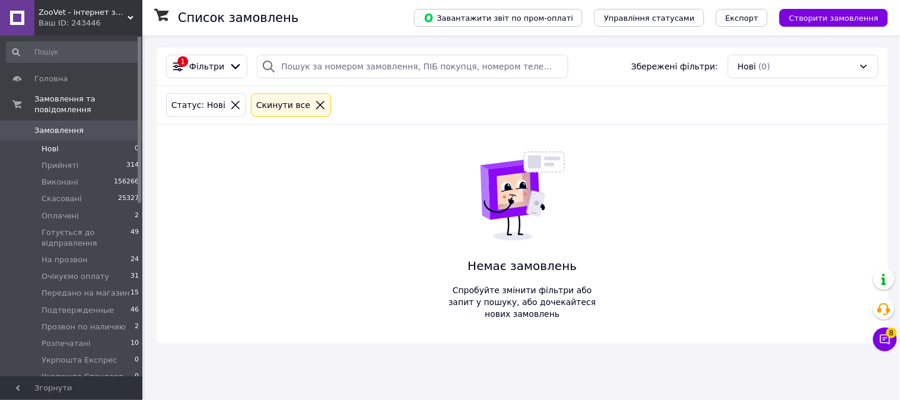
click at [315, 104] on icon at bounding box center [320, 105] width 11 height 11
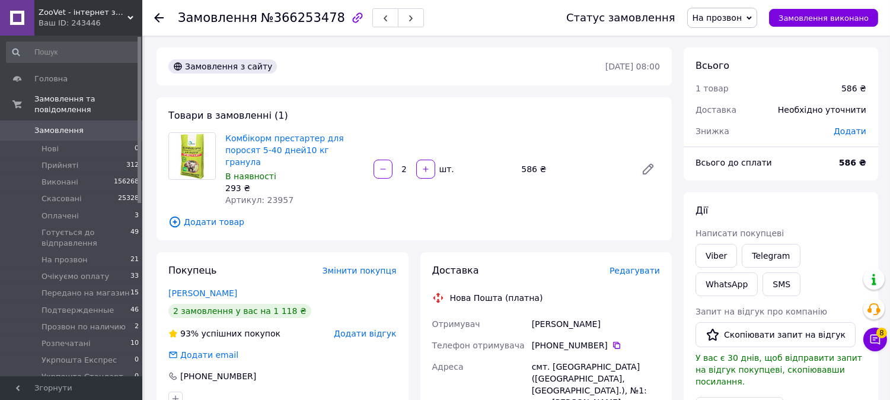
click at [723, 20] on span "На прозвон" at bounding box center [718, 17] width 50 height 9
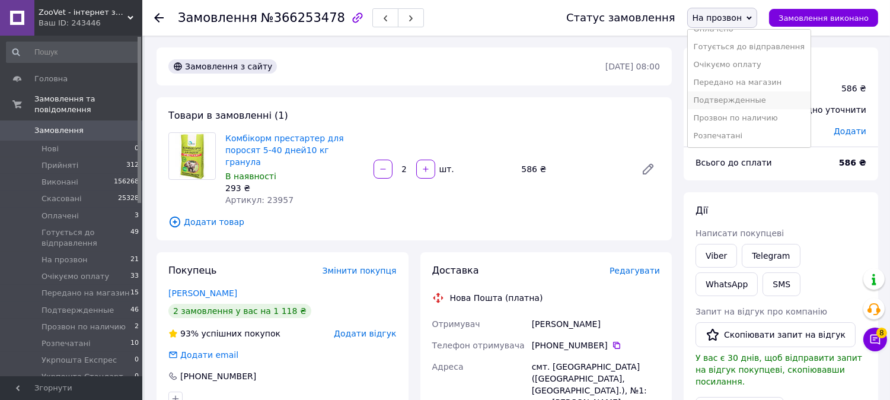
click at [736, 95] on li "Подтвержденные" at bounding box center [749, 100] width 123 height 18
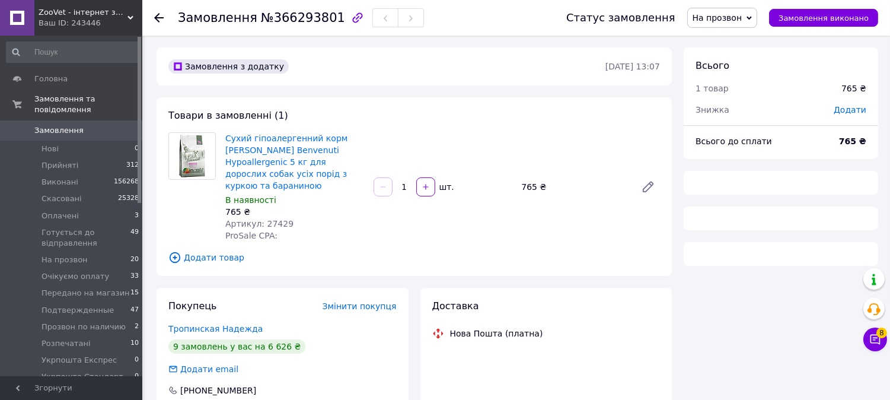
click at [733, 16] on span "На прозвон" at bounding box center [718, 17] width 50 height 9
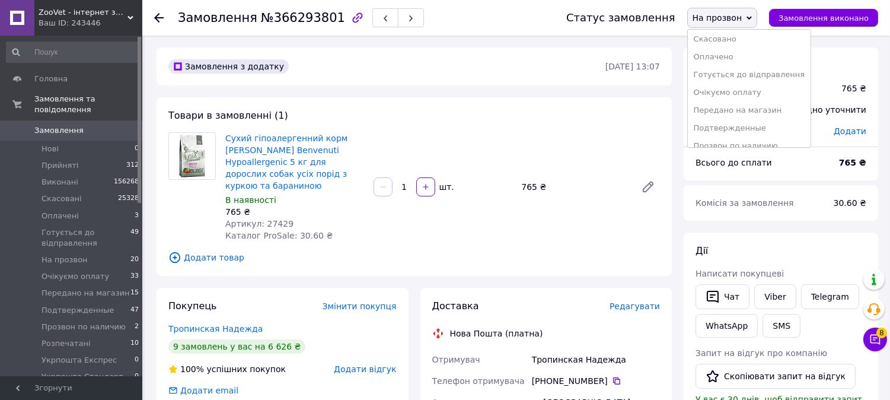
scroll to position [120, 0]
click at [728, 46] on li "Подтвержденные" at bounding box center [749, 46] width 123 height 18
